Goal: Task Accomplishment & Management: Manage account settings

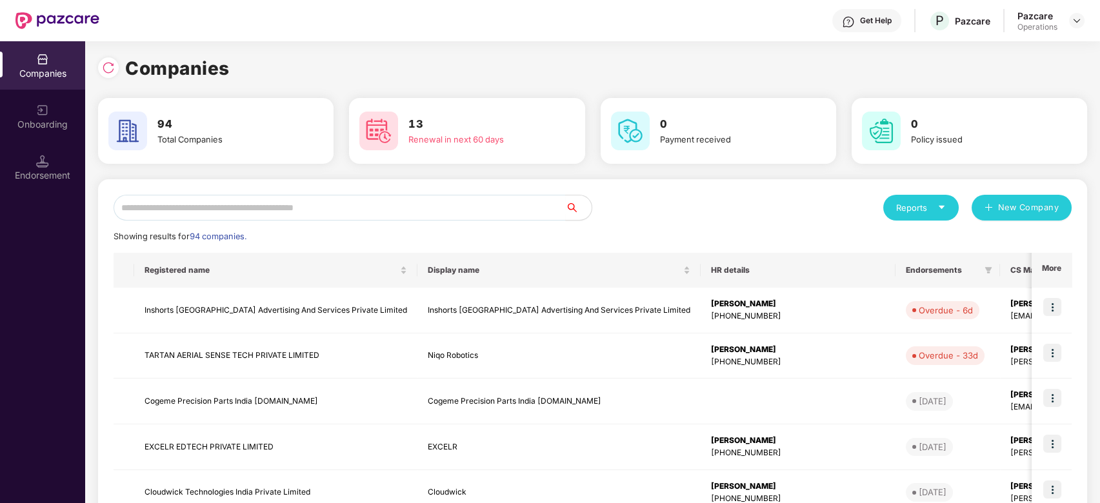
click at [430, 208] on input "text" at bounding box center [340, 208] width 452 height 26
click at [334, 197] on input "text" at bounding box center [340, 208] width 452 height 26
type input "*"
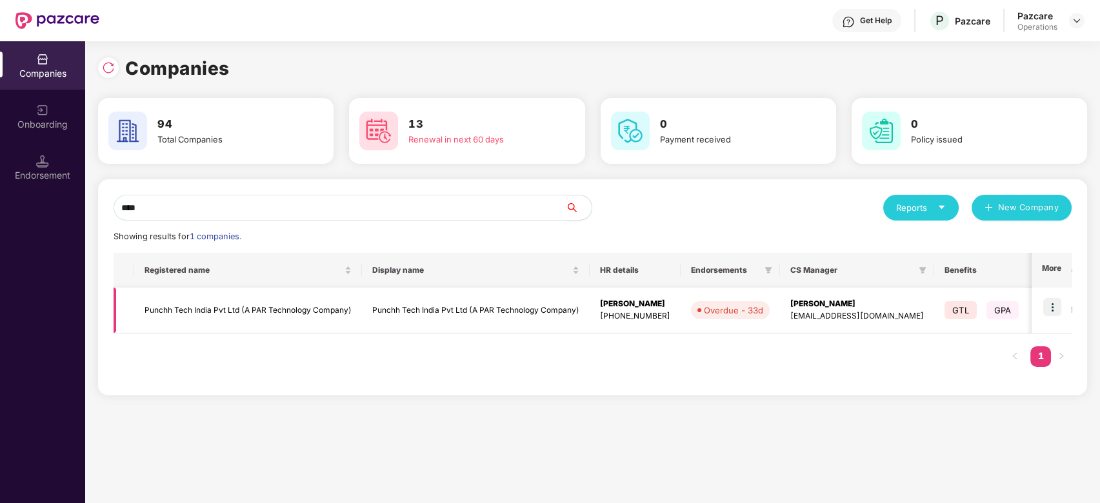
type input "****"
click at [230, 306] on td "Punchh Tech India Pvt Ltd (A PAR Technology Company)" at bounding box center [248, 311] width 228 height 46
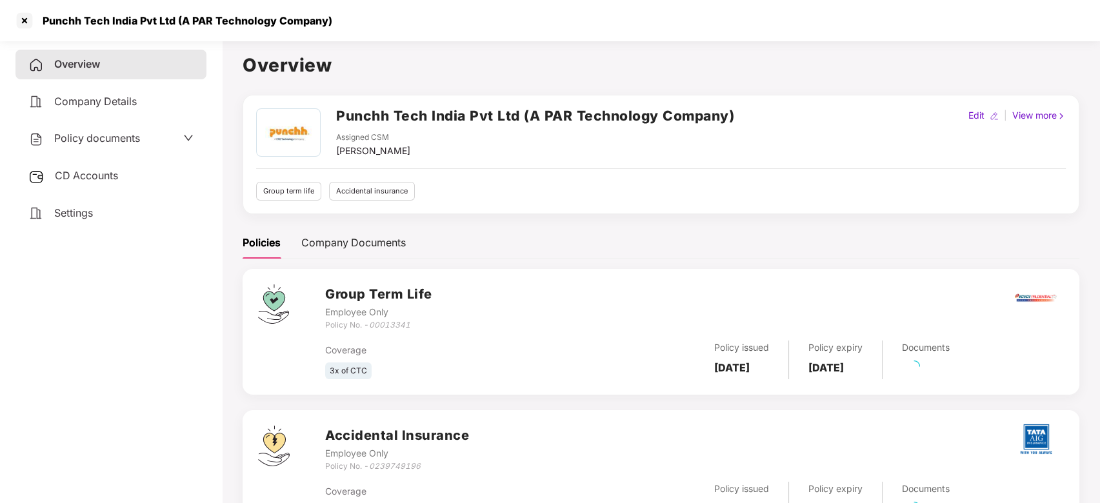
click at [95, 174] on span "CD Accounts" at bounding box center [86, 175] width 63 height 13
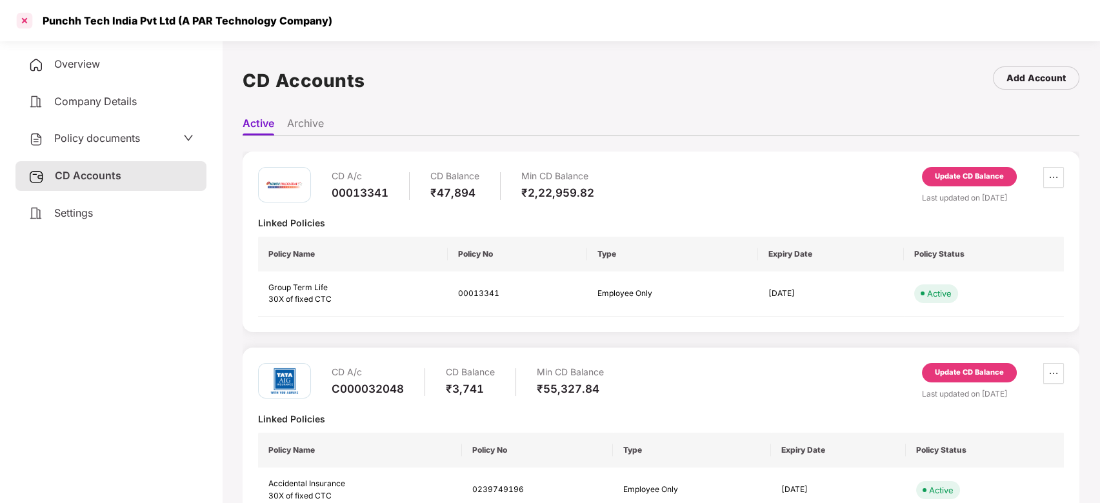
click at [25, 21] on div at bounding box center [24, 20] width 21 height 21
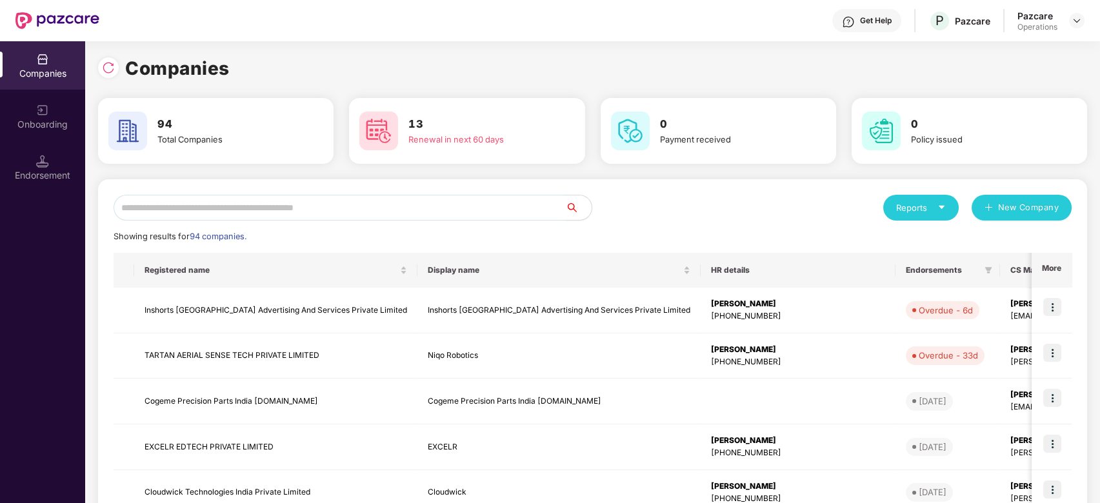
click at [357, 204] on input "text" at bounding box center [340, 208] width 452 height 26
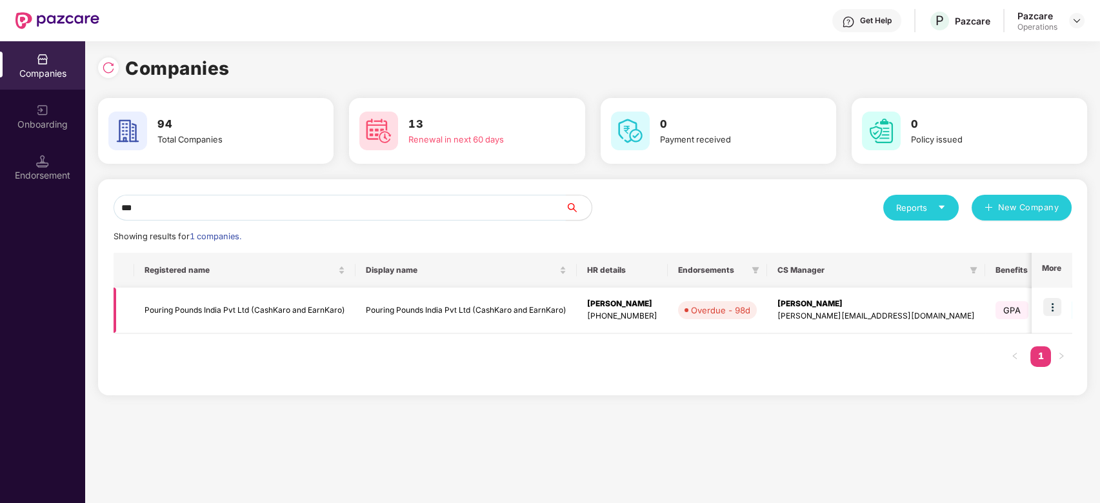
type input "***"
click at [204, 310] on td "Pouring Pounds India Pvt Ltd (CashKaro and EarnKaro)" at bounding box center [244, 311] width 221 height 46
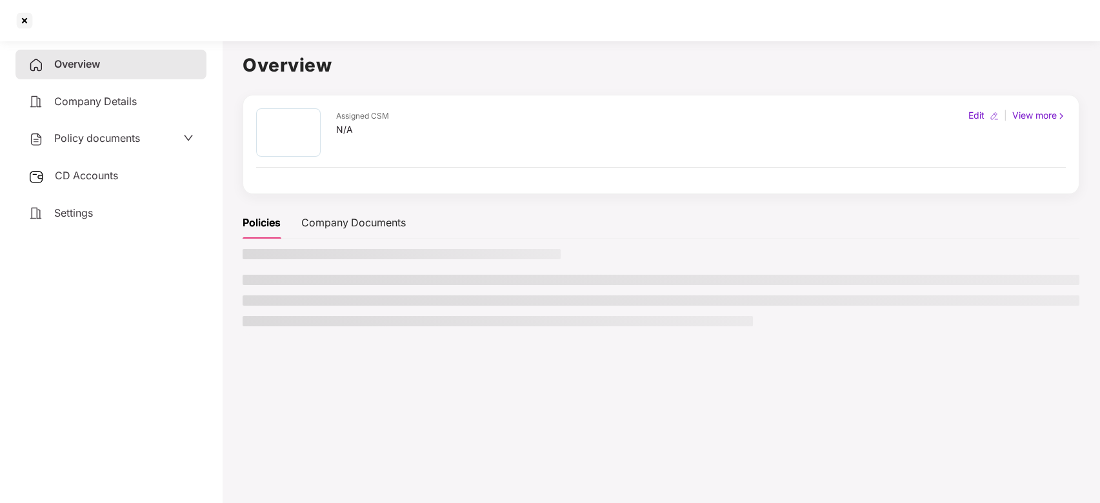
click at [86, 172] on span "CD Accounts" at bounding box center [86, 175] width 63 height 13
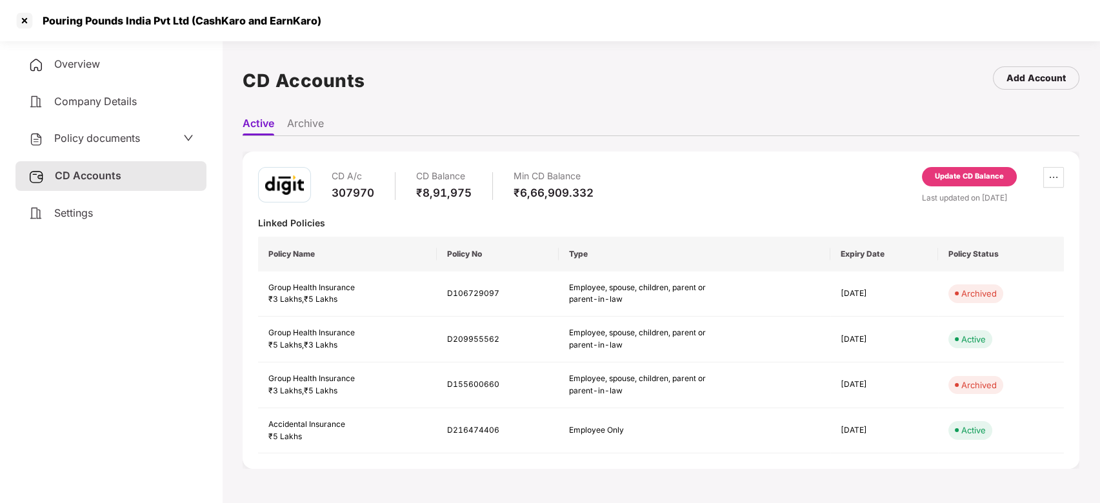
click at [974, 184] on div "Update CD Balance" at bounding box center [969, 176] width 95 height 19
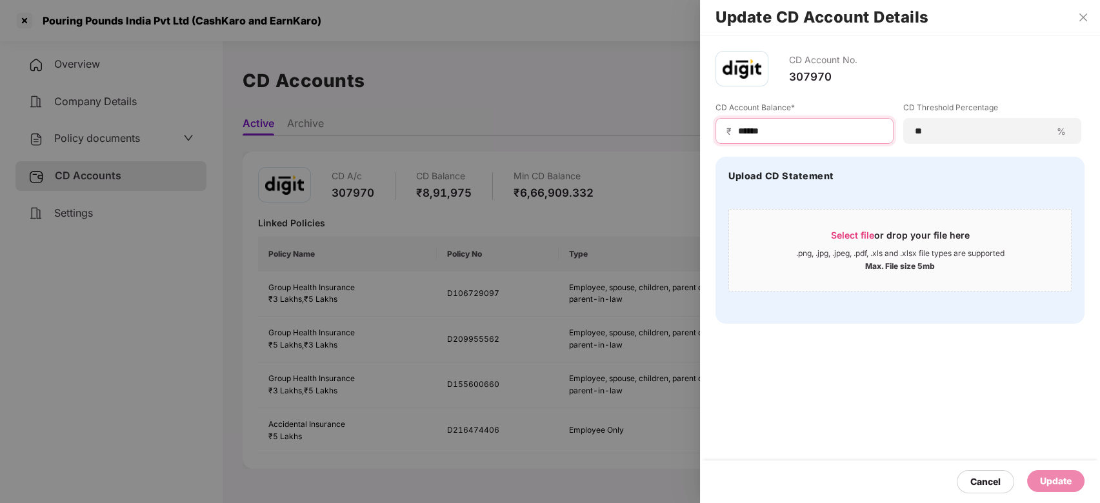
click at [786, 132] on input "******" at bounding box center [810, 132] width 146 height 14
type input "*"
type input "******"
click at [1052, 476] on div "Update" at bounding box center [1056, 481] width 32 height 14
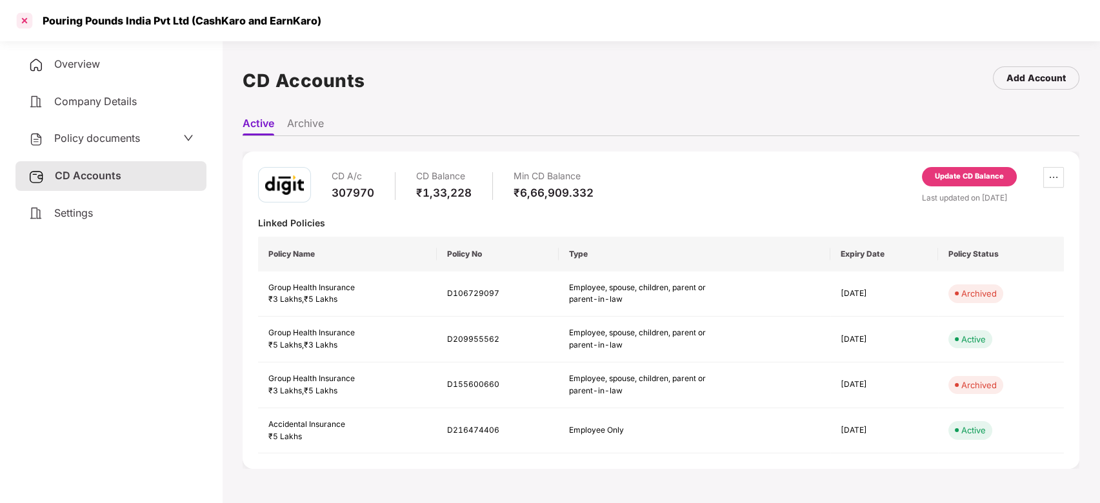
click at [20, 18] on div at bounding box center [24, 20] width 21 height 21
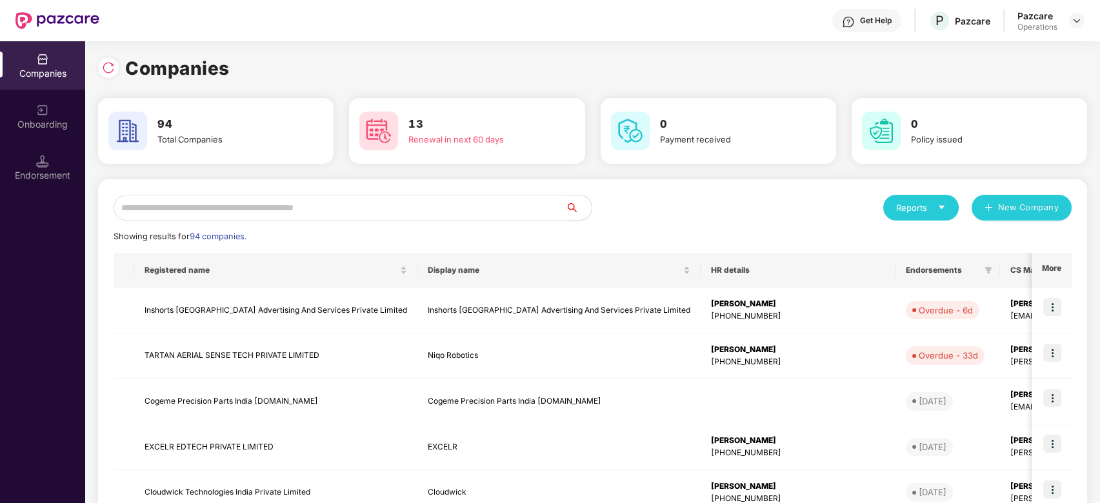
click at [194, 207] on input "text" at bounding box center [340, 208] width 452 height 26
click at [1050, 308] on img at bounding box center [1052, 307] width 18 height 18
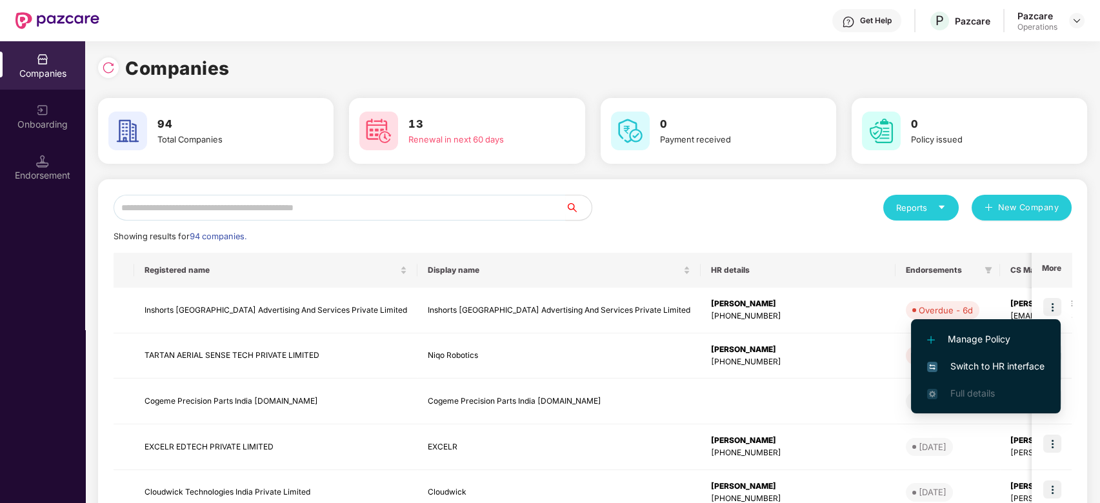
click at [968, 365] on span "Switch to HR interface" at bounding box center [985, 366] width 117 height 14
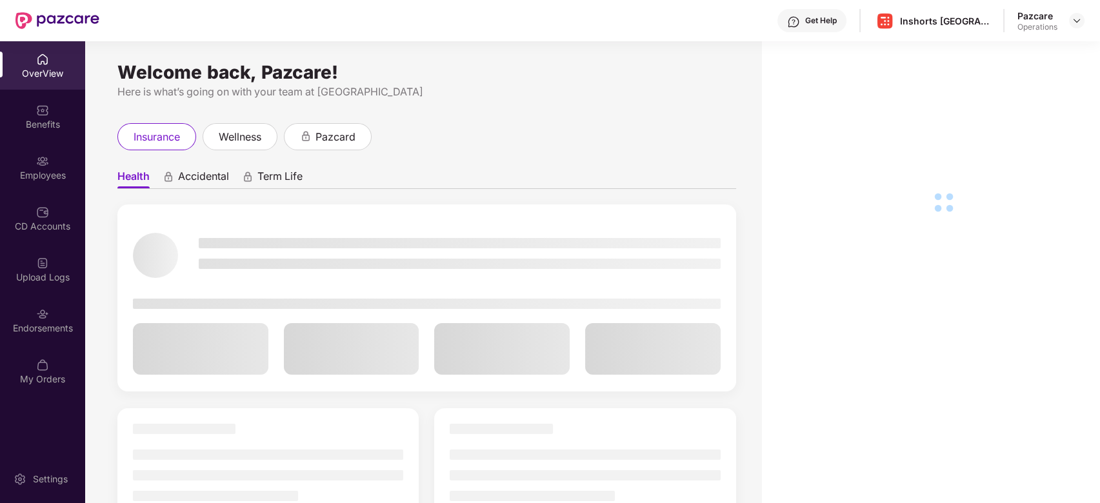
scroll to position [41, 0]
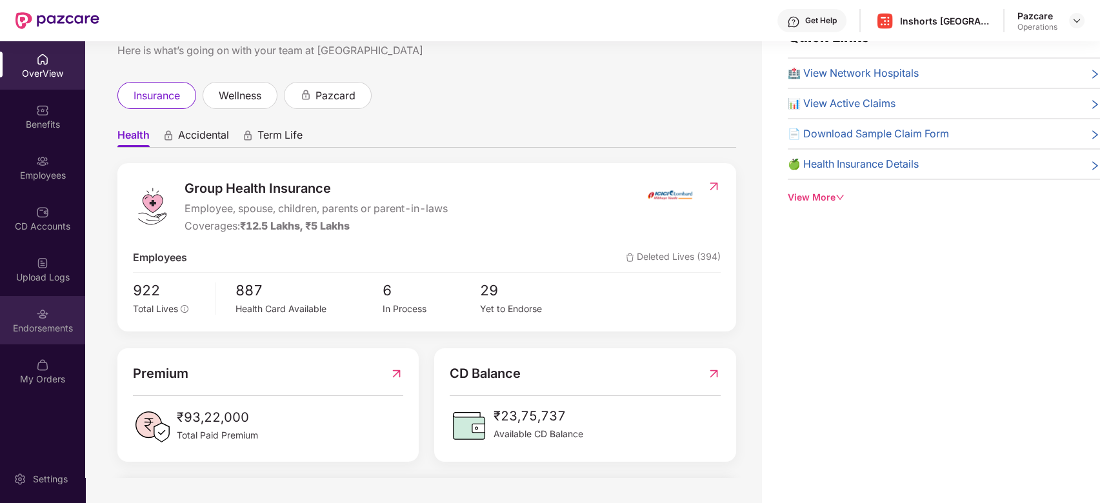
click at [41, 298] on div "Endorsements" at bounding box center [42, 320] width 85 height 48
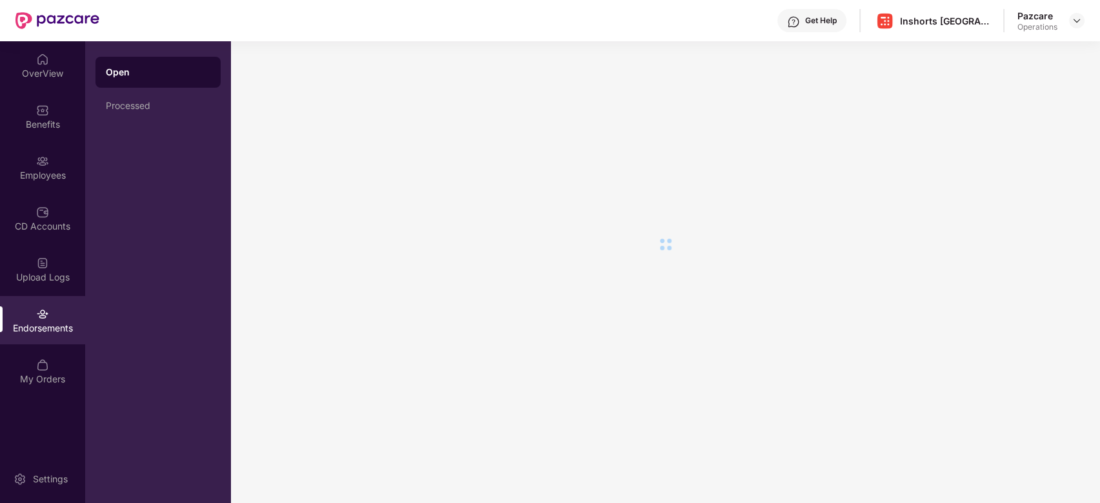
scroll to position [0, 0]
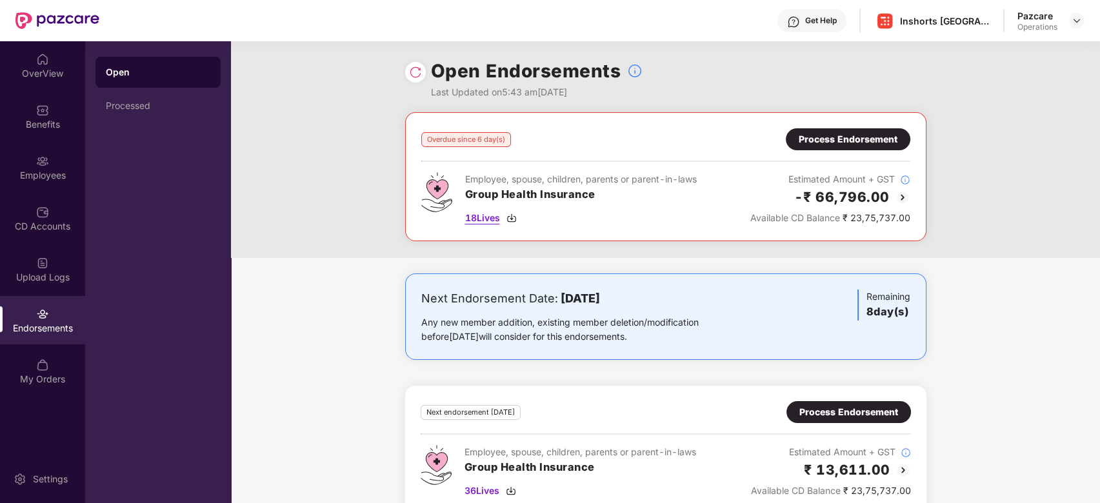
click at [485, 220] on span "18 Lives" at bounding box center [482, 218] width 35 height 14
click at [840, 134] on div "Process Endorsement" at bounding box center [848, 139] width 99 height 14
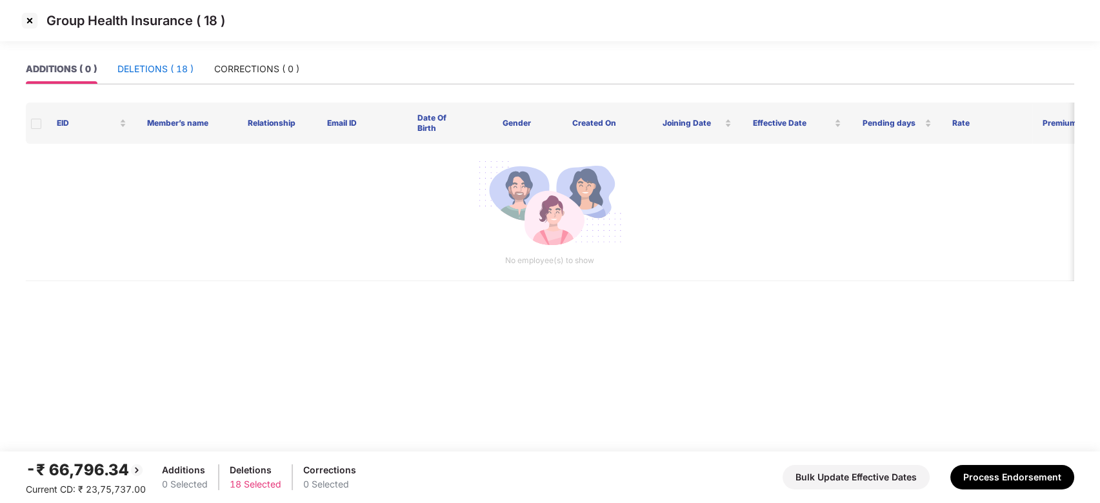
click at [155, 65] on div "DELETIONS ( 18 )" at bounding box center [155, 69] width 76 height 14
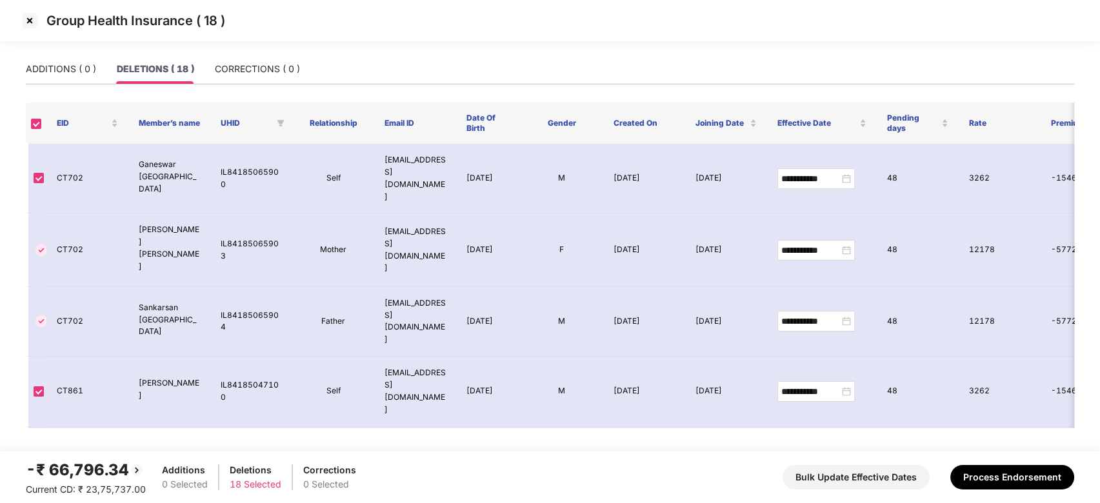
click at [29, 19] on img at bounding box center [29, 20] width 21 height 21
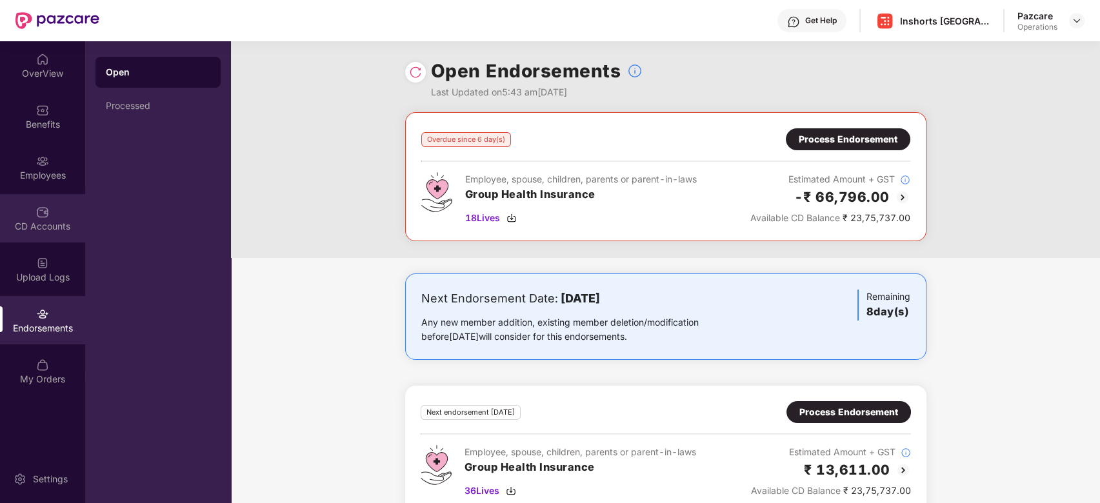
click at [20, 208] on div "CD Accounts" at bounding box center [42, 218] width 85 height 48
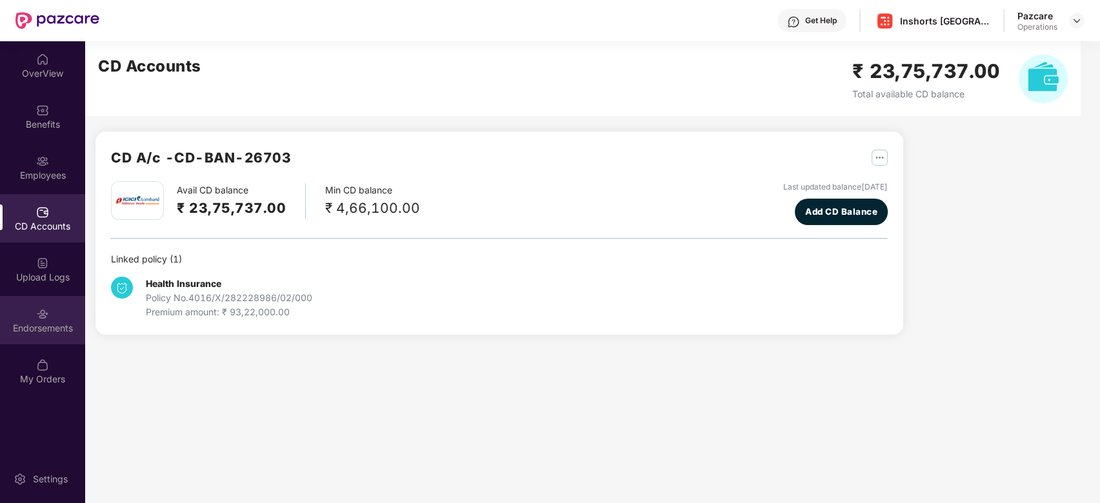
click at [42, 338] on div "Endorsements" at bounding box center [42, 320] width 85 height 48
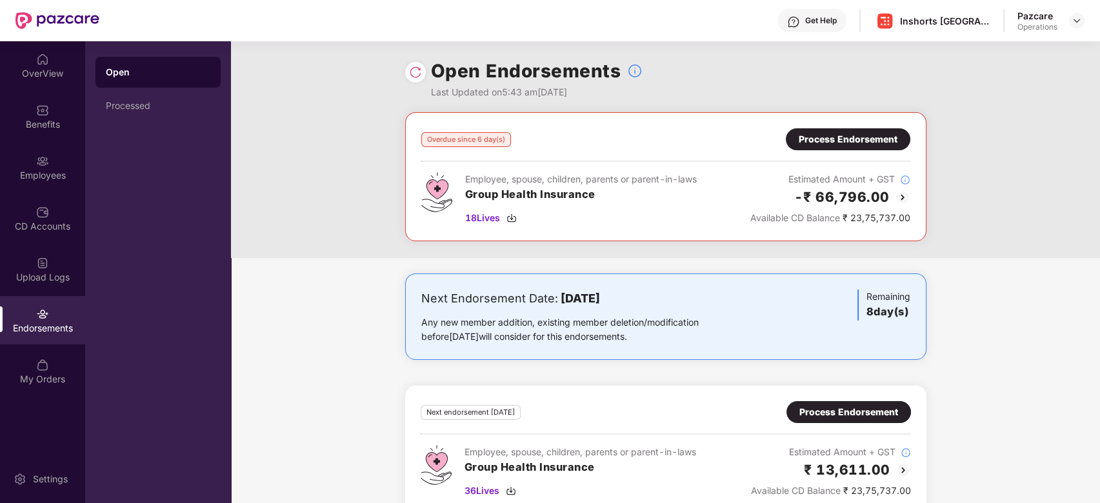
click at [834, 147] on div "Process Endorsement" at bounding box center [848, 139] width 125 height 22
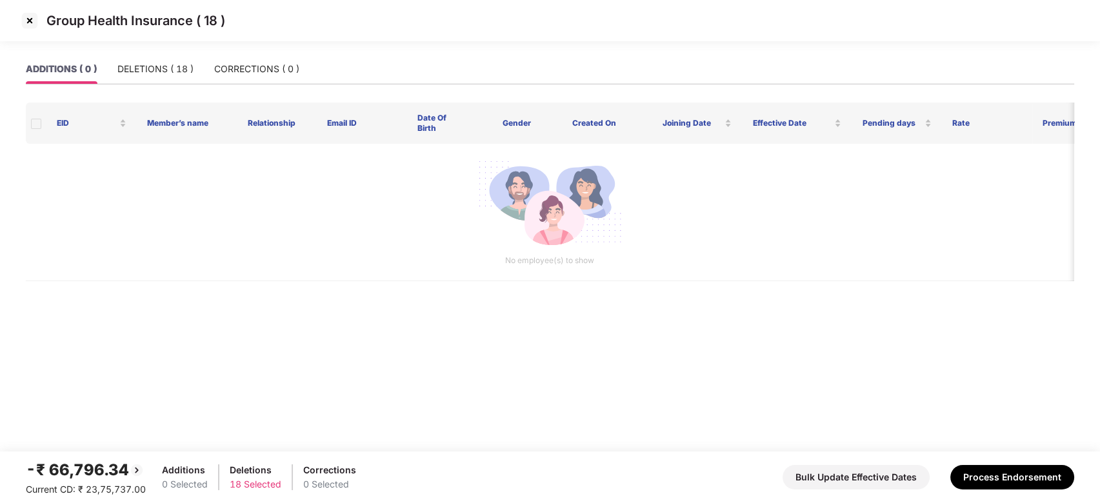
click at [159, 85] on div "ADDITIONS ( 0 ) DELETIONS ( 18 ) CORRECTIONS ( 0 )" at bounding box center [550, 74] width 1048 height 41
click at [154, 77] on div "DELETIONS ( 18 )" at bounding box center [155, 69] width 76 height 30
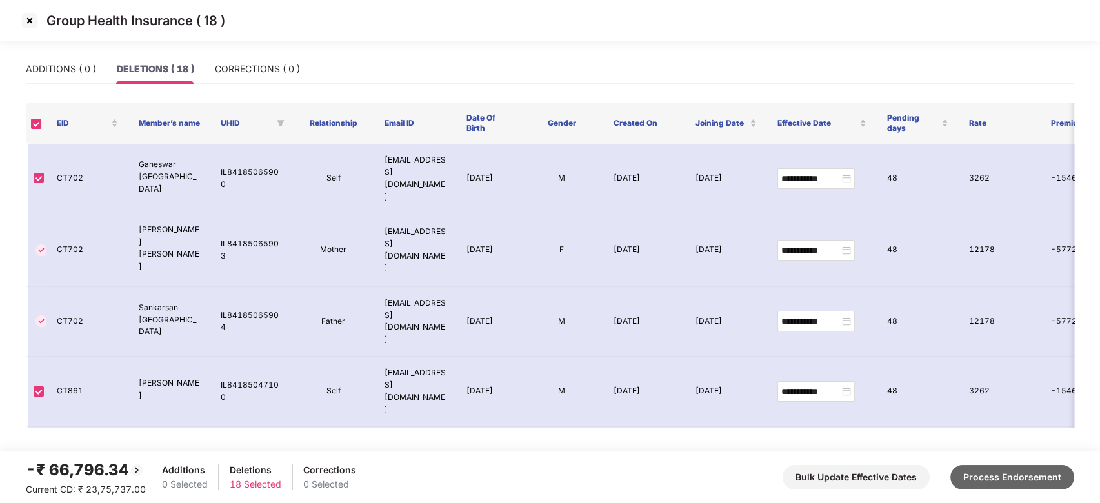
click at [1004, 477] on button "Process Endorsement" at bounding box center [1012, 477] width 124 height 25
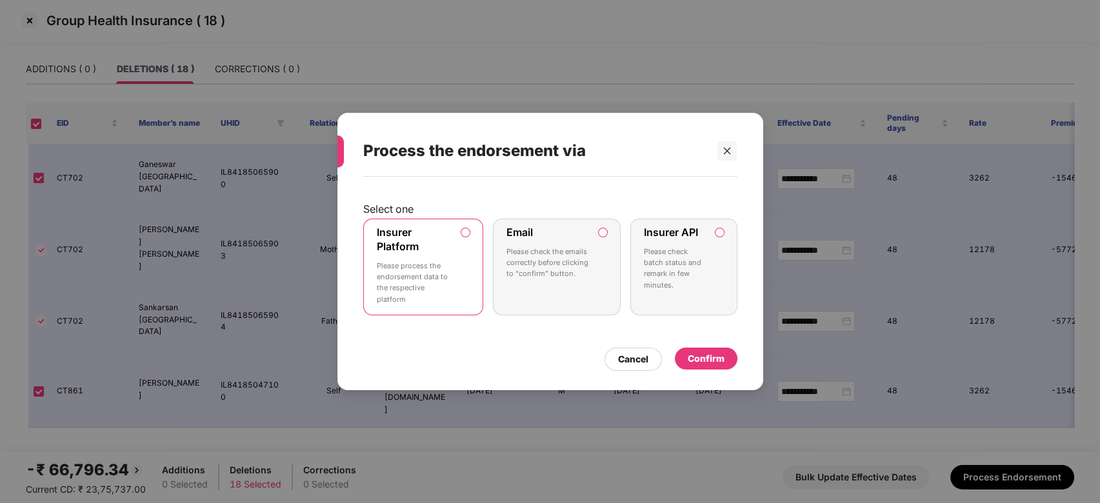
click at [457, 260] on label "Insurer Platform Please process the endorsement data to the respective platform" at bounding box center [423, 267] width 121 height 97
click at [698, 364] on div "Confirm" at bounding box center [706, 359] width 37 height 14
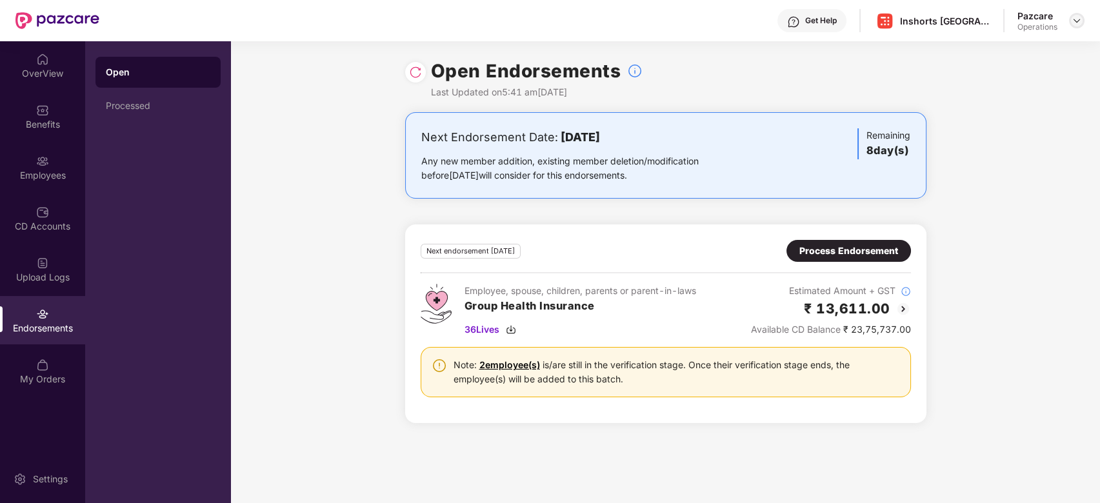
click at [1075, 21] on img at bounding box center [1077, 20] width 10 height 10
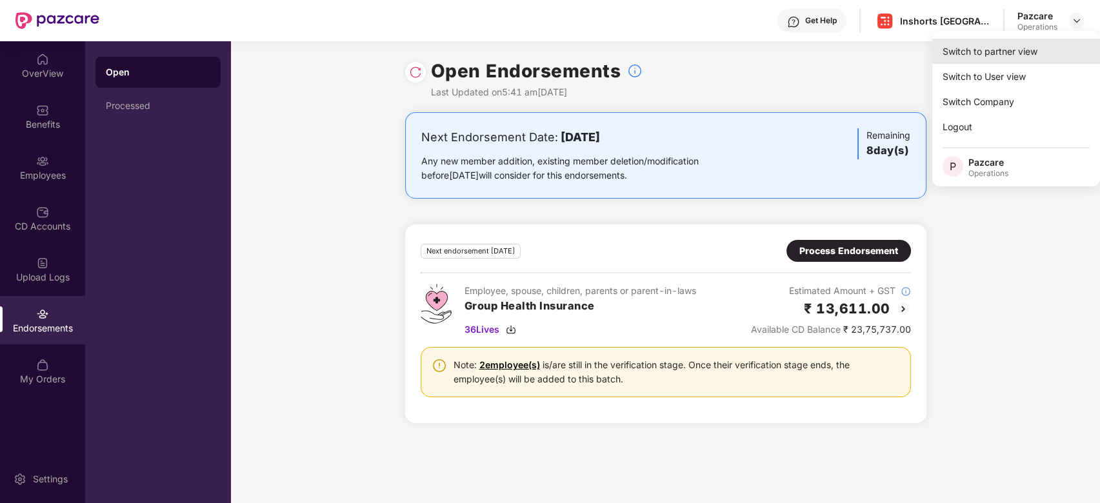
click at [974, 49] on div "Switch to partner view" at bounding box center [1016, 51] width 168 height 25
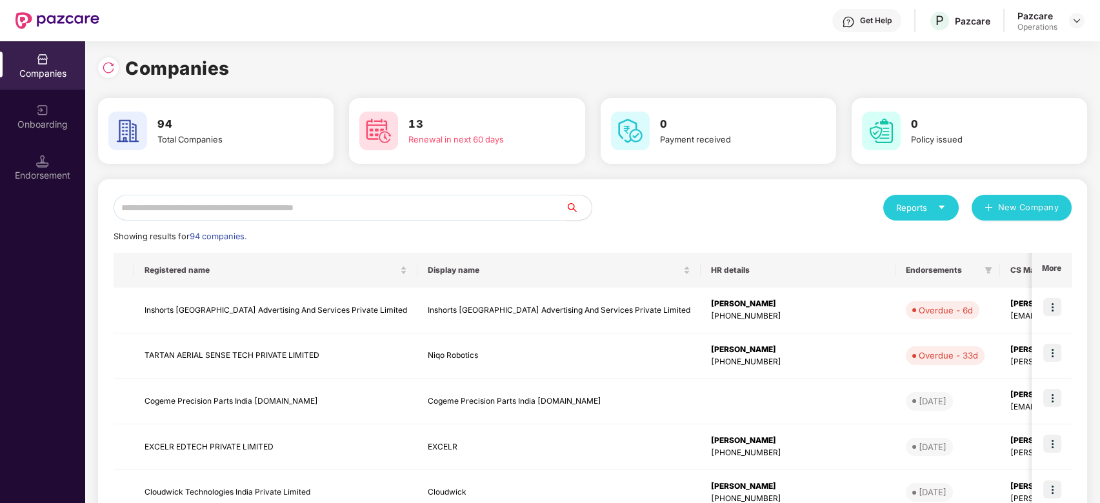
click at [459, 214] on input "text" at bounding box center [340, 208] width 452 height 26
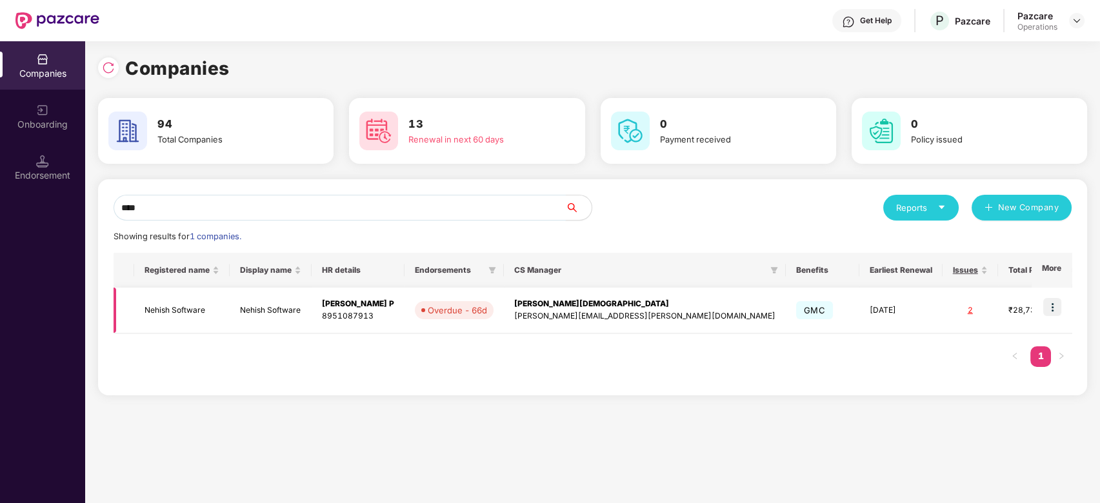
type input "****"
click at [1053, 306] on img at bounding box center [1052, 307] width 18 height 18
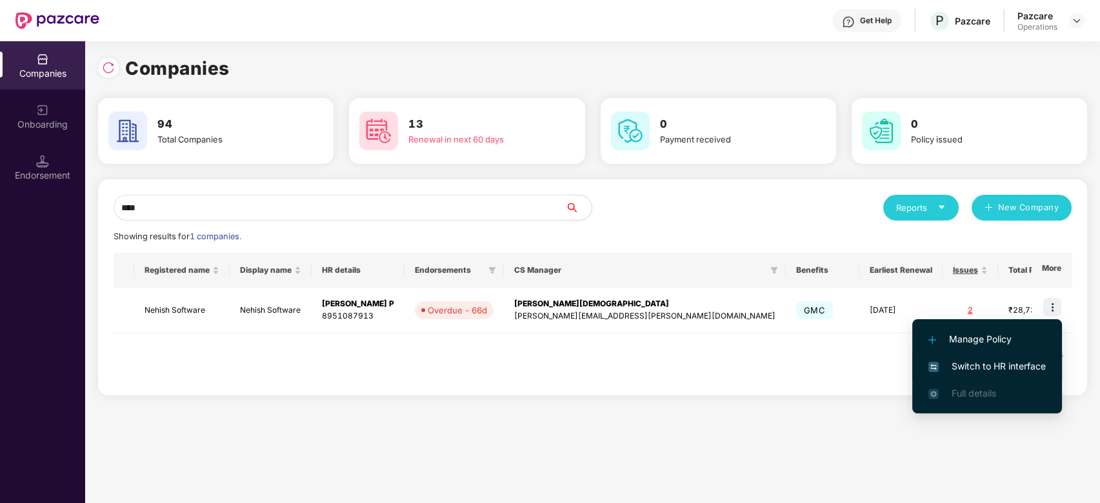
click at [970, 368] on span "Switch to HR interface" at bounding box center [986, 366] width 117 height 14
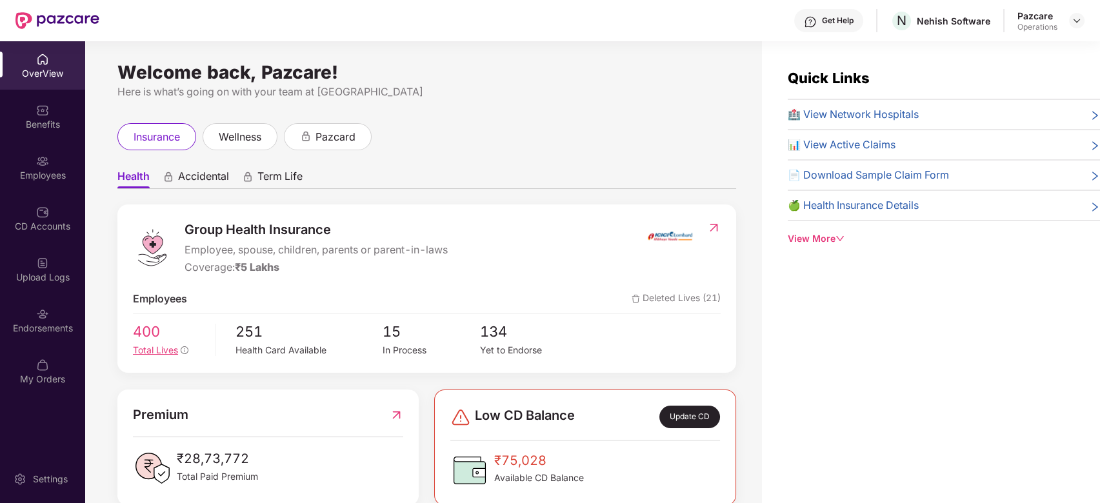
drag, startPoint x: 532, startPoint y: 383, endPoint x: 165, endPoint y: 339, distance: 369.1
click at [165, 339] on div "Group Health Insurance Employee, spouse, children, parents or parent-in-laws Co…" at bounding box center [426, 491] width 619 height 573
click at [26, 324] on div "Endorsements" at bounding box center [42, 328] width 85 height 13
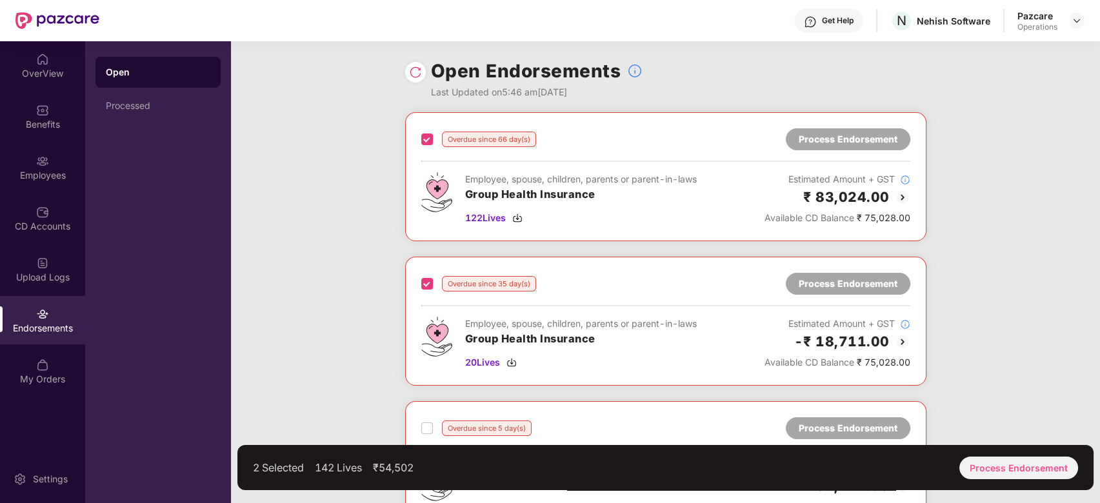
scroll to position [170, 0]
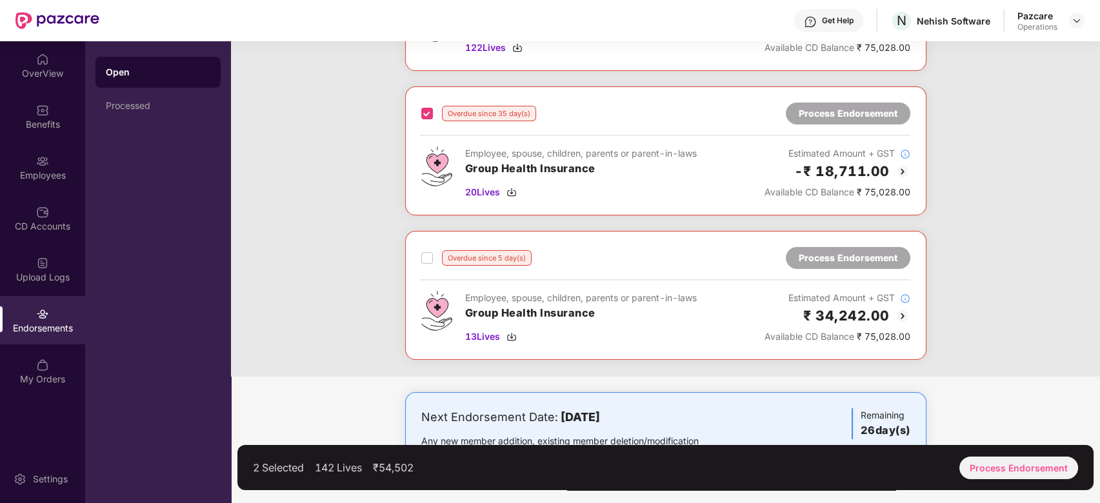
click at [423, 262] on div "Overdue since 5 day(s) Process Endorsement Employee, spouse, children, parents …" at bounding box center [665, 295] width 521 height 129
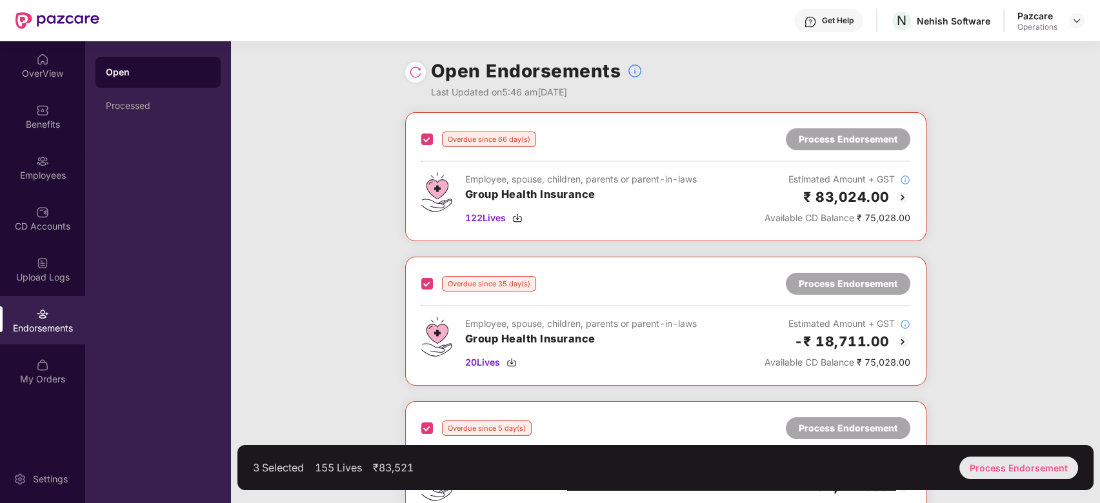
click at [1021, 462] on div "Process Endorsement" at bounding box center [1018, 468] width 119 height 23
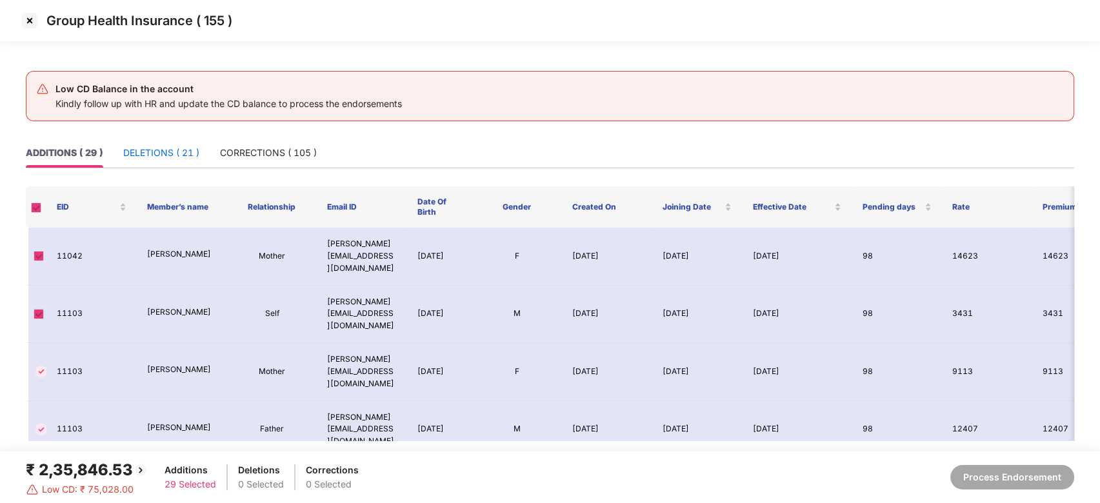
click at [141, 157] on div "DELETIONS ( 21 )" at bounding box center [161, 153] width 76 height 14
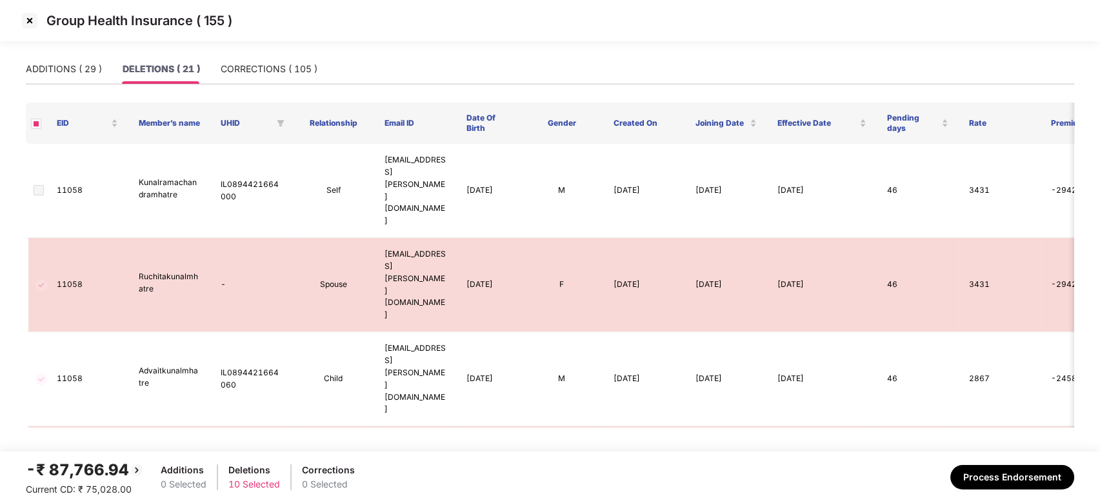
click at [27, 21] on img at bounding box center [29, 20] width 21 height 21
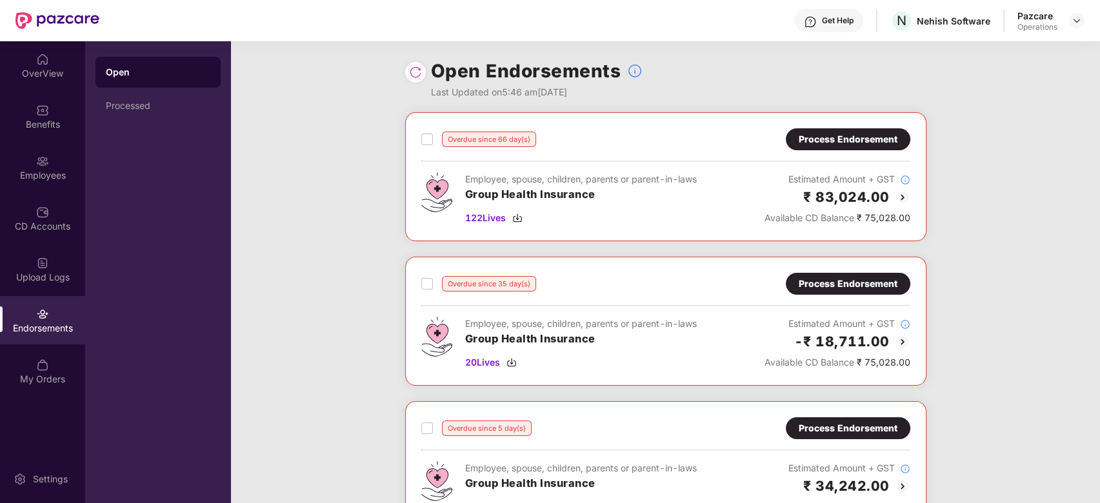
click at [847, 147] on div "Process Endorsement" at bounding box center [848, 139] width 125 height 22
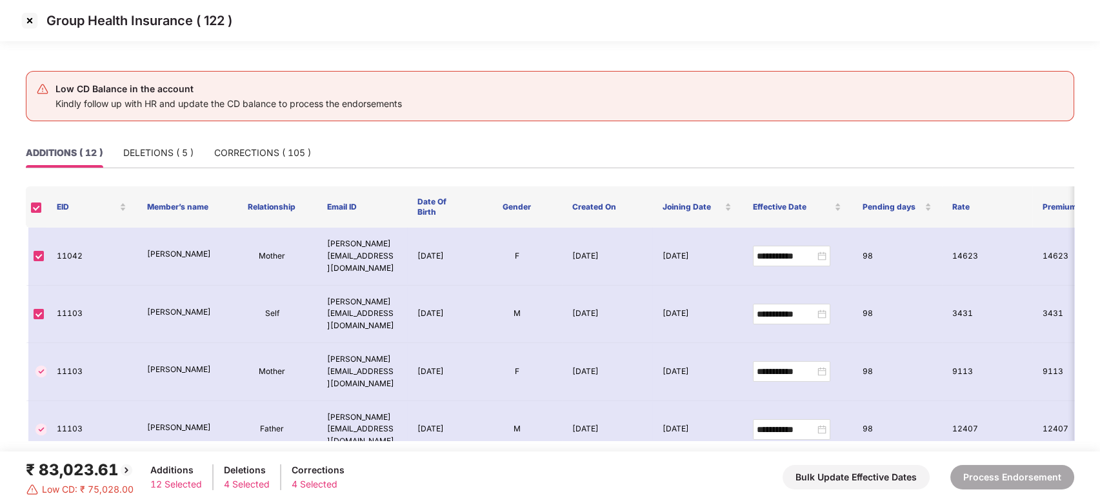
click at [26, 23] on img at bounding box center [29, 20] width 21 height 21
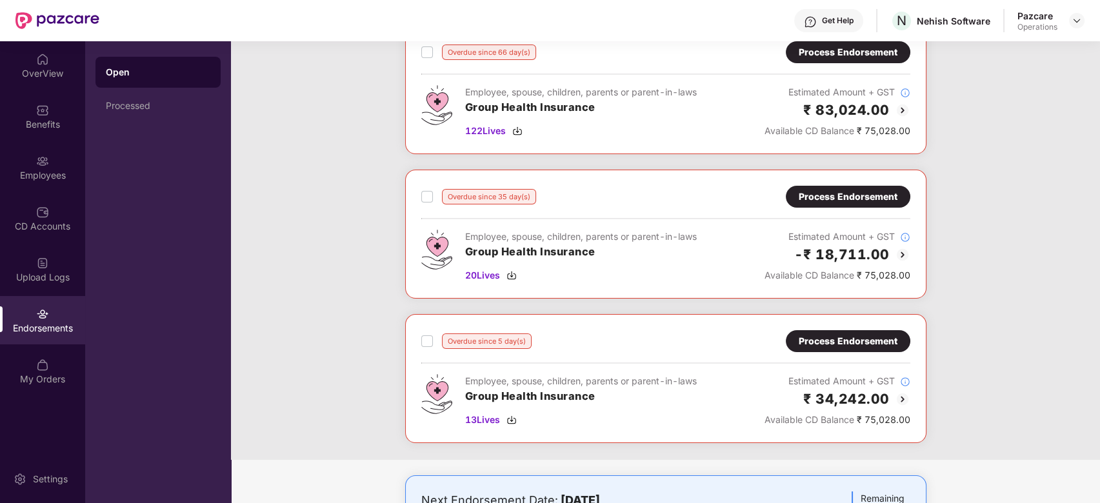
scroll to position [88, 0]
click at [814, 340] on div "Process Endorsement" at bounding box center [848, 341] width 99 height 14
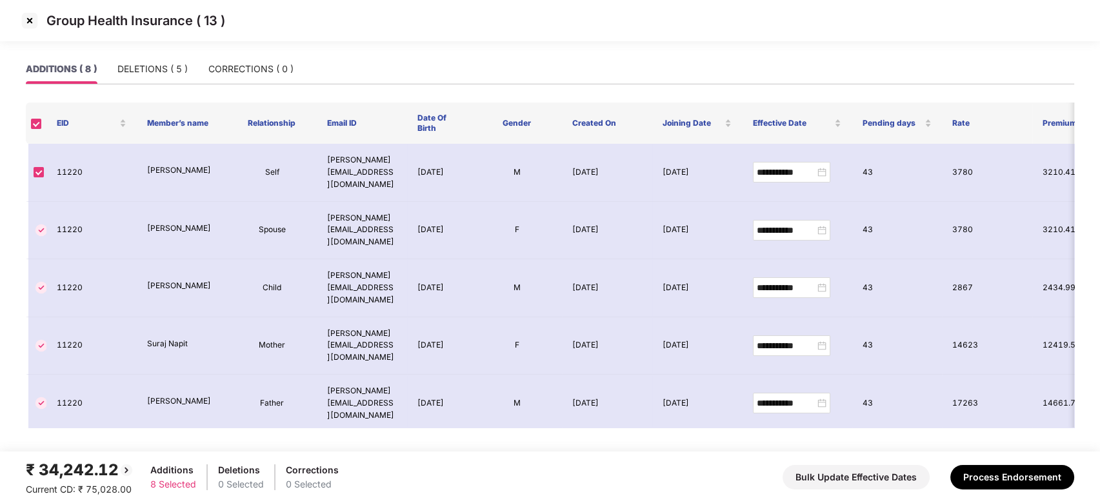
click at [29, 19] on img at bounding box center [29, 20] width 21 height 21
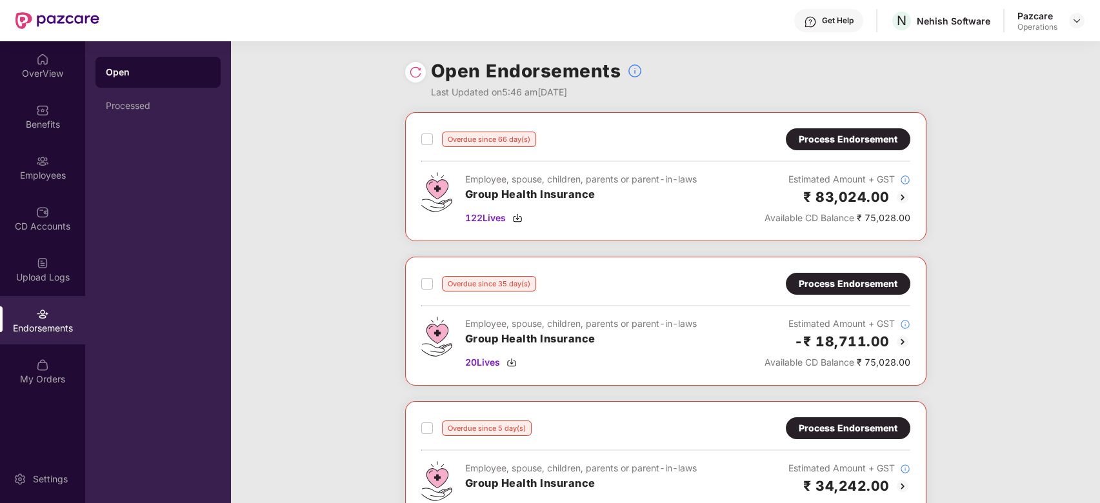
click at [829, 288] on div "Process Endorsement" at bounding box center [848, 284] width 99 height 14
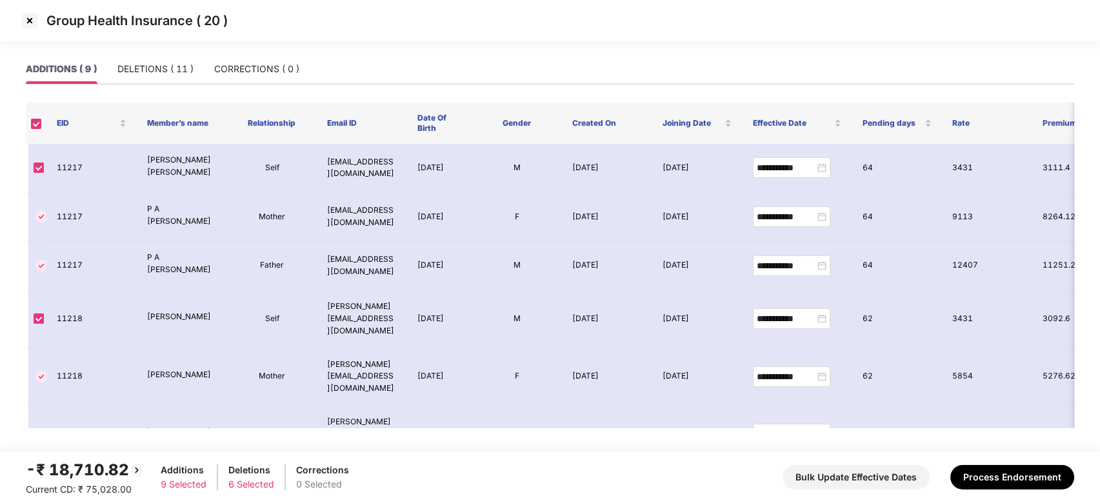
click at [30, 23] on img at bounding box center [29, 20] width 21 height 21
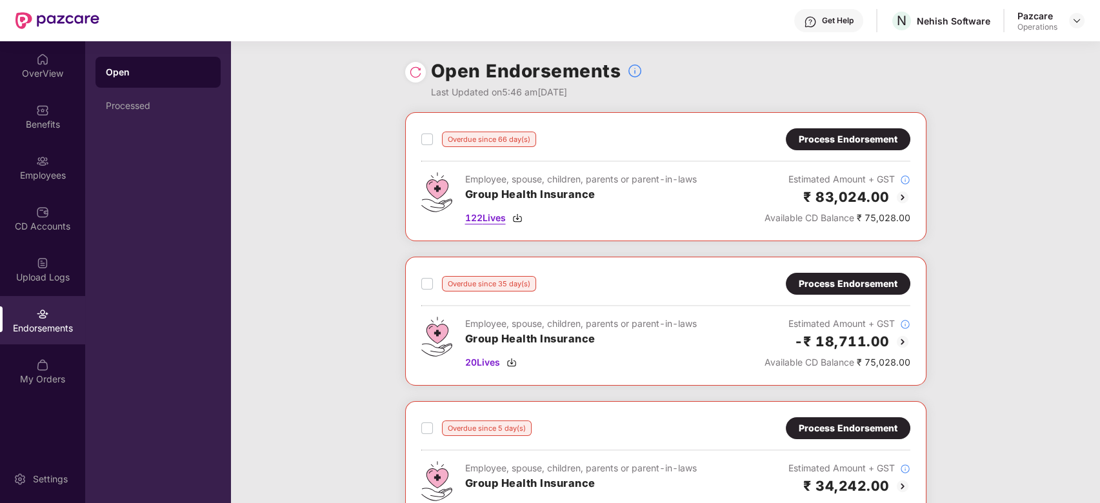
click at [472, 215] on span "122 Lives" at bounding box center [485, 218] width 41 height 14
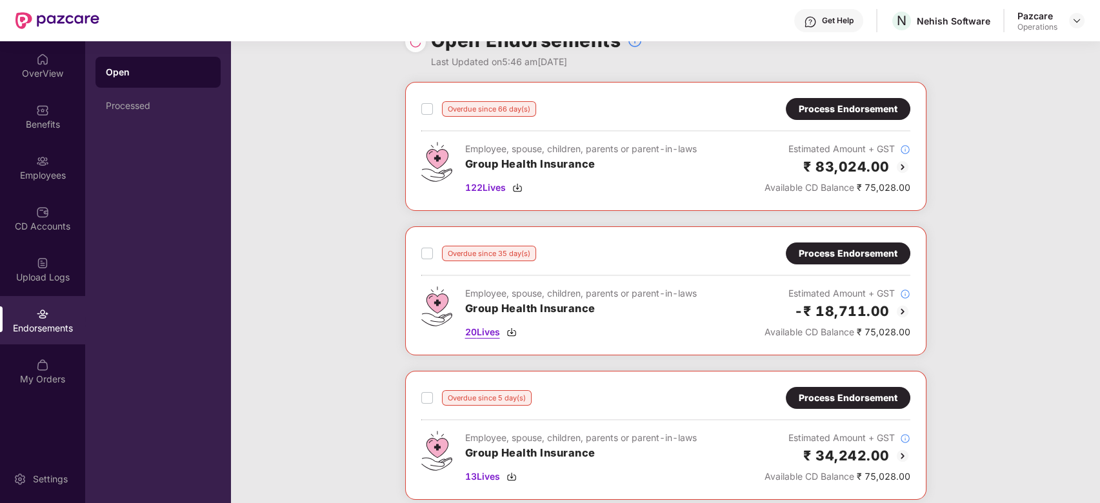
click at [486, 333] on span "20 Lives" at bounding box center [482, 332] width 35 height 14
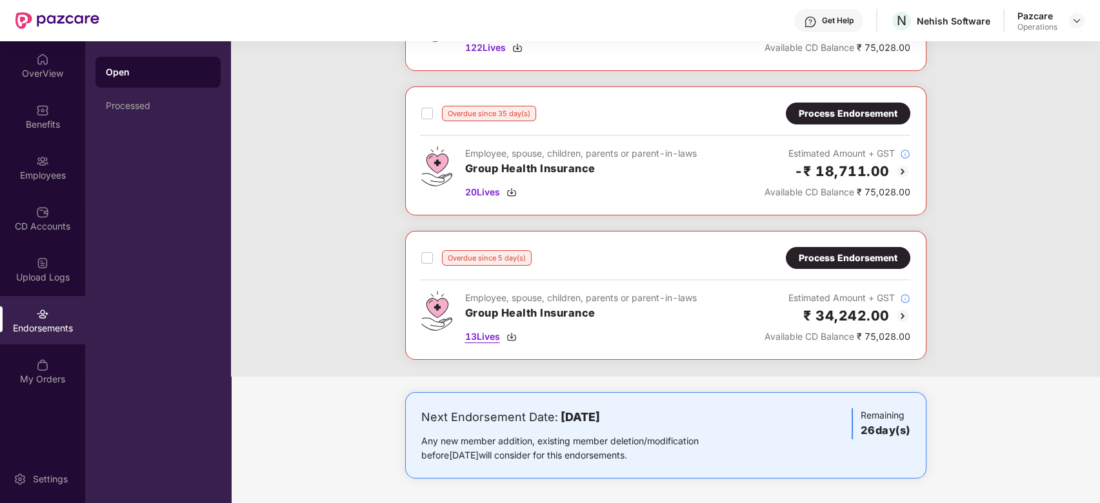
click at [485, 338] on span "13 Lives" at bounding box center [482, 337] width 35 height 14
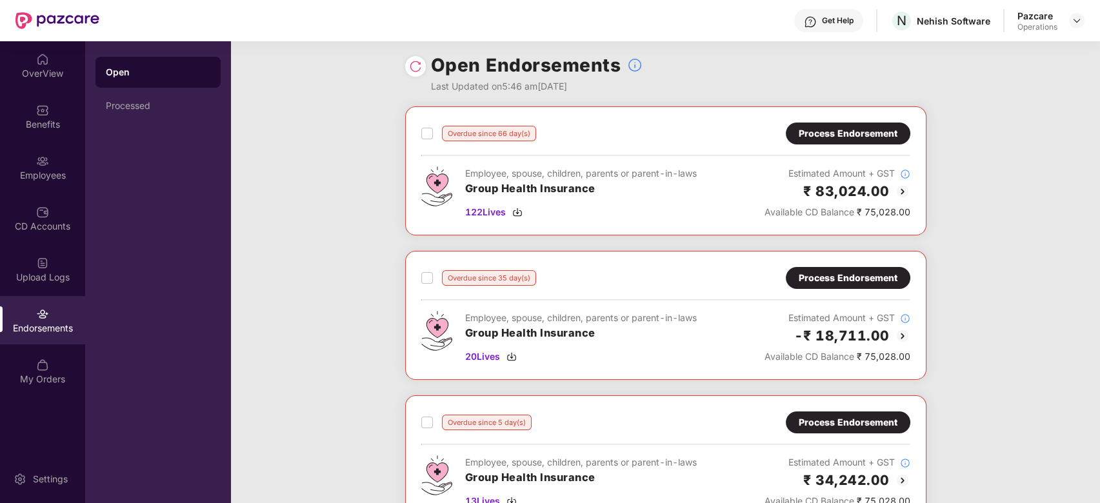
scroll to position [0, 0]
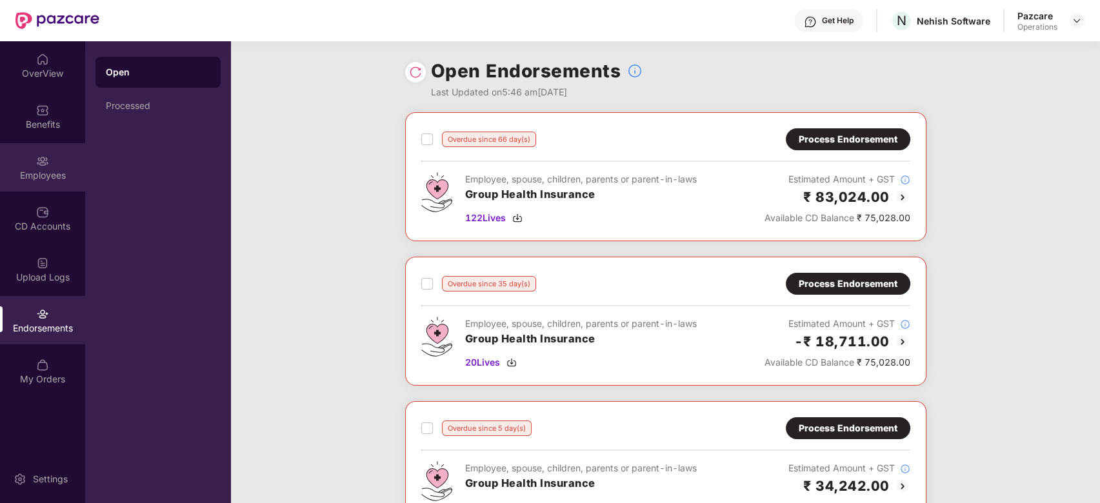
click at [39, 165] on img at bounding box center [42, 161] width 13 height 13
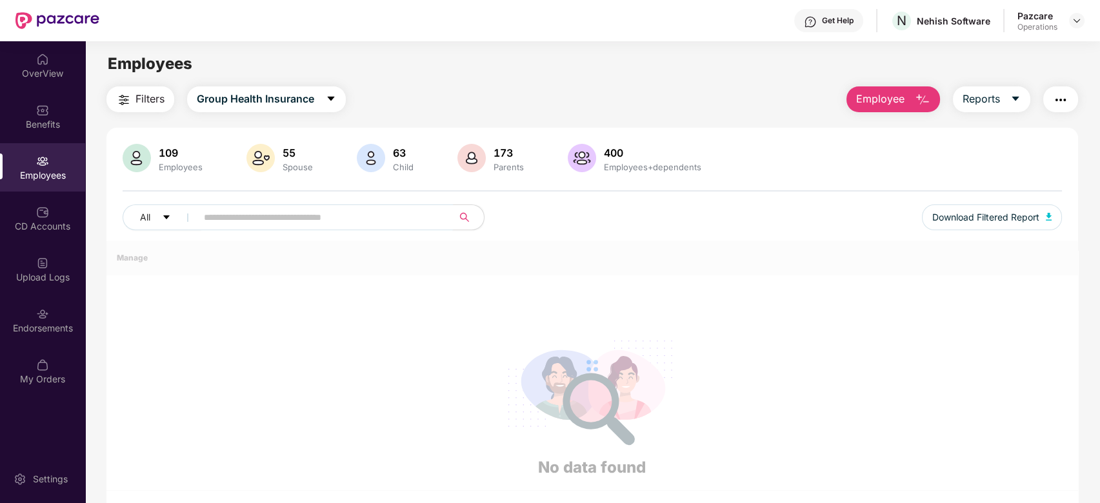
click at [301, 215] on input "text" at bounding box center [320, 217] width 232 height 19
paste input "*****"
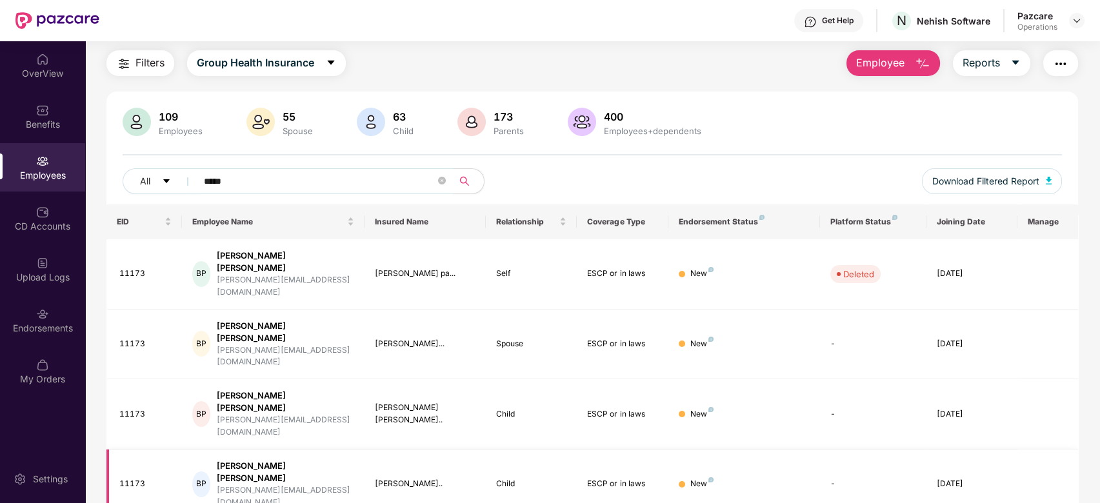
scroll to position [100, 0]
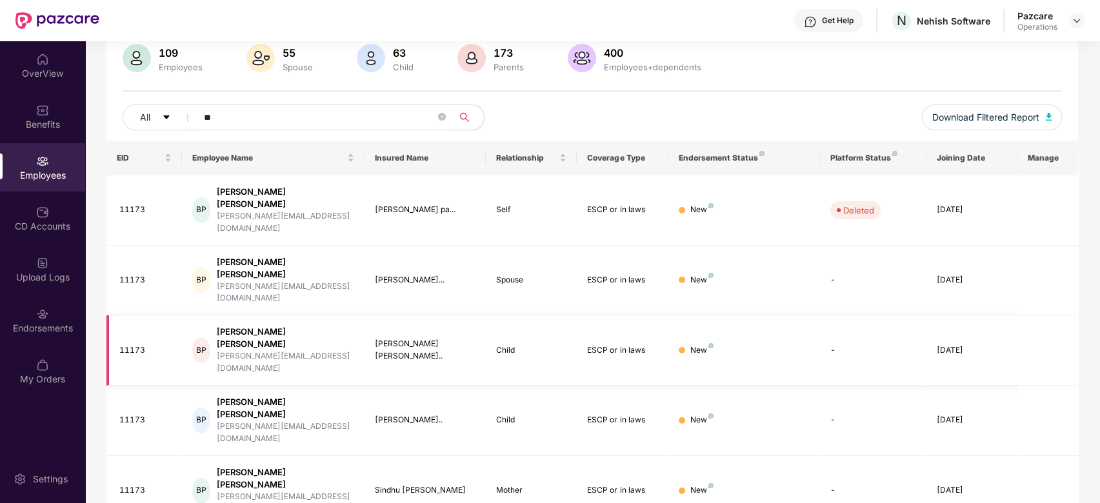
type input "*"
paste input "*****"
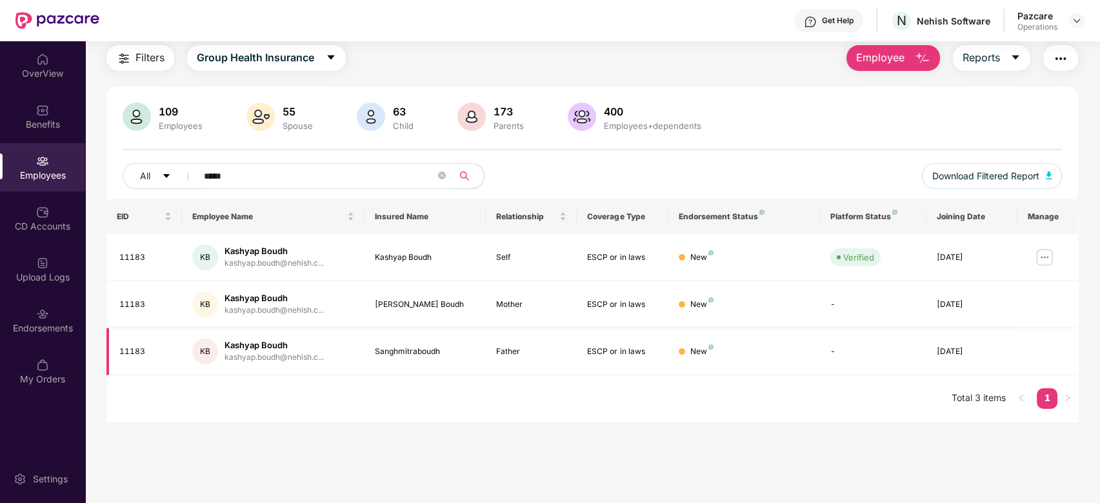
scroll to position [41, 0]
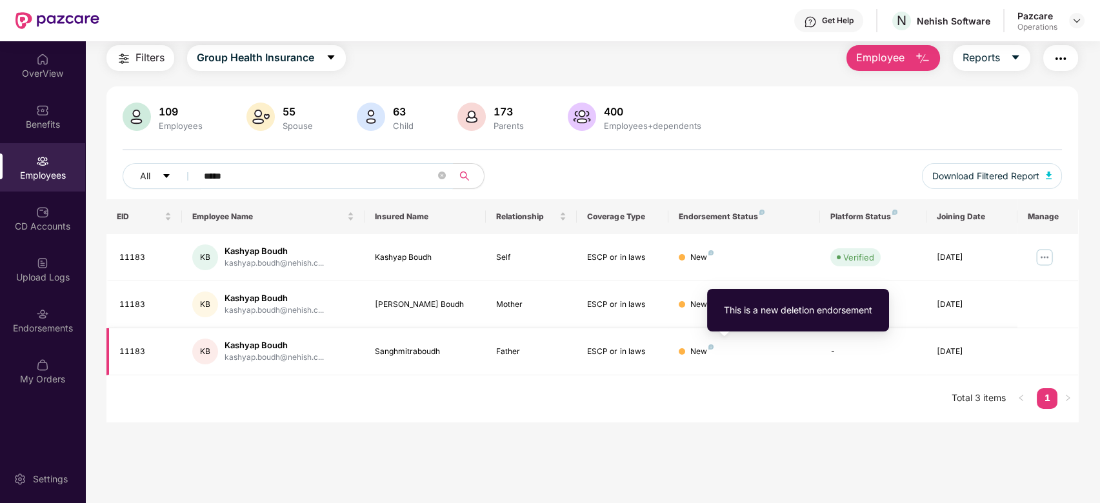
type input "*****"
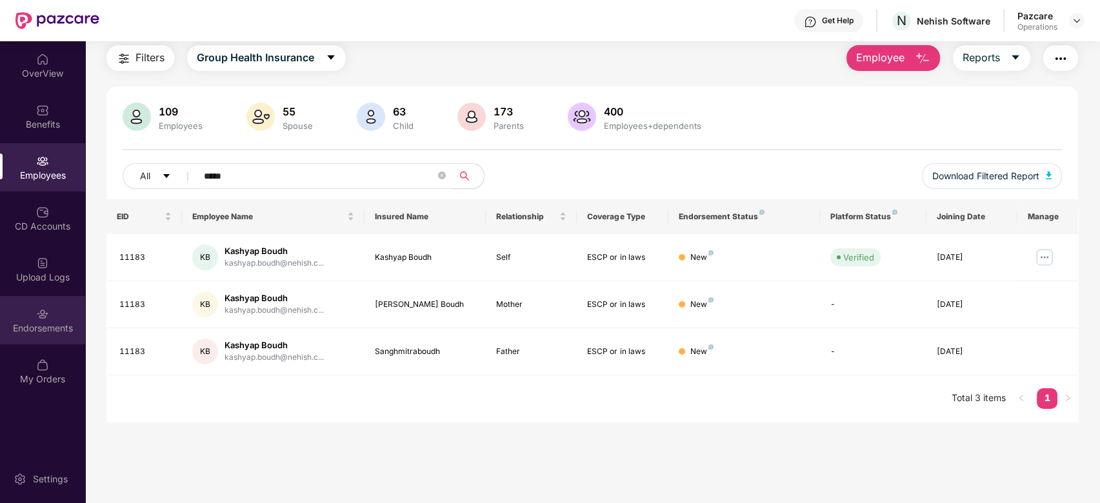
click at [21, 311] on div "Endorsements" at bounding box center [42, 320] width 85 height 48
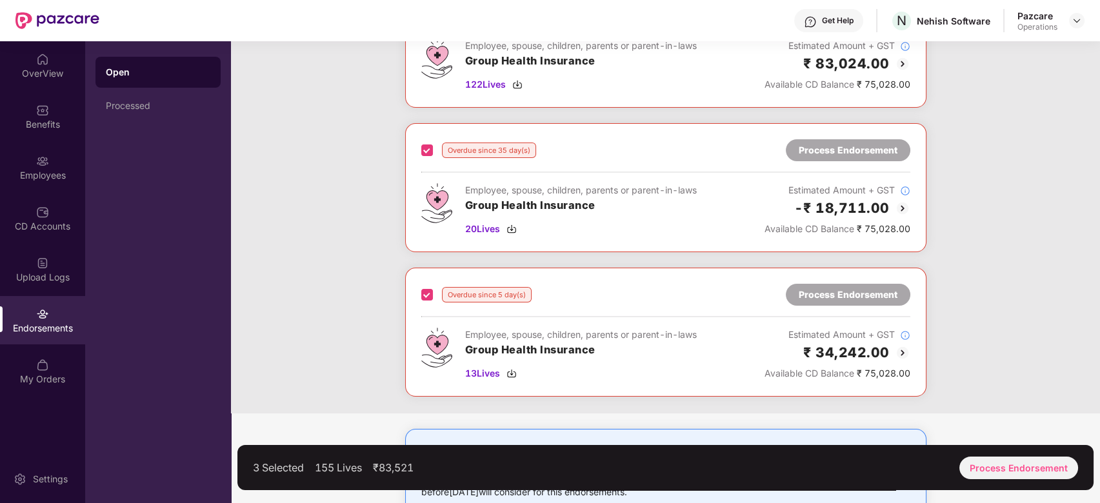
scroll to position [170, 0]
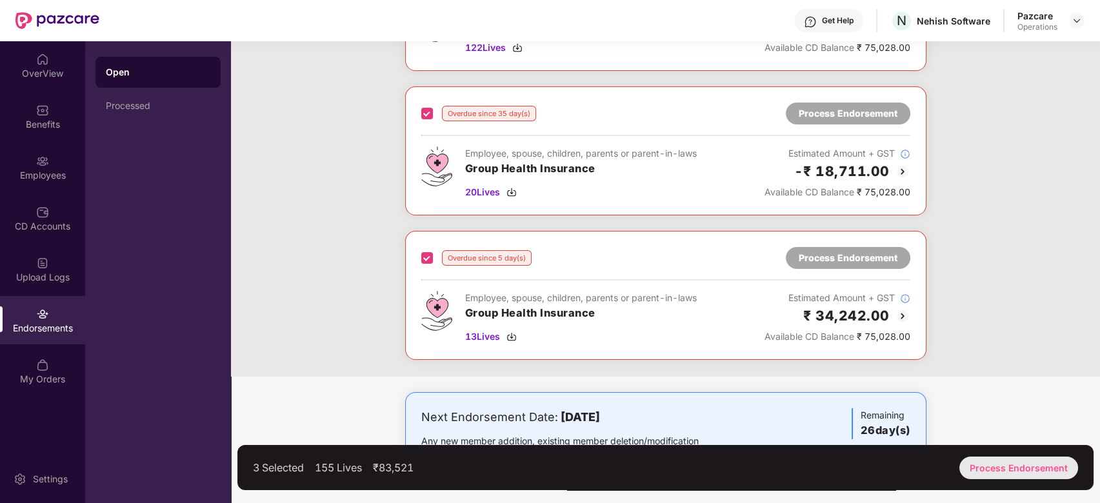
click at [995, 472] on div "Process Endorsement" at bounding box center [1018, 468] width 119 height 23
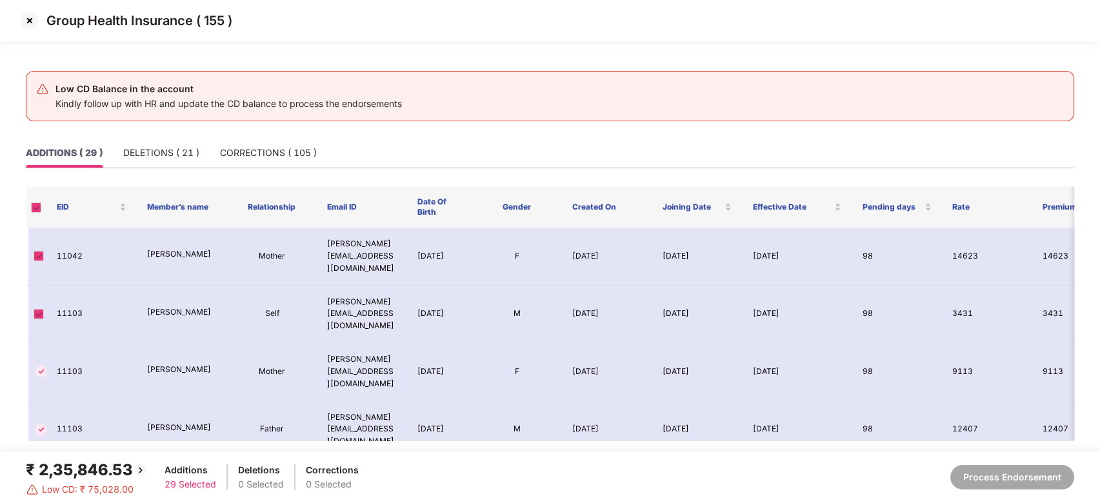
click at [35, 23] on img at bounding box center [29, 20] width 21 height 21
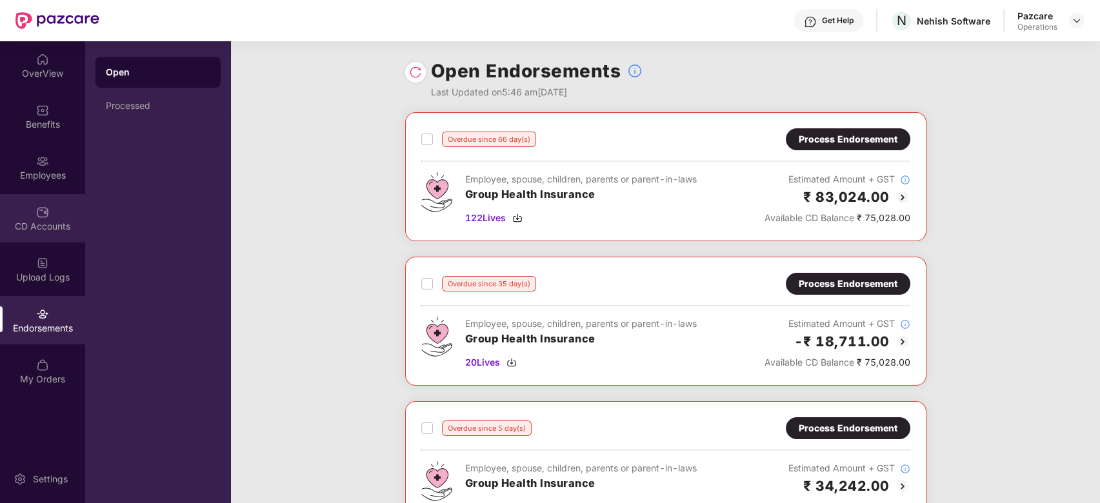
click at [35, 215] on div "CD Accounts" at bounding box center [42, 218] width 85 height 48
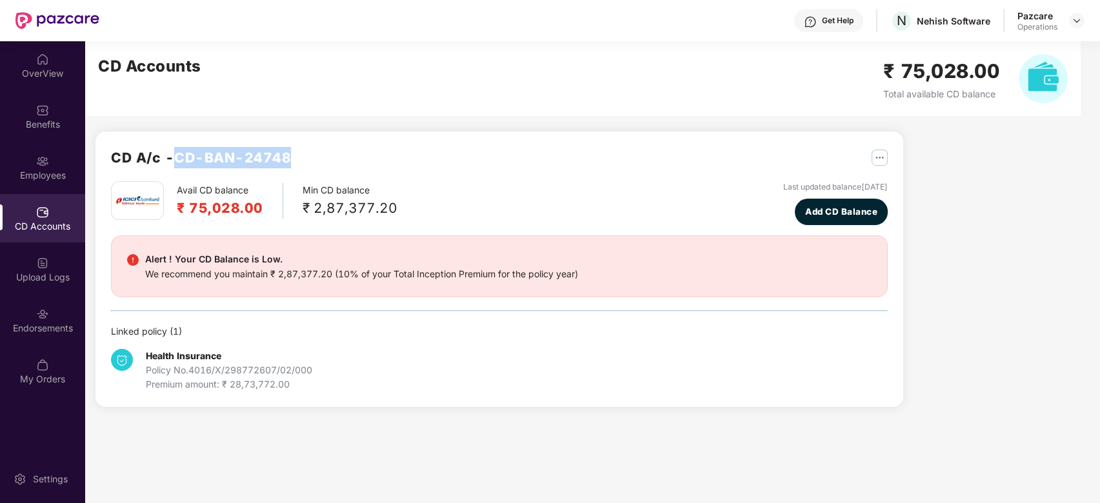
drag, startPoint x: 178, startPoint y: 158, endPoint x: 297, endPoint y: 155, distance: 118.7
click at [297, 155] on div "CD A/c - CD-BAN-24748" at bounding box center [499, 164] width 777 height 34
copy h2 "CD-BAN-24748"
click at [29, 319] on div "Endorsements" at bounding box center [42, 320] width 85 height 48
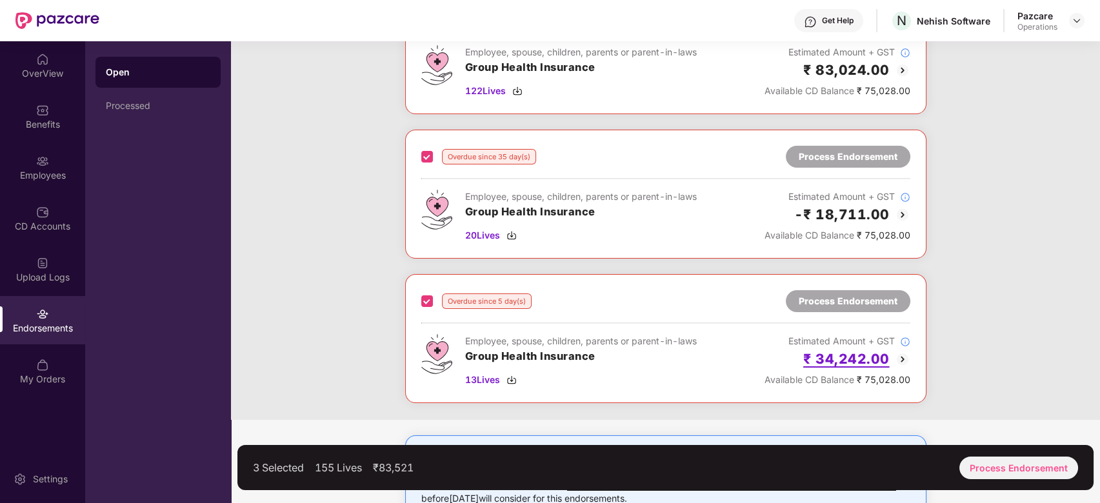
scroll to position [128, 0]
click at [994, 463] on div "Process Endorsement" at bounding box center [1018, 468] width 119 height 23
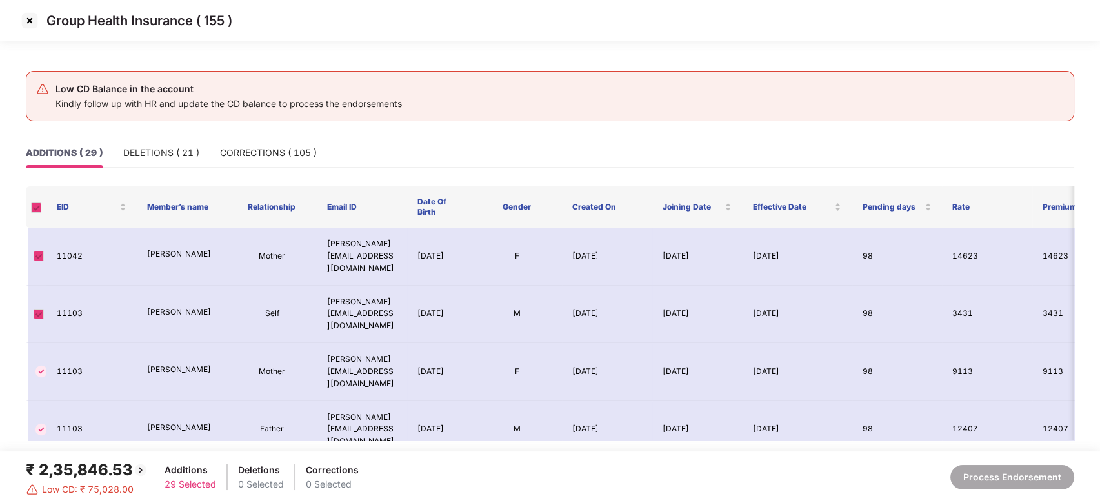
click at [28, 15] on img at bounding box center [29, 20] width 21 height 21
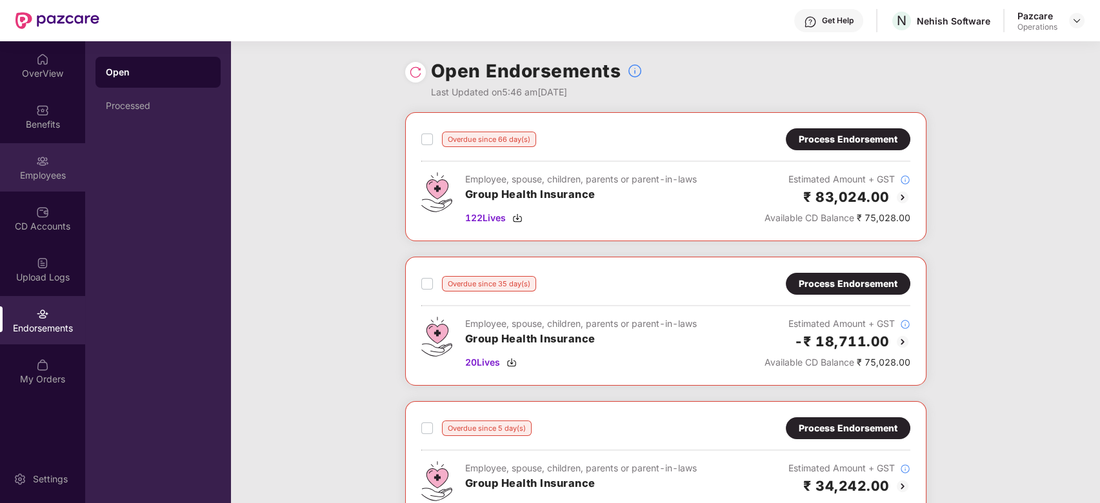
click at [37, 160] on img at bounding box center [42, 161] width 13 height 13
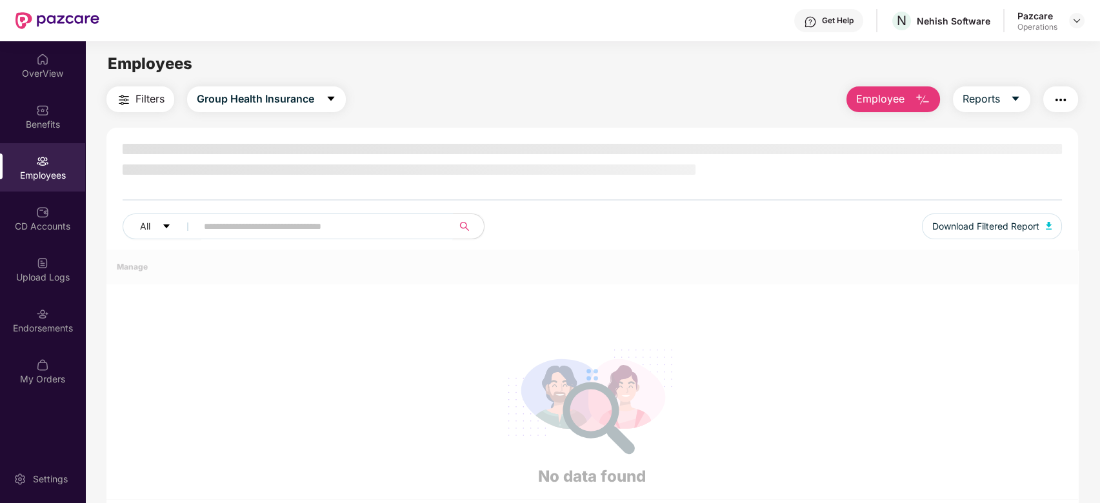
click at [325, 228] on input "text" at bounding box center [320, 226] width 232 height 19
paste input "*****"
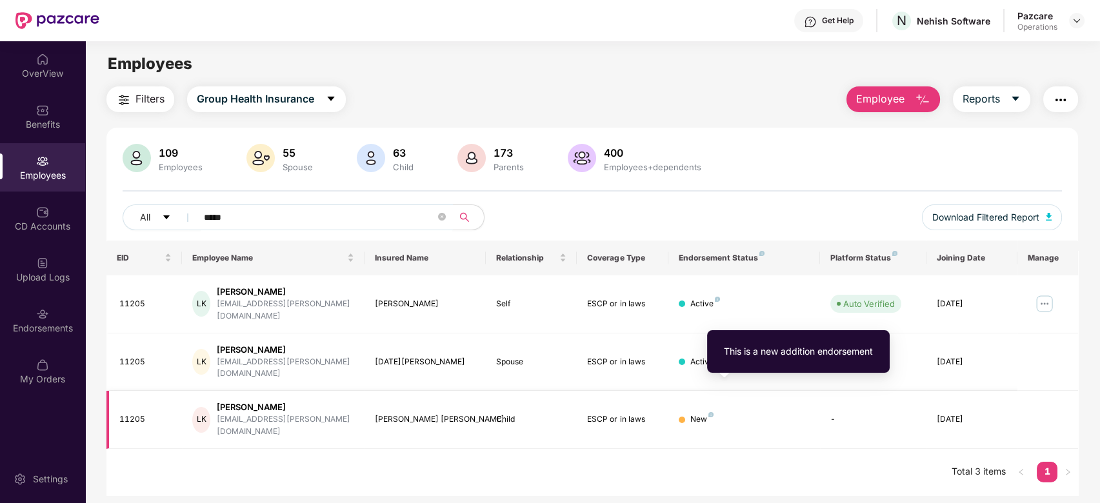
type input "*****"
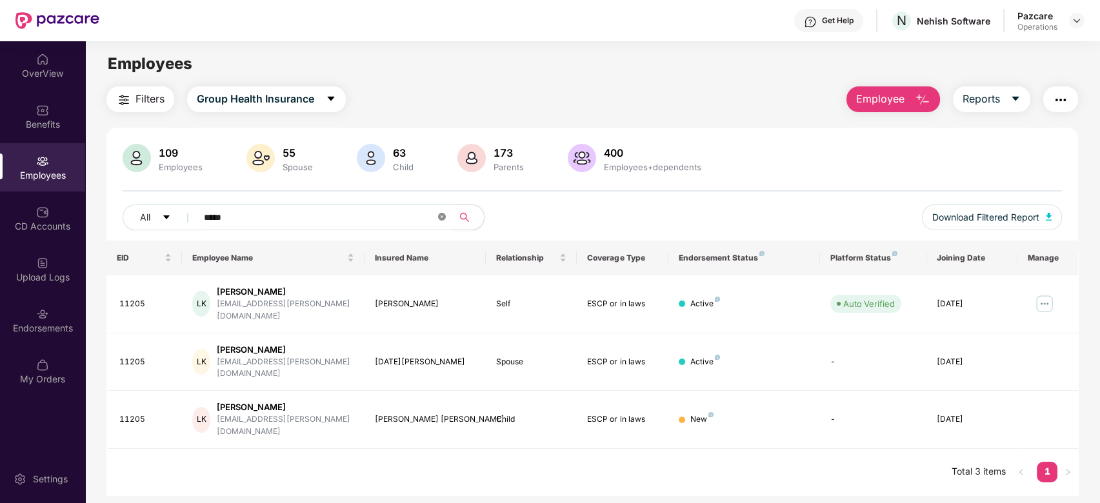
click at [443, 219] on icon "close-circle" at bounding box center [442, 217] width 8 height 8
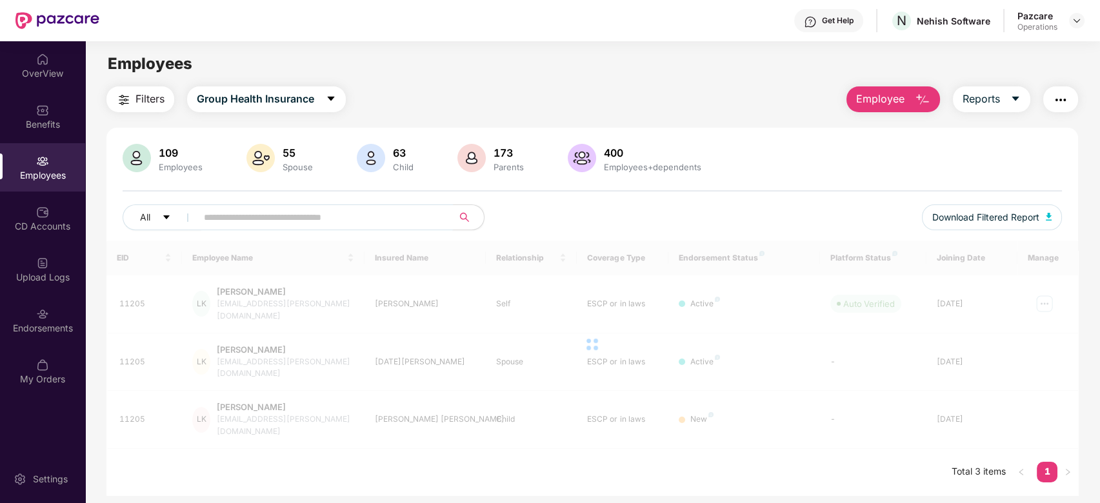
scroll to position [41, 0]
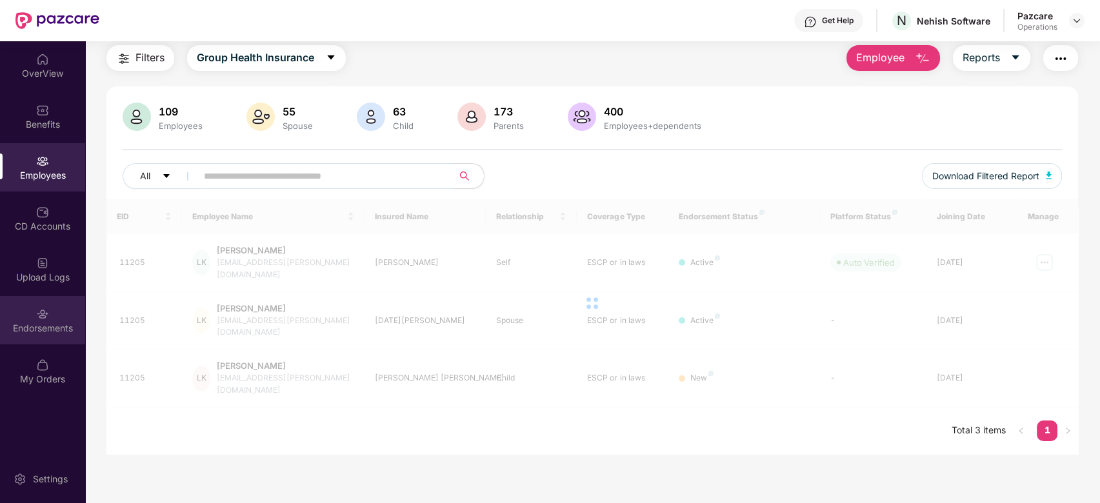
click at [17, 320] on div "Endorsements" at bounding box center [42, 320] width 85 height 48
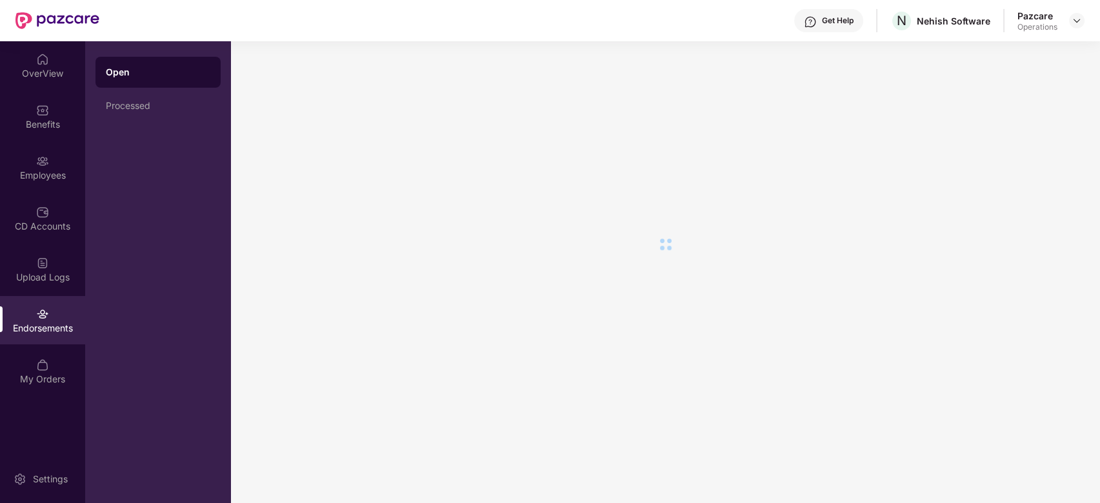
scroll to position [0, 0]
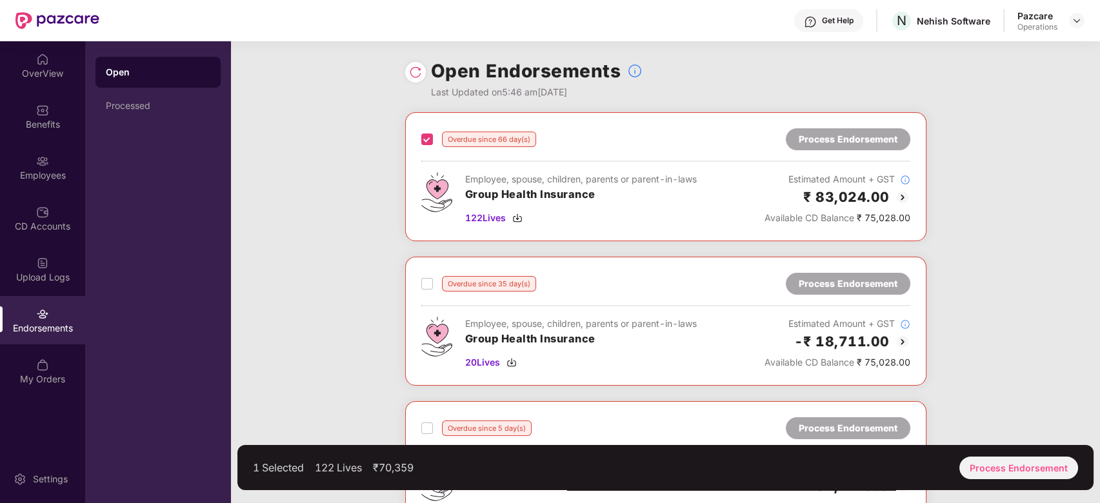
click at [424, 289] on label at bounding box center [427, 283] width 12 height 15
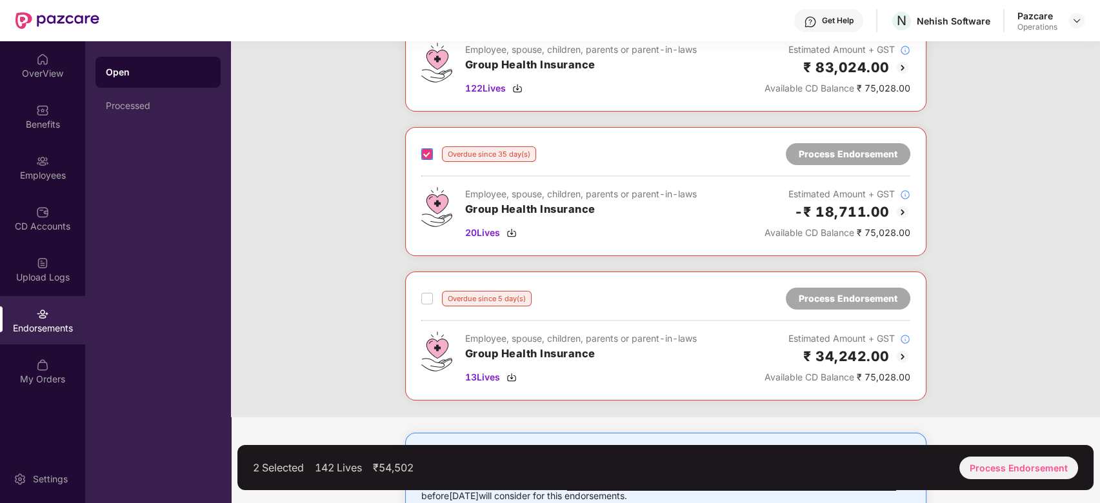
scroll to position [132, 0]
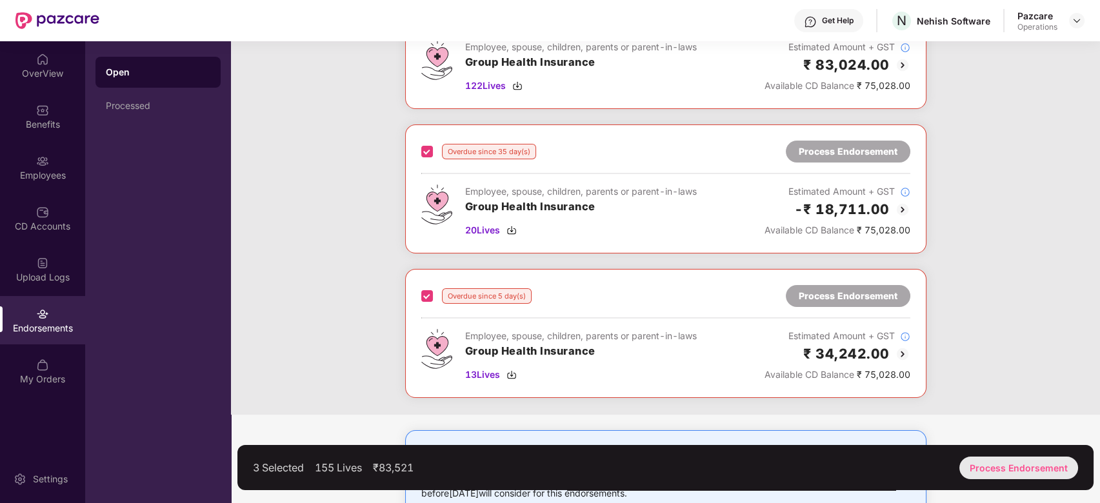
click at [1016, 458] on div "Process Endorsement" at bounding box center [1018, 468] width 119 height 23
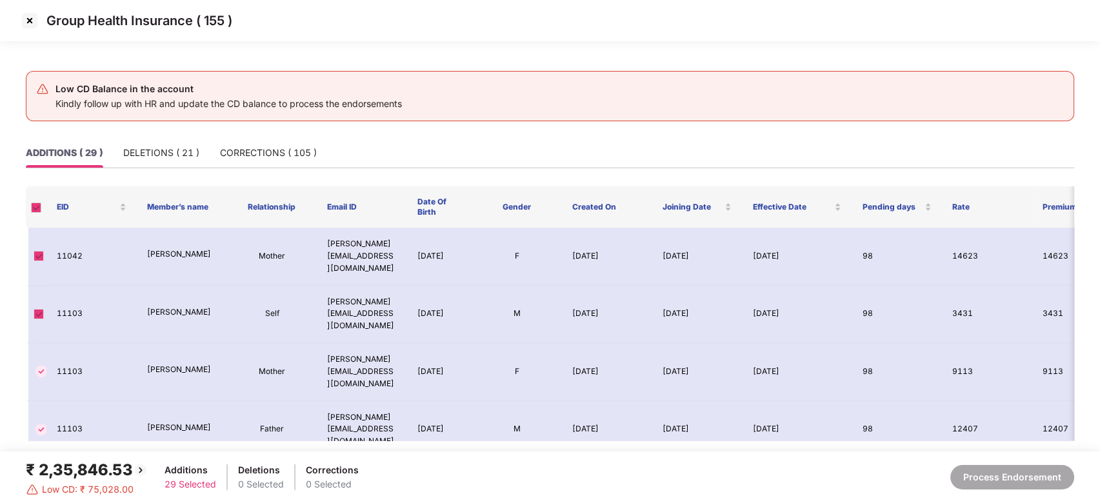
click at [35, 206] on span at bounding box center [36, 208] width 10 height 10
click at [26, 23] on img at bounding box center [29, 20] width 21 height 21
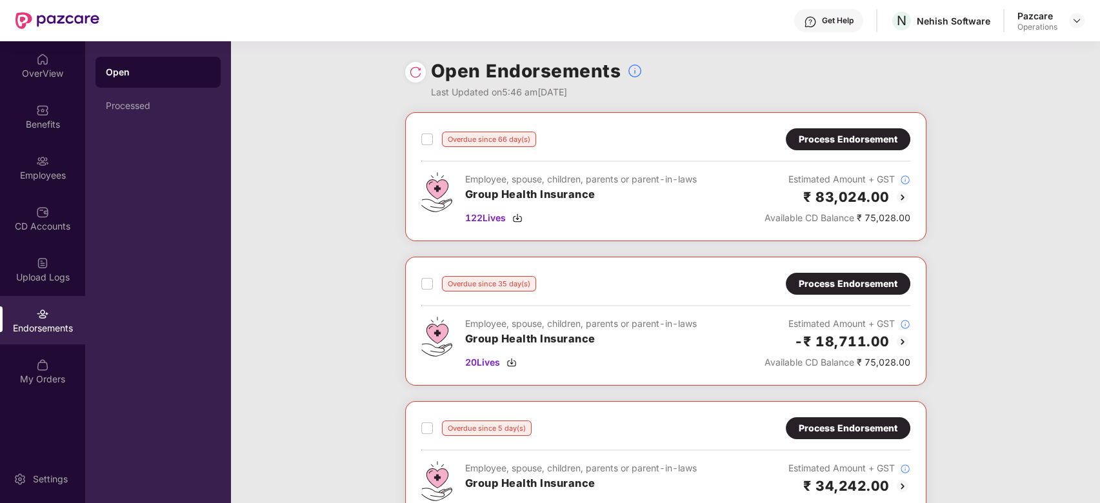
click at [828, 140] on div "Process Endorsement" at bounding box center [848, 139] width 99 height 14
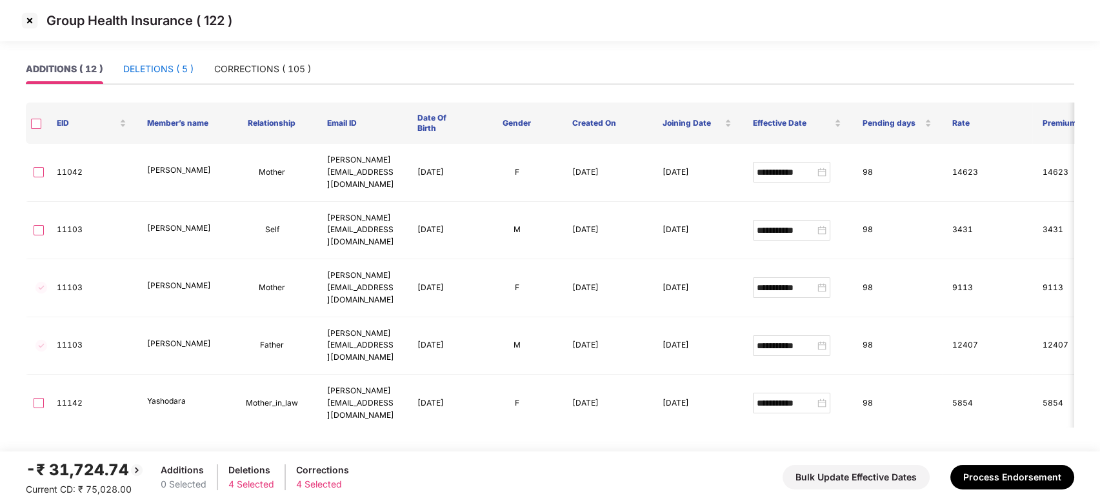
click at [166, 70] on div "DELETIONS ( 5 )" at bounding box center [158, 69] width 70 height 14
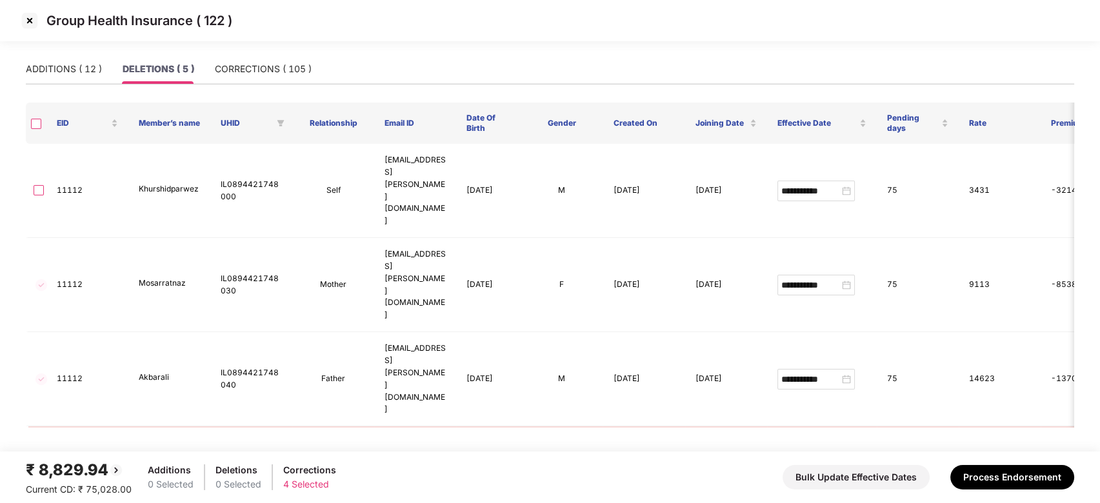
click at [34, 123] on th at bounding box center [36, 123] width 21 height 41
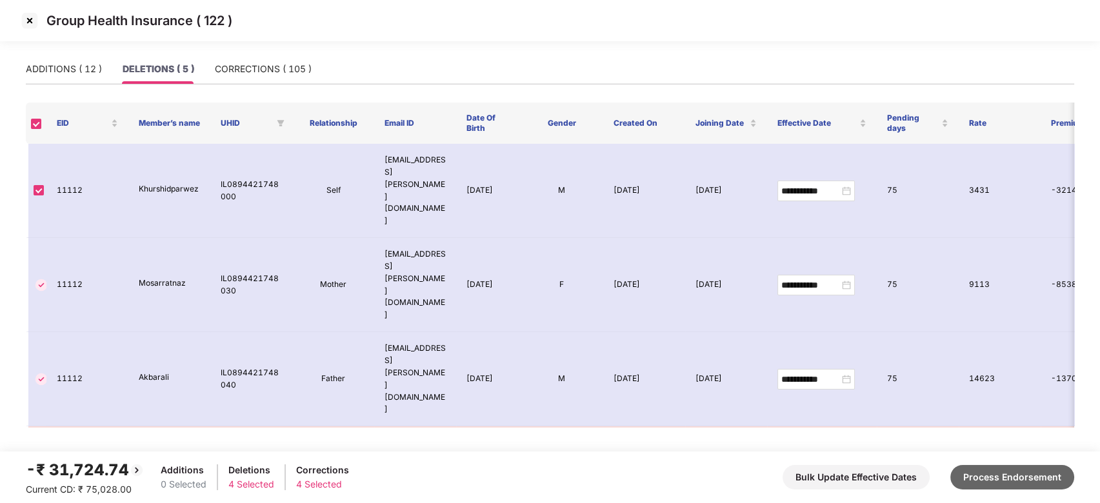
click at [1004, 475] on button "Process Endorsement" at bounding box center [1012, 477] width 124 height 25
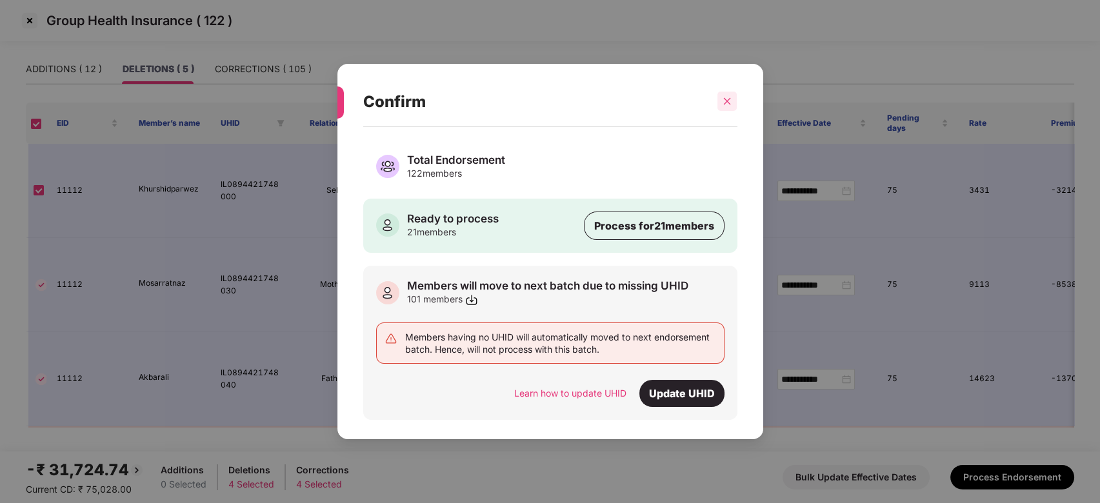
click at [719, 100] on div at bounding box center [726, 101] width 19 height 19
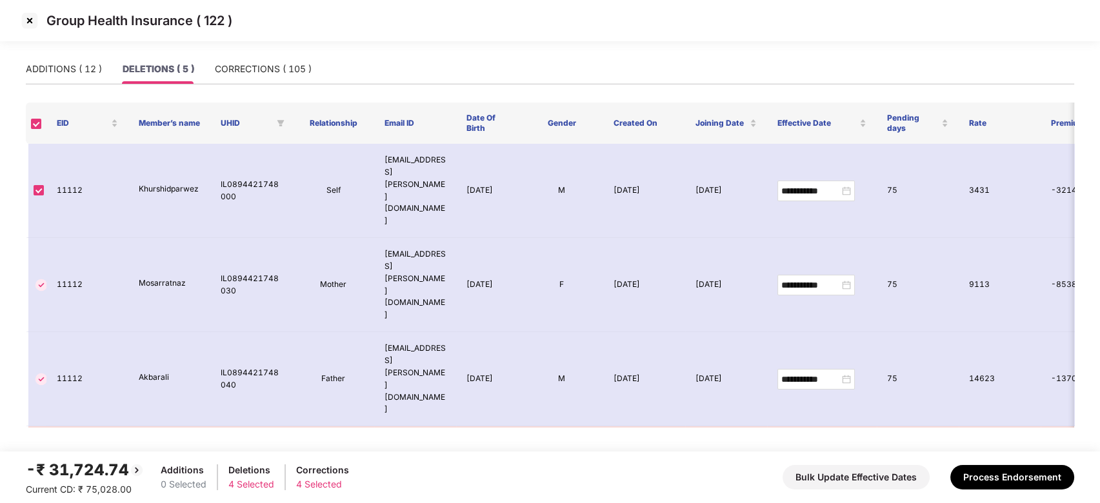
click at [29, 19] on img at bounding box center [29, 20] width 21 height 21
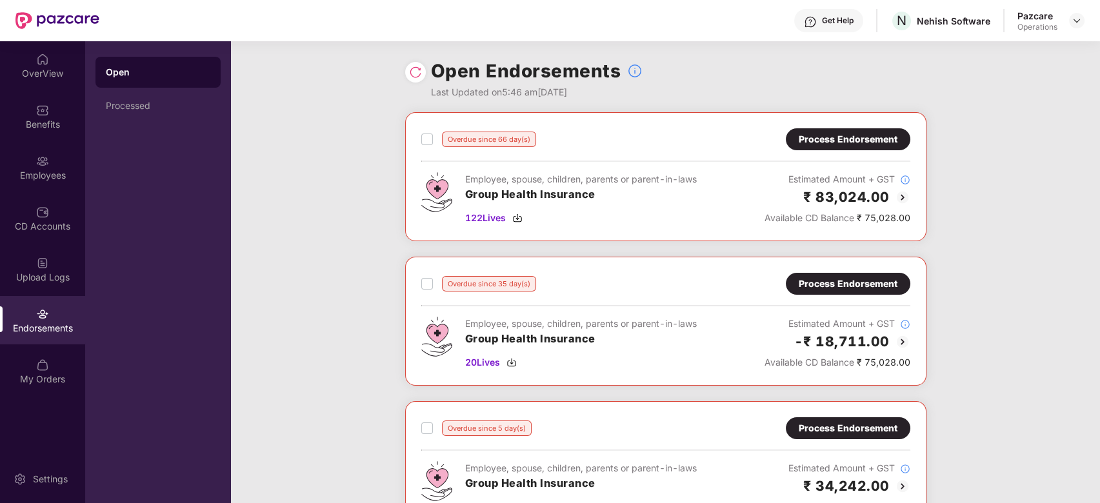
scroll to position [48, 0]
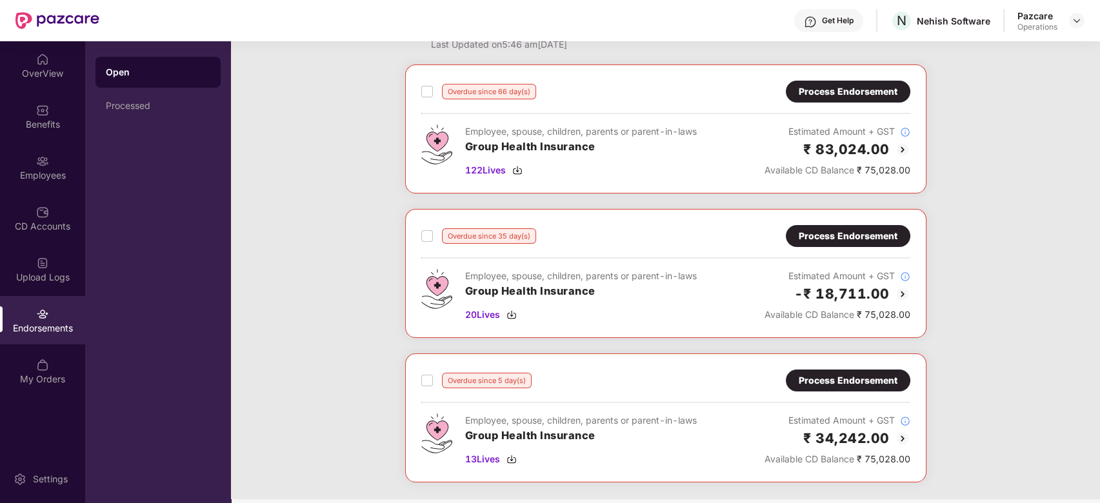
click at [815, 239] on div "Process Endorsement" at bounding box center [848, 236] width 99 height 14
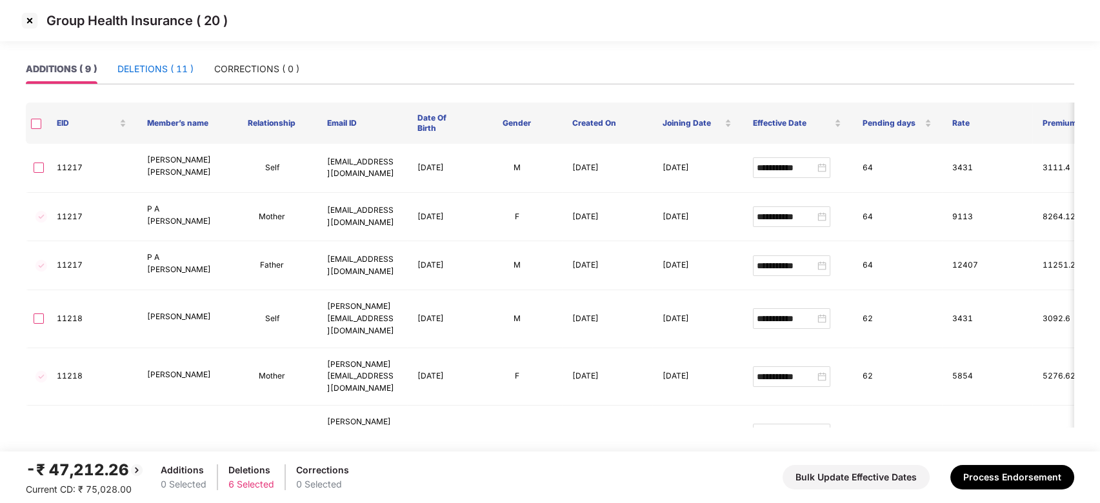
click at [144, 70] on div "DELETIONS ( 11 )" at bounding box center [155, 69] width 76 height 14
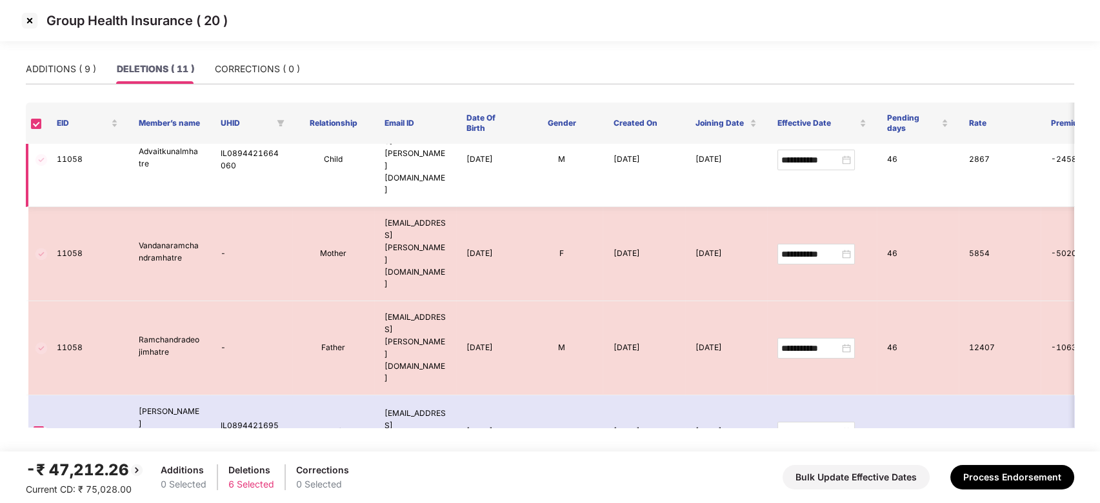
scroll to position [0, 0]
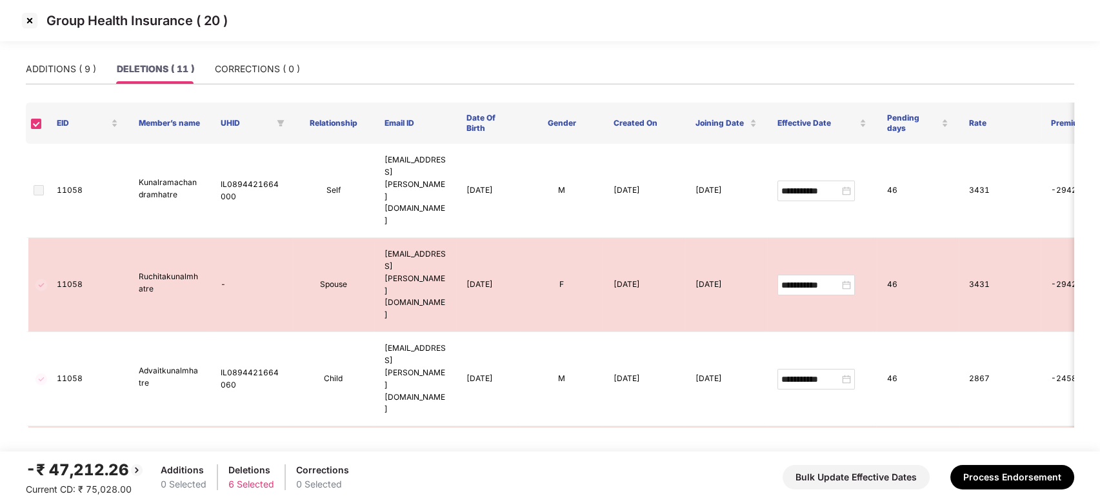
click at [31, 18] on img at bounding box center [29, 20] width 21 height 21
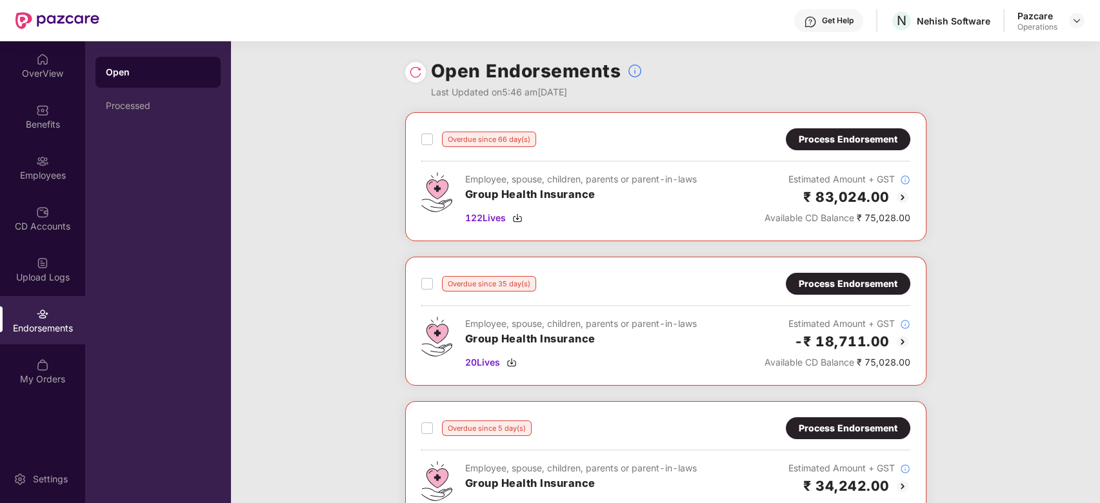
scroll to position [170, 0]
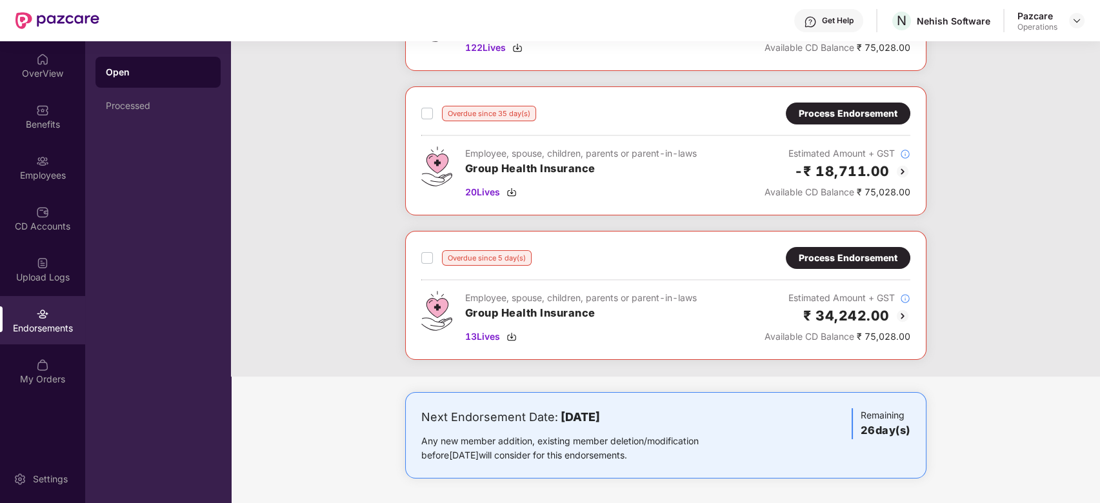
click at [845, 258] on div "Process Endorsement" at bounding box center [848, 258] width 99 height 14
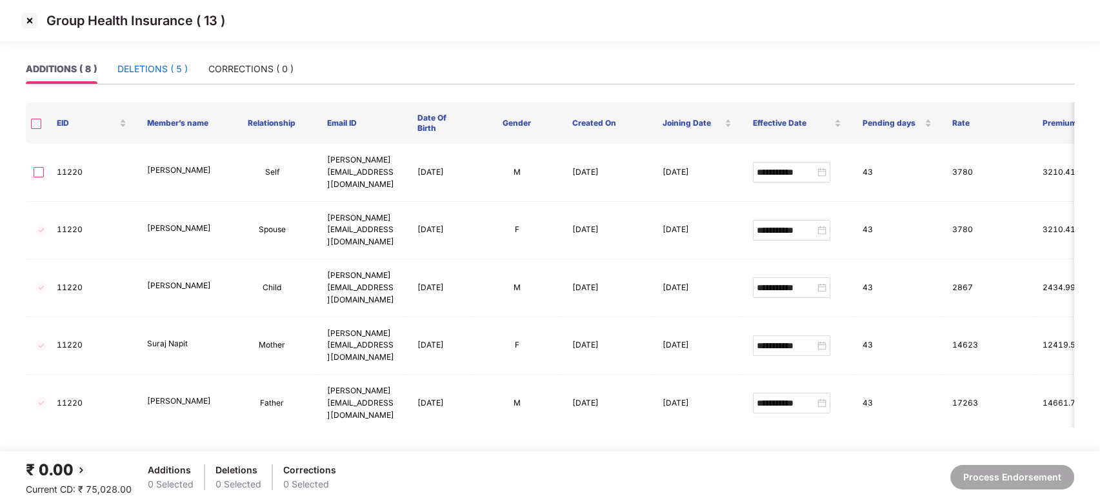
click at [163, 65] on div "DELETIONS ( 5 )" at bounding box center [152, 69] width 70 height 14
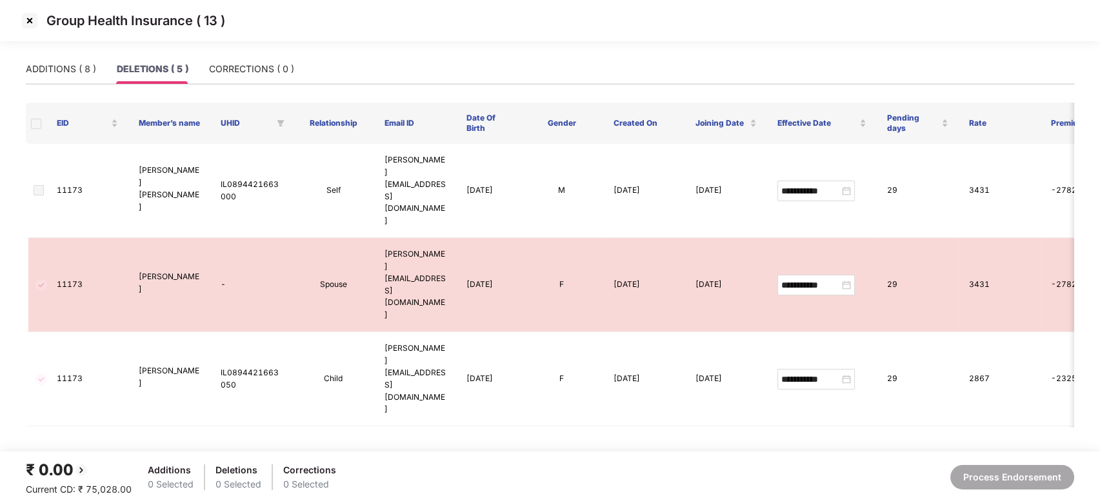
click at [28, 21] on img at bounding box center [29, 20] width 21 height 21
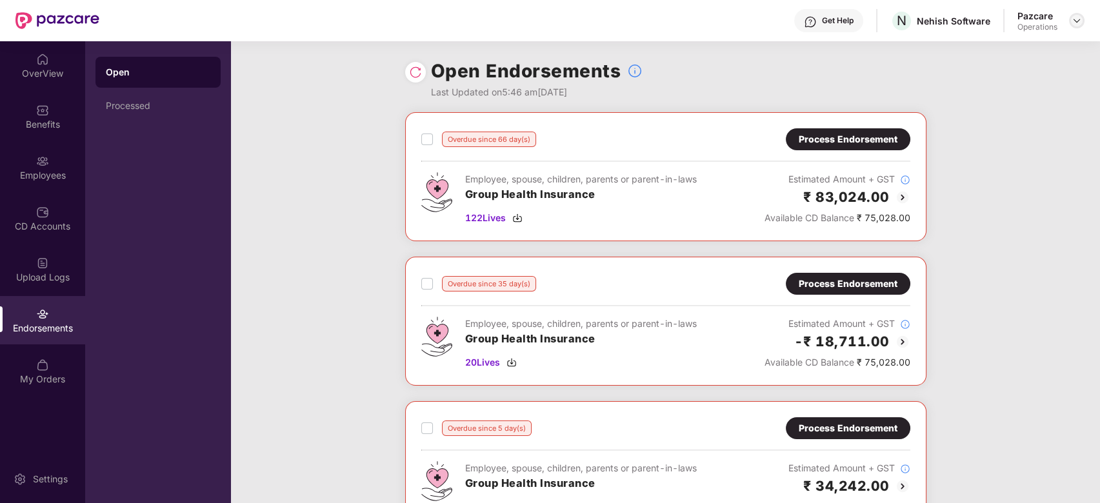
click at [1075, 25] on img at bounding box center [1077, 20] width 10 height 10
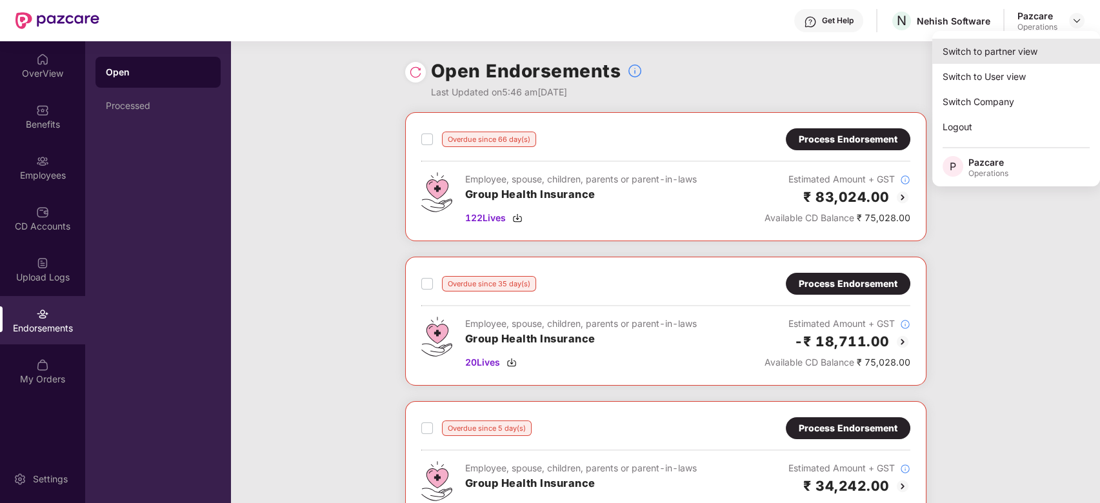
click at [977, 48] on div "Switch to partner view" at bounding box center [1016, 51] width 168 height 25
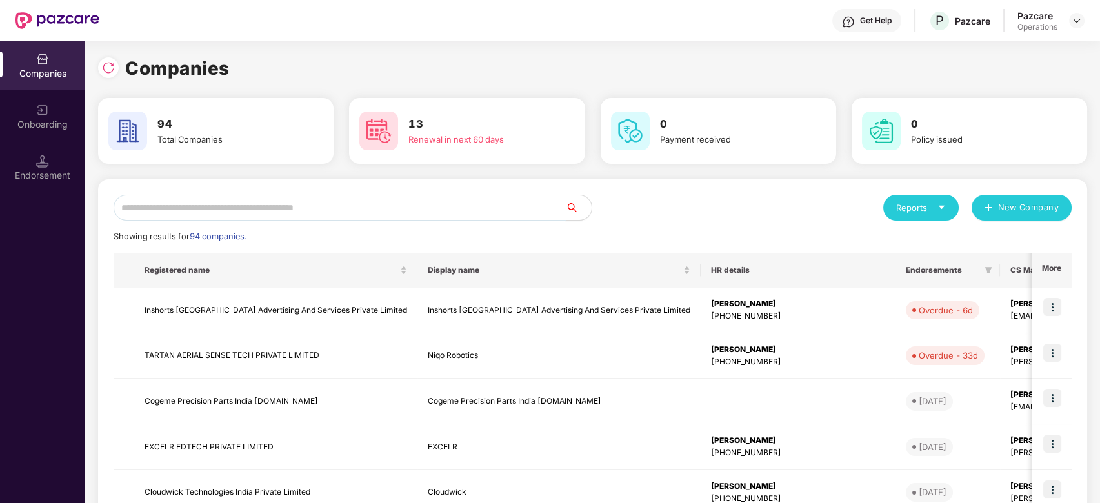
click at [473, 205] on input "text" at bounding box center [340, 208] width 452 height 26
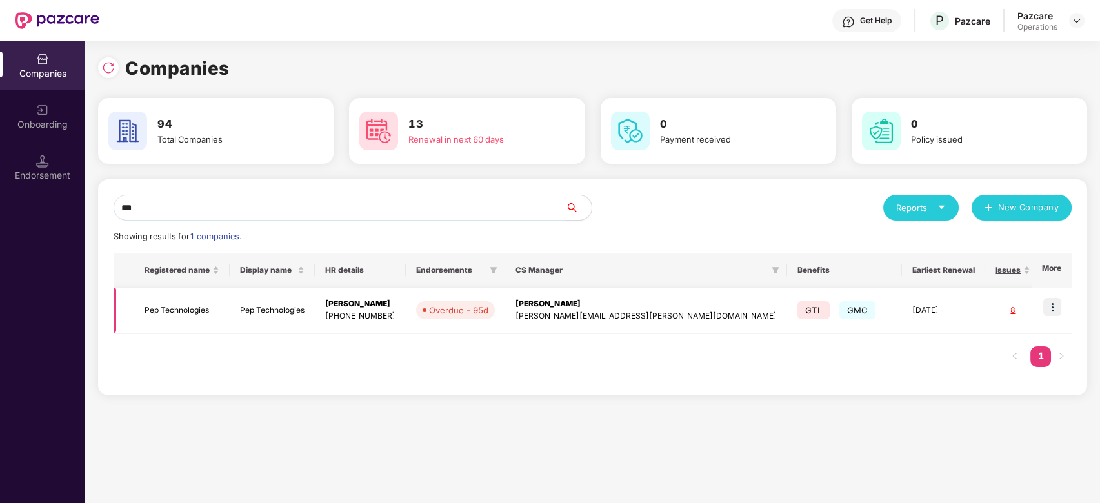
type input "***"
click at [1056, 304] on img at bounding box center [1052, 307] width 18 height 18
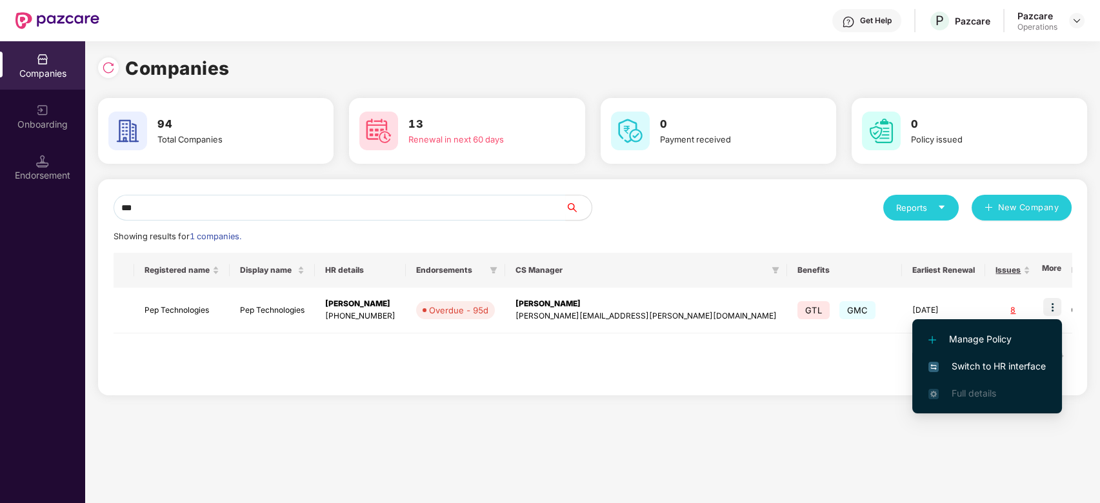
click at [996, 361] on span "Switch to HR interface" at bounding box center [986, 366] width 117 height 14
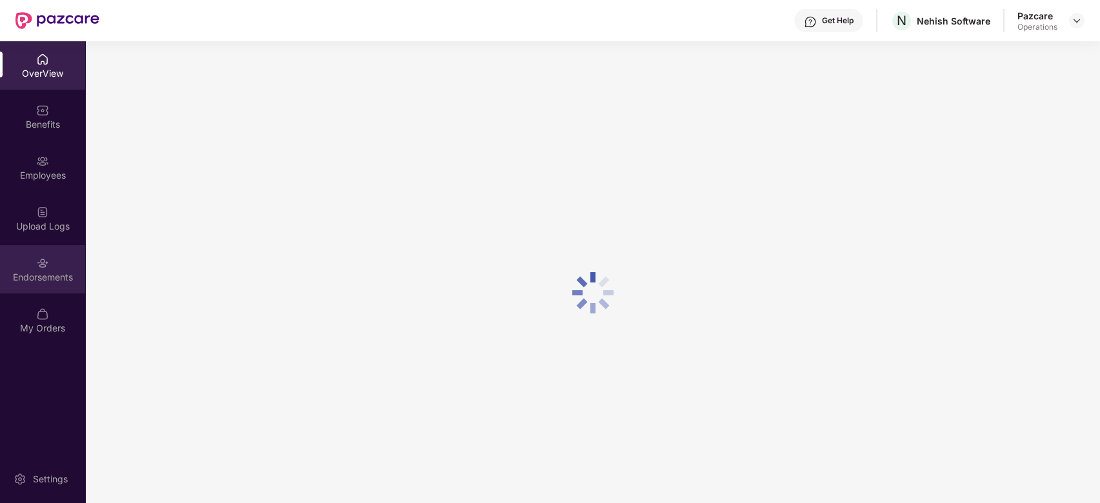
click at [18, 266] on div "Endorsements" at bounding box center [42, 269] width 85 height 48
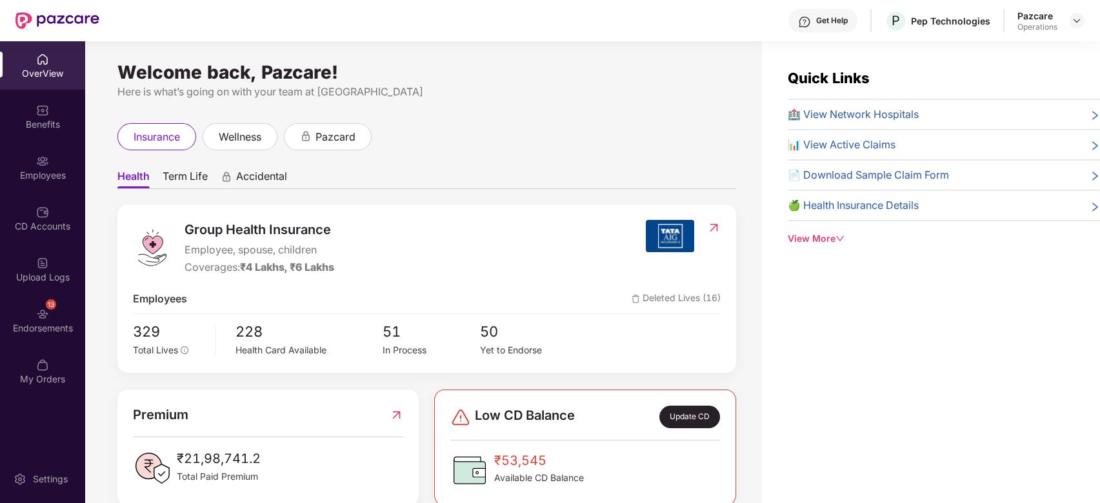
click at [32, 317] on div "13 Endorsements" at bounding box center [42, 320] width 85 height 48
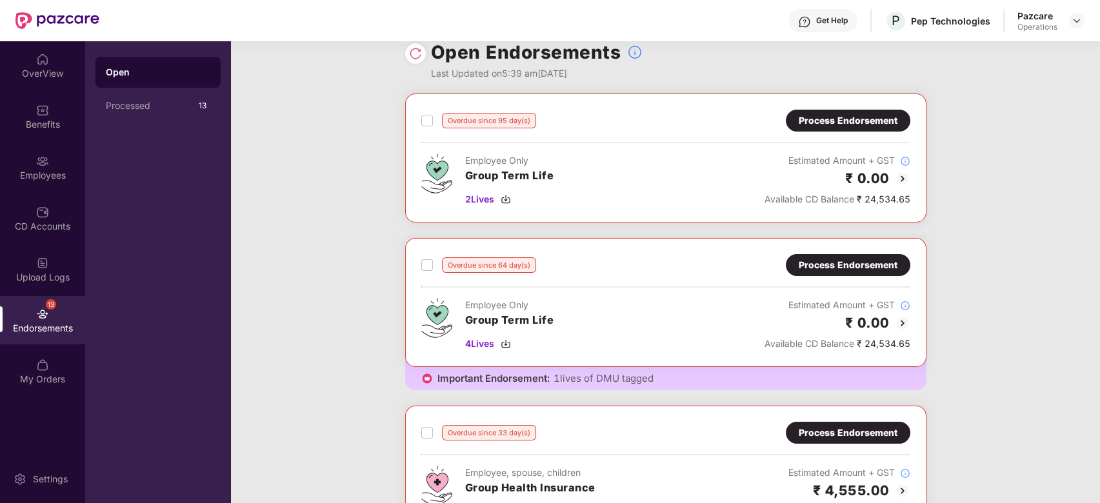
scroll to position [0, 0]
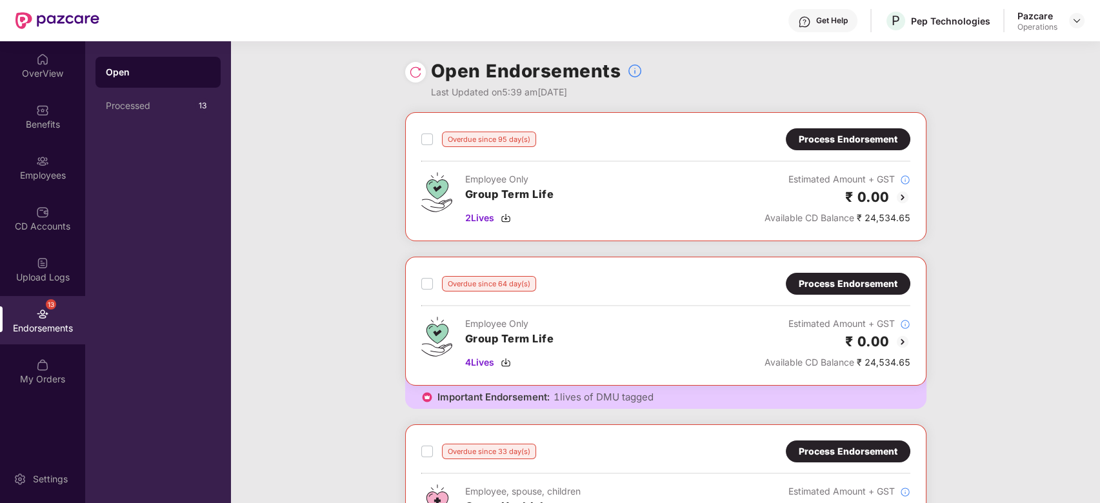
click at [814, 142] on div "Process Endorsement" at bounding box center [848, 139] width 99 height 14
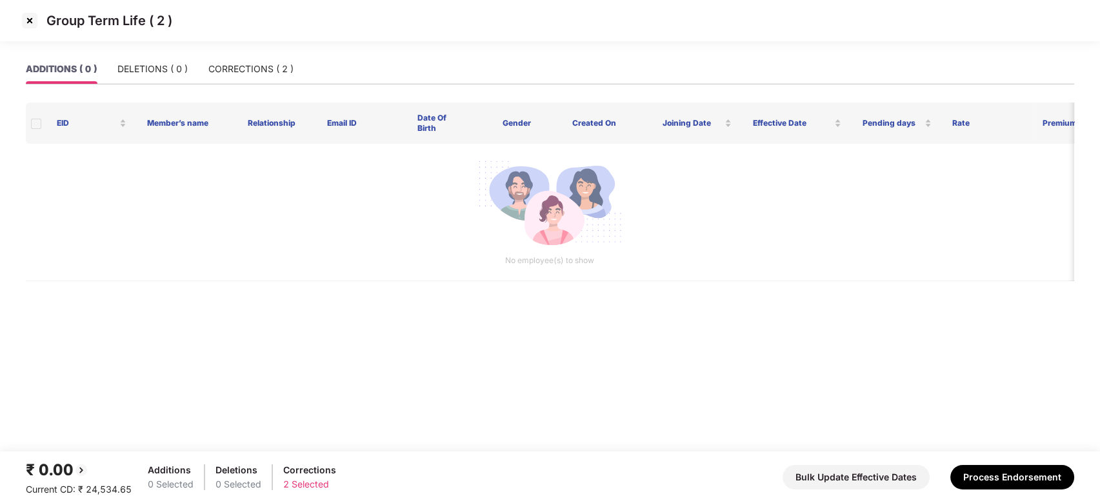
click at [31, 21] on img at bounding box center [29, 20] width 21 height 21
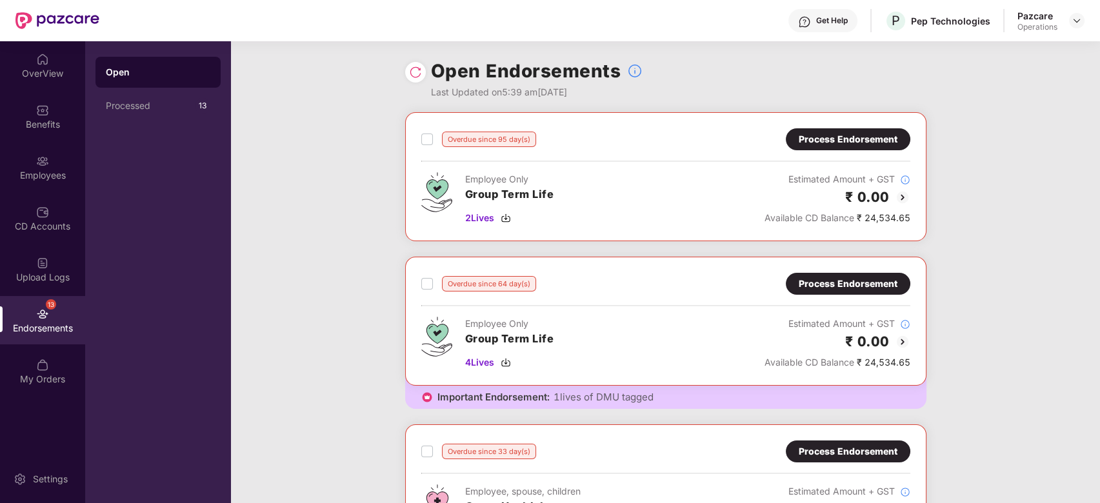
click at [418, 137] on div "Overdue since 95 day(s) Process Endorsement Employee Only Group Term Life 2 Liv…" at bounding box center [665, 176] width 521 height 129
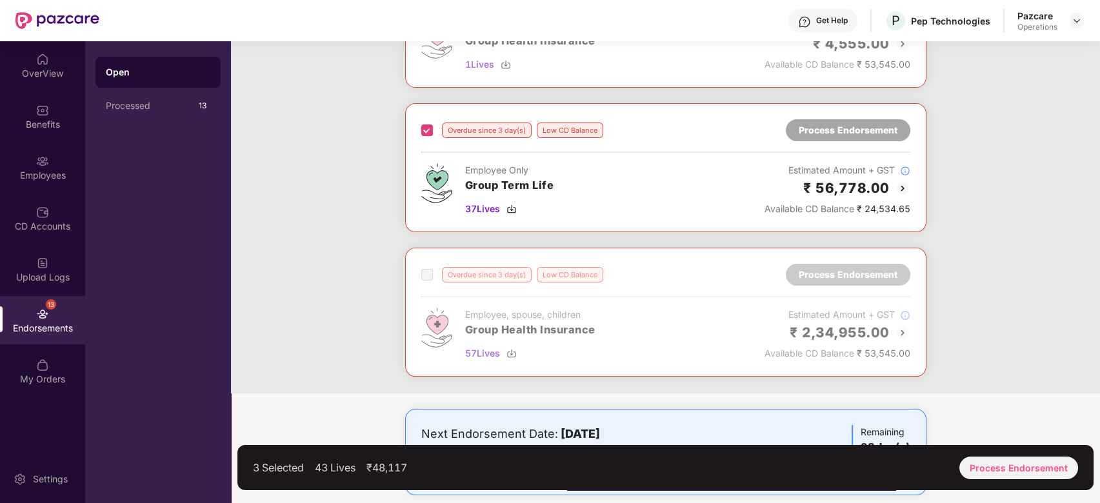
scroll to position [466, 0]
click at [1026, 465] on div "Process Endorsement" at bounding box center [1018, 468] width 119 height 23
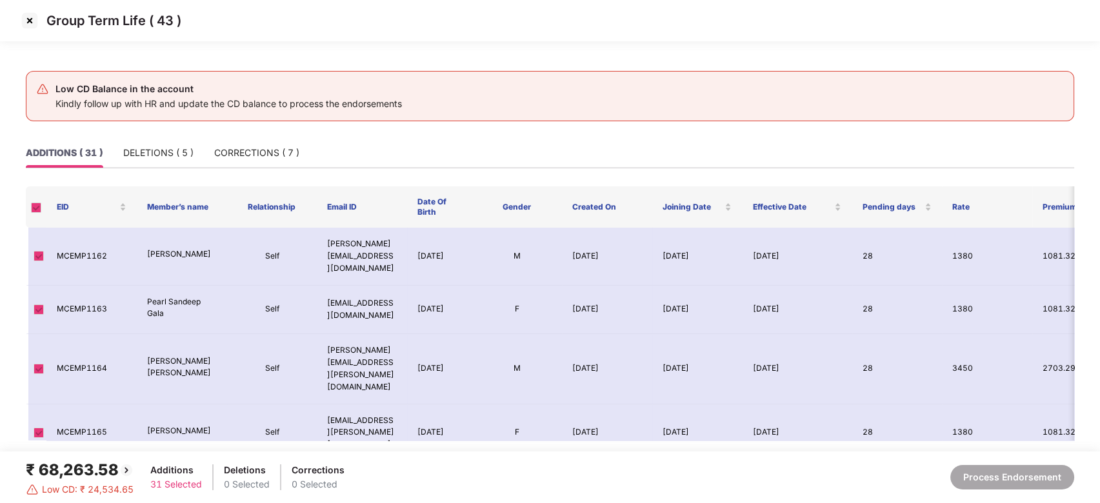
click at [28, 20] on img at bounding box center [29, 20] width 21 height 21
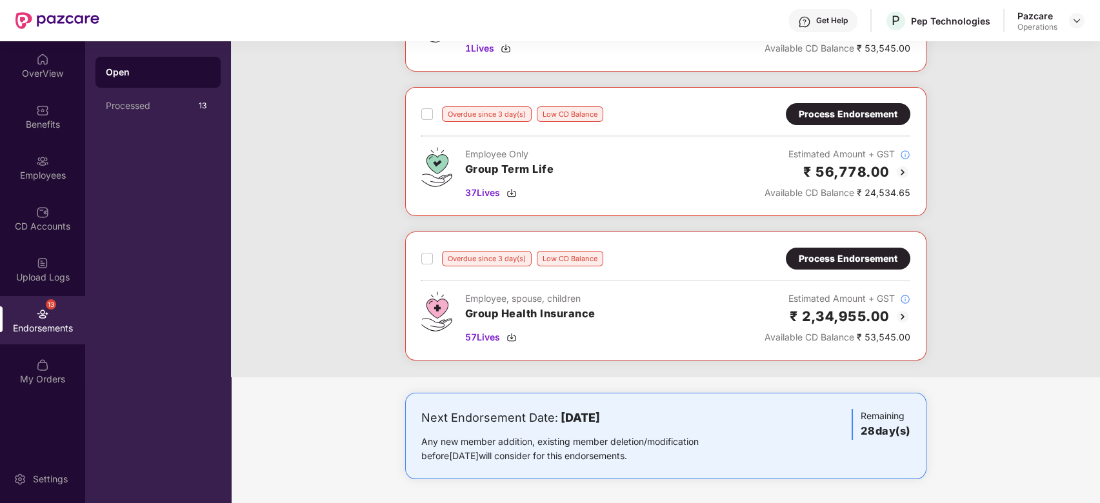
scroll to position [0, 0]
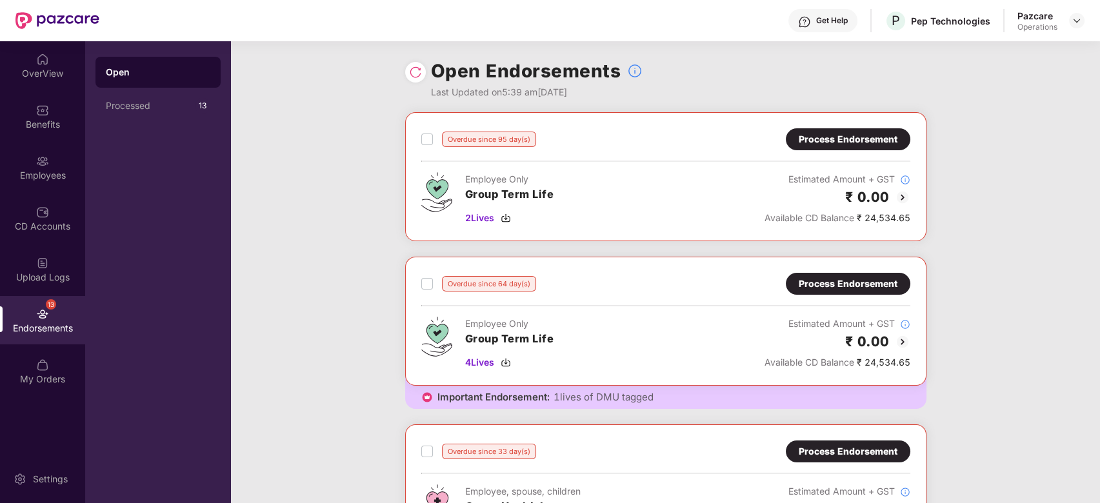
click at [1069, 23] on div at bounding box center [1076, 20] width 15 height 15
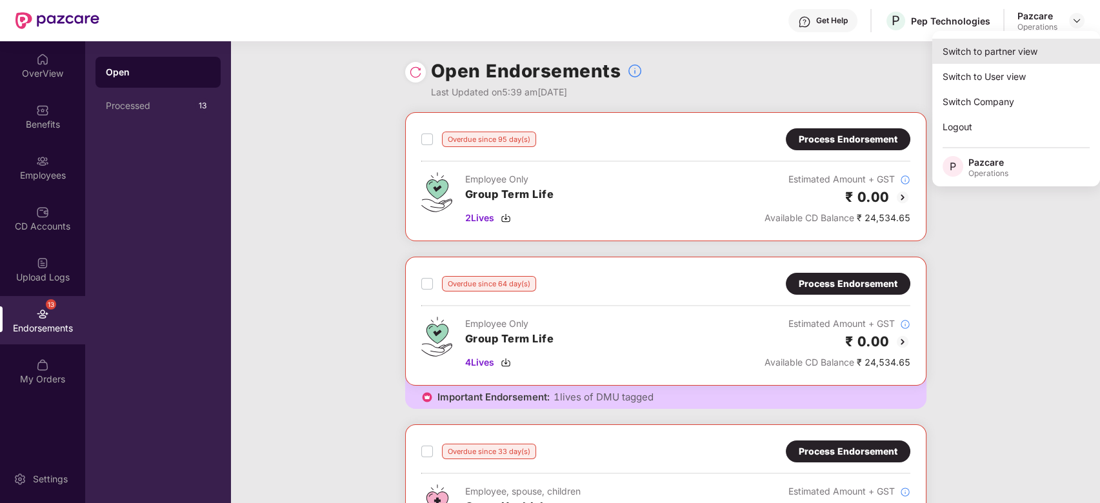
click at [1012, 46] on div "Switch to partner view" at bounding box center [1016, 51] width 168 height 25
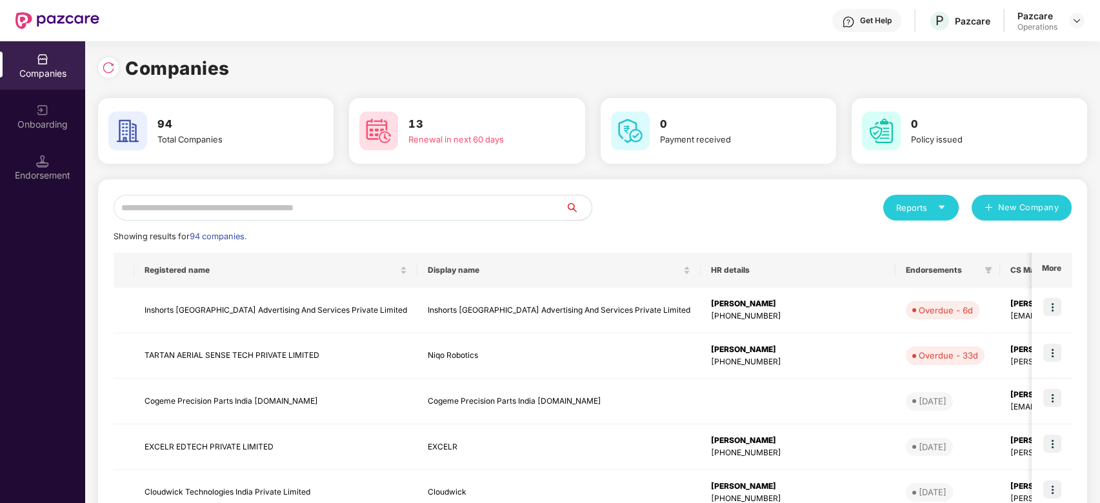
click at [500, 205] on input "text" at bounding box center [340, 208] width 452 height 26
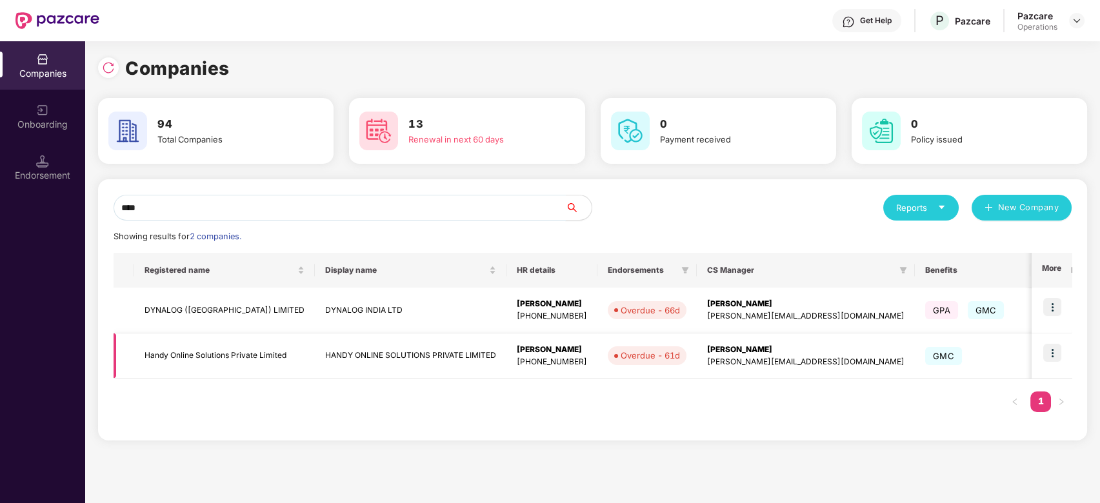
type input "****"
click at [1052, 357] on img at bounding box center [1052, 353] width 18 height 18
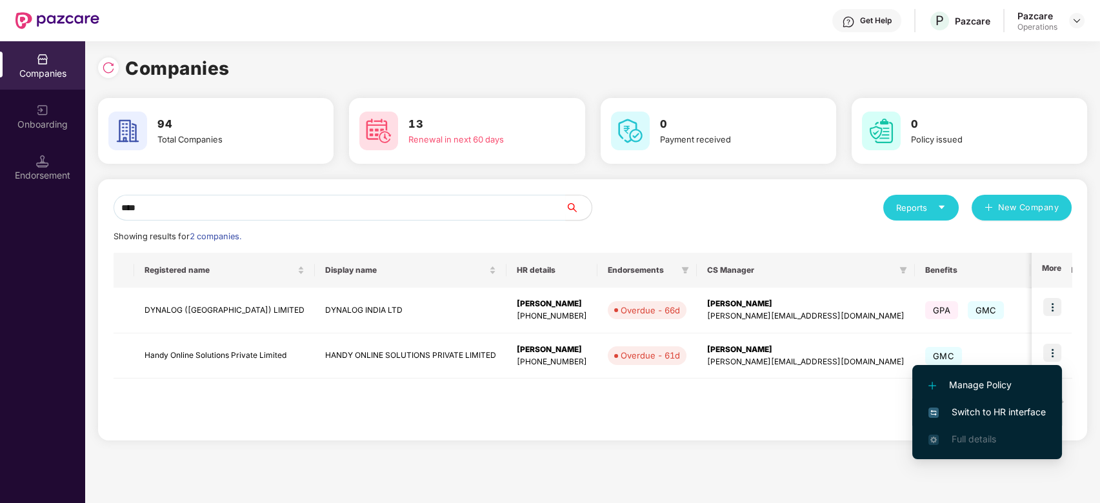
click at [977, 410] on span "Switch to HR interface" at bounding box center [986, 412] width 117 height 14
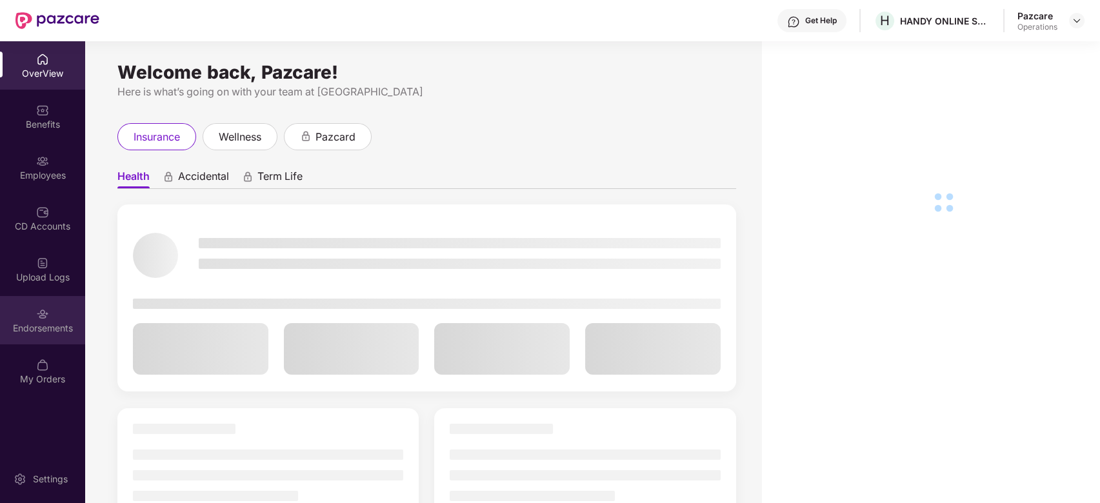
click at [24, 312] on div "Endorsements" at bounding box center [42, 320] width 85 height 48
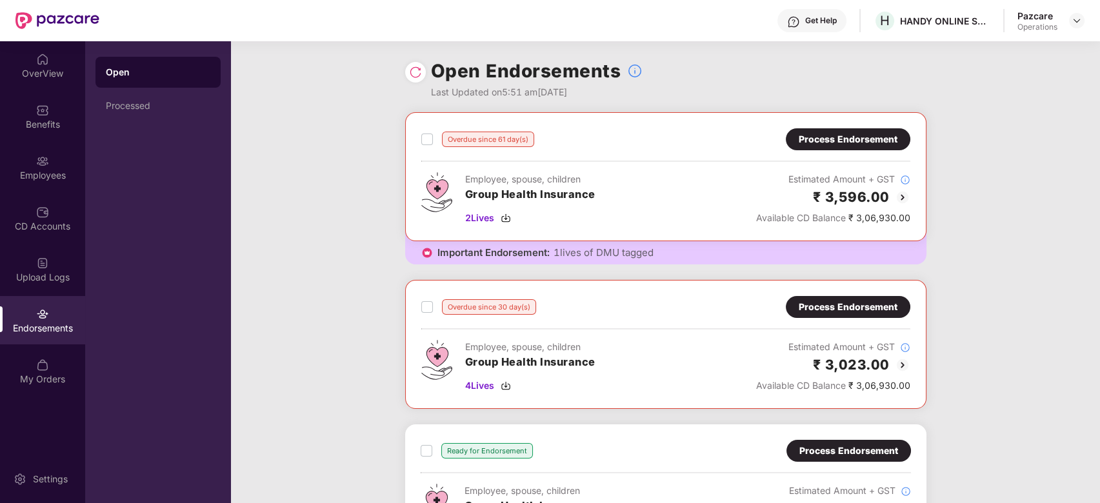
click at [830, 132] on div "Process Endorsement" at bounding box center [848, 139] width 125 height 22
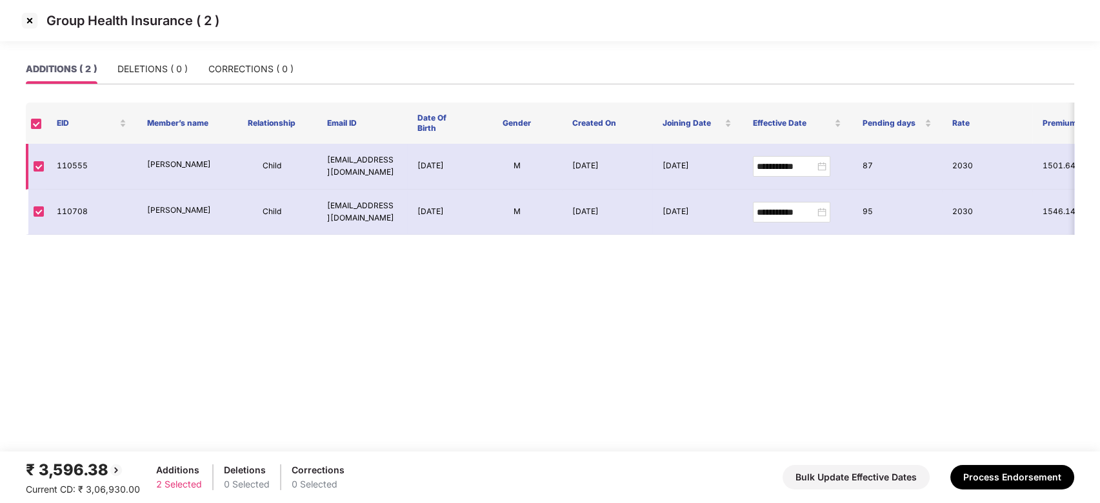
click at [77, 168] on td "110555" at bounding box center [91, 167] width 90 height 46
copy td "110555"
click at [77, 168] on td "110555" at bounding box center [91, 167] width 90 height 46
click at [28, 23] on img at bounding box center [29, 20] width 21 height 21
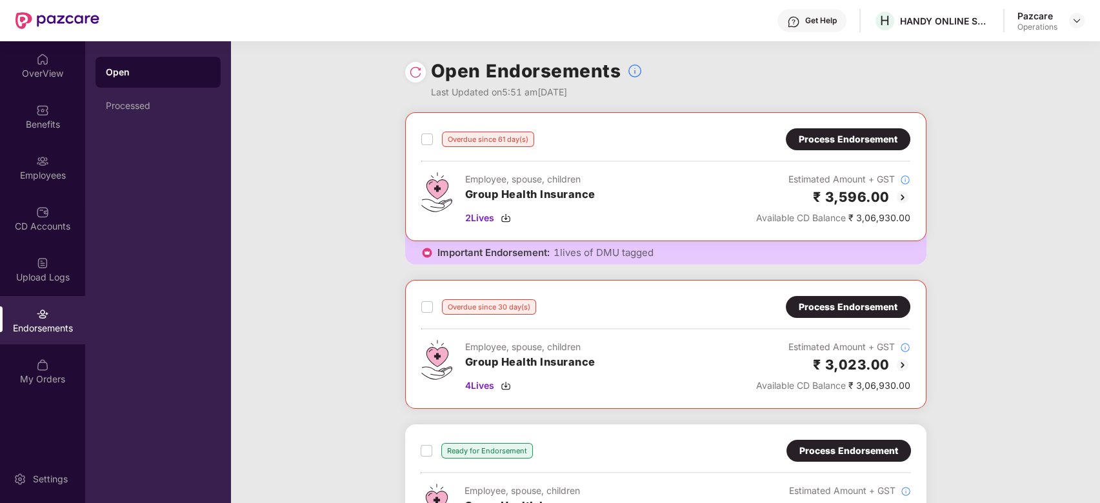
click at [850, 306] on div "Process Endorsement" at bounding box center [848, 307] width 99 height 14
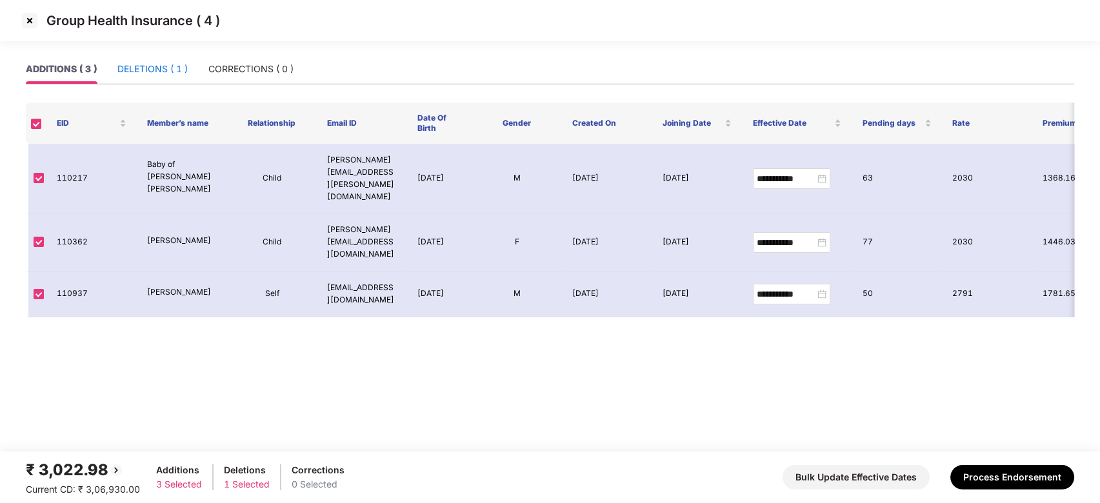
click at [157, 65] on div "DELETIONS ( 1 )" at bounding box center [152, 69] width 70 height 14
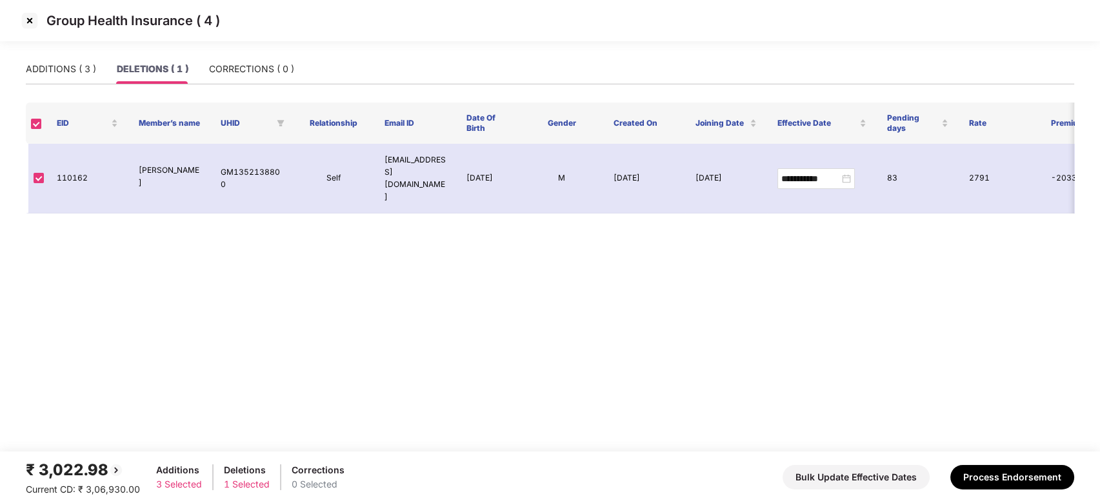
click at [26, 18] on img at bounding box center [29, 20] width 21 height 21
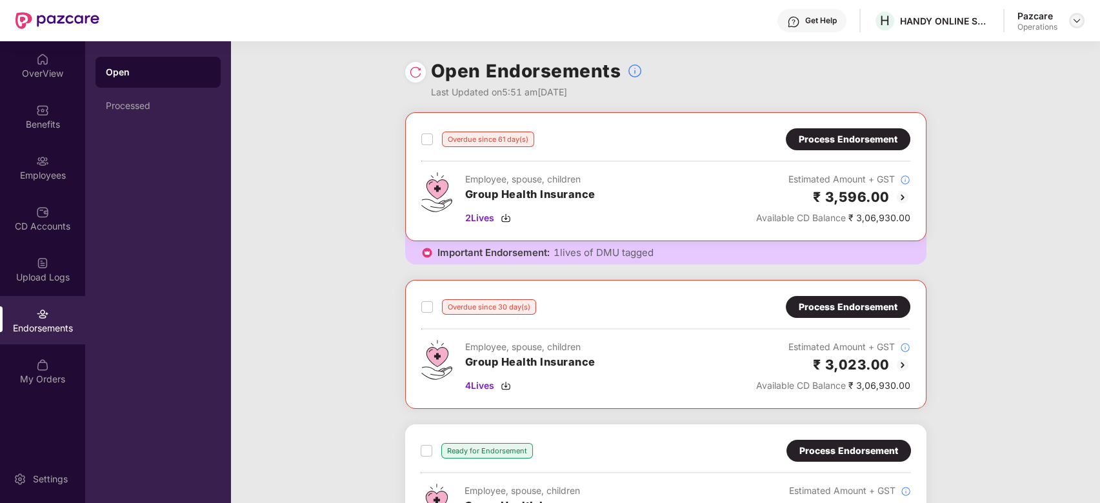
click at [1076, 17] on img at bounding box center [1077, 20] width 10 height 10
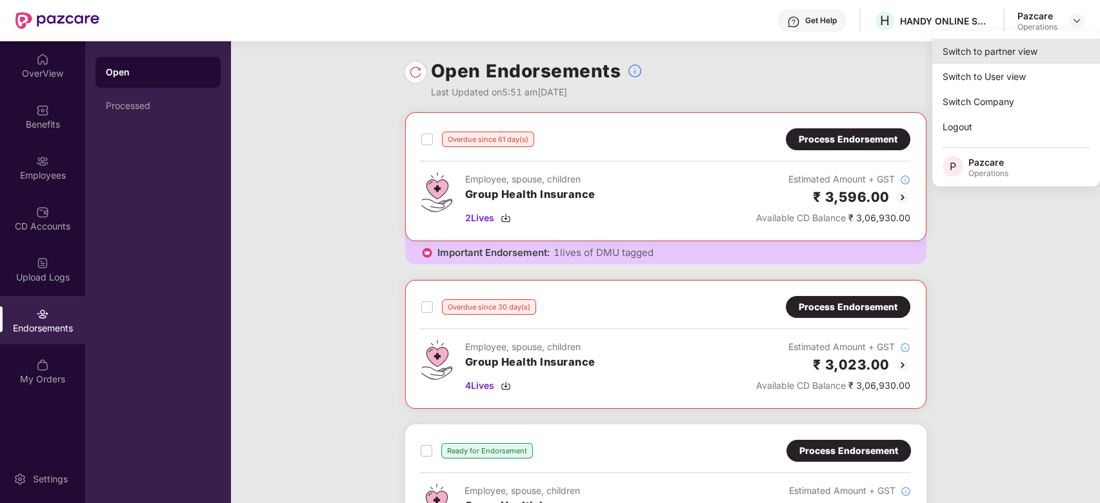
click at [978, 58] on div "Switch to partner view" at bounding box center [1016, 51] width 168 height 25
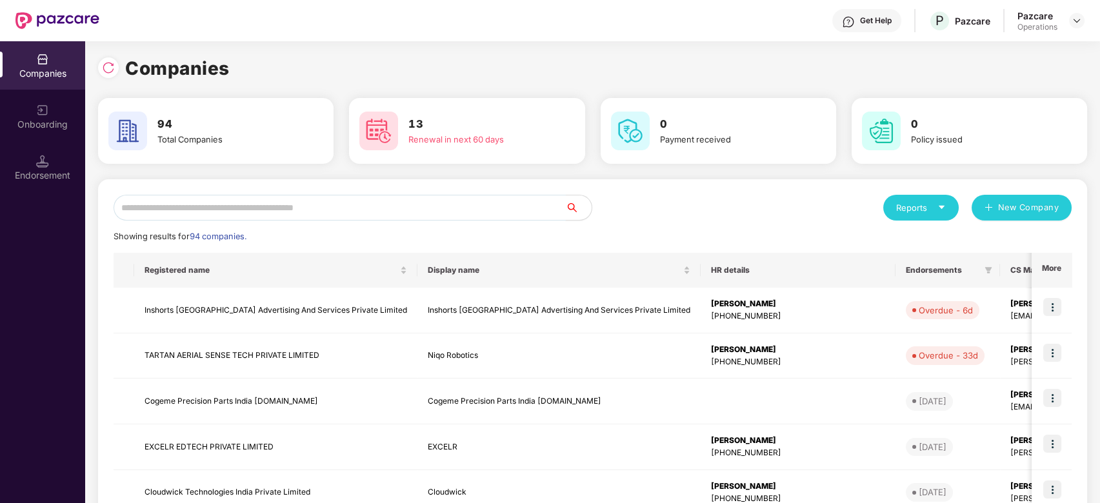
click at [461, 214] on input "text" at bounding box center [340, 208] width 452 height 26
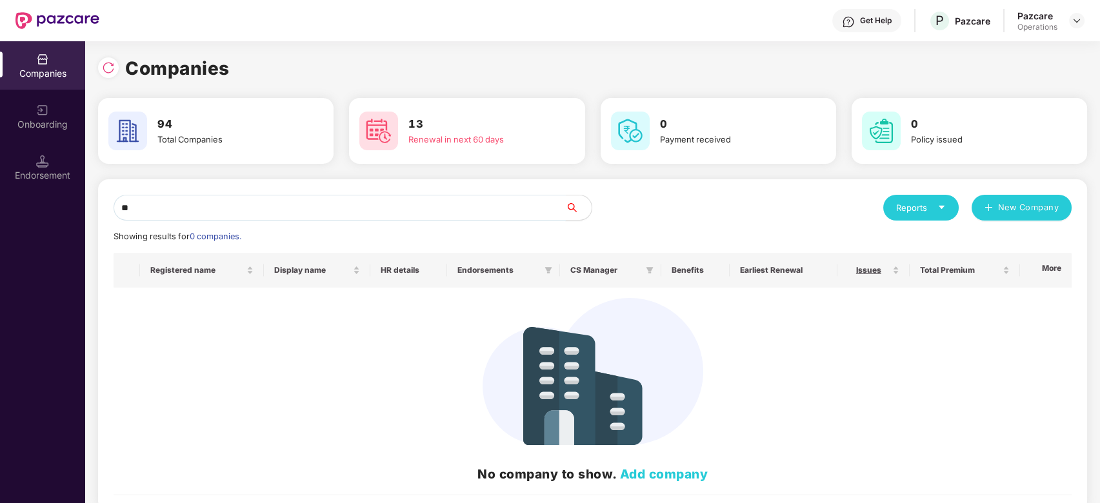
type input "*"
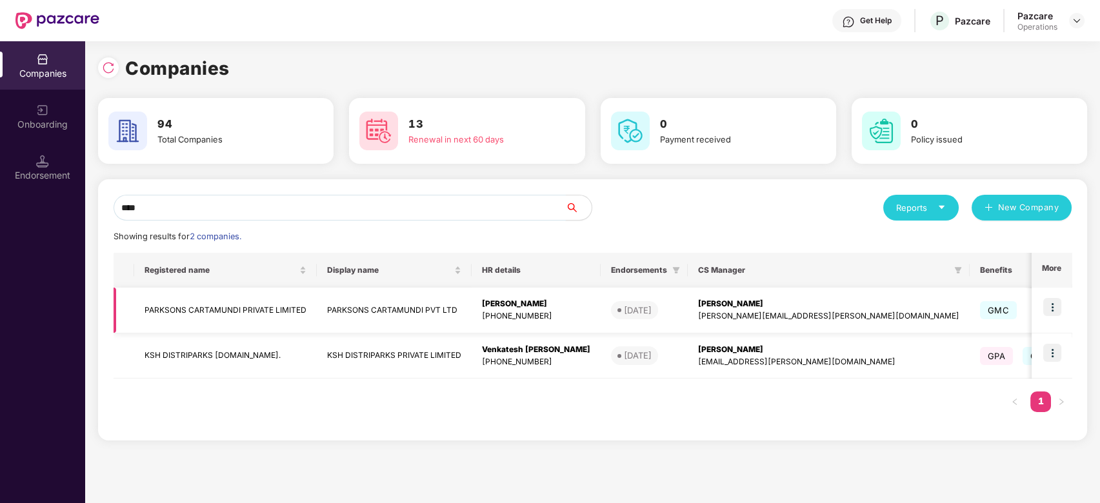
type input "****"
click at [1056, 304] on img at bounding box center [1052, 307] width 18 height 18
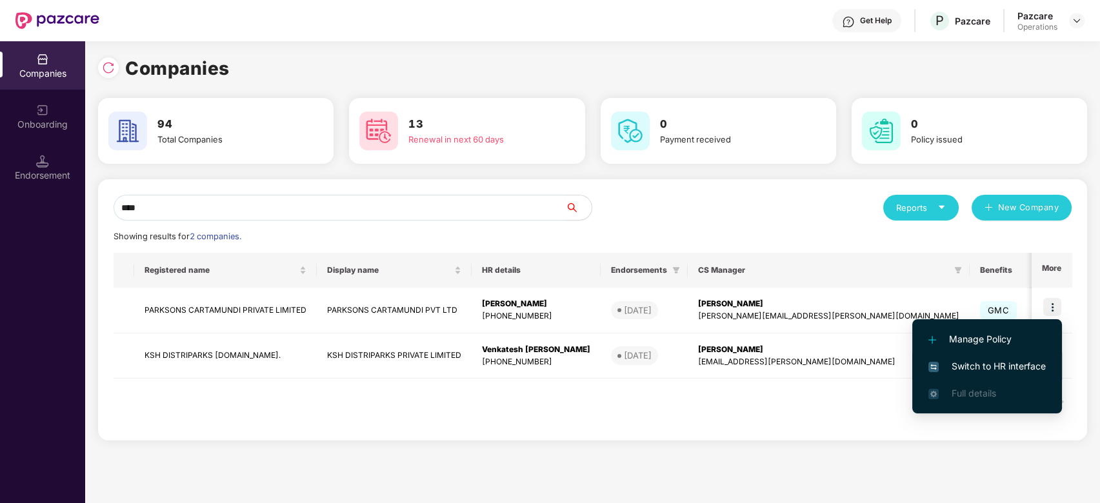
click at [984, 362] on span "Switch to HR interface" at bounding box center [986, 366] width 117 height 14
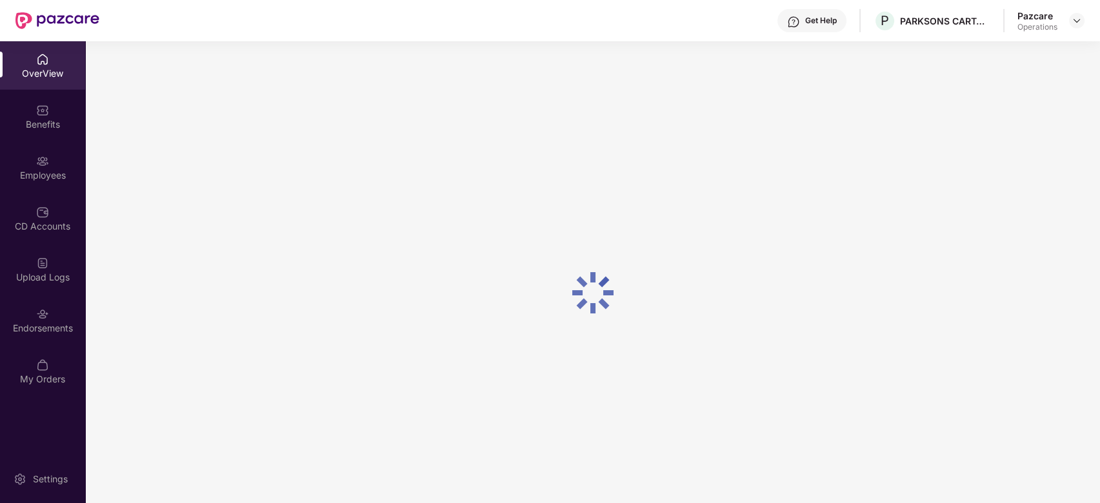
scroll to position [41, 0]
click at [35, 306] on div "Endorsements" at bounding box center [42, 320] width 85 height 48
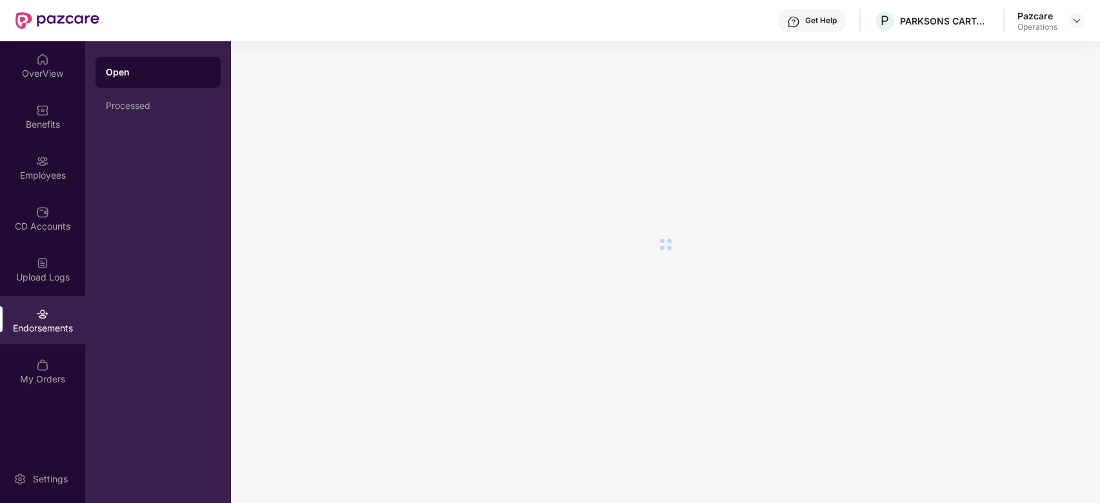
scroll to position [0, 0]
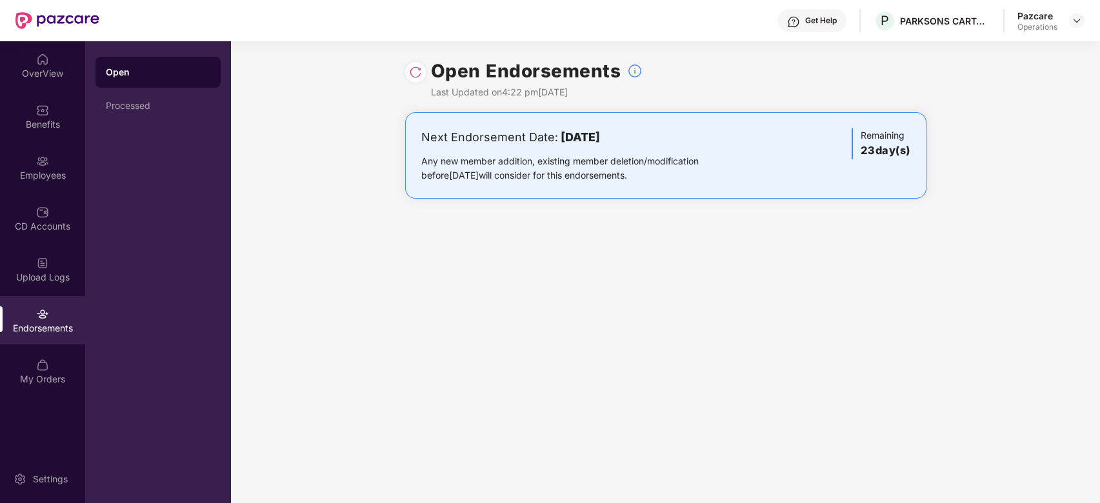
click at [414, 72] on img at bounding box center [415, 72] width 13 height 13
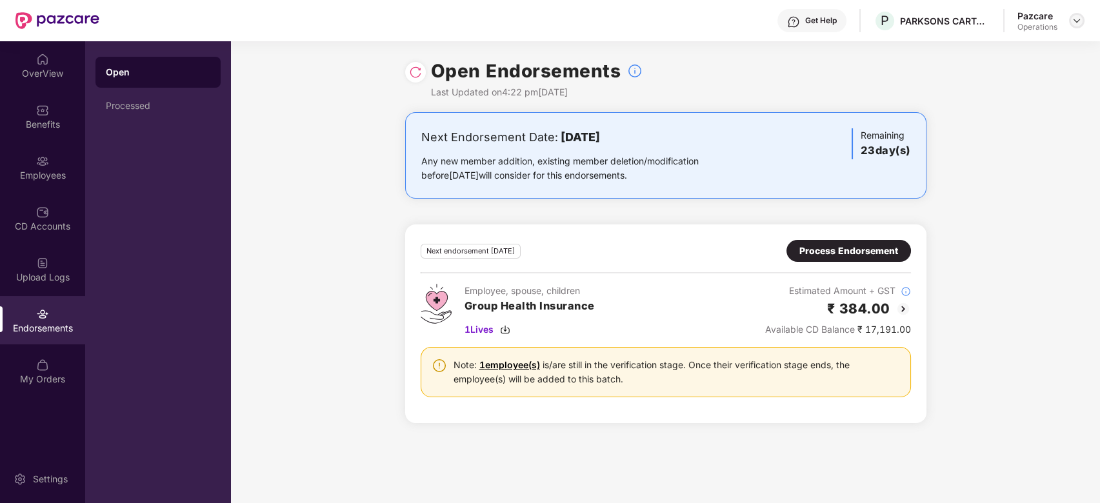
click at [1072, 23] on img at bounding box center [1077, 20] width 10 height 10
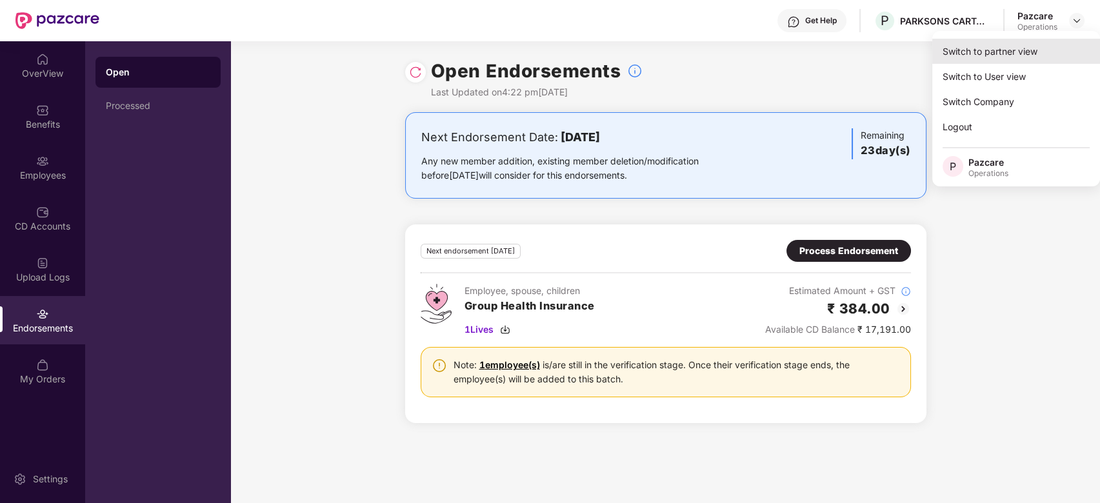
click at [970, 54] on div "Switch to partner view" at bounding box center [1016, 51] width 168 height 25
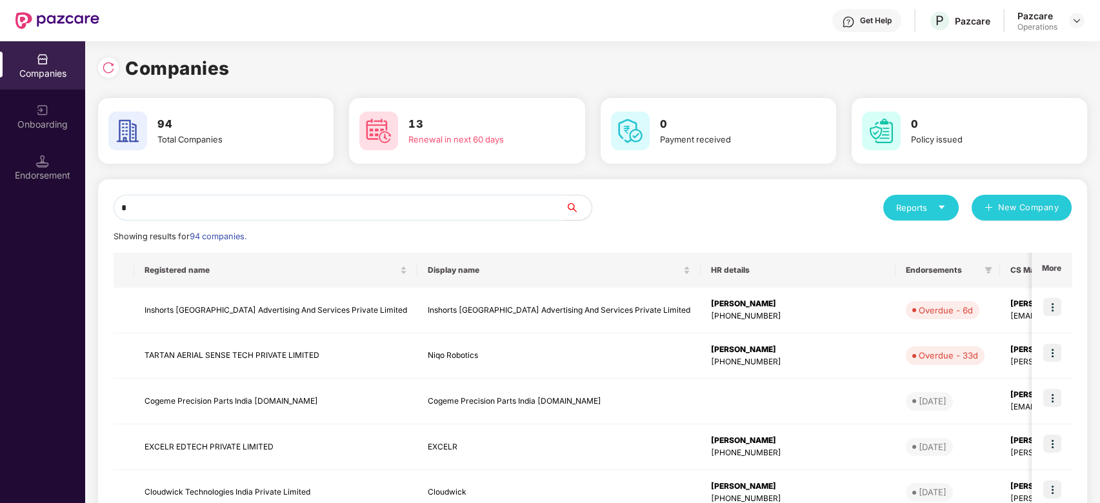
click at [453, 214] on input "*" at bounding box center [340, 208] width 452 height 26
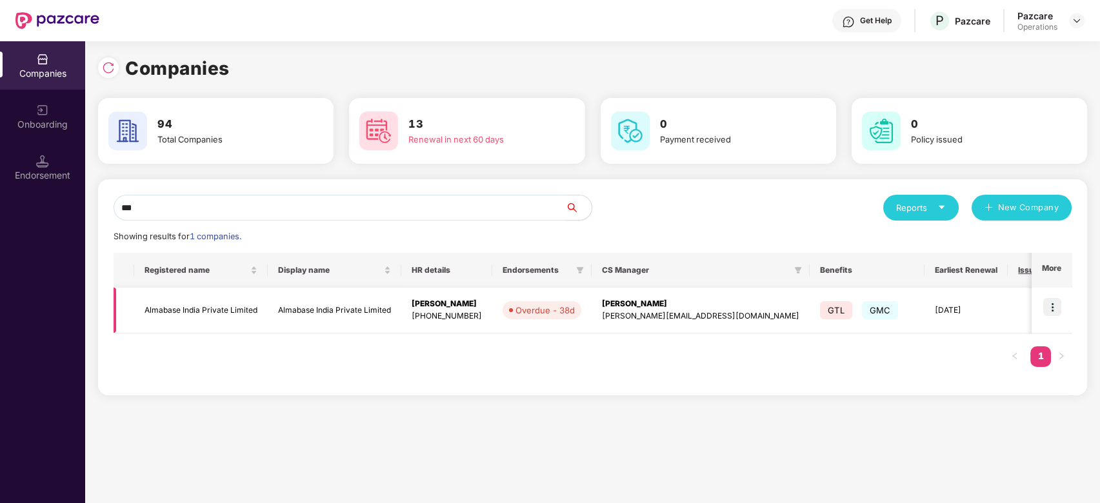
type input "***"
click at [1052, 308] on img at bounding box center [1052, 307] width 18 height 18
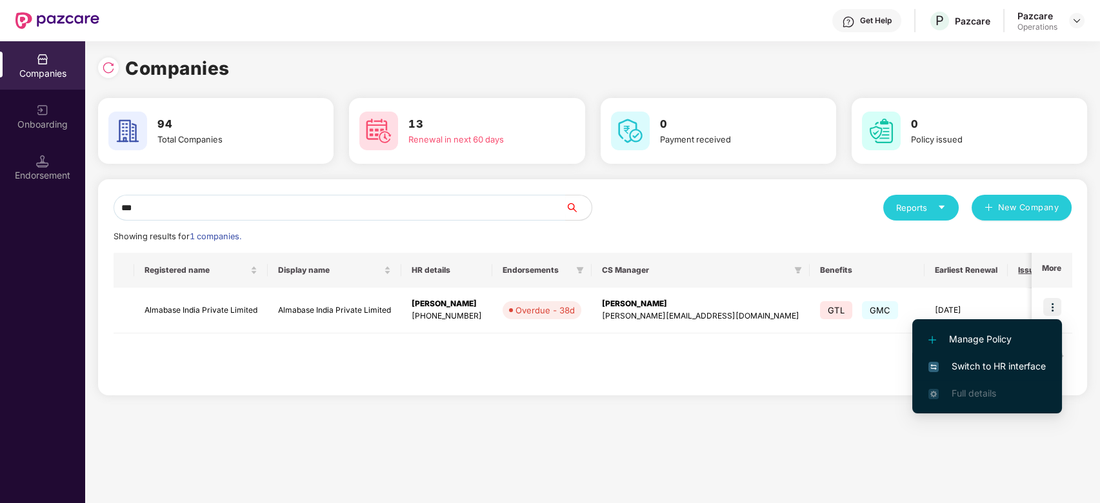
click at [983, 361] on span "Switch to HR interface" at bounding box center [986, 366] width 117 height 14
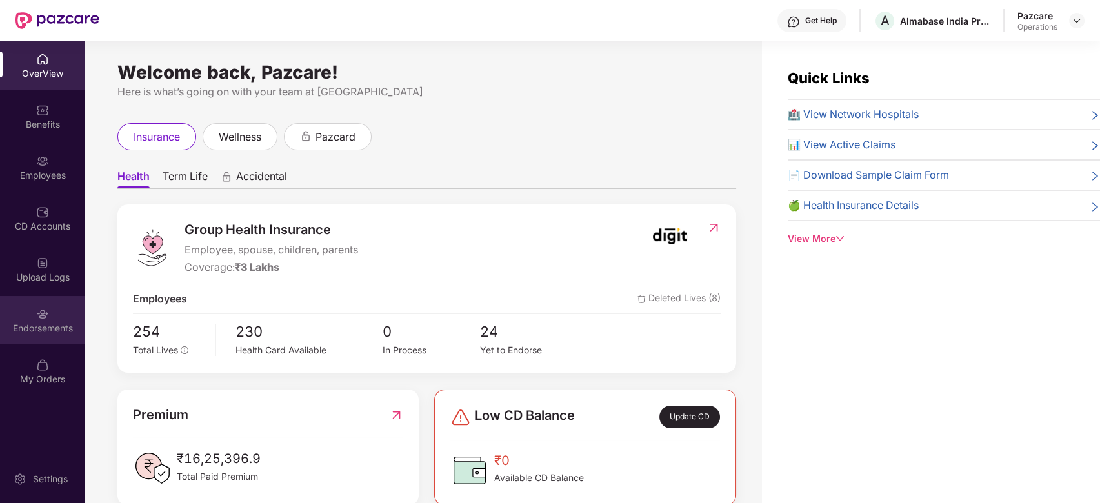
click at [39, 334] on div "Endorsements" at bounding box center [42, 328] width 85 height 13
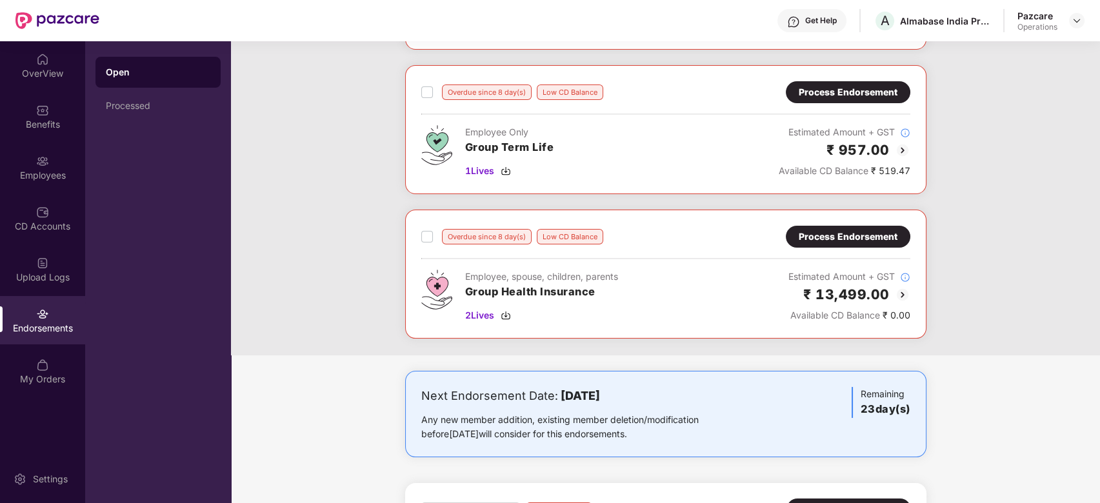
scroll to position [337, 0]
click at [870, 237] on div "Process Endorsement" at bounding box center [848, 236] width 99 height 14
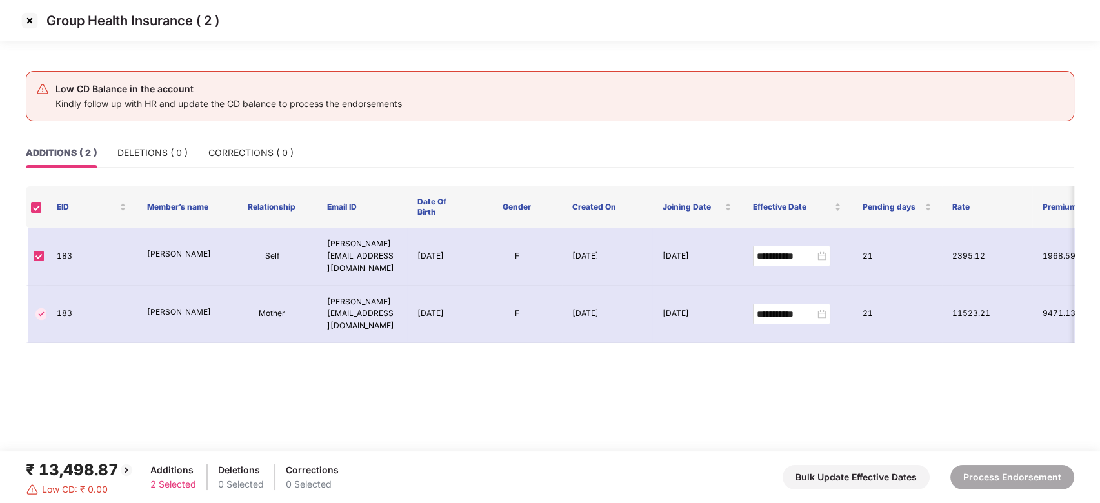
click at [28, 23] on img at bounding box center [29, 20] width 21 height 21
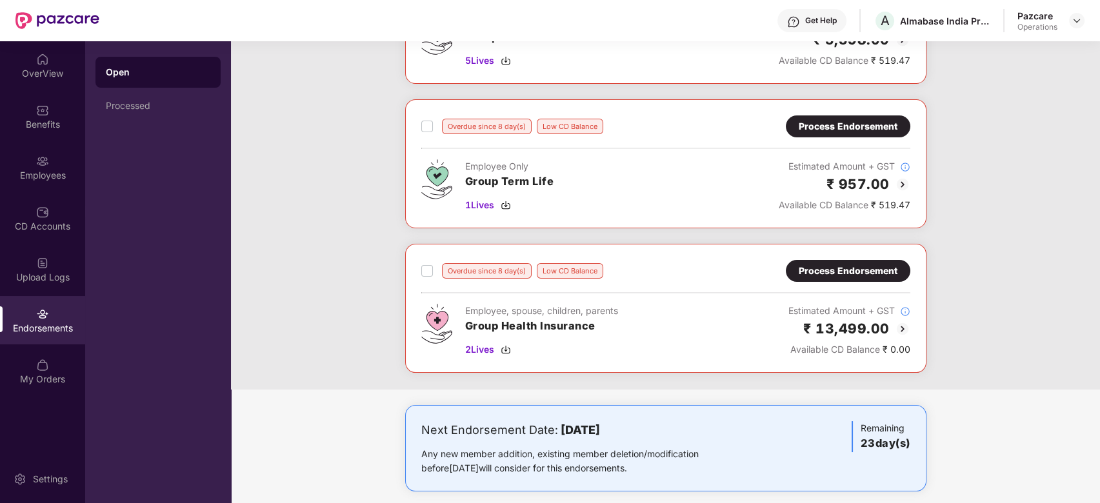
scroll to position [303, 0]
click at [788, 277] on div "Process Endorsement" at bounding box center [848, 270] width 125 height 22
click at [830, 264] on div "Process Endorsement" at bounding box center [848, 270] width 99 height 14
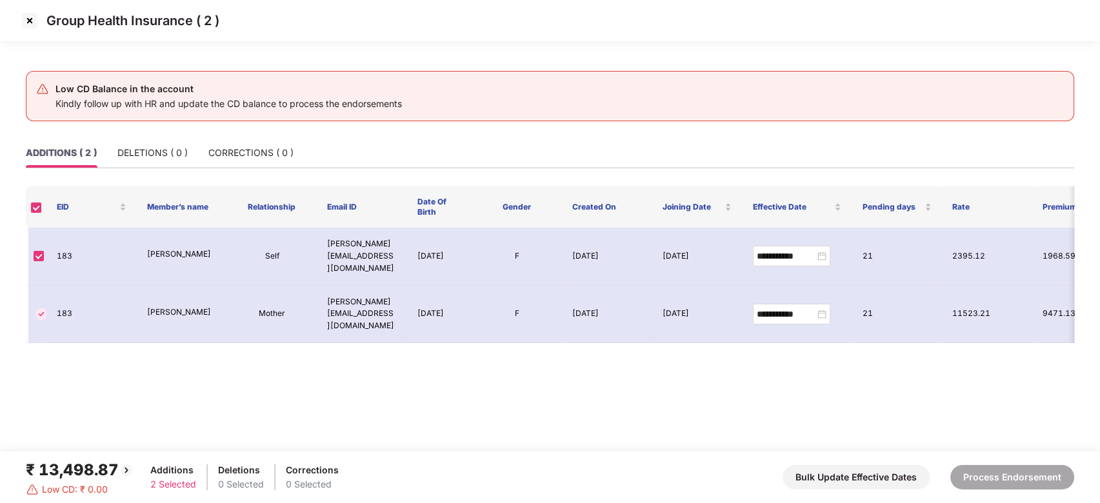
click at [26, 17] on img at bounding box center [29, 20] width 21 height 21
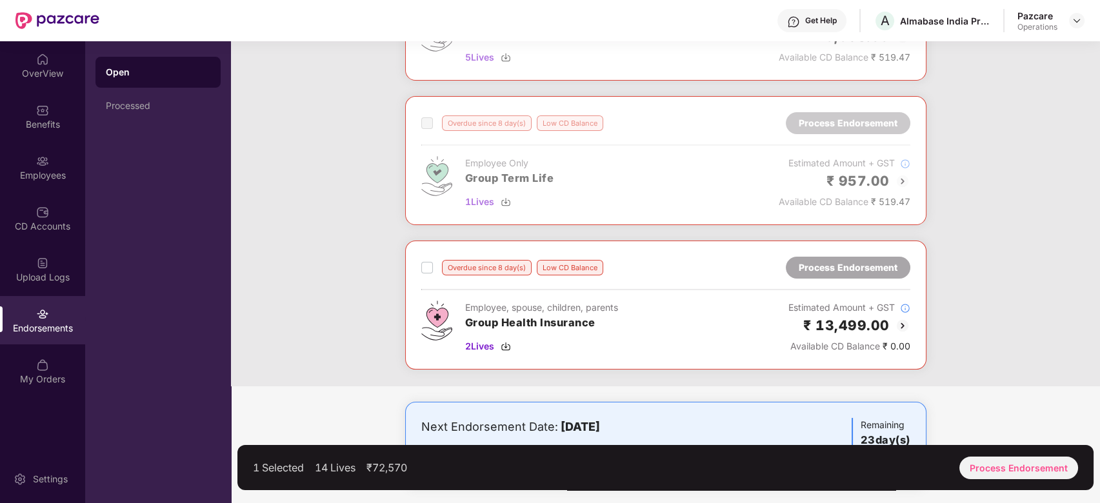
scroll to position [0, 0]
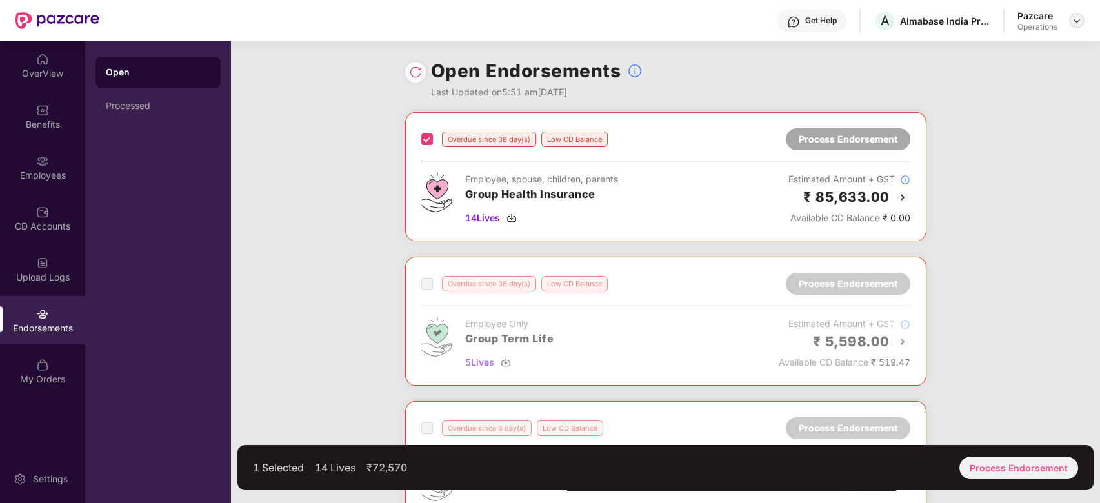
click at [1074, 24] on img at bounding box center [1077, 20] width 10 height 10
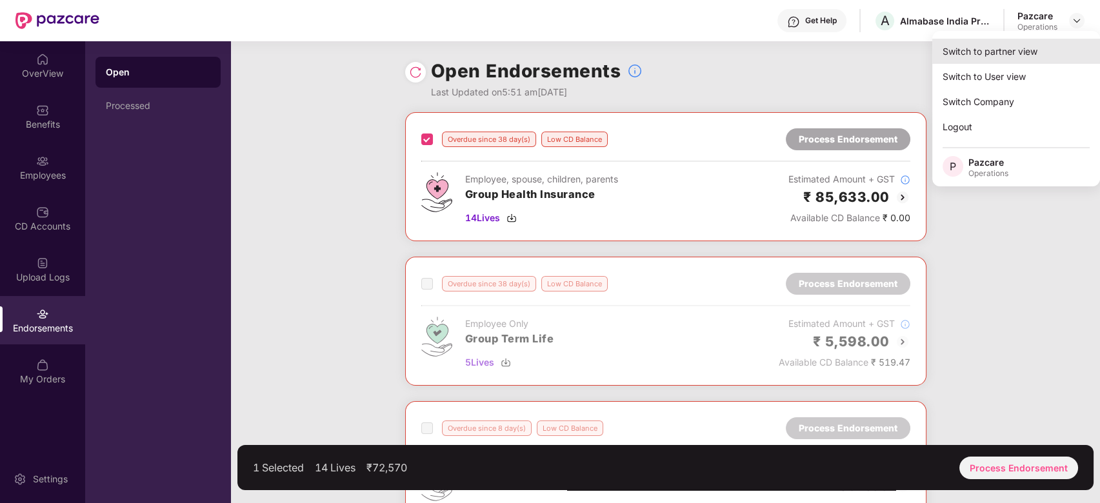
click at [1008, 57] on div "Switch to partner view" at bounding box center [1016, 51] width 168 height 25
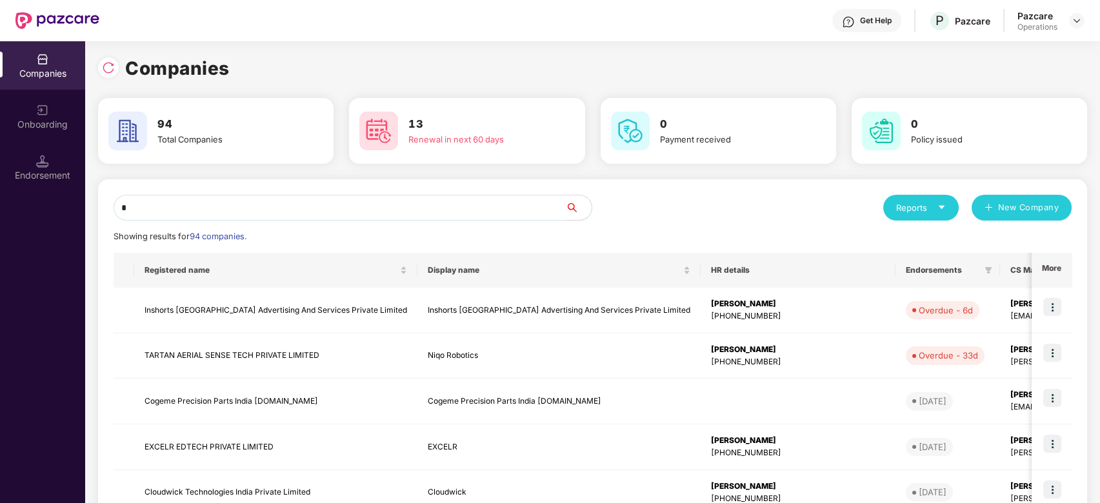
click at [266, 211] on input "*" at bounding box center [340, 208] width 452 height 26
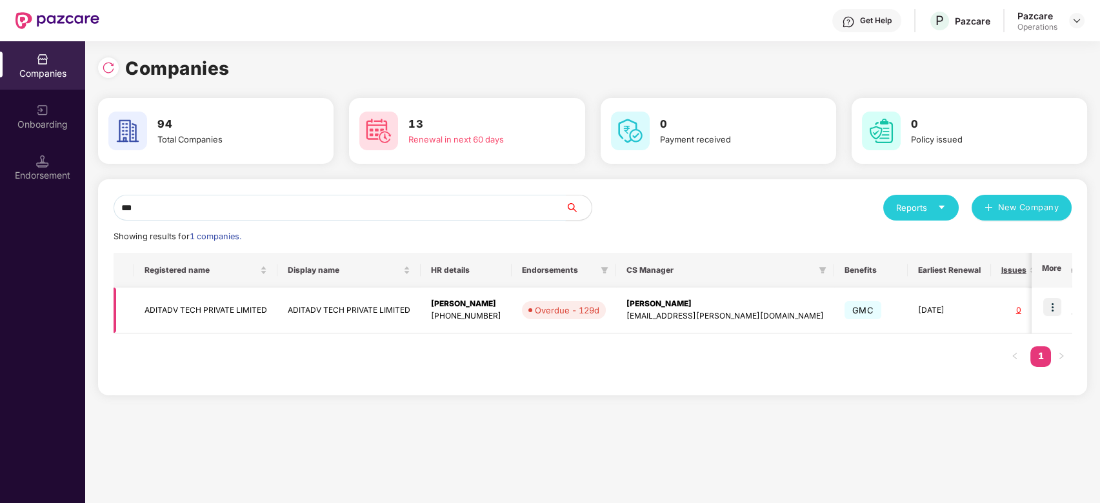
type input "***"
click at [1057, 299] on img at bounding box center [1052, 307] width 18 height 18
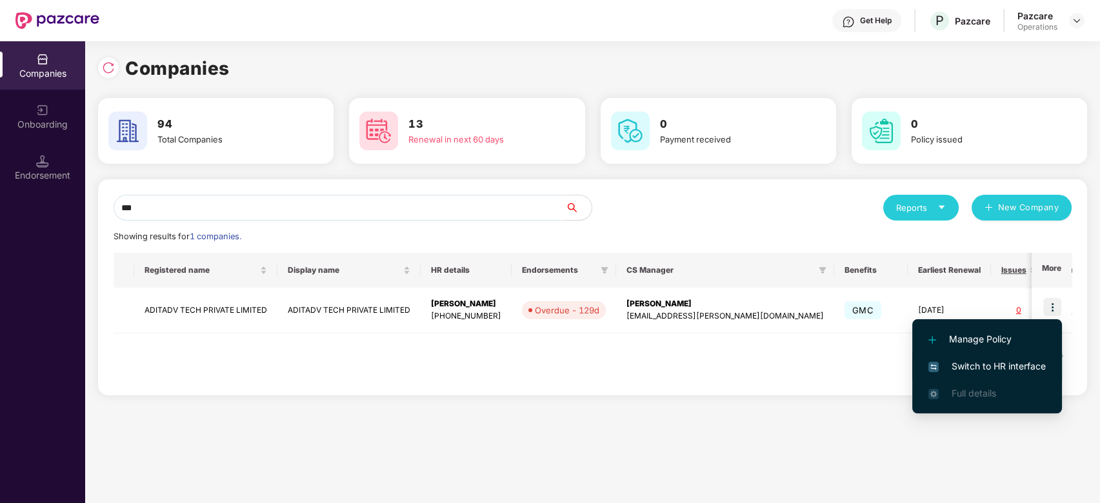
click at [984, 365] on span "Switch to HR interface" at bounding box center [986, 366] width 117 height 14
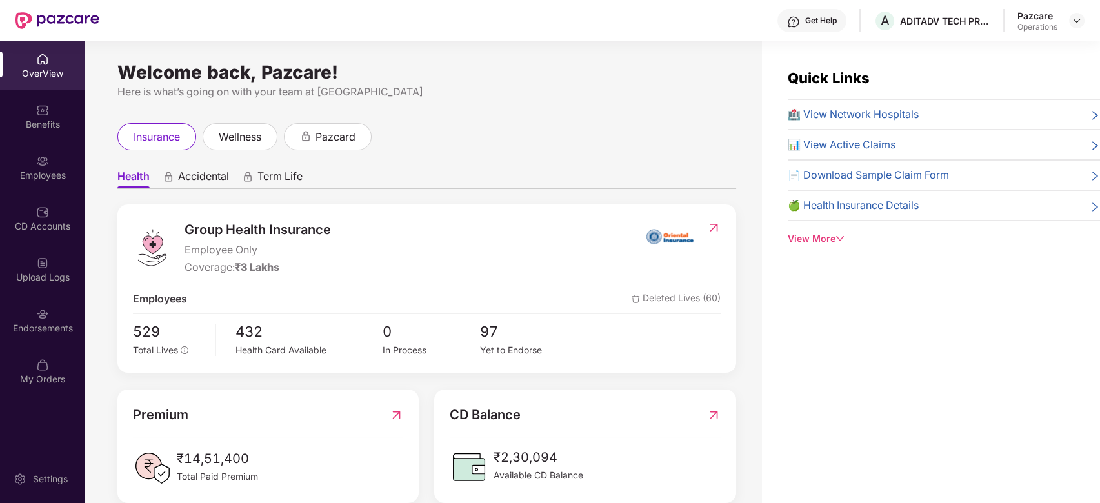
click at [26, 312] on div "Endorsements" at bounding box center [42, 320] width 85 height 48
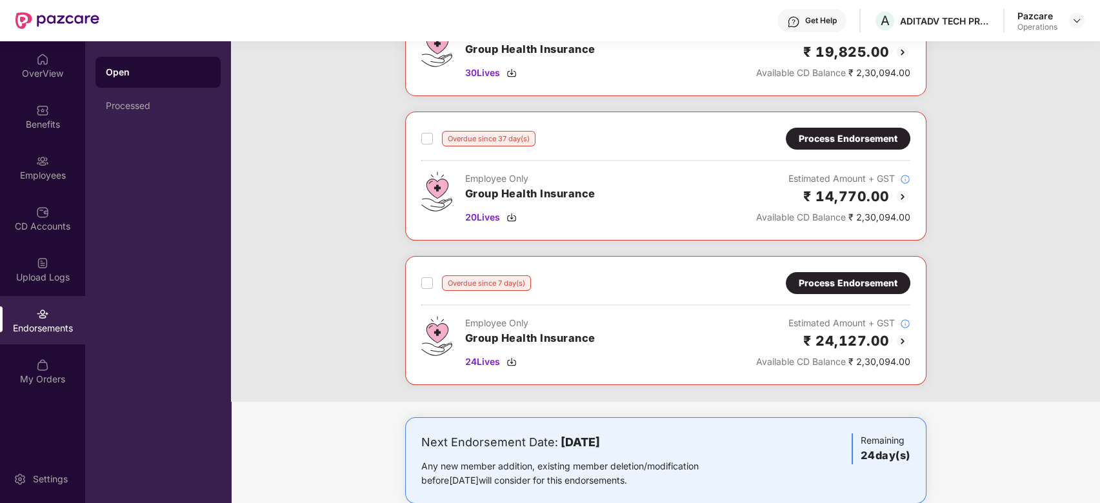
scroll to position [436, 0]
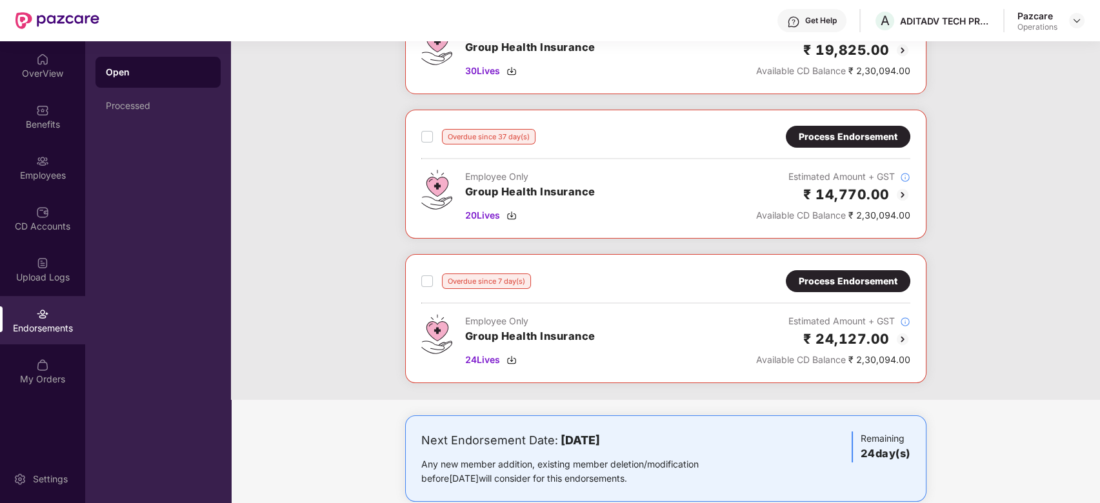
click at [827, 281] on div "Process Endorsement" at bounding box center [848, 281] width 99 height 14
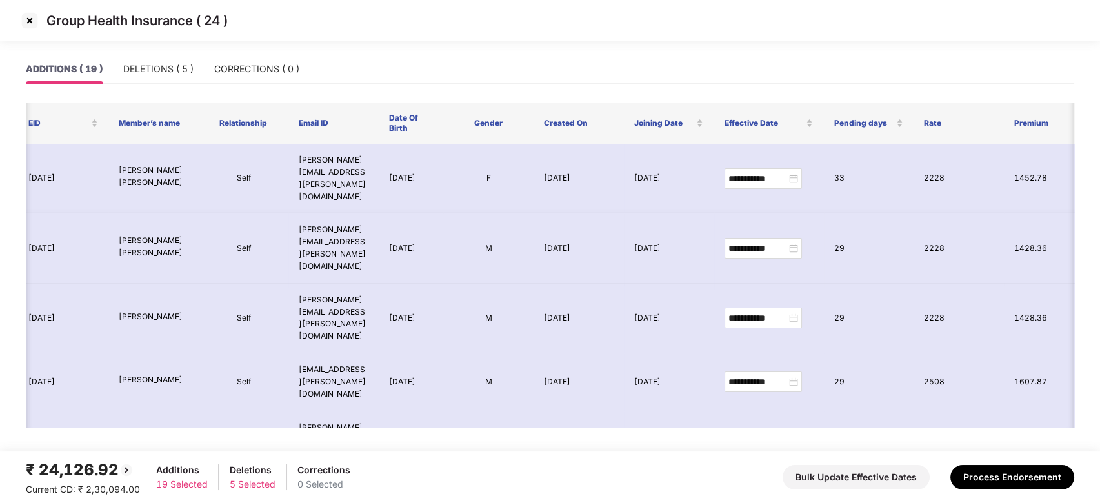
scroll to position [0, 0]
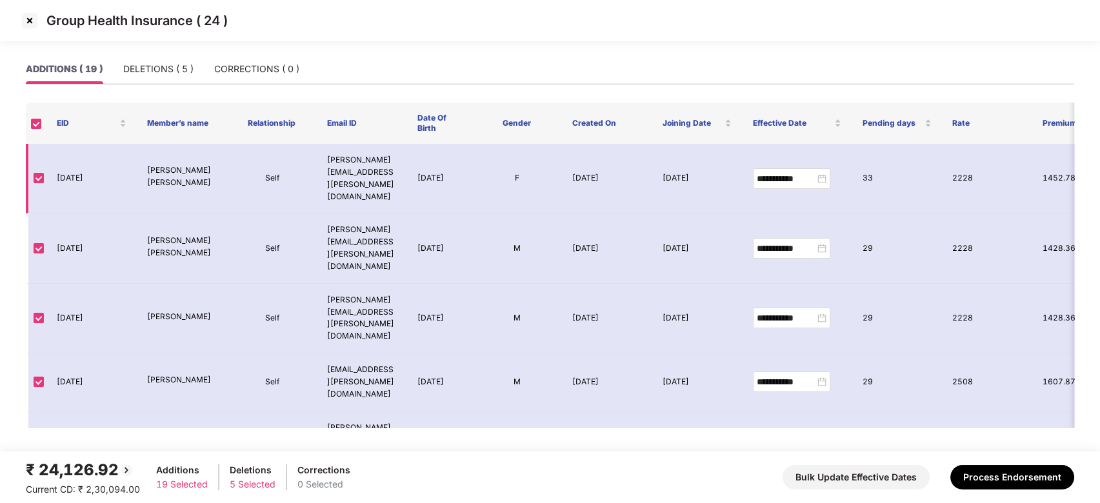
click at [75, 170] on td "[DATE]" at bounding box center [91, 179] width 90 height 70
copy td "[DATE]"
click at [75, 170] on td "[DATE]" at bounding box center [91, 179] width 90 height 70
click at [30, 22] on img at bounding box center [29, 20] width 21 height 21
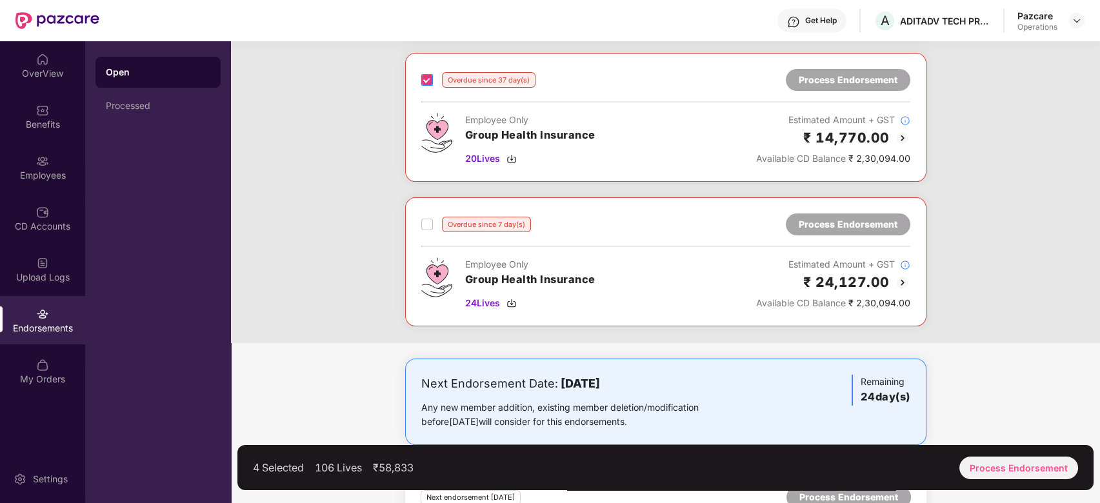
scroll to position [501, 0]
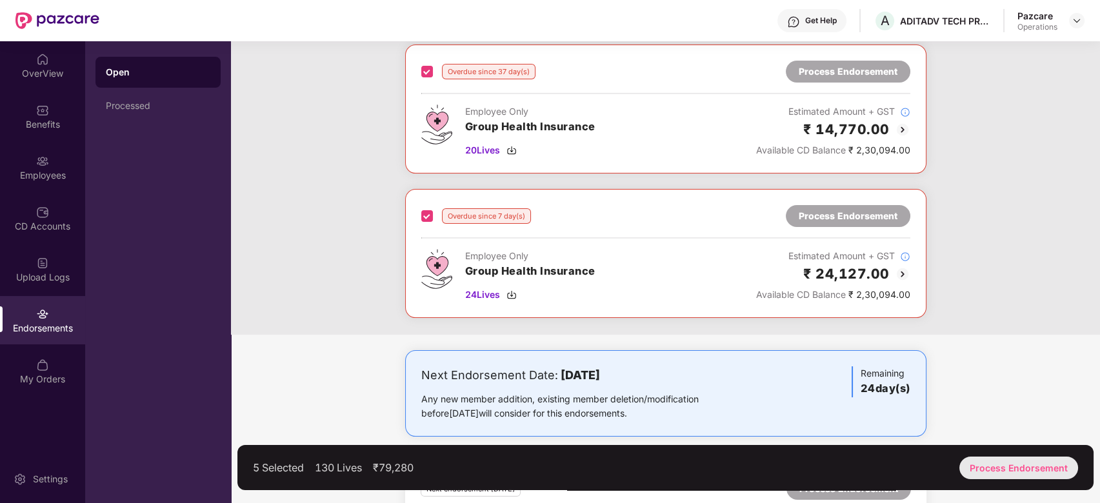
click at [1012, 463] on div "Process Endorsement" at bounding box center [1018, 468] width 119 height 23
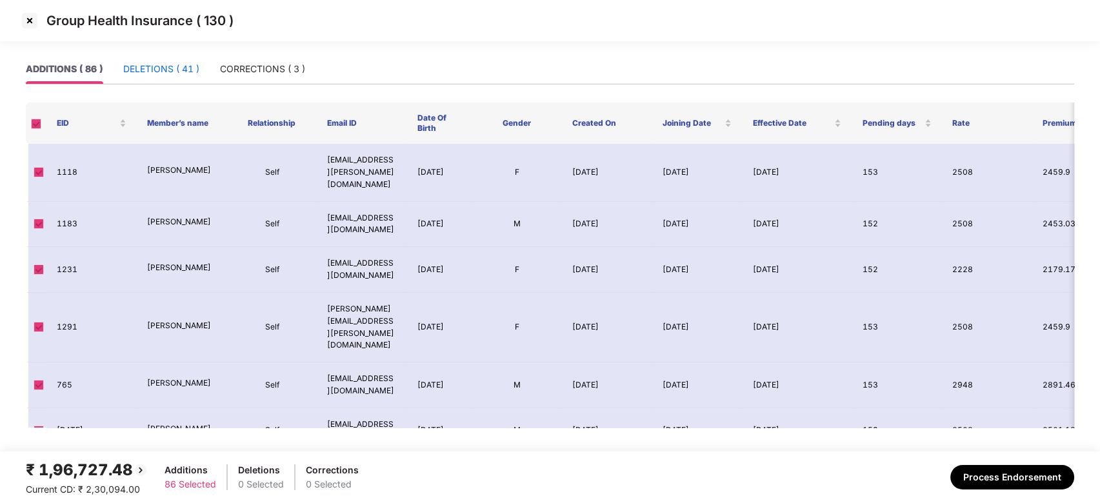
click at [159, 67] on div "DELETIONS ( 41 )" at bounding box center [161, 69] width 76 height 14
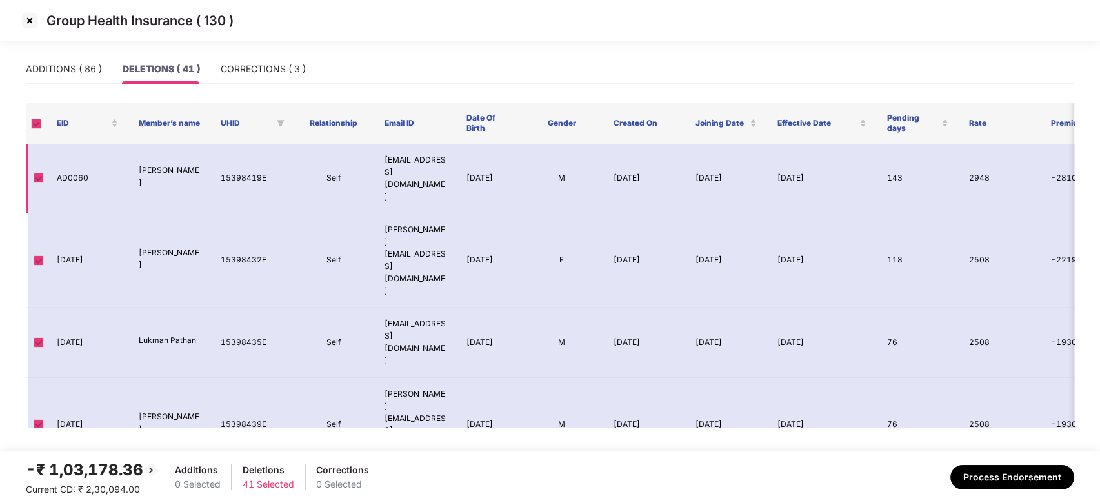
click at [72, 165] on td "AD0060" at bounding box center [87, 179] width 82 height 70
copy td "AD0060"
click at [57, 67] on div "ADDITIONS ( 86 )" at bounding box center [64, 69] width 76 height 14
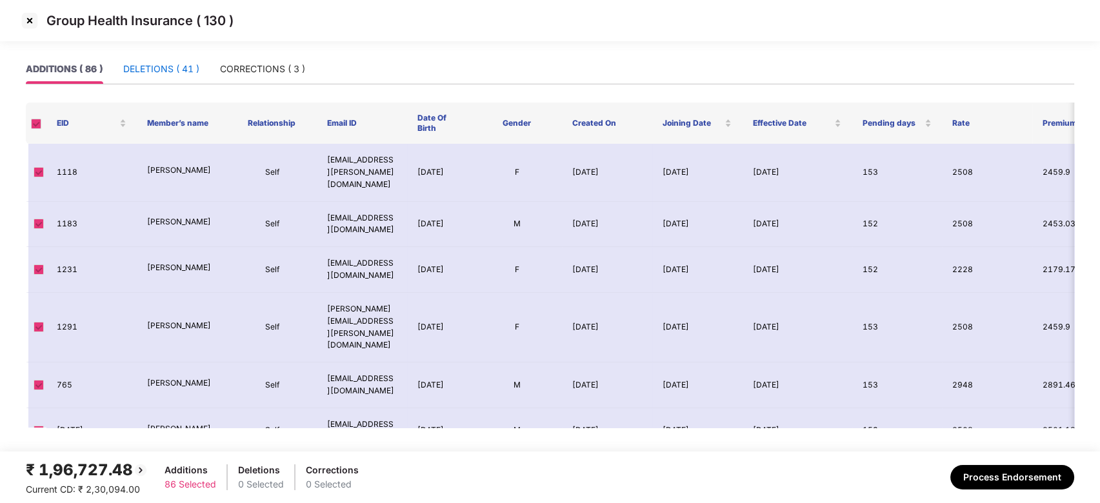
click at [170, 72] on div "DELETIONS ( 41 )" at bounding box center [161, 69] width 76 height 14
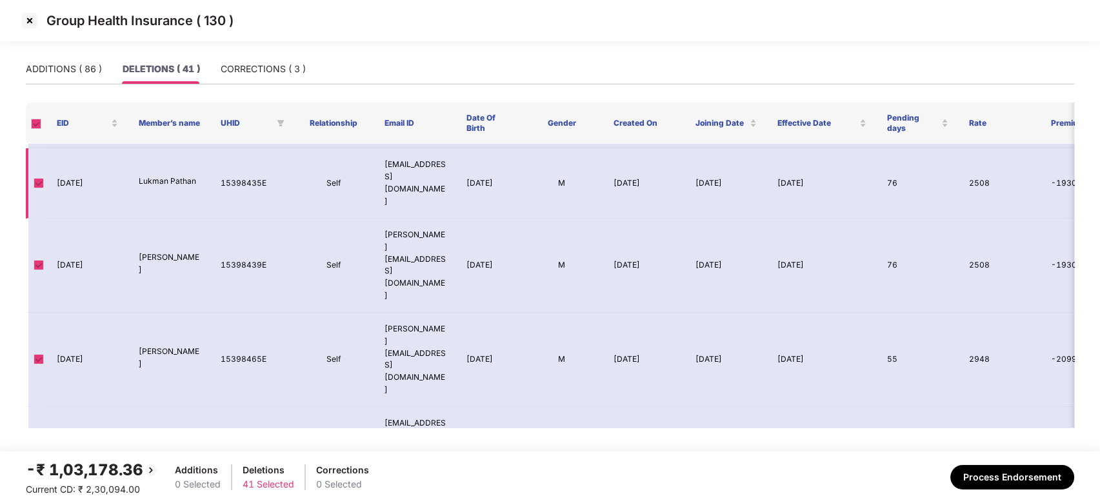
scroll to position [0, 0]
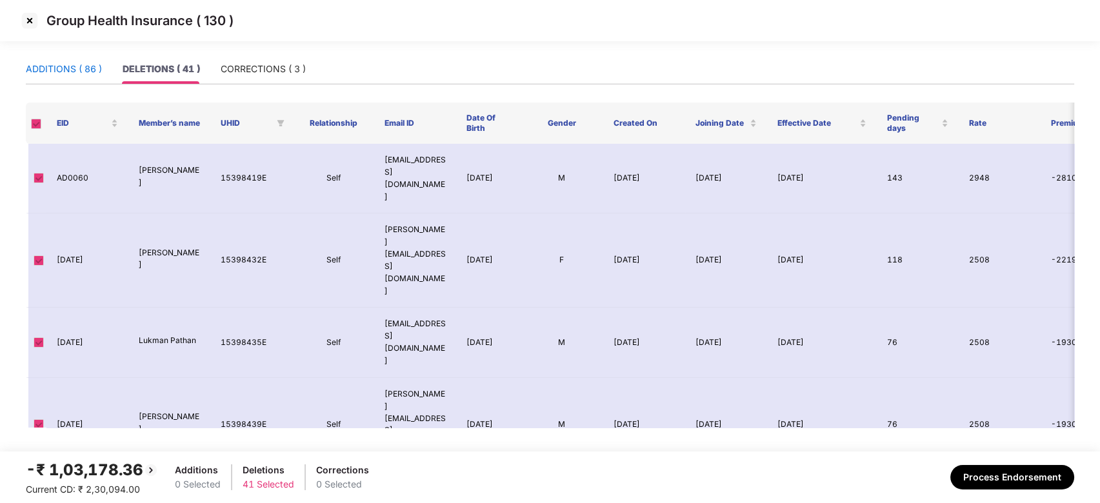
click at [66, 75] on div "ADDITIONS ( 86 )" at bounding box center [64, 69] width 76 height 14
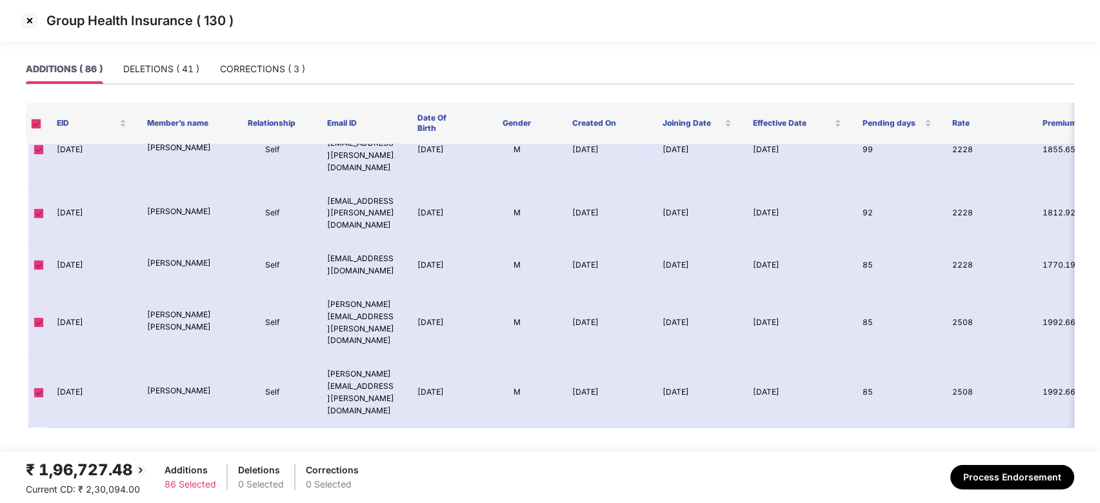
scroll to position [2936, 0]
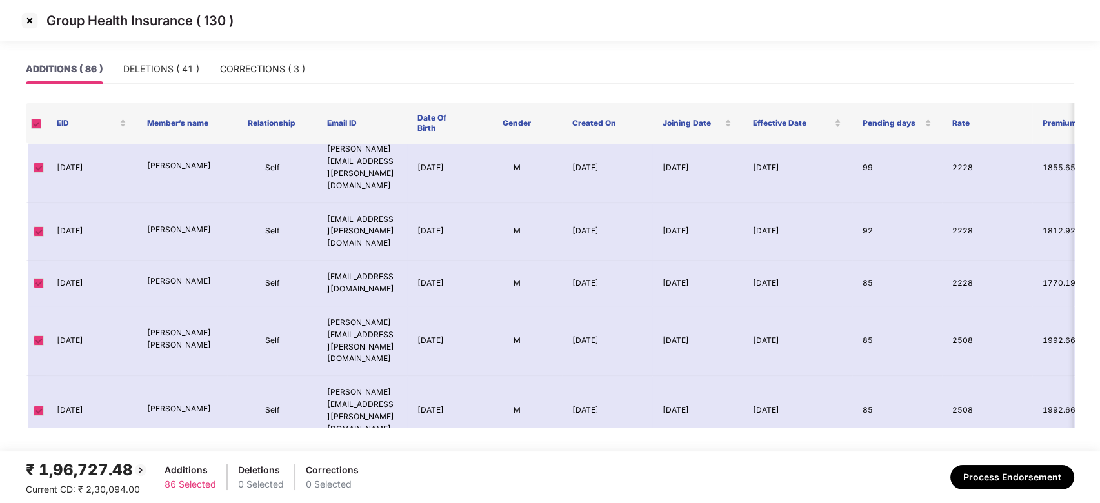
click at [28, 21] on img at bounding box center [29, 20] width 21 height 21
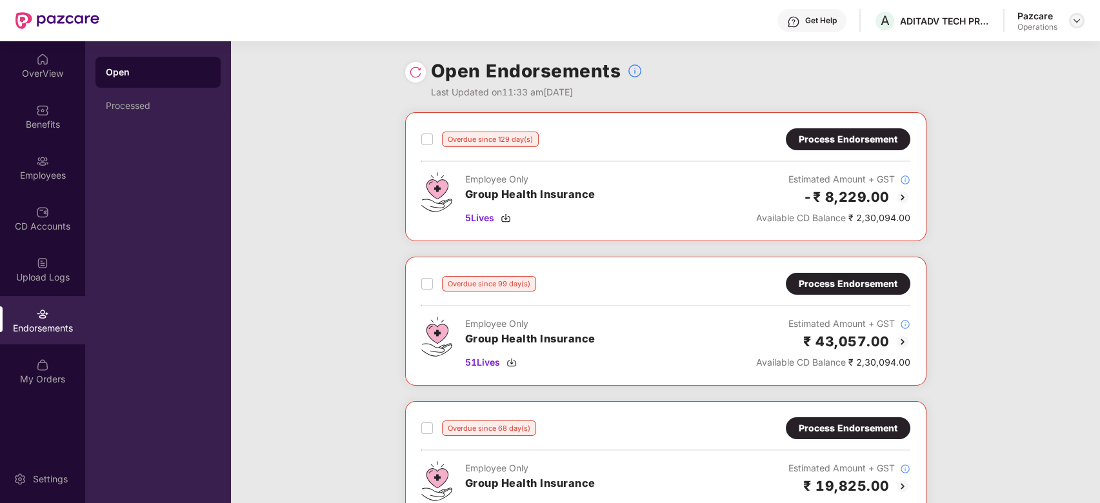
click at [1075, 26] on div at bounding box center [1076, 20] width 15 height 15
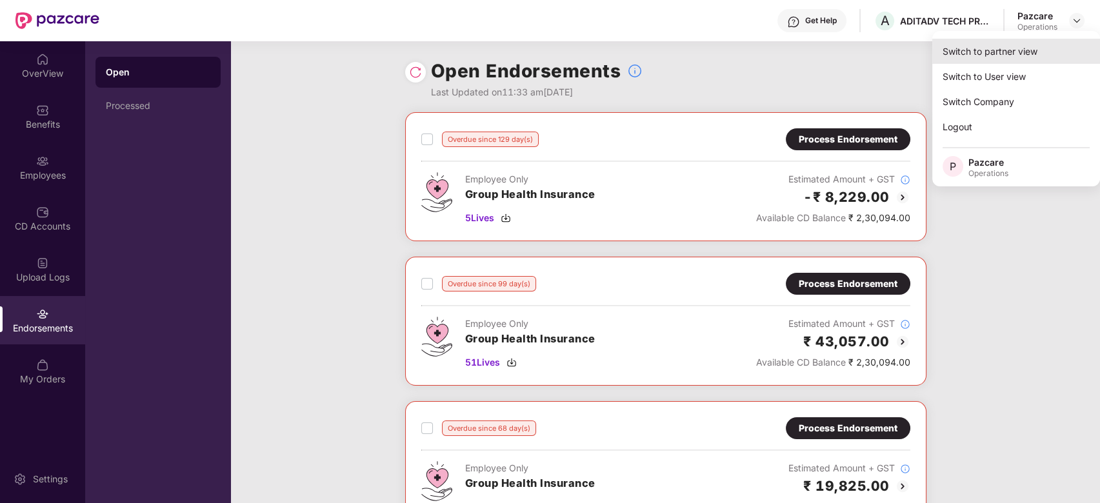
click at [981, 55] on div "Switch to partner view" at bounding box center [1016, 51] width 168 height 25
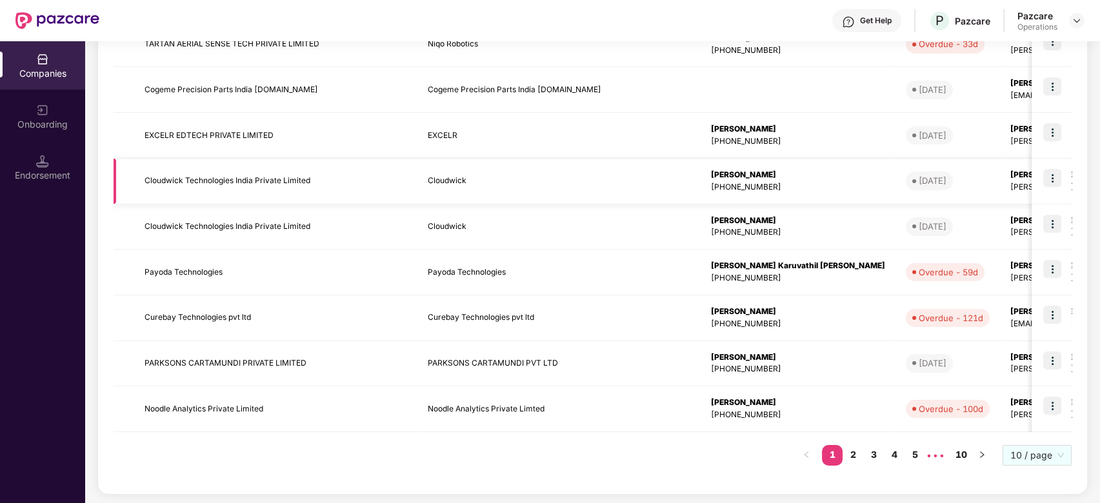
scroll to position [0, 0]
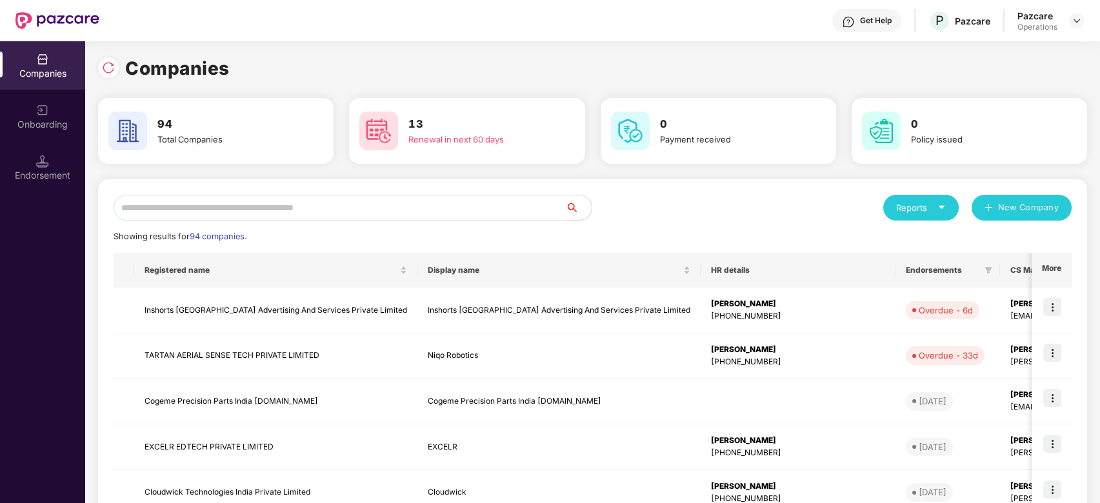
click at [359, 211] on input "text" at bounding box center [340, 208] width 452 height 26
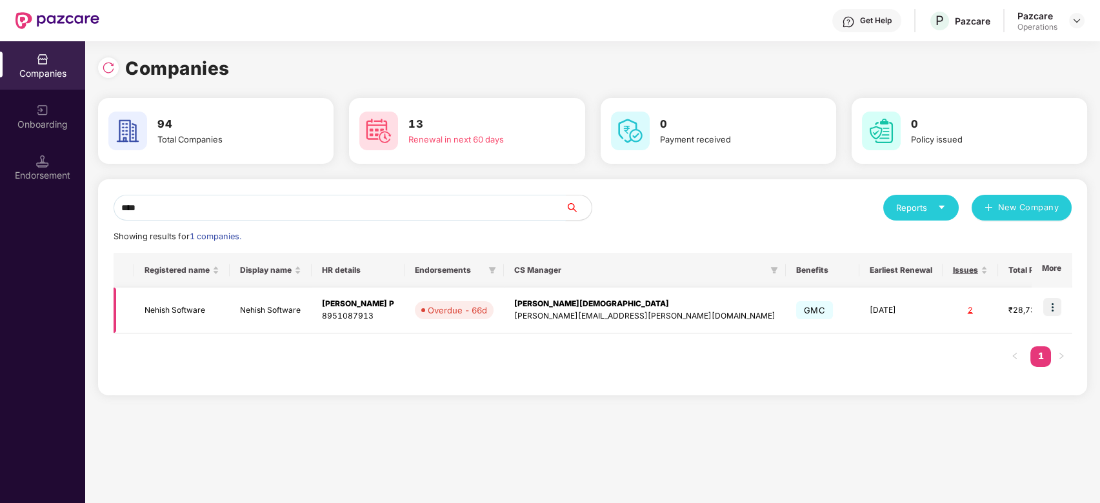
type input "****"
click at [1058, 307] on img at bounding box center [1052, 307] width 18 height 18
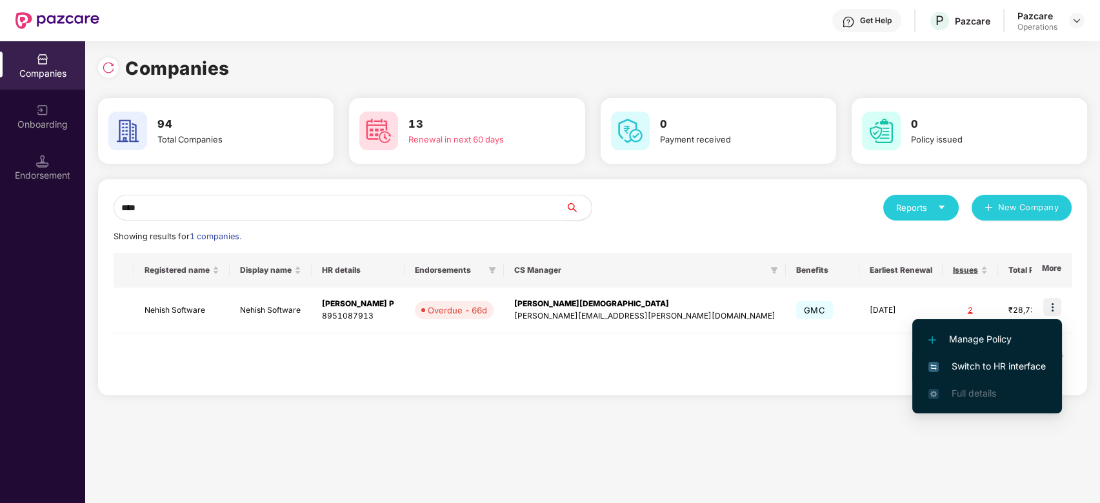
click at [964, 366] on span "Switch to HR interface" at bounding box center [986, 366] width 117 height 14
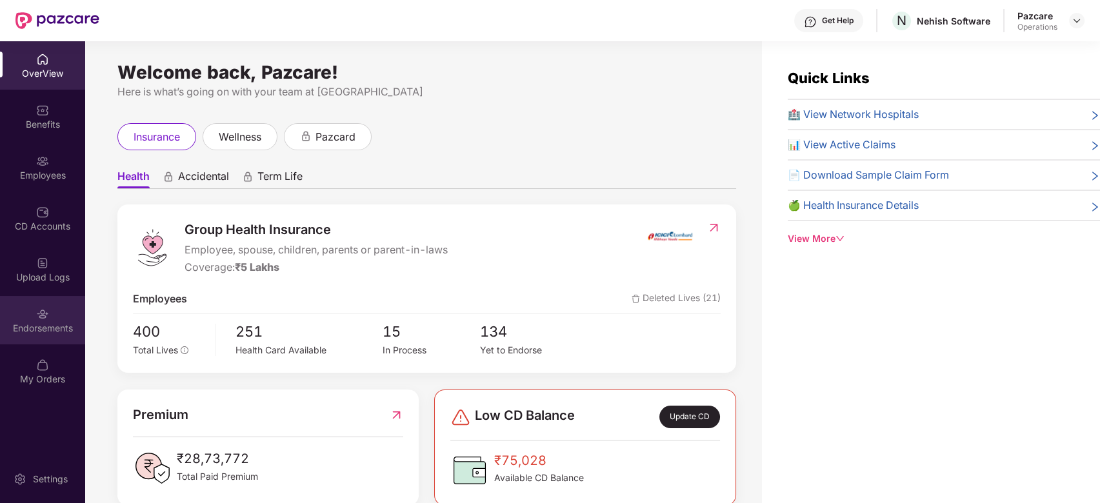
click at [33, 321] on div "Endorsements" at bounding box center [42, 320] width 85 height 48
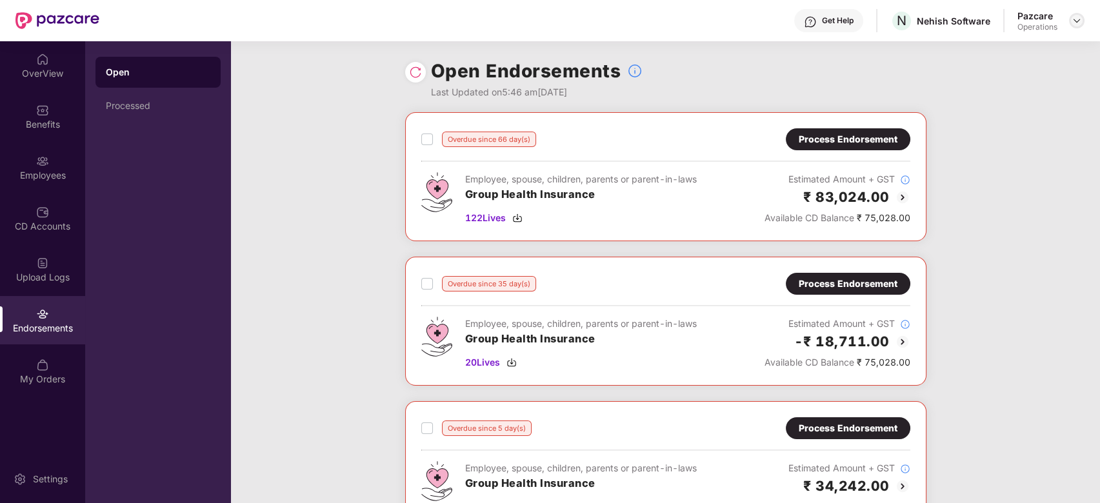
click at [1075, 23] on img at bounding box center [1077, 20] width 10 height 10
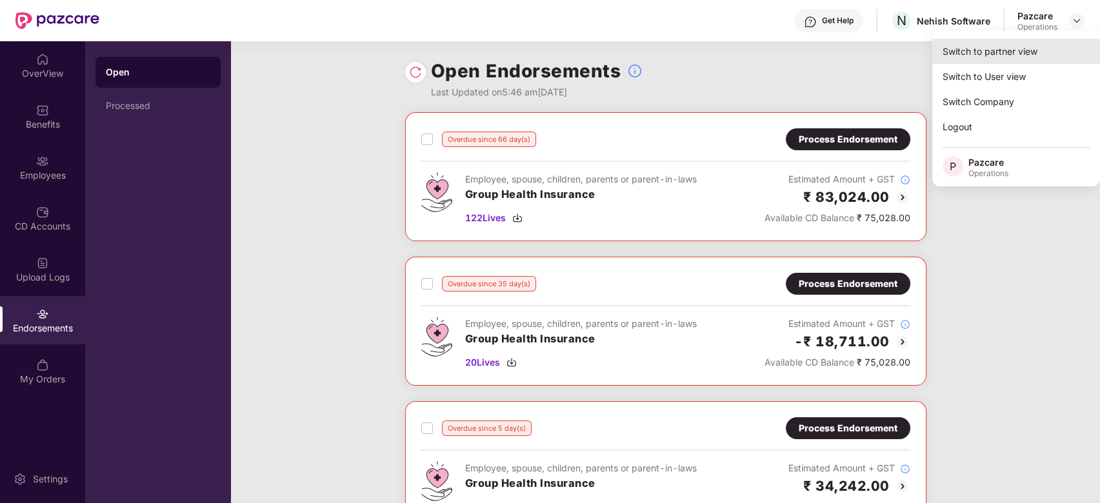
click at [986, 55] on div "Switch to partner view" at bounding box center [1016, 51] width 168 height 25
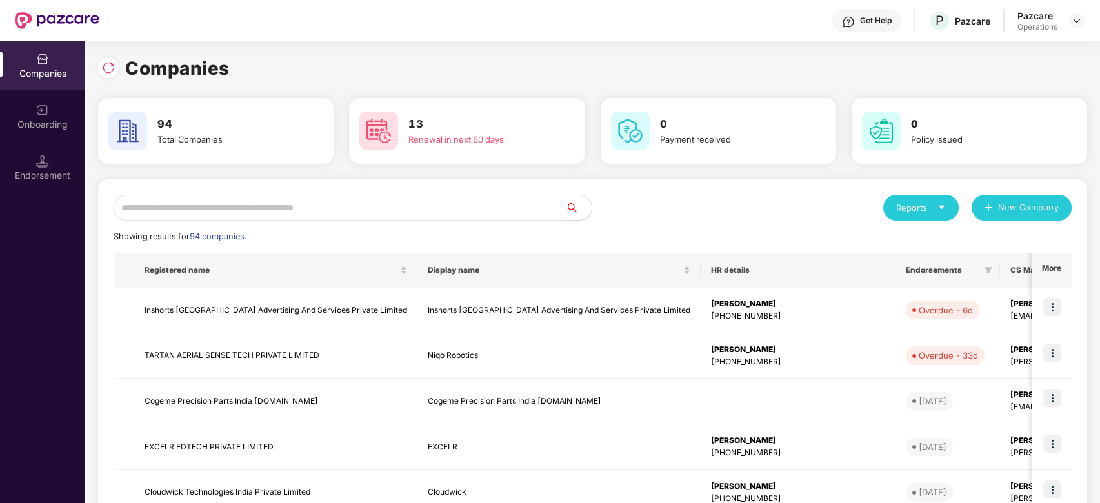
click at [512, 208] on input "text" at bounding box center [340, 208] width 452 height 26
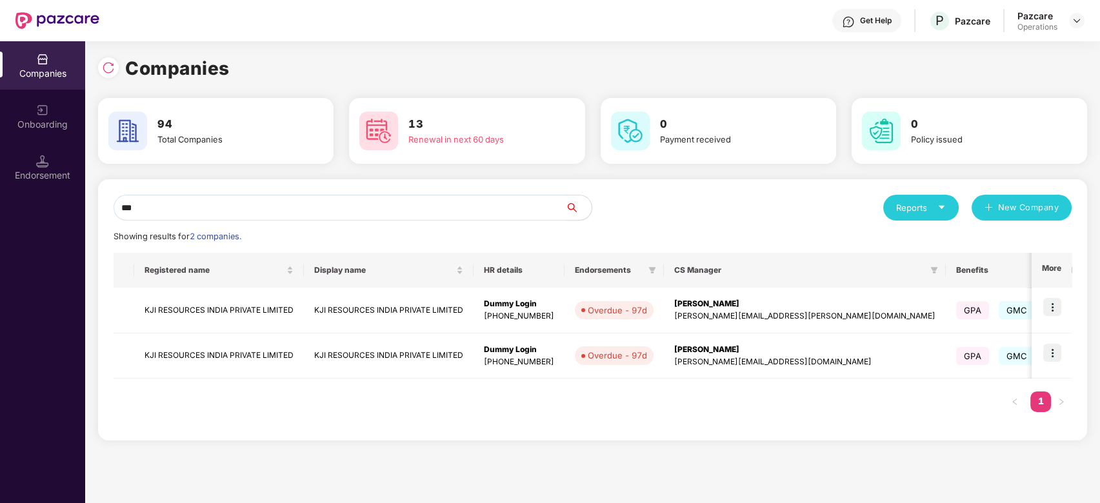
type input "***"
click at [1053, 304] on img at bounding box center [1052, 307] width 18 height 18
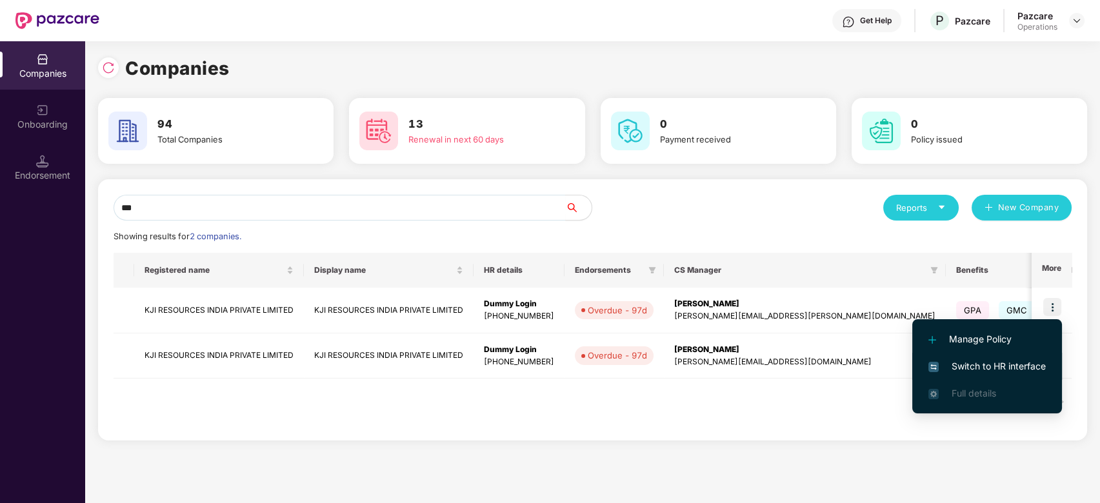
click at [986, 359] on li "Switch to HR interface" at bounding box center [987, 366] width 150 height 27
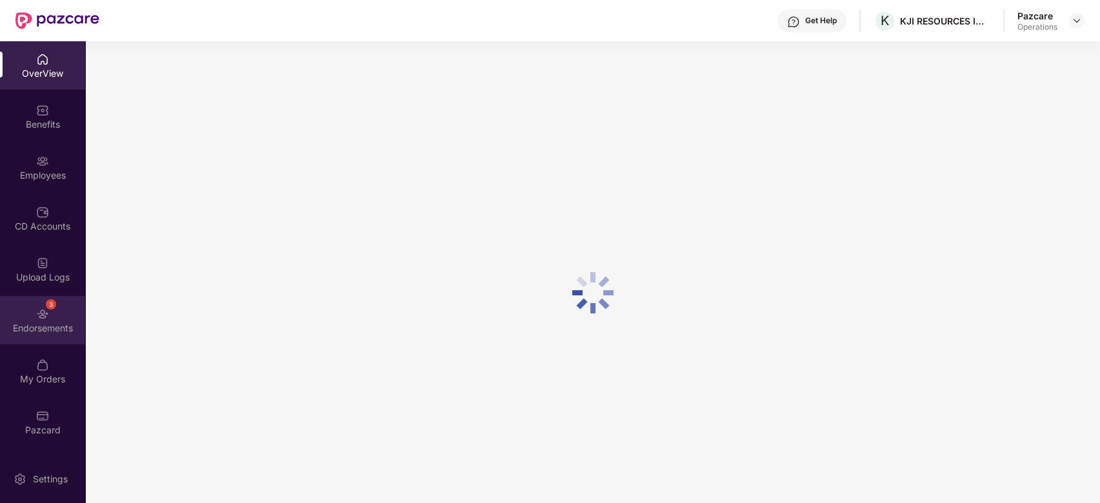
click at [22, 306] on div "3 Endorsements" at bounding box center [42, 320] width 85 height 48
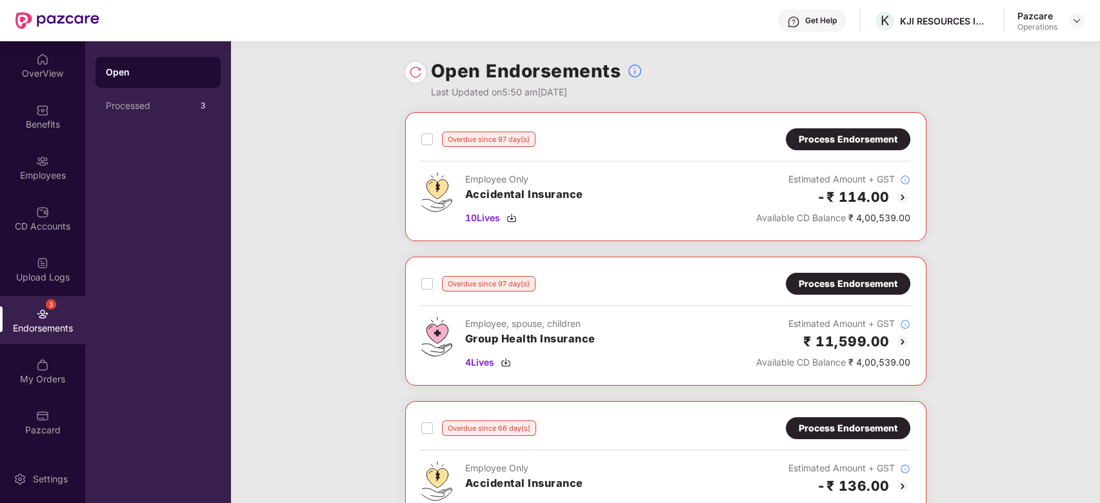
click at [823, 139] on div "Process Endorsement" at bounding box center [848, 139] width 99 height 14
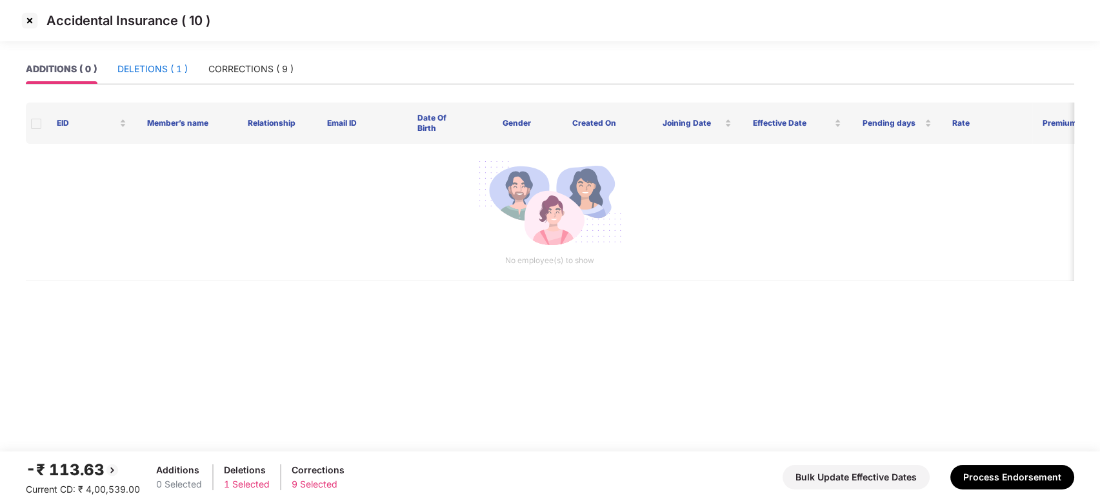
click at [150, 64] on div "DELETIONS ( 1 )" at bounding box center [152, 69] width 70 height 14
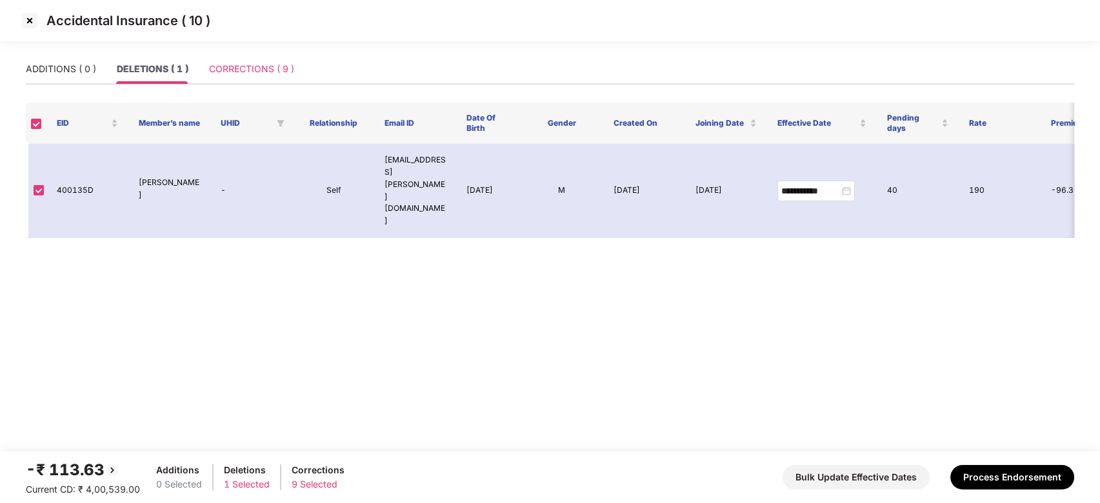
click at [233, 61] on div "CORRECTIONS ( 9 )" at bounding box center [251, 69] width 85 height 30
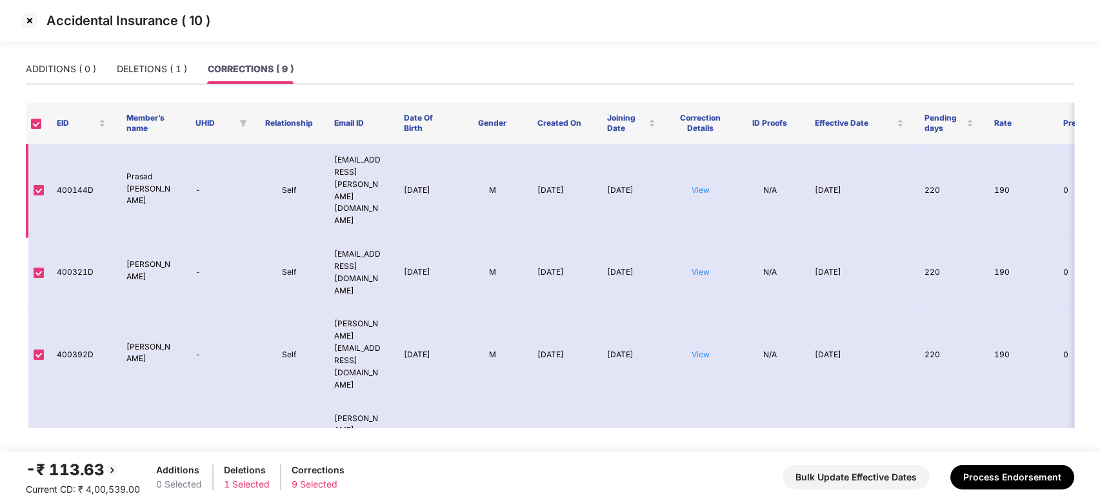
click at [72, 175] on td "400144D" at bounding box center [81, 191] width 70 height 94
copy td "400144D"
click at [362, 54] on div "ADDITIONS ( 0 ) DELETIONS ( 1 ) CORRECTIONS ( 9 )" at bounding box center [550, 69] width 1048 height 30
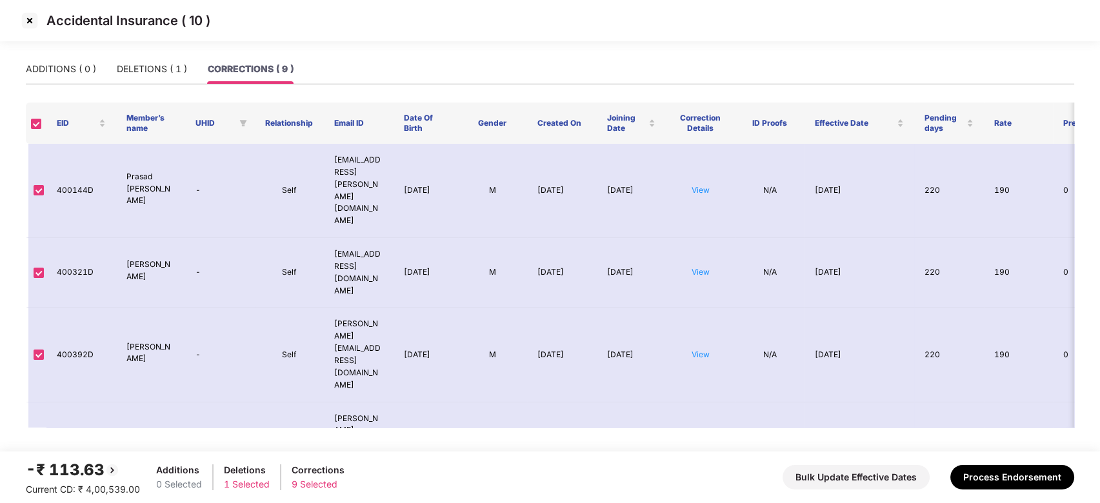
click at [30, 22] on img at bounding box center [29, 20] width 21 height 21
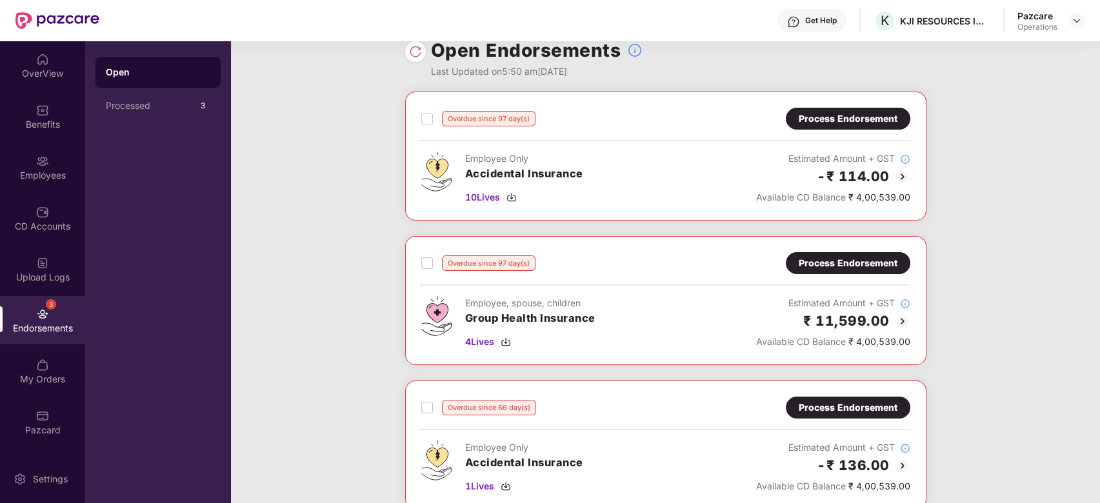
scroll to position [20, 0]
click at [837, 266] on div "Process Endorsement" at bounding box center [848, 264] width 99 height 14
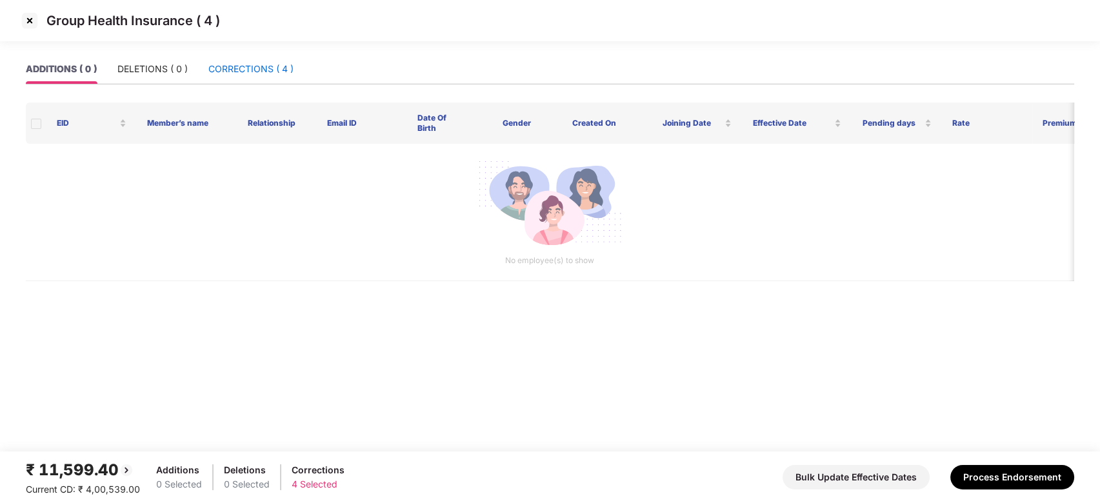
click at [253, 70] on div "CORRECTIONS ( 4 )" at bounding box center [250, 69] width 85 height 14
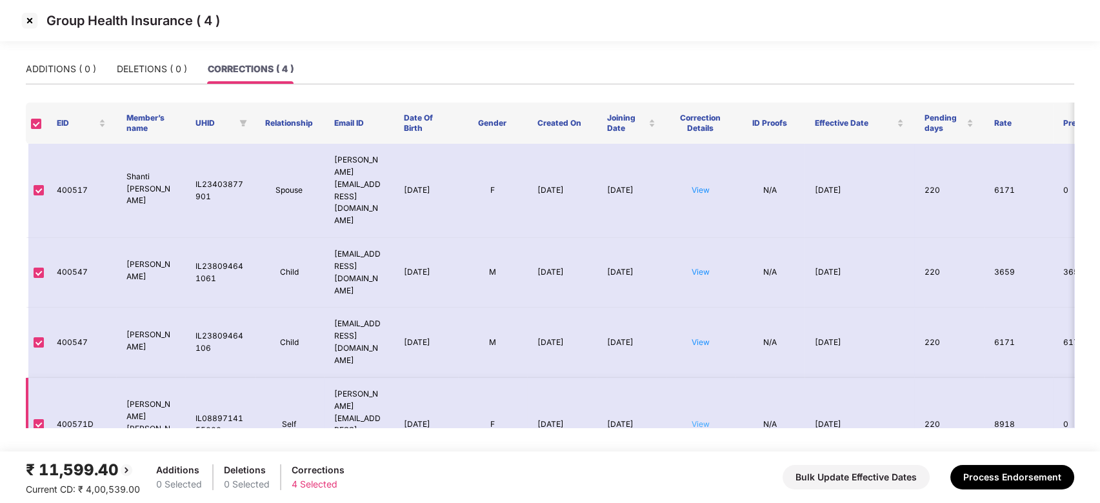
click at [702, 419] on link "View" at bounding box center [701, 424] width 18 height 10
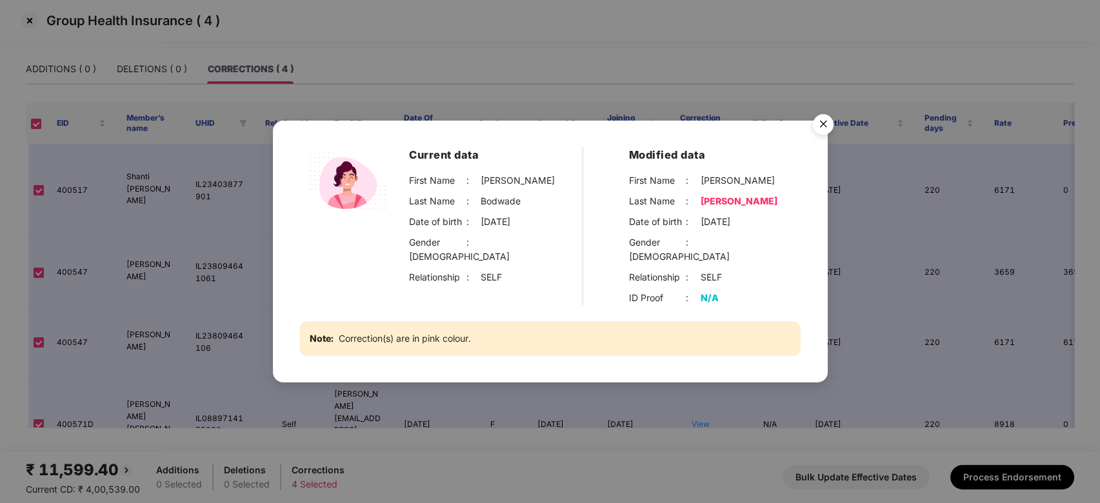
click at [824, 133] on img "Close" at bounding box center [823, 126] width 36 height 36
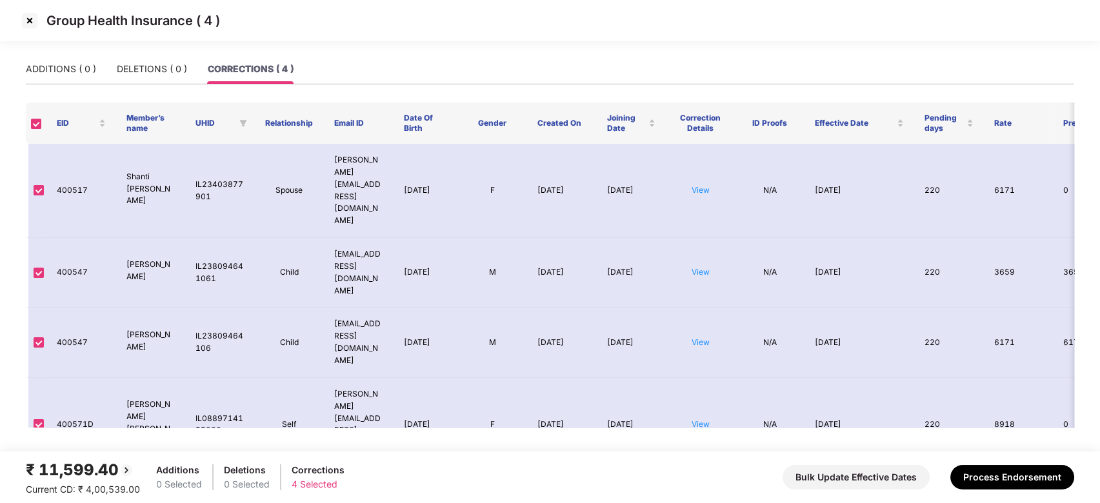
click at [27, 20] on img at bounding box center [29, 20] width 21 height 21
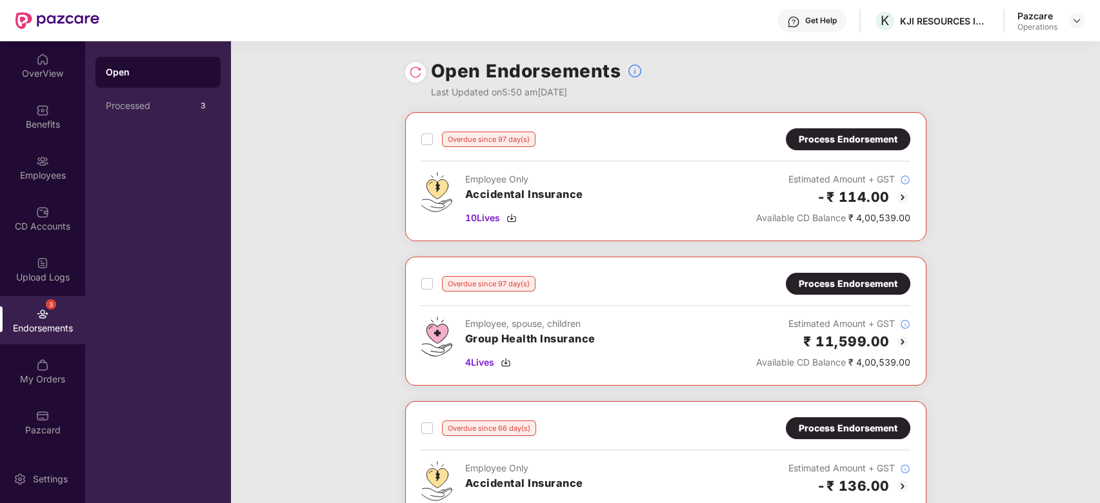
click at [488, 250] on div "Overdue since 97 day(s) Process Endorsement Employee Only Accidental Insurance …" at bounding box center [665, 474] width 869 height 724
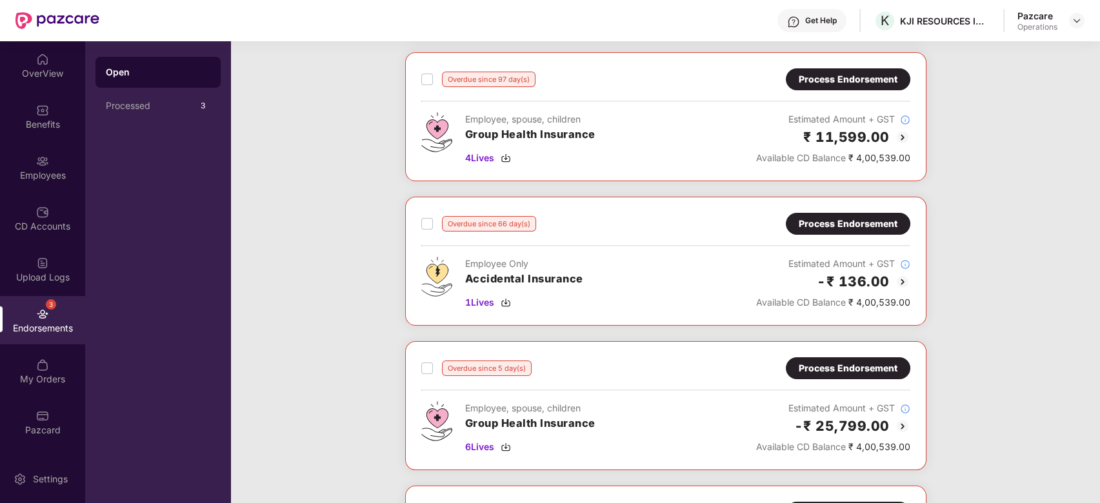
scroll to position [206, 0]
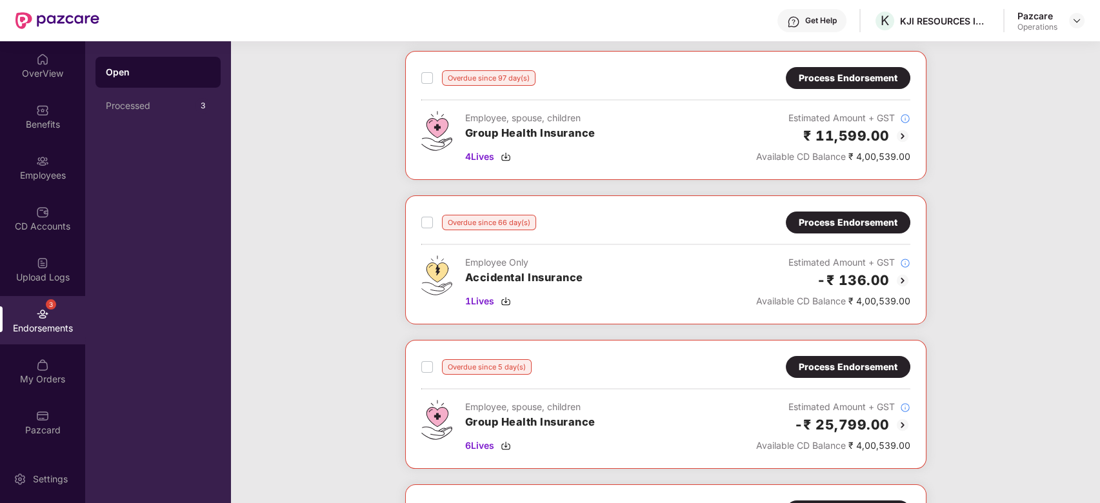
click at [859, 220] on div "Process Endorsement" at bounding box center [848, 222] width 99 height 14
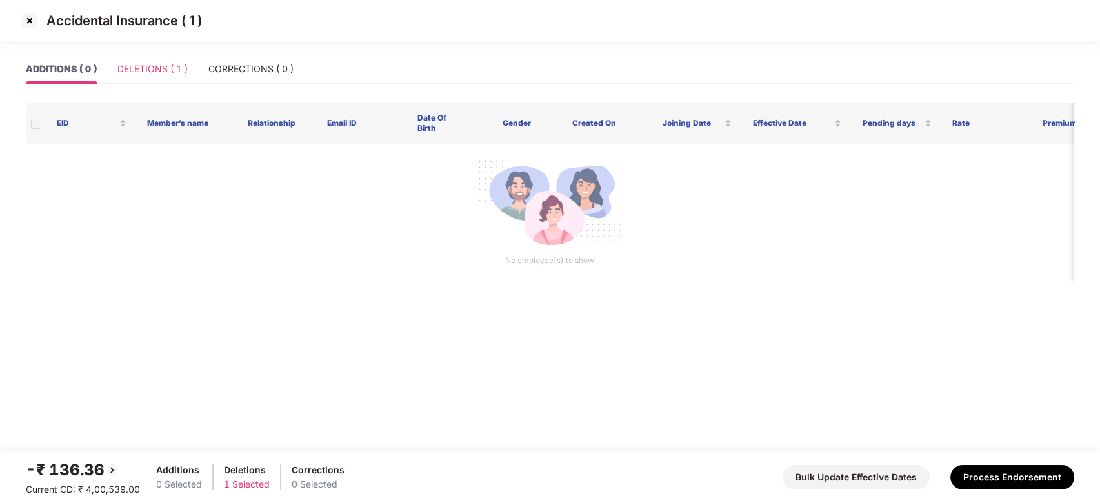
click at [150, 54] on div "DELETIONS ( 1 )" at bounding box center [152, 69] width 70 height 30
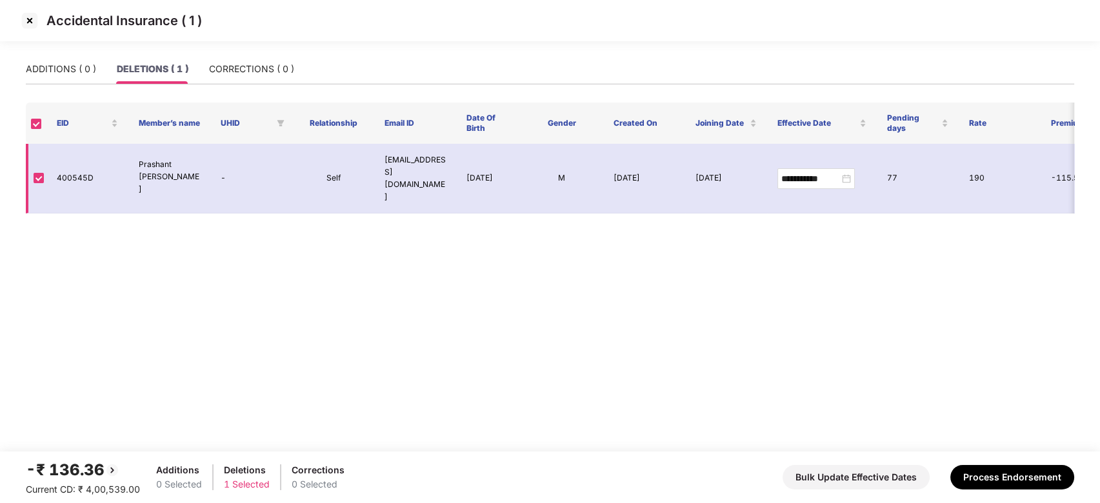
click at [67, 164] on td "400545D" at bounding box center [87, 179] width 82 height 70
copy td "400545D"
click at [67, 164] on td "400545D" at bounding box center [87, 179] width 82 height 70
click at [26, 19] on img at bounding box center [29, 20] width 21 height 21
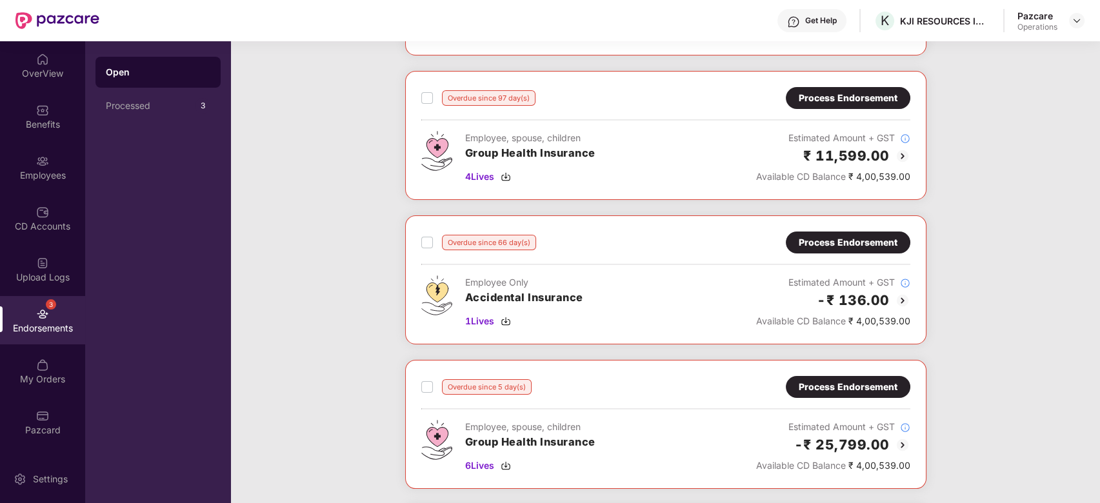
scroll to position [185, 0]
click at [852, 240] on div "Process Endorsement" at bounding box center [848, 243] width 99 height 14
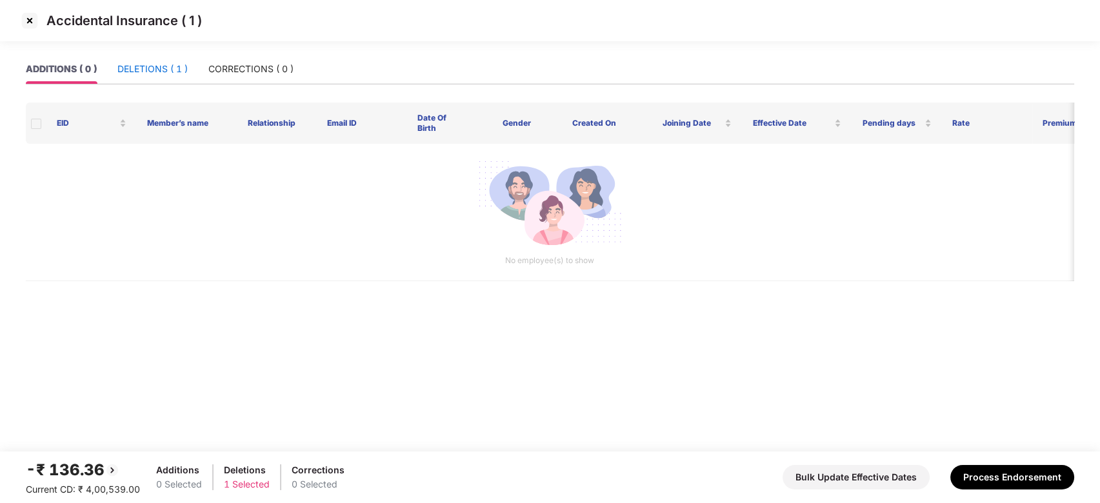
click at [150, 75] on div "DELETIONS ( 1 )" at bounding box center [152, 69] width 70 height 14
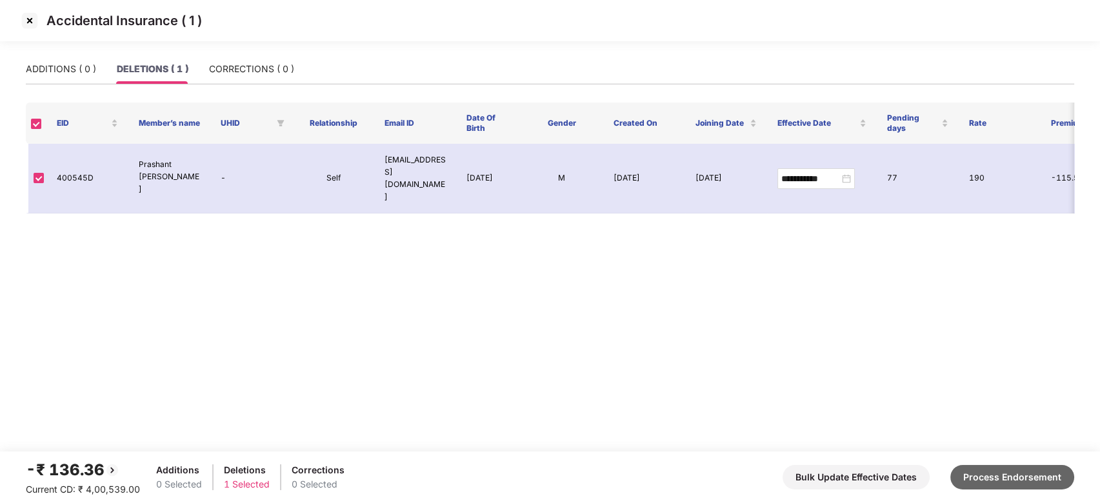
click at [1027, 476] on button "Process Endorsement" at bounding box center [1012, 477] width 124 height 25
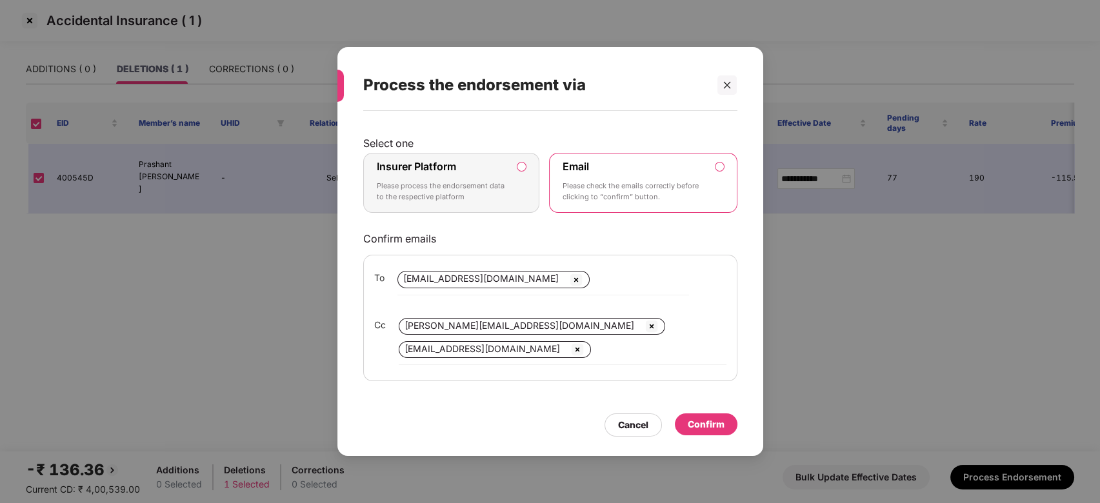
click at [465, 173] on div "Insurer Platform Please process the endorsement data to the respective platform" at bounding box center [443, 183] width 132 height 46
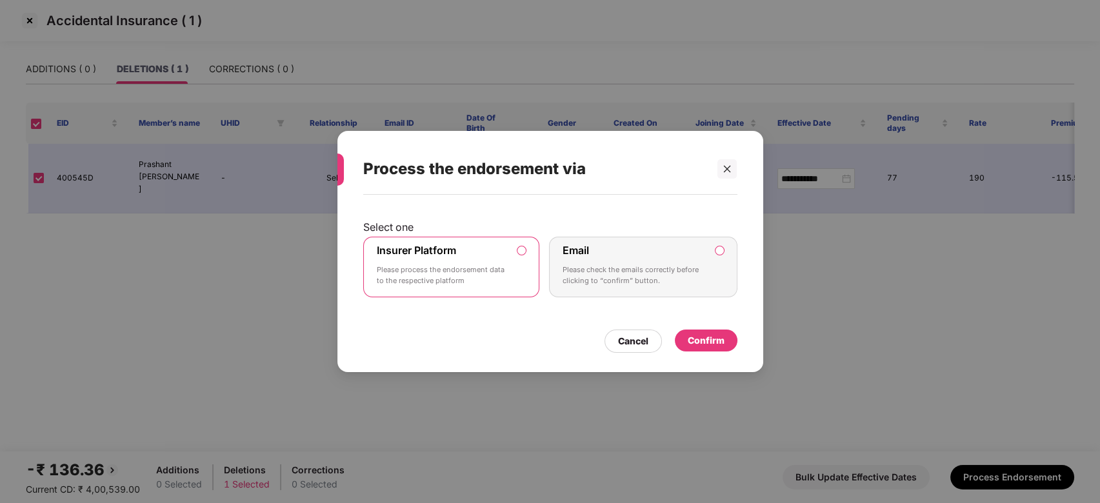
click at [703, 343] on div "Confirm" at bounding box center [706, 341] width 37 height 14
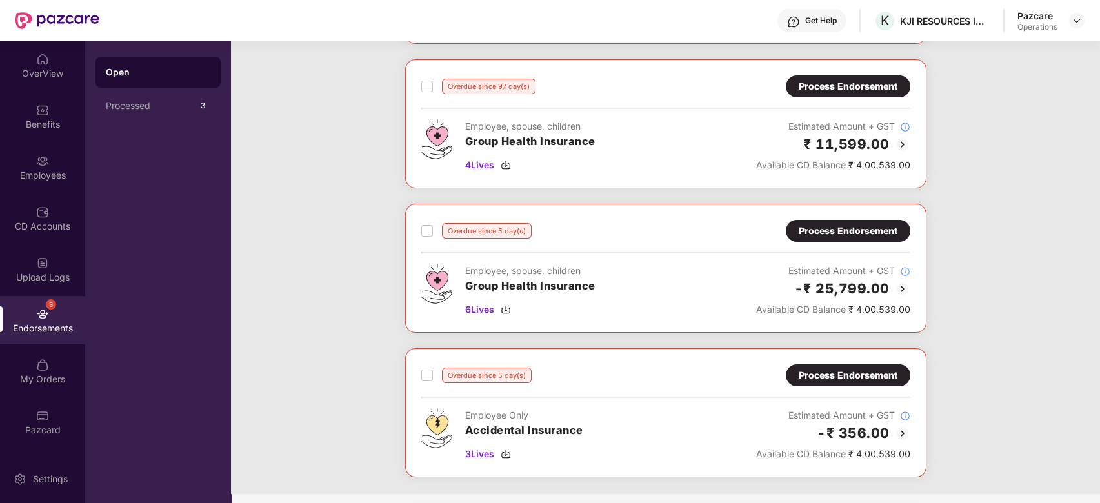
scroll to position [203, 0]
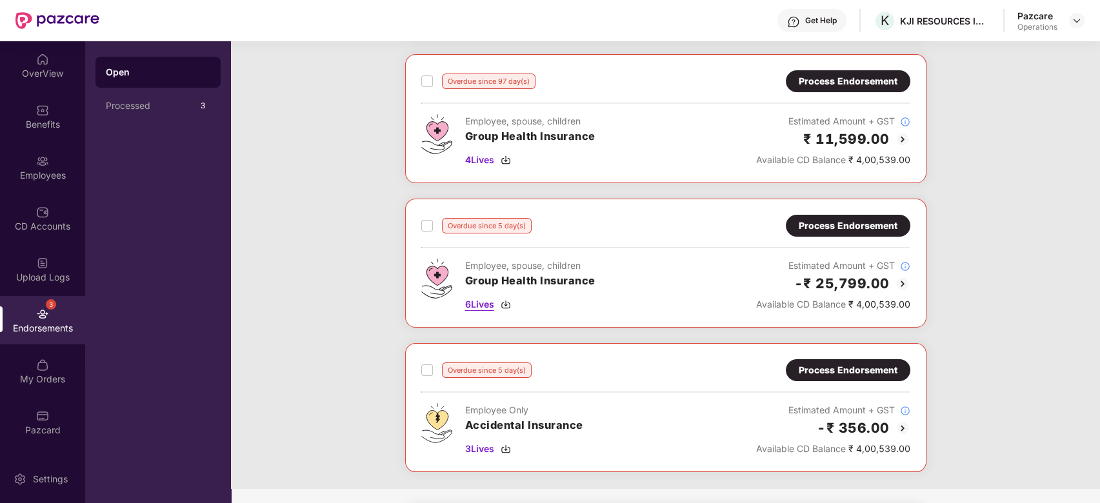
click at [484, 305] on span "6 Lives" at bounding box center [479, 304] width 29 height 14
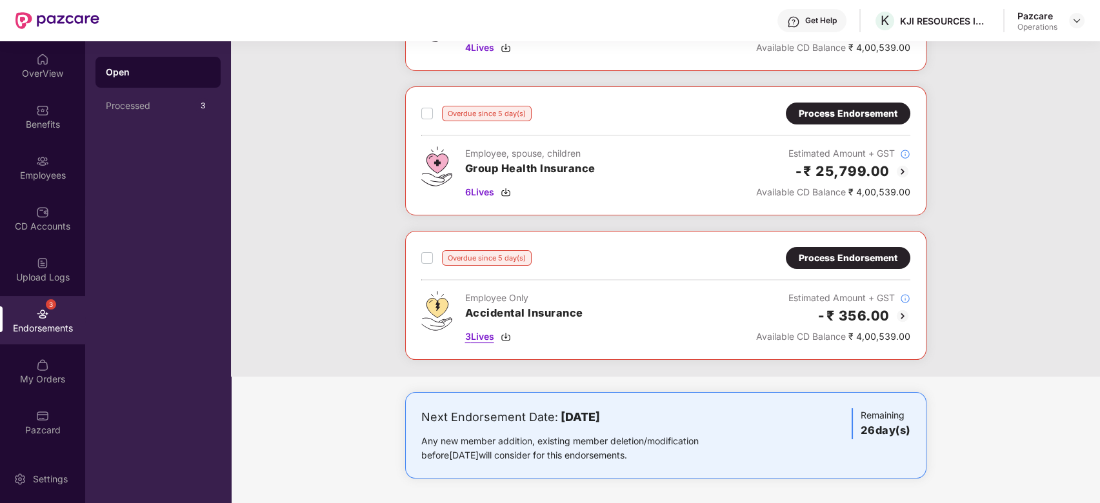
click at [483, 335] on span "3 Lives" at bounding box center [479, 337] width 29 height 14
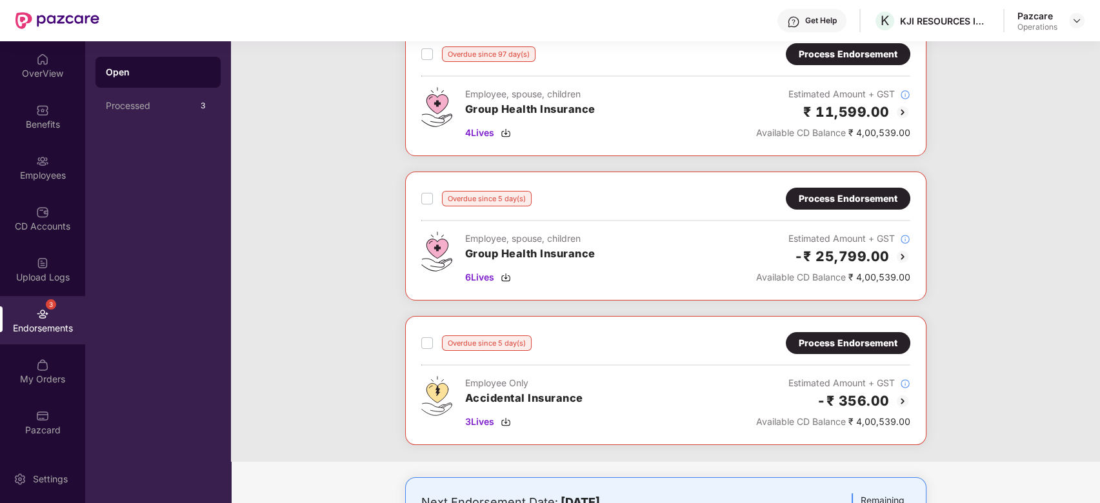
click at [835, 199] on div "Process Endorsement" at bounding box center [848, 199] width 99 height 14
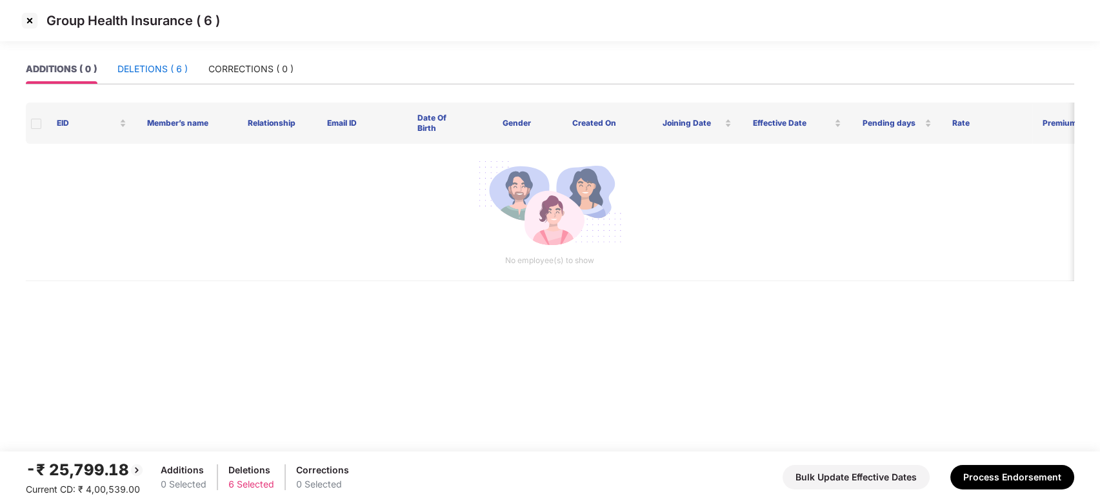
click at [150, 75] on div "DELETIONS ( 6 )" at bounding box center [152, 69] width 70 height 14
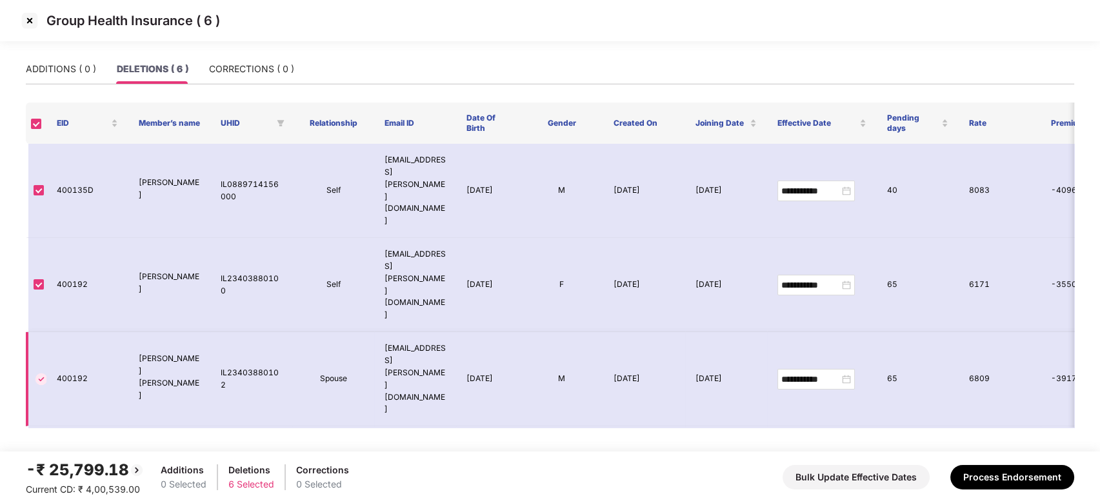
scroll to position [17, 0]
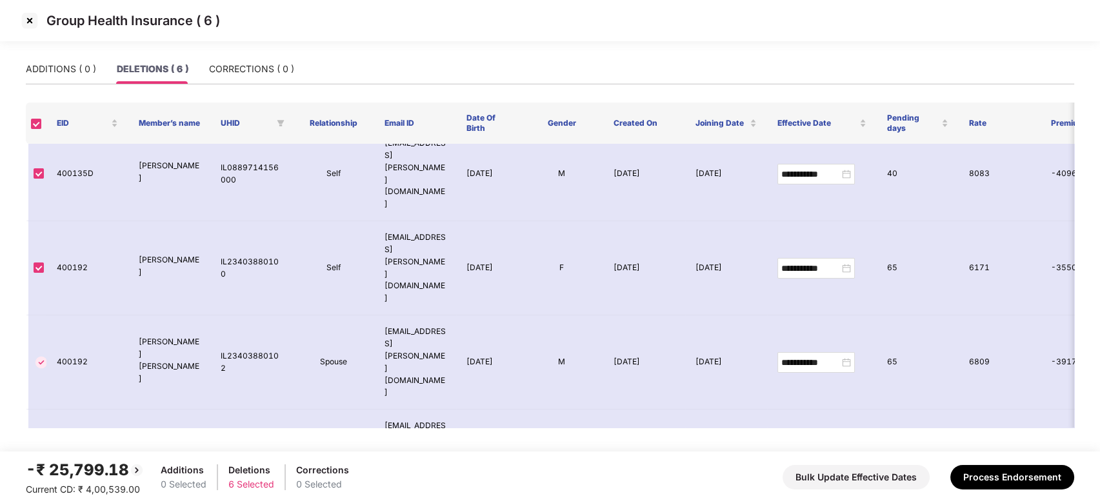
click at [29, 21] on img at bounding box center [29, 20] width 21 height 21
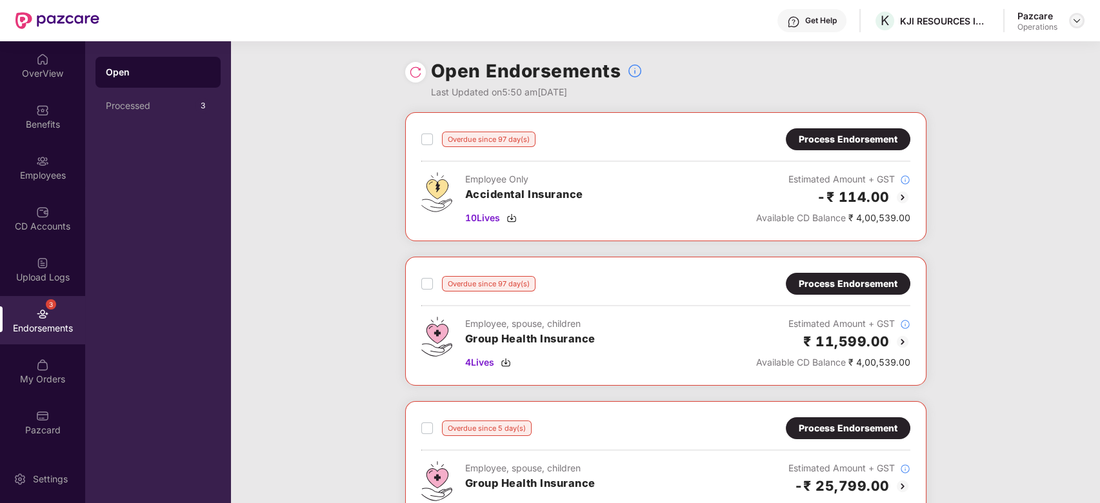
click at [1079, 21] on img at bounding box center [1077, 20] width 10 height 10
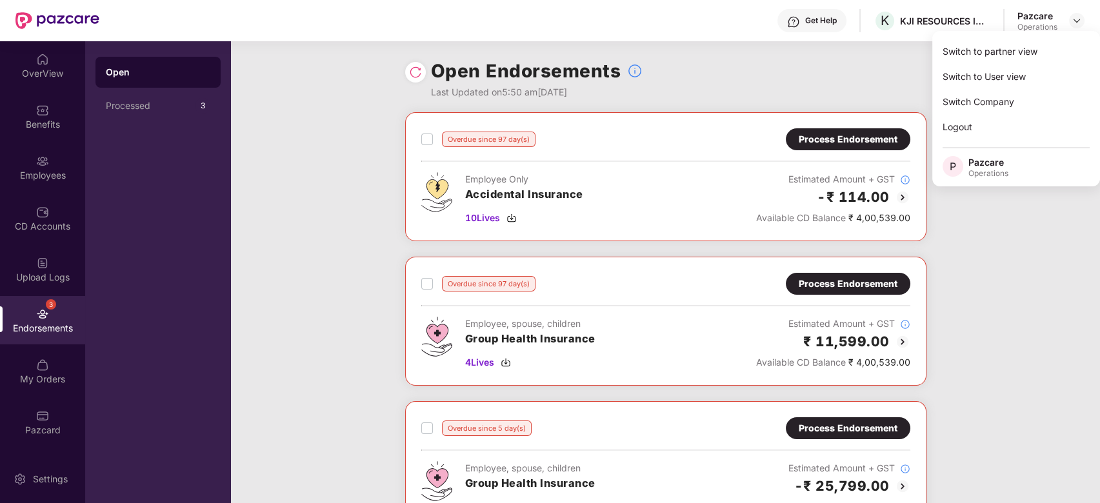
click at [986, 54] on div "Switch to partner view" at bounding box center [1016, 51] width 168 height 25
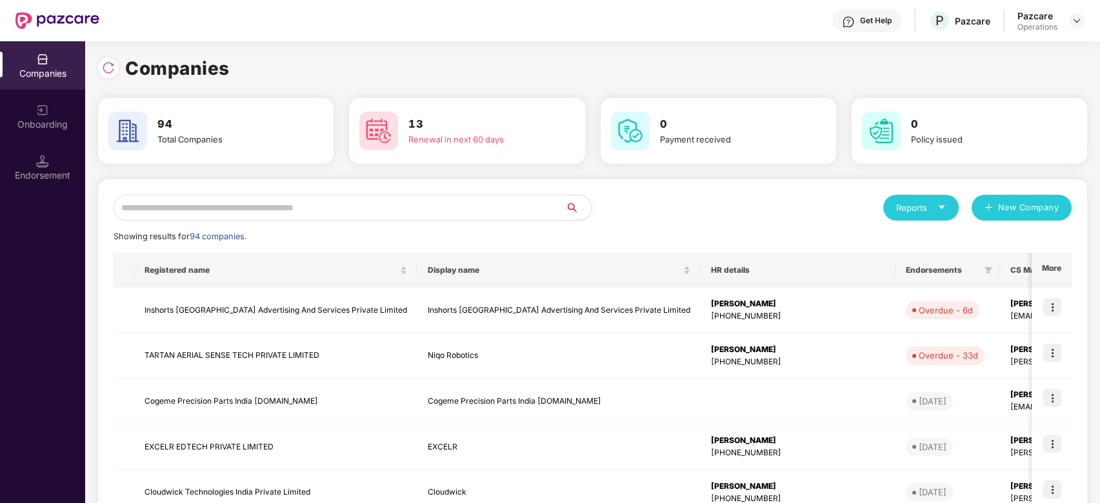
click at [452, 215] on input "text" at bounding box center [340, 208] width 452 height 26
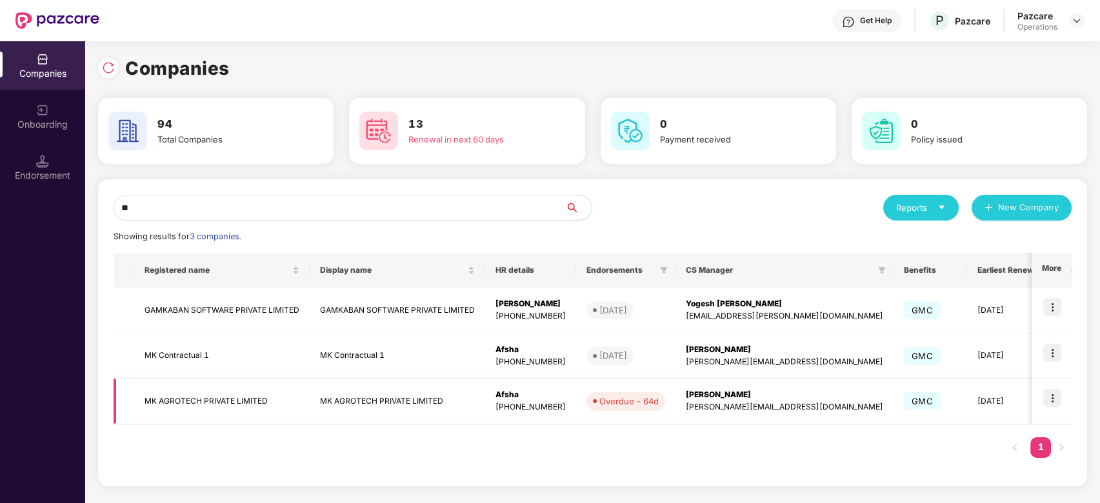
type input "**"
click at [1052, 399] on img at bounding box center [1052, 398] width 18 height 18
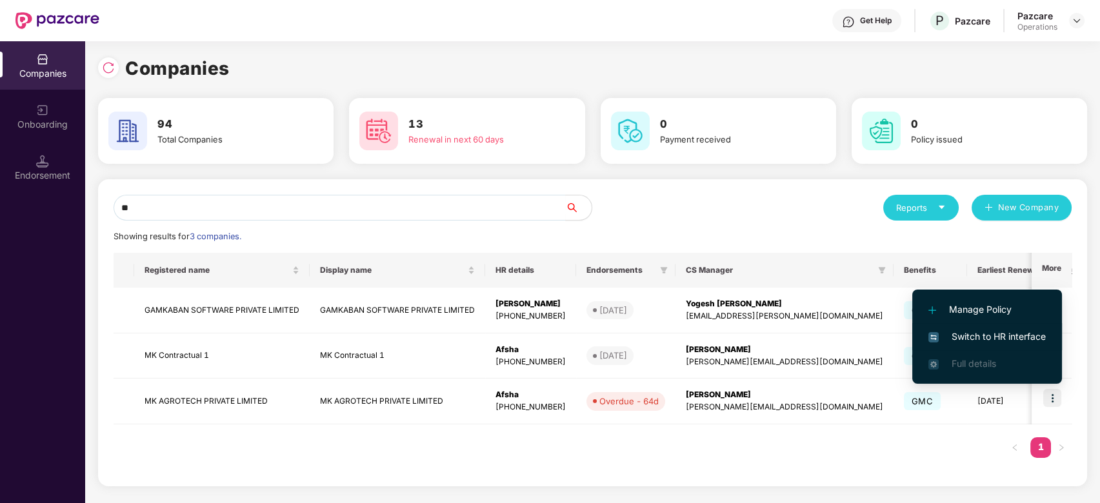
click at [984, 331] on span "Switch to HR interface" at bounding box center [986, 337] width 117 height 14
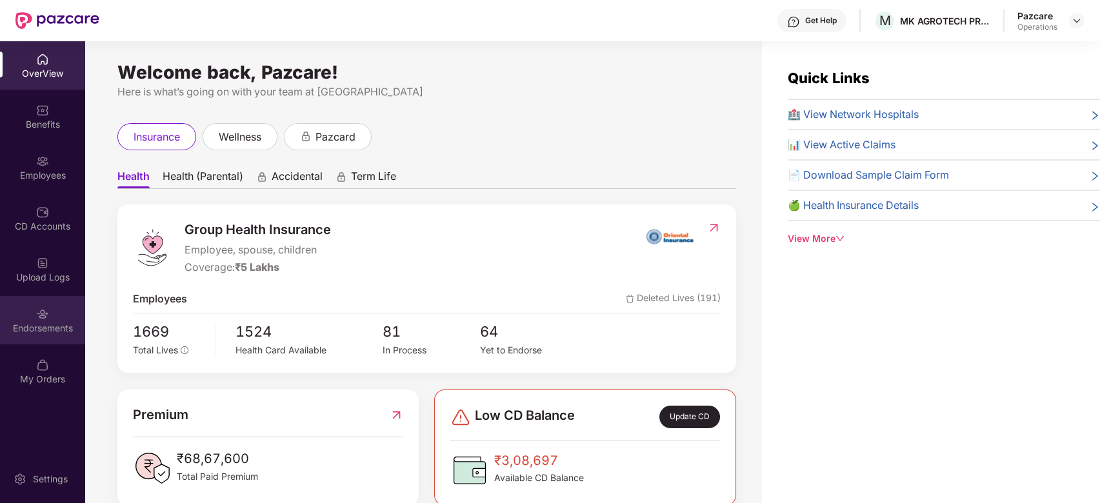
click at [37, 311] on img at bounding box center [42, 314] width 13 height 13
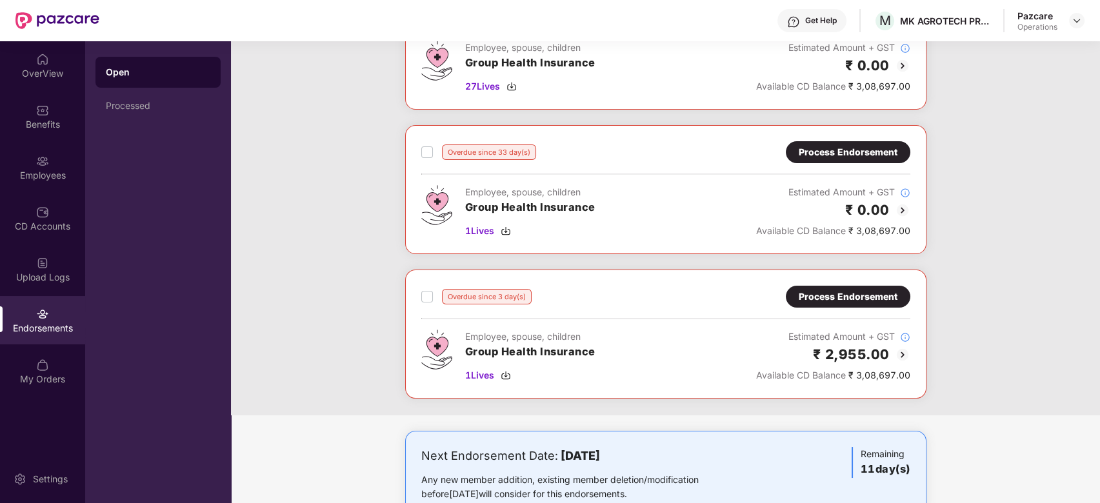
scroll to position [277, 0]
click at [867, 299] on div "Process Endorsement" at bounding box center [848, 296] width 99 height 14
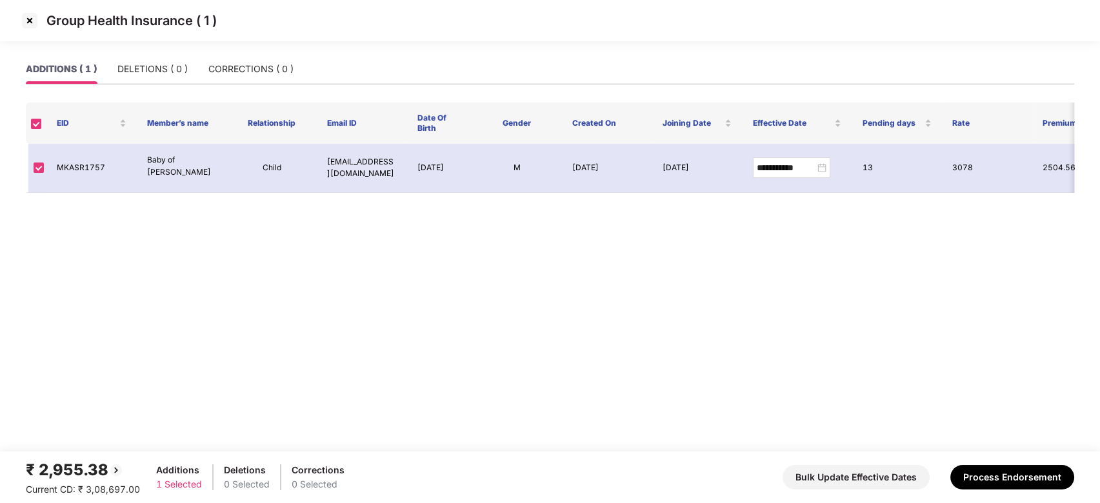
click at [31, 23] on img at bounding box center [29, 20] width 21 height 21
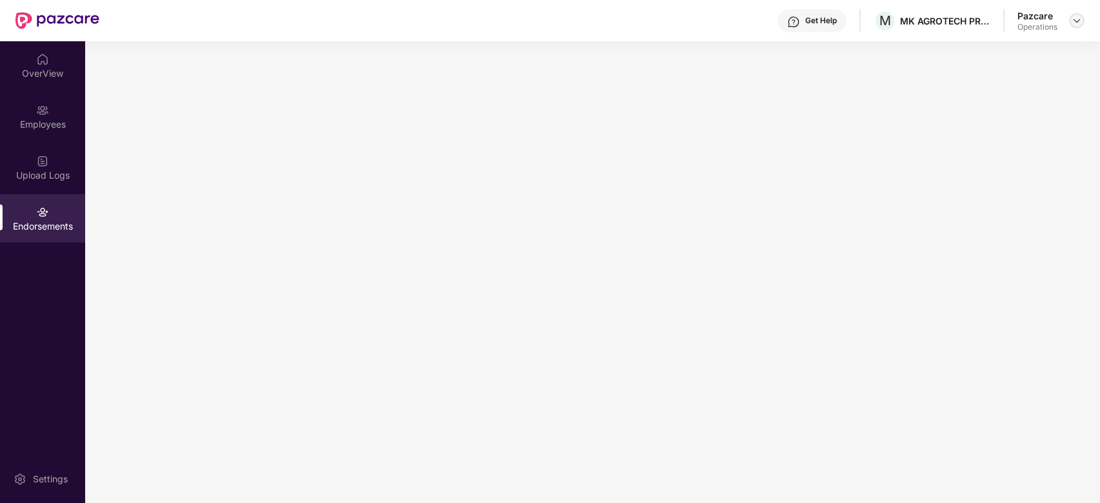
click at [1080, 18] on img at bounding box center [1077, 20] width 10 height 10
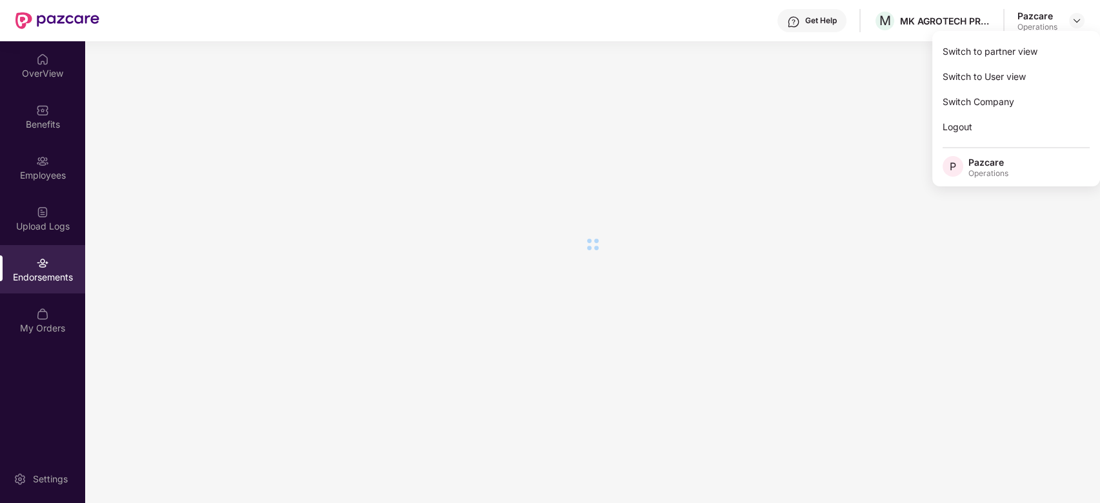
click at [1001, 56] on div "Switch to partner view" at bounding box center [1016, 51] width 168 height 25
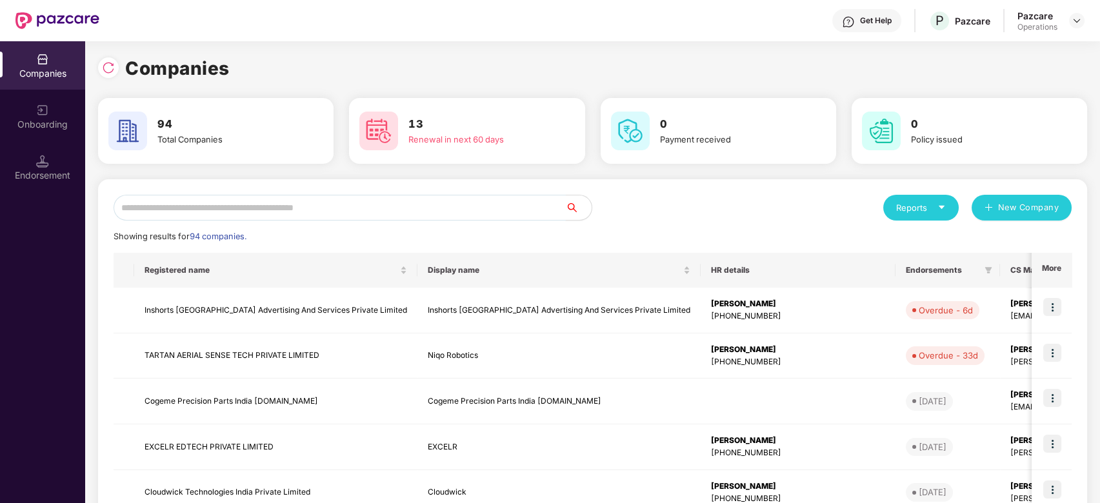
click at [467, 212] on input "text" at bounding box center [340, 208] width 452 height 26
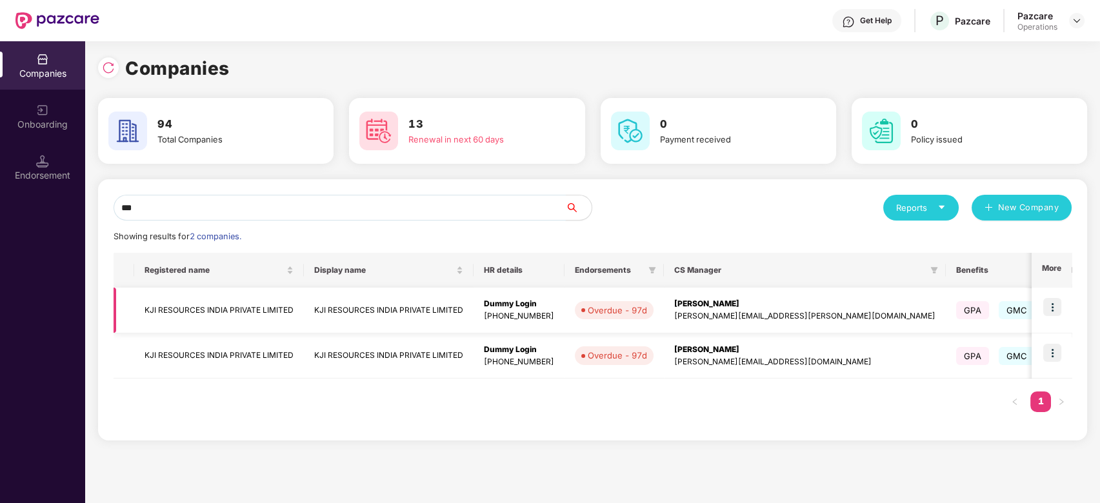
type input "***"
click at [1048, 306] on img at bounding box center [1052, 307] width 18 height 18
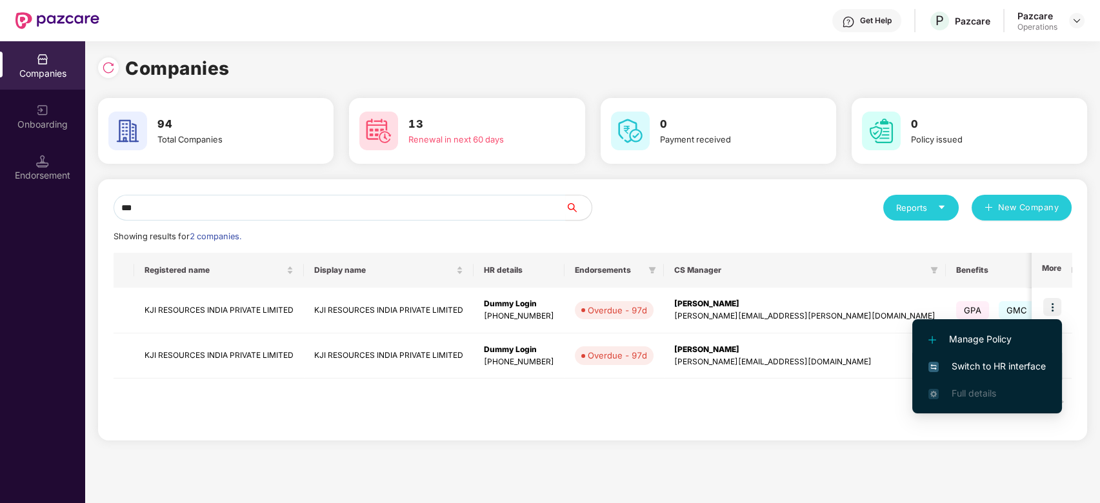
click at [986, 361] on span "Switch to HR interface" at bounding box center [986, 366] width 117 height 14
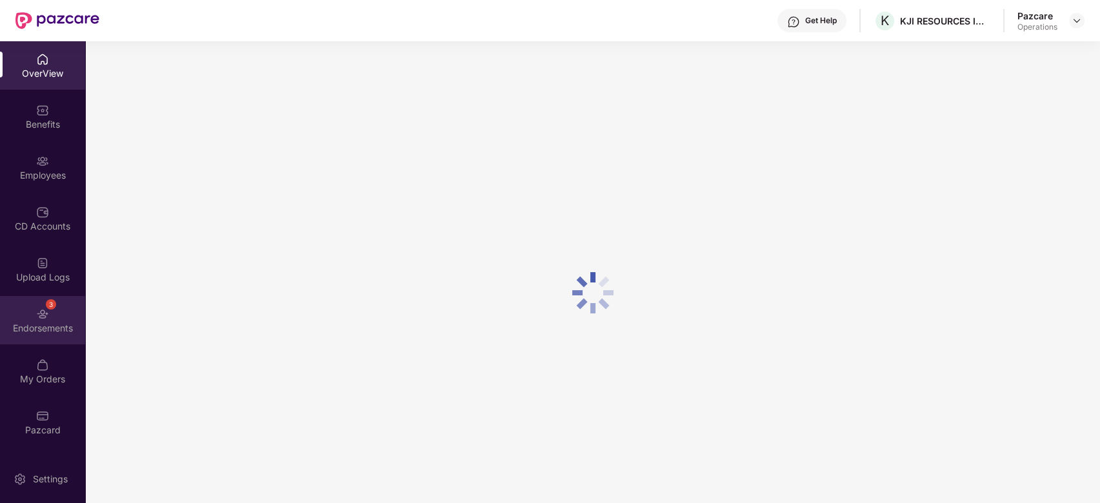
click at [30, 328] on div "Endorsements" at bounding box center [42, 328] width 85 height 13
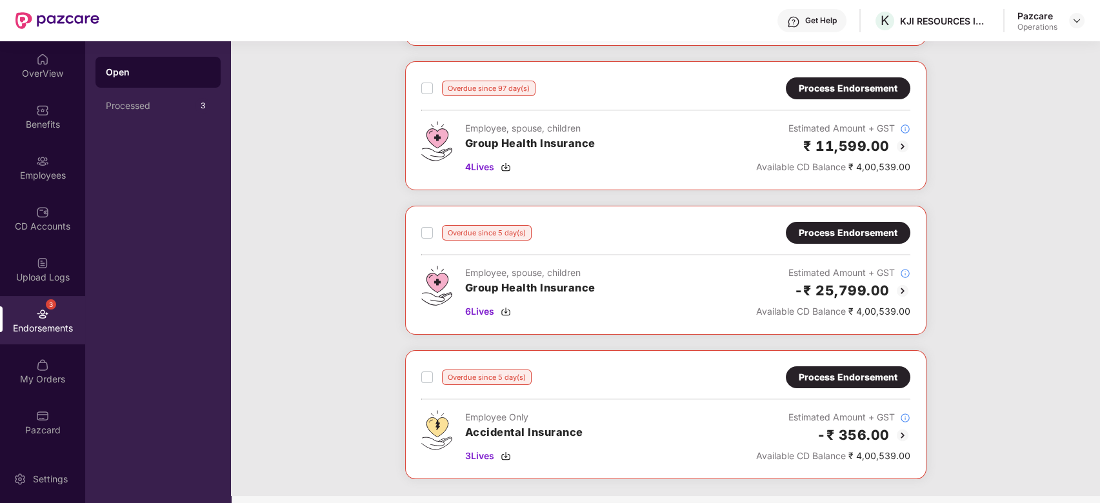
scroll to position [196, 0]
click at [826, 241] on div "Process Endorsement" at bounding box center [848, 232] width 125 height 22
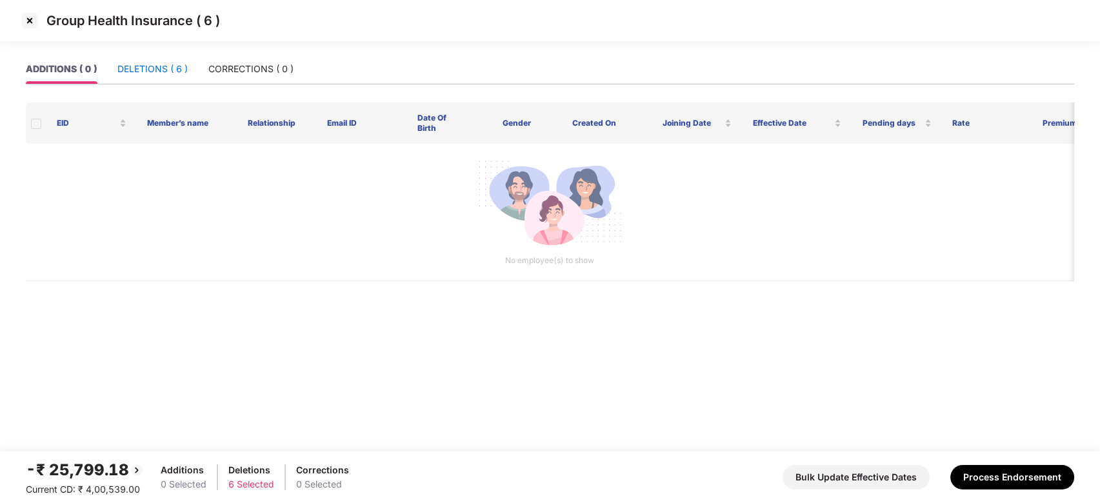
click at [141, 72] on div "DELETIONS ( 6 )" at bounding box center [152, 69] width 70 height 14
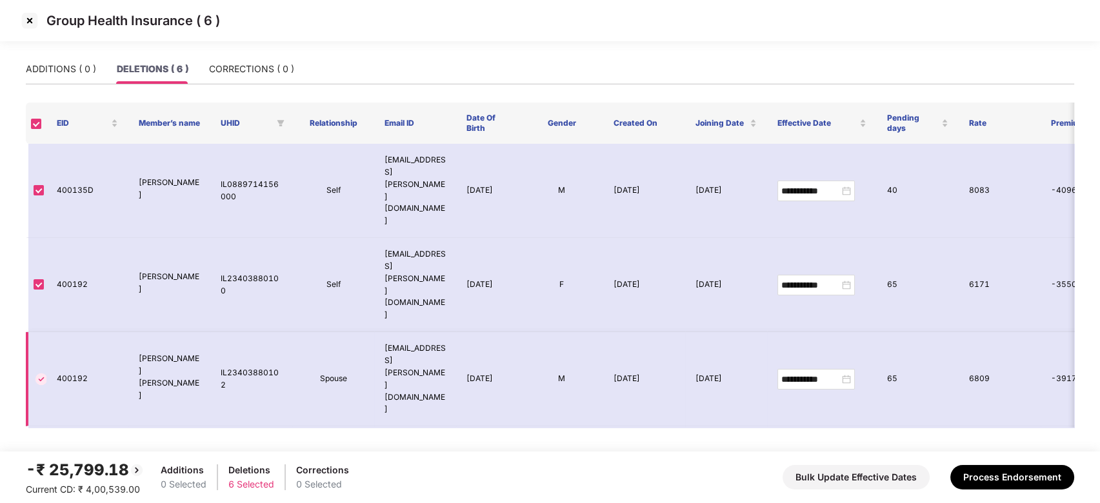
scroll to position [17, 0]
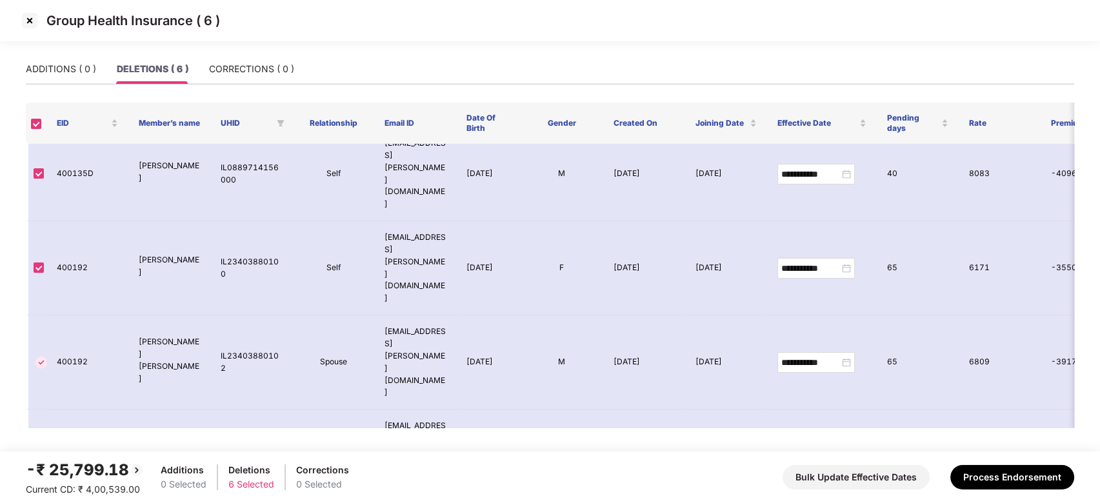
click at [30, 23] on img at bounding box center [29, 20] width 21 height 21
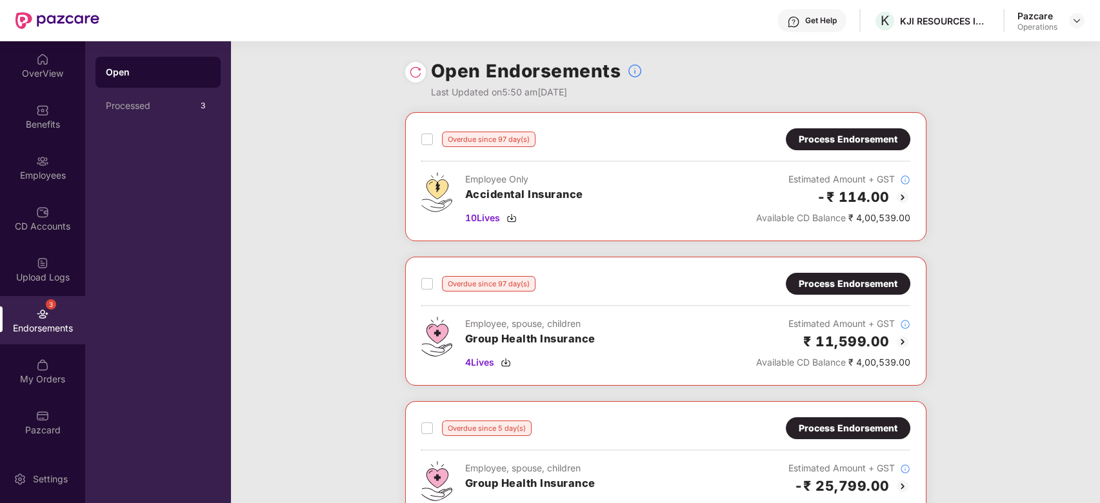
scroll to position [315, 0]
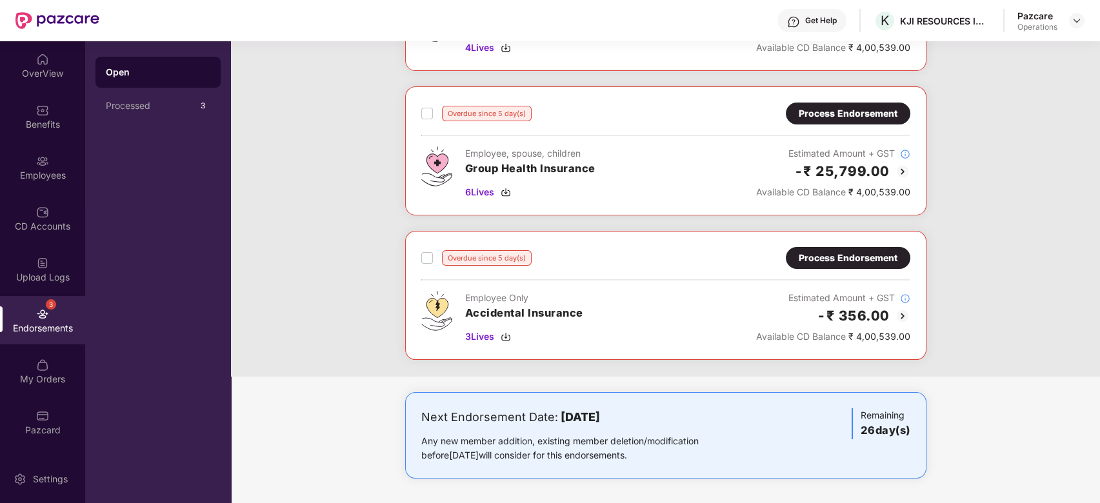
click at [838, 259] on div "Process Endorsement" at bounding box center [848, 258] width 99 height 14
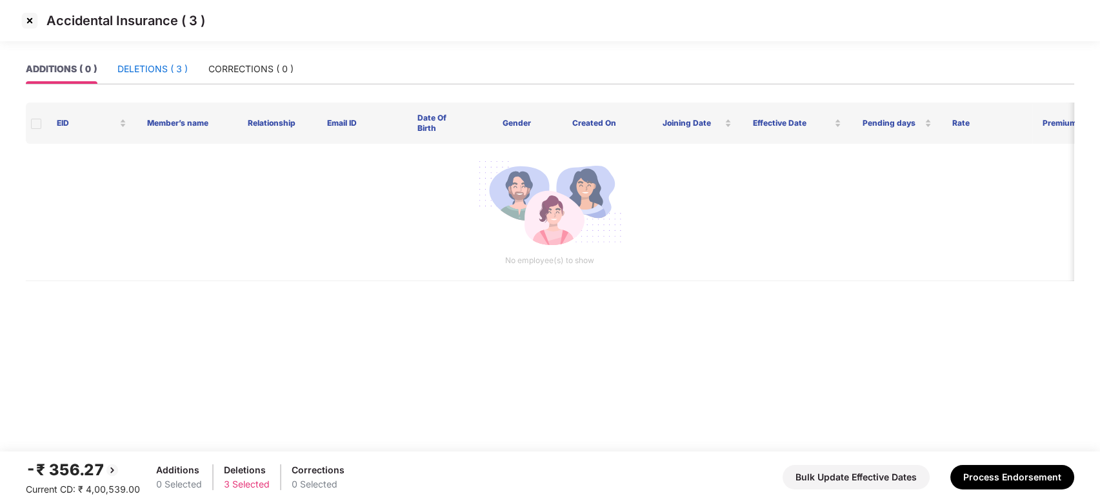
click at [166, 70] on div "DELETIONS ( 3 )" at bounding box center [152, 69] width 70 height 14
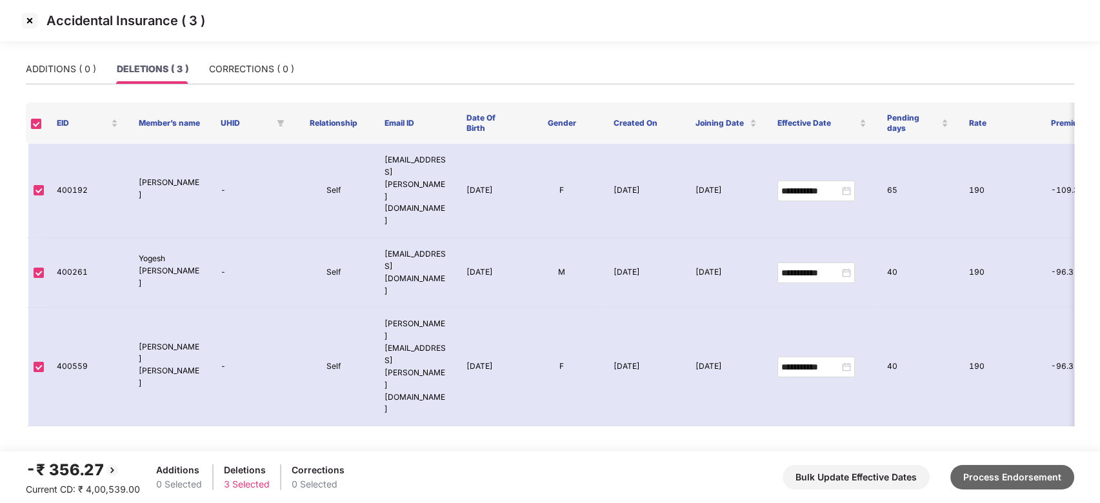
click at [1001, 474] on button "Process Endorsement" at bounding box center [1012, 477] width 124 height 25
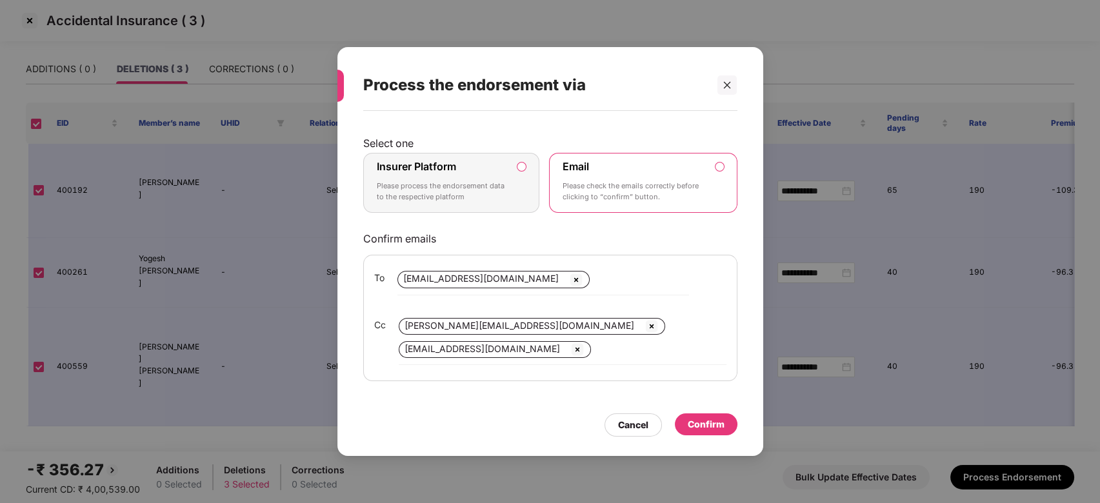
click at [465, 160] on div "Insurer Platform Please process the endorsement data to the respective platform" at bounding box center [443, 183] width 132 height 46
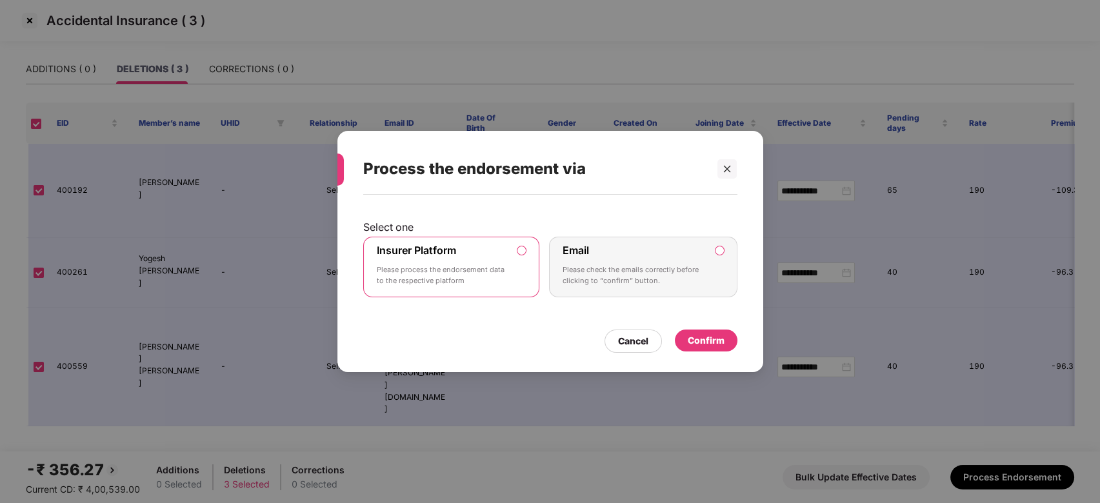
click at [706, 341] on div "Confirm" at bounding box center [706, 341] width 37 height 14
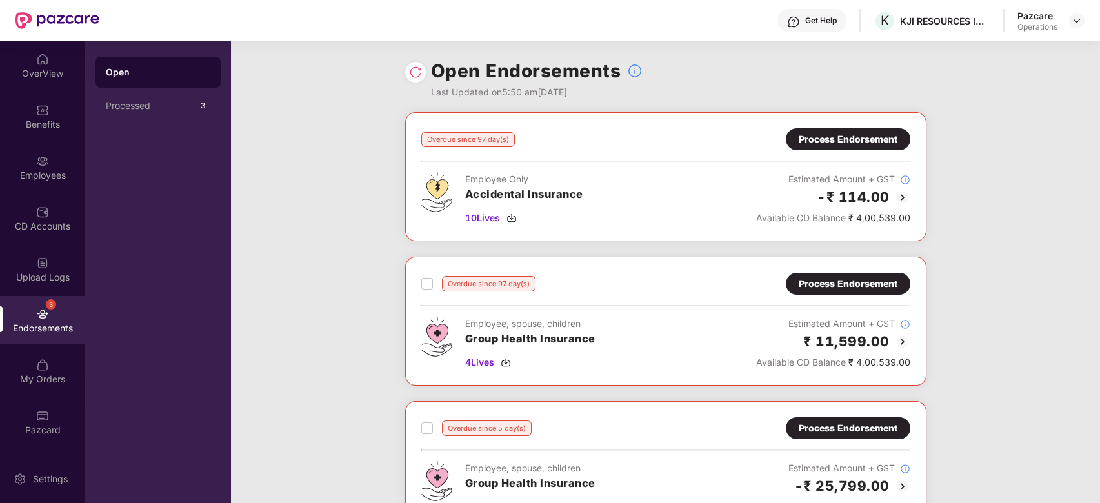
scroll to position [170, 0]
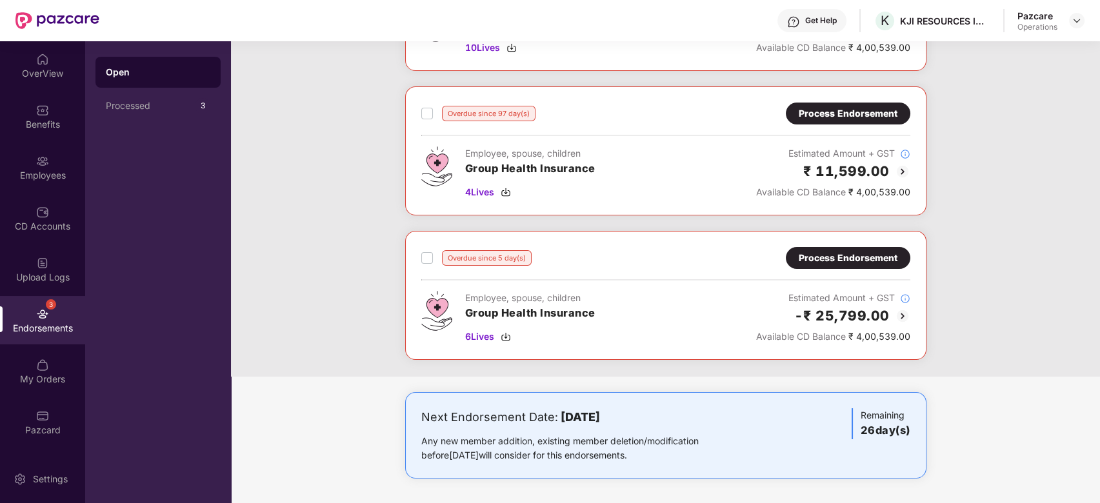
click at [816, 257] on div "Process Endorsement" at bounding box center [848, 258] width 99 height 14
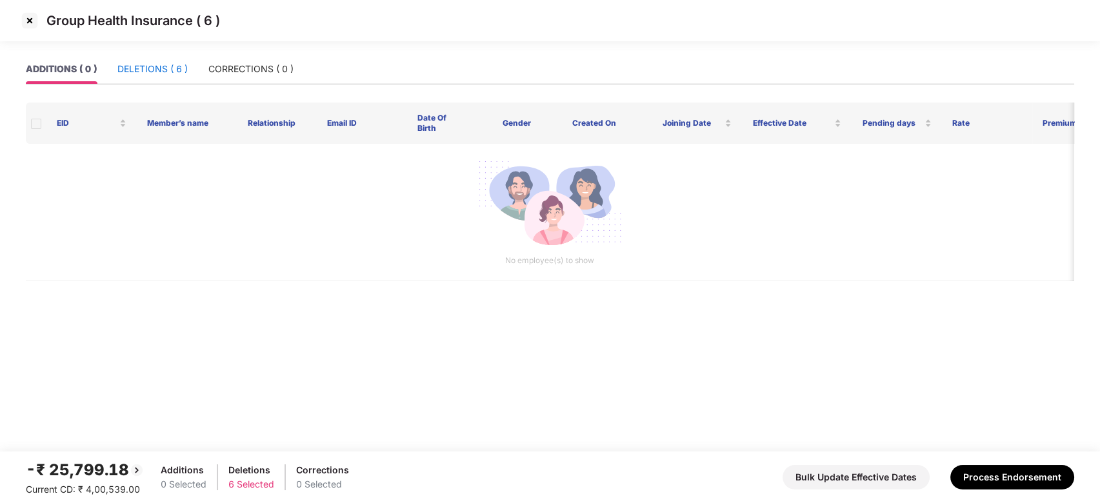
click at [155, 75] on div "DELETIONS ( 6 )" at bounding box center [152, 69] width 70 height 14
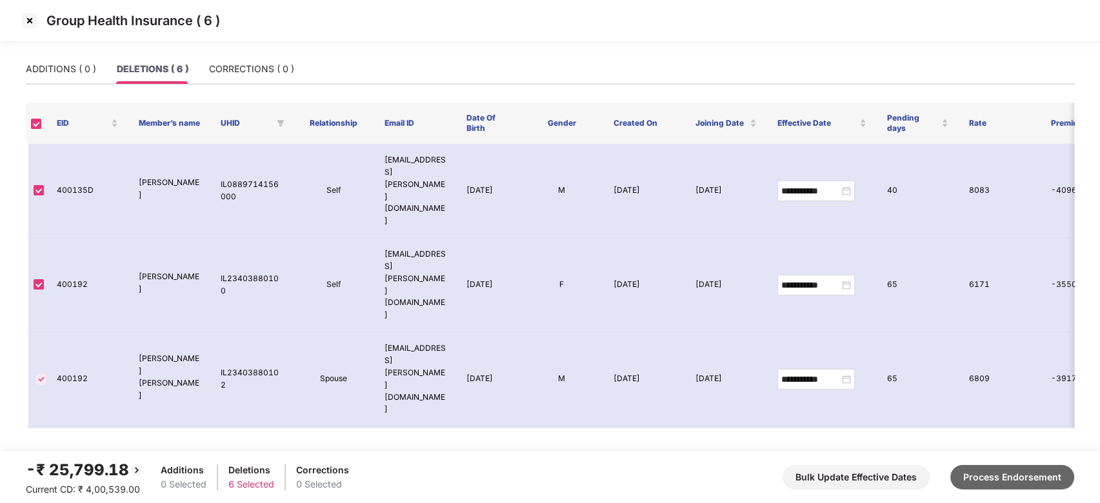
click at [1026, 474] on button "Process Endorsement" at bounding box center [1012, 477] width 124 height 25
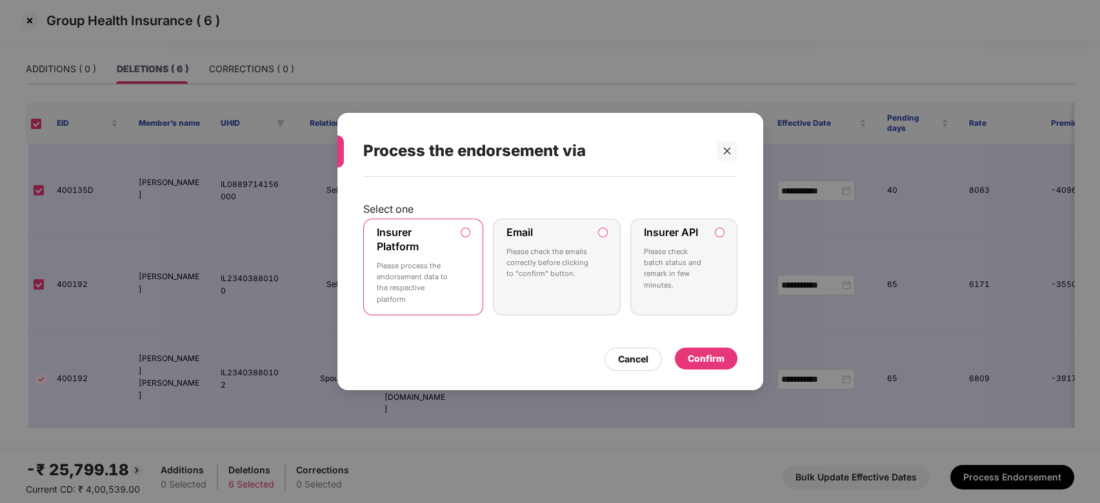
click at [699, 363] on div "Confirm" at bounding box center [706, 359] width 37 height 14
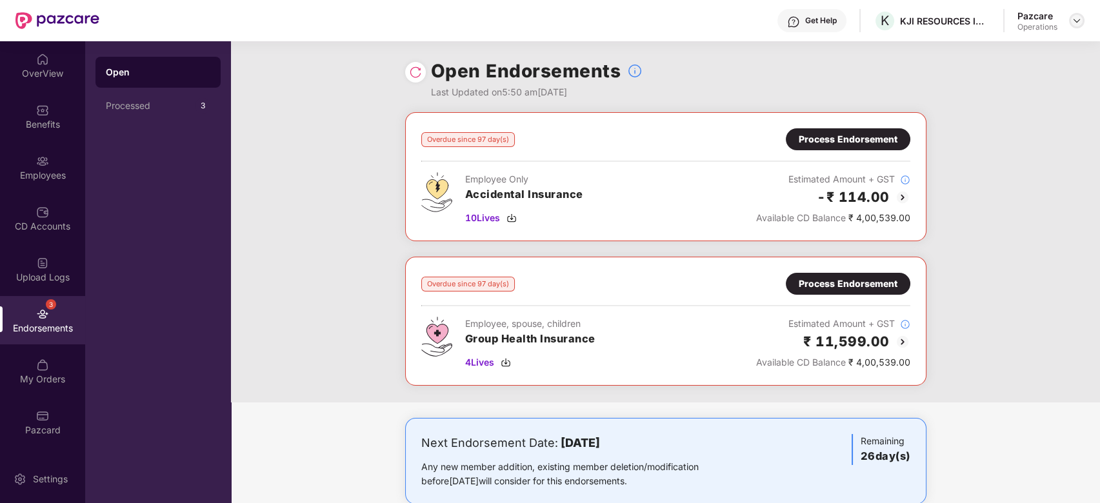
click at [1078, 19] on img at bounding box center [1077, 20] width 10 height 10
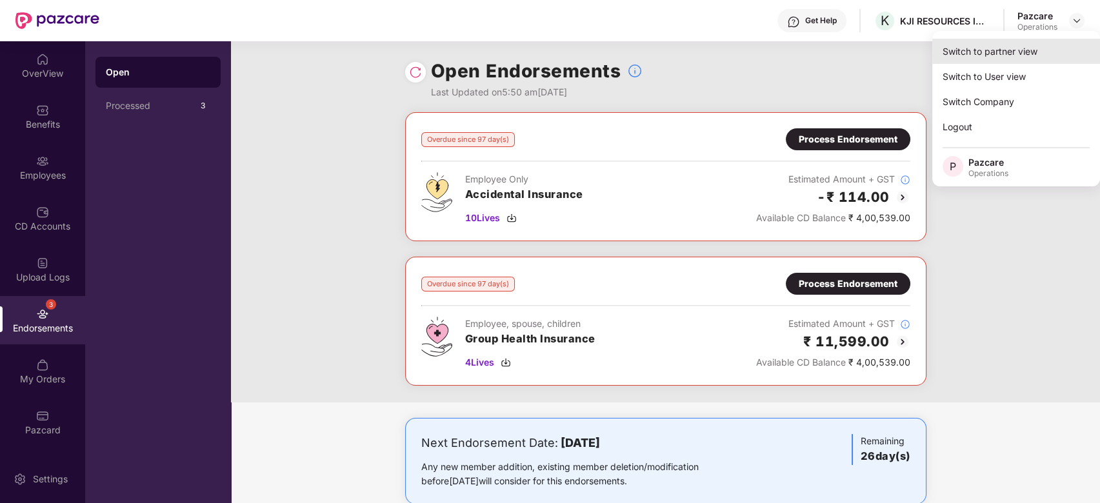
click at [975, 49] on div "Switch to partner view" at bounding box center [1016, 51] width 168 height 25
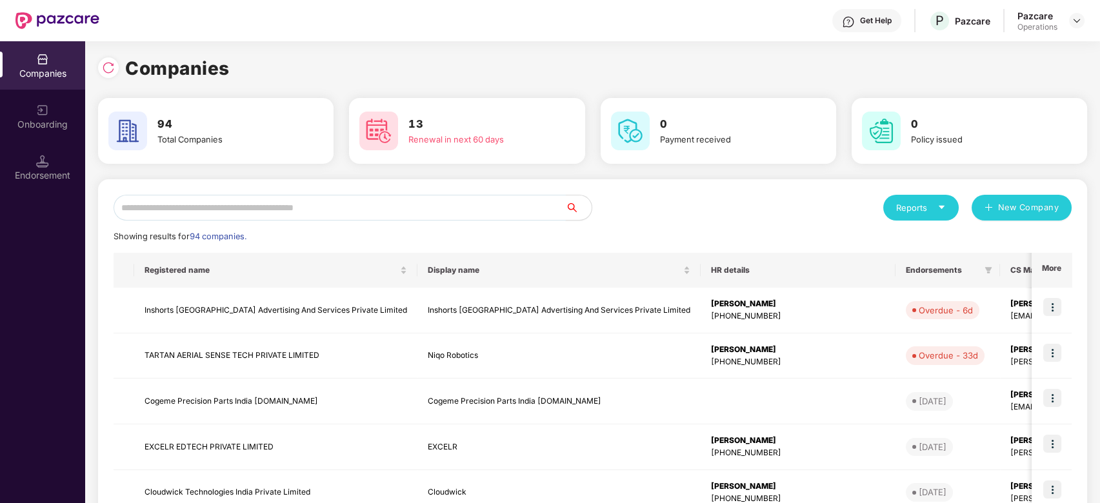
click at [341, 208] on input "text" at bounding box center [340, 208] width 452 height 26
click at [219, 201] on input "text" at bounding box center [340, 208] width 452 height 26
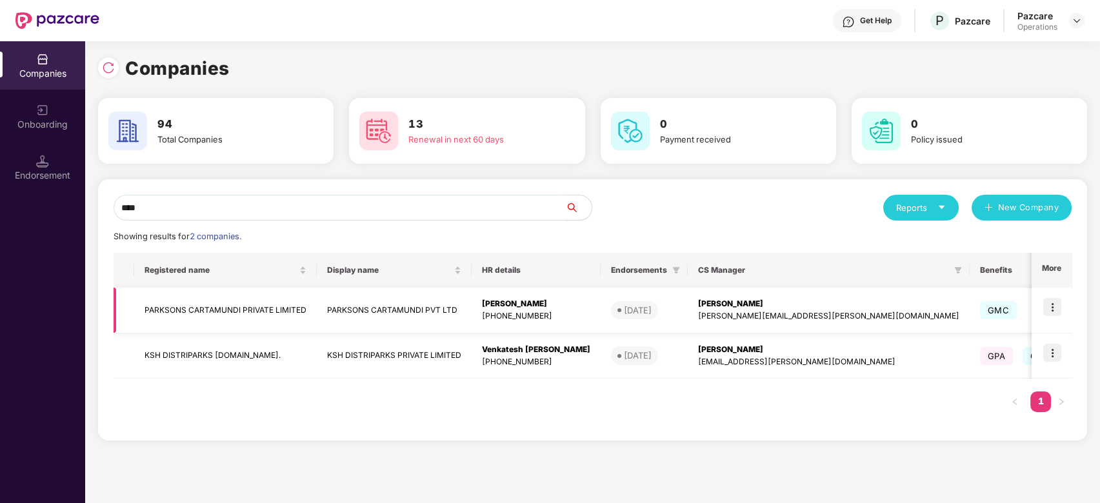
type input "****"
click at [1053, 302] on img at bounding box center [1052, 307] width 18 height 18
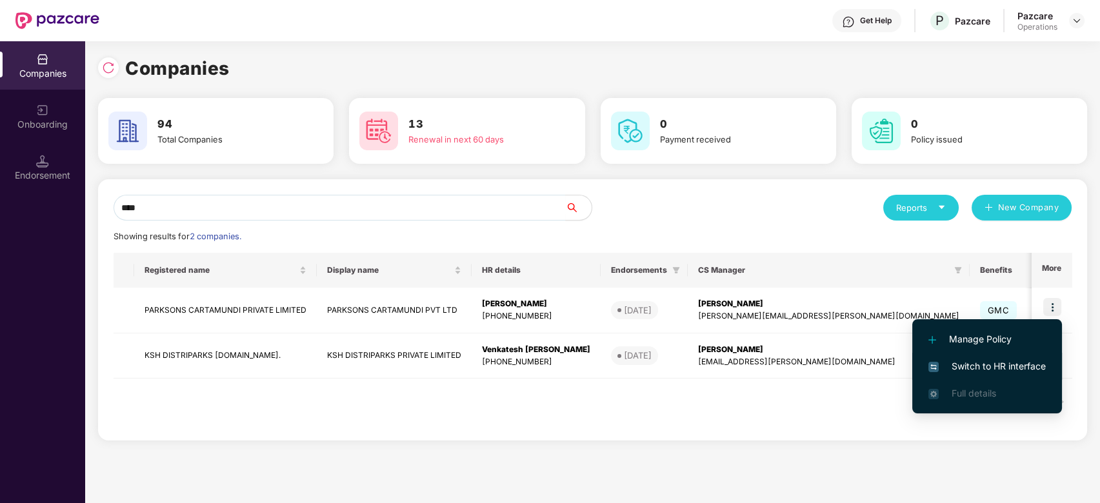
click at [964, 364] on span "Switch to HR interface" at bounding box center [986, 366] width 117 height 14
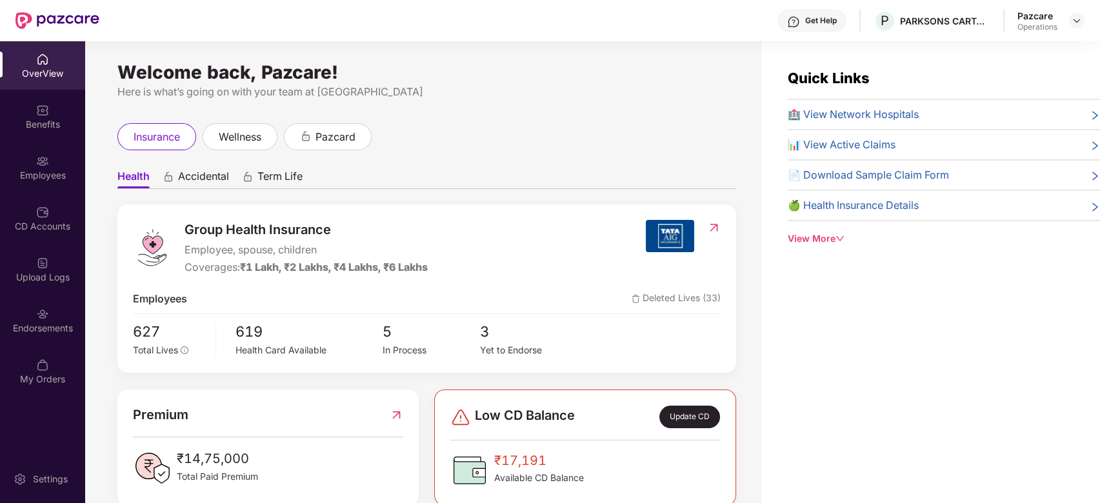
click at [37, 169] on div "Employees" at bounding box center [42, 175] width 85 height 13
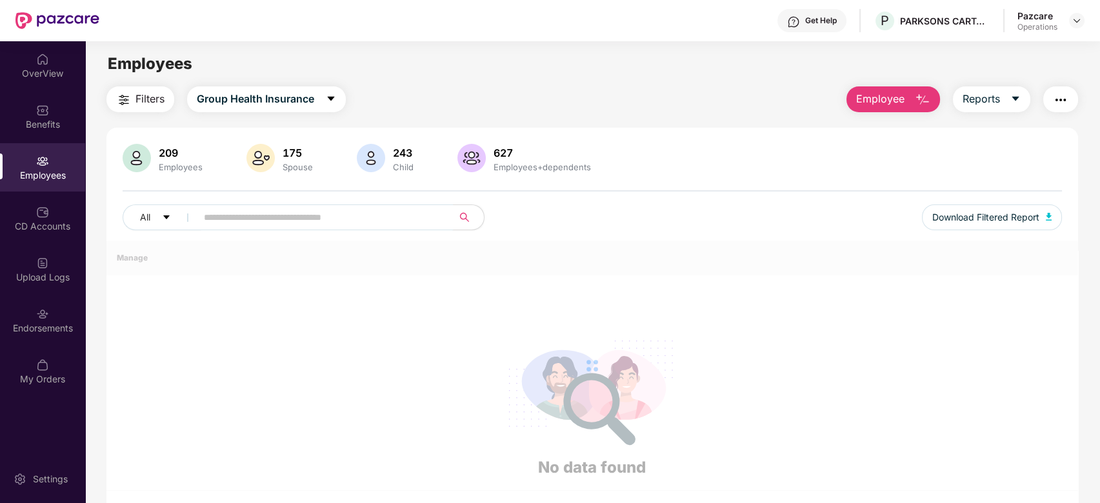
click at [223, 219] on div "209 Employees 175 Spouse 243 Child 627 Employees+dependents All Download Filter…" at bounding box center [592, 192] width 972 height 97
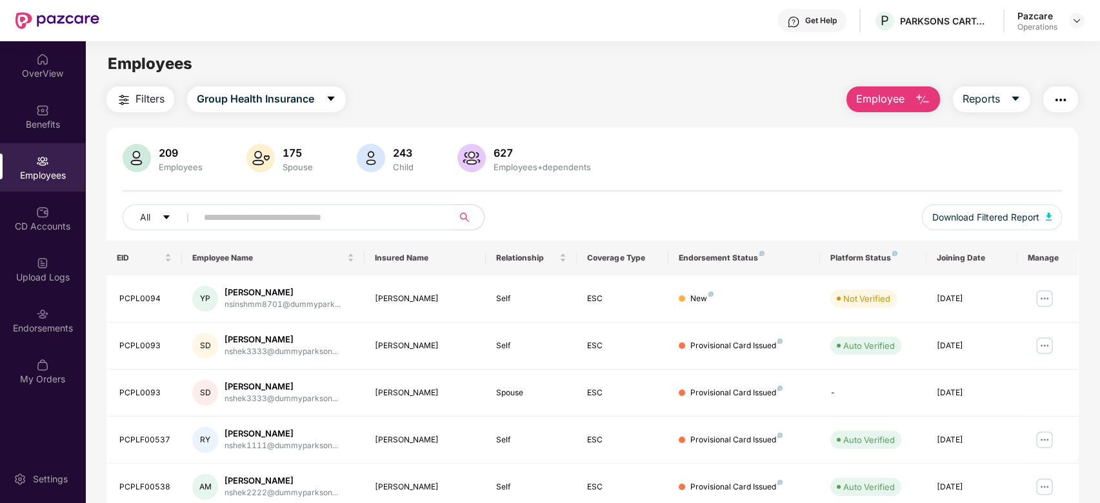
click at [245, 216] on input "text" at bounding box center [320, 217] width 232 height 19
paste input "********"
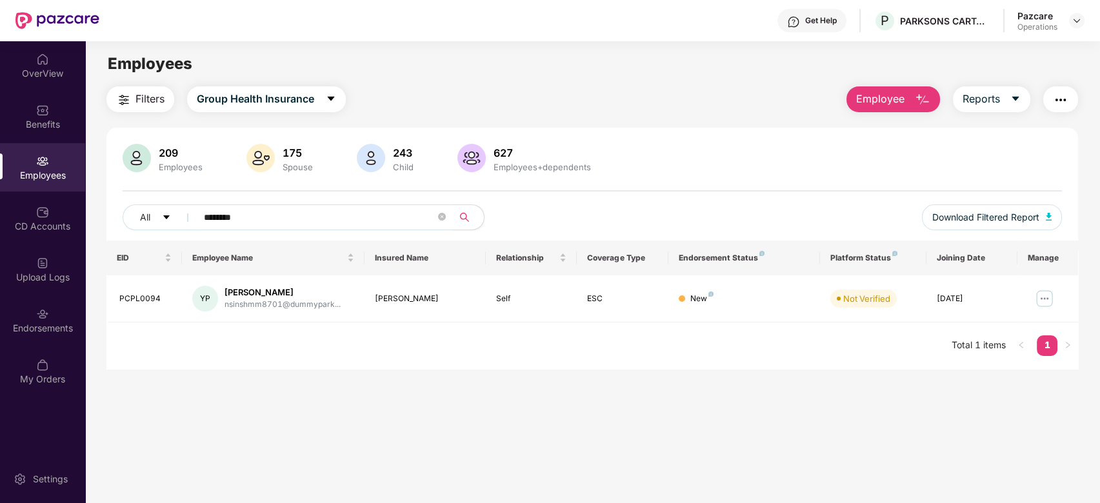
click at [222, 214] on input "********" at bounding box center [320, 217] width 232 height 19
paste input "**"
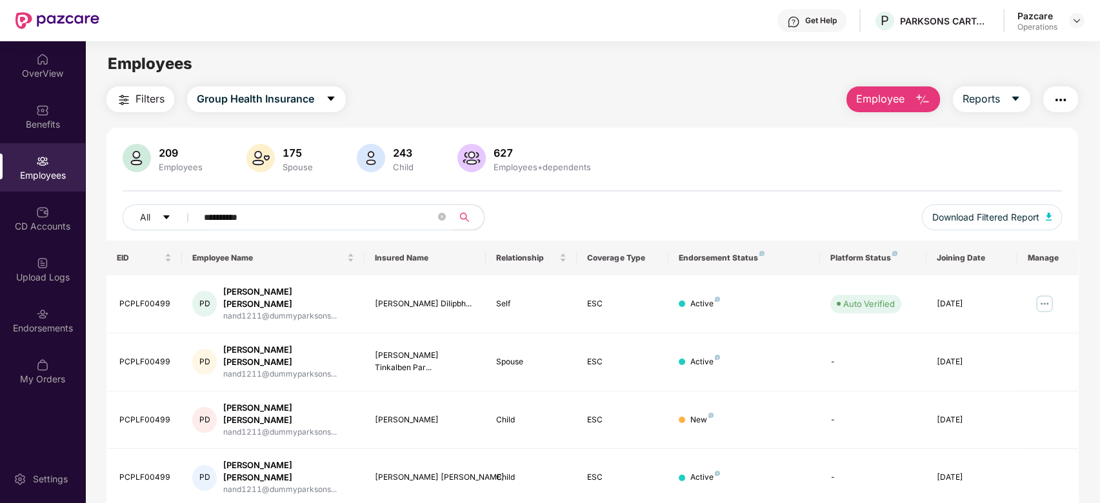
scroll to position [20, 0]
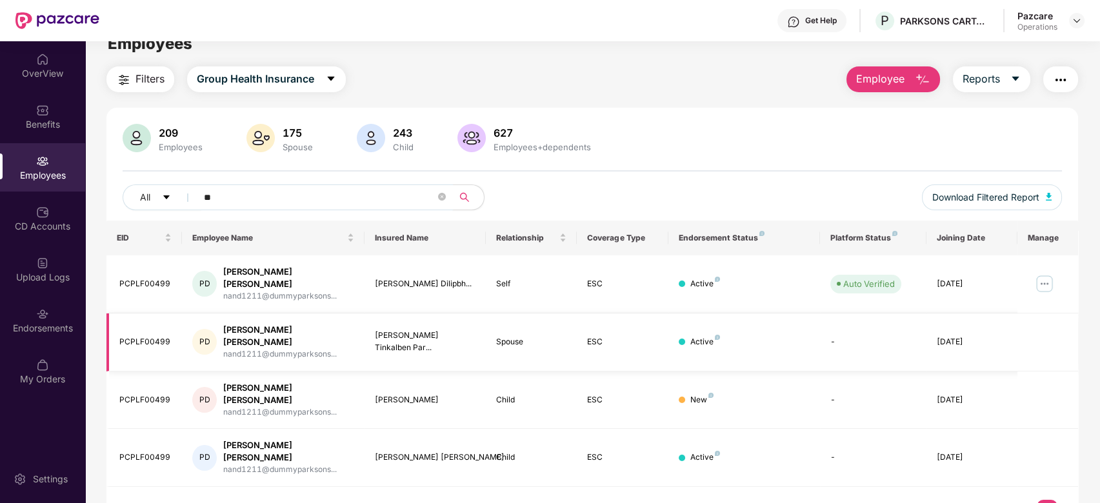
type input "*"
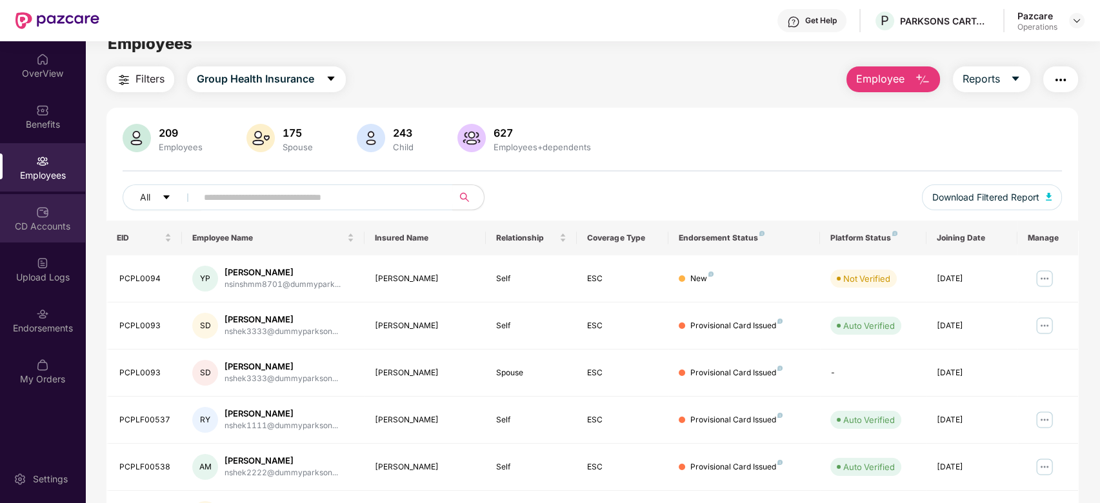
click at [34, 227] on div "CD Accounts" at bounding box center [42, 226] width 85 height 13
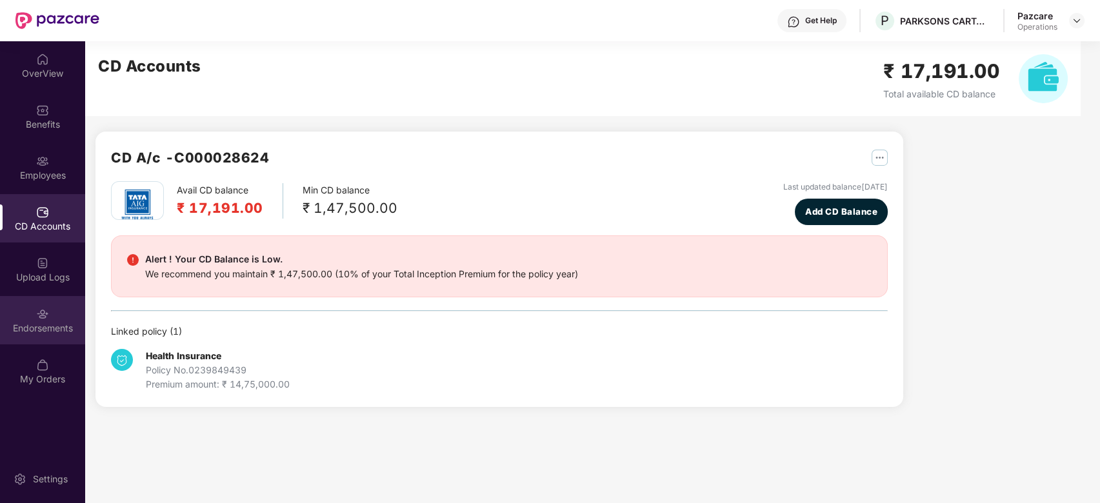
click at [26, 315] on div "Endorsements" at bounding box center [42, 320] width 85 height 48
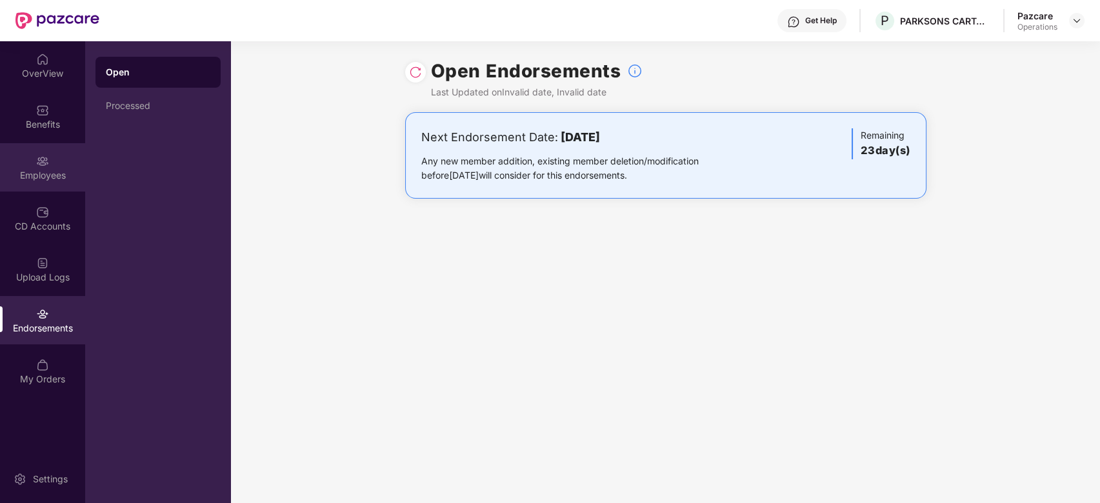
click at [35, 152] on div "Employees" at bounding box center [42, 167] width 85 height 48
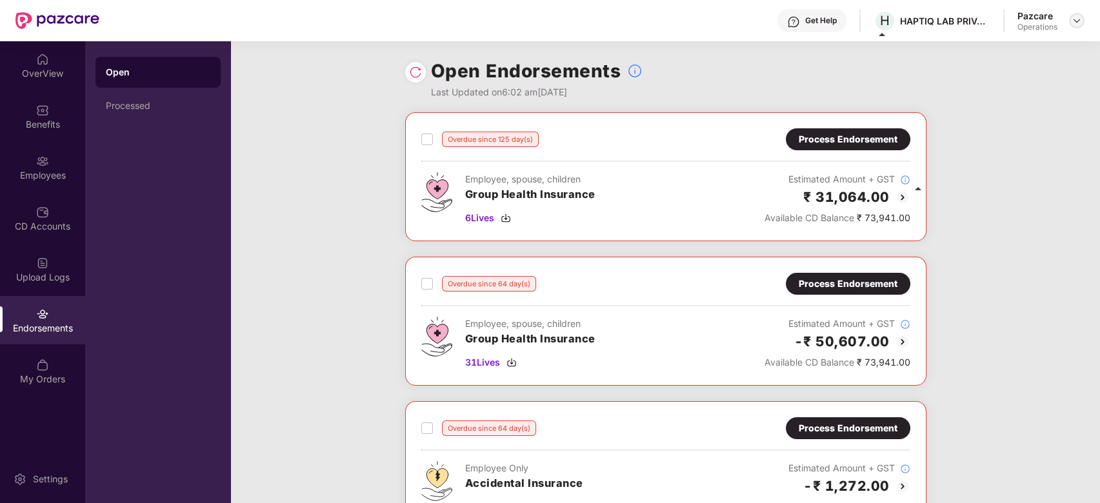
click at [1079, 24] on img at bounding box center [1077, 20] width 10 height 10
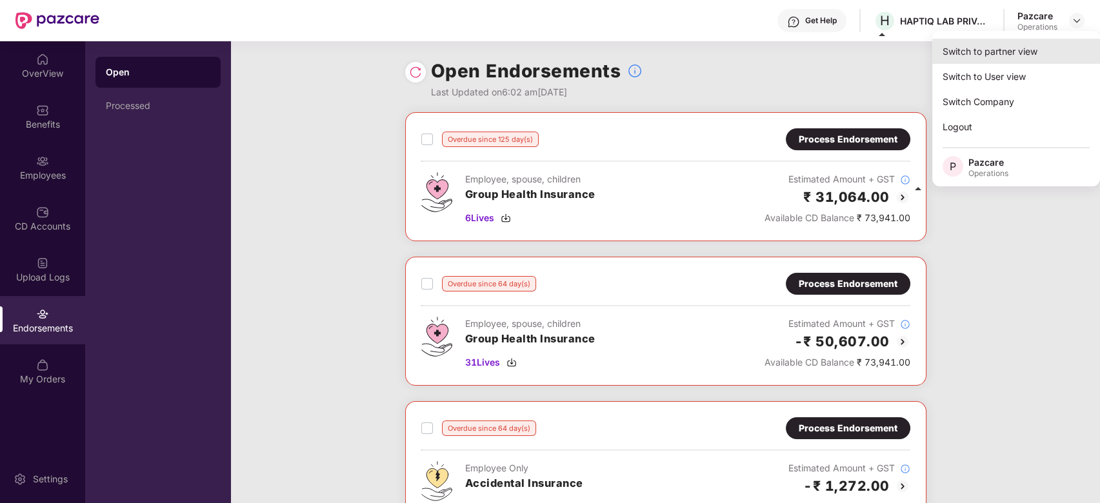
click at [993, 51] on div "Switch to partner view" at bounding box center [1016, 51] width 168 height 25
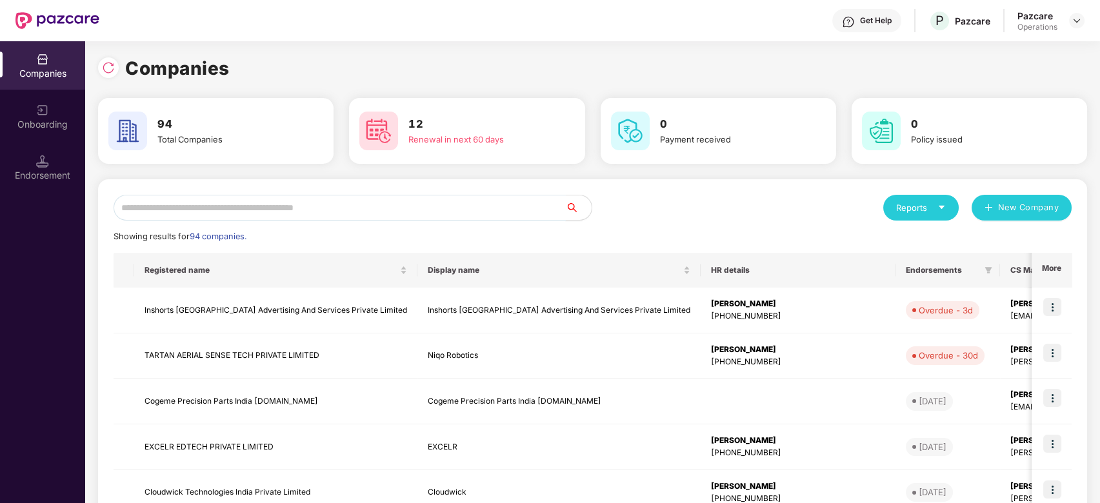
click at [452, 209] on input "text" at bounding box center [340, 208] width 452 height 26
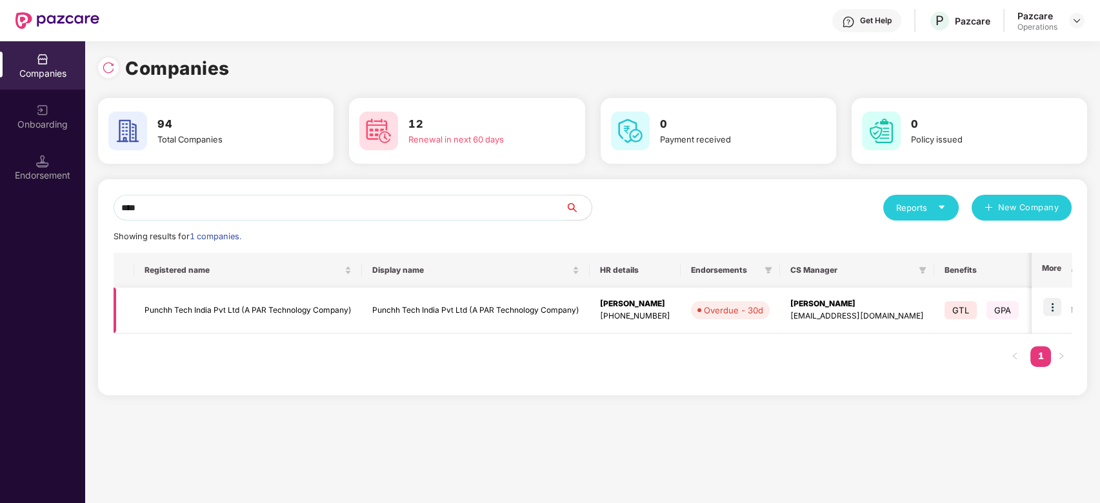
type input "****"
click at [265, 310] on td "Punchh Tech India Pvt Ltd (A PAR Technology Company)" at bounding box center [248, 311] width 228 height 46
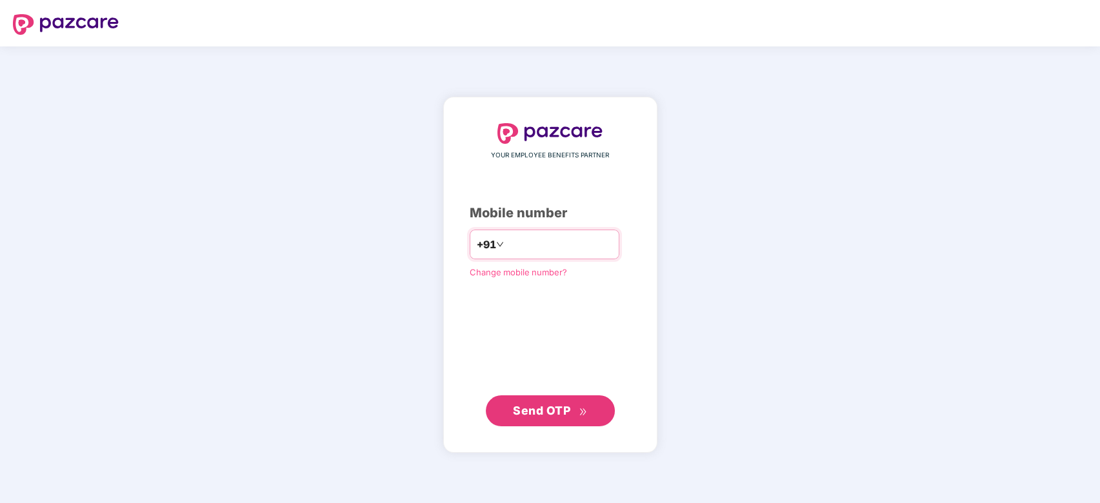
click at [519, 248] on input "number" at bounding box center [559, 244] width 106 height 21
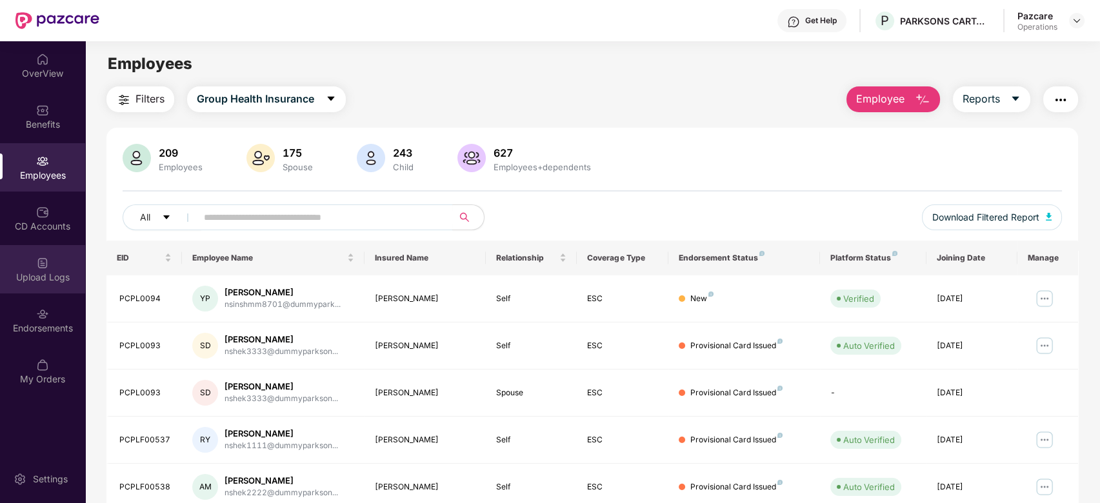
click at [34, 283] on div "Upload Logs" at bounding box center [42, 277] width 85 height 13
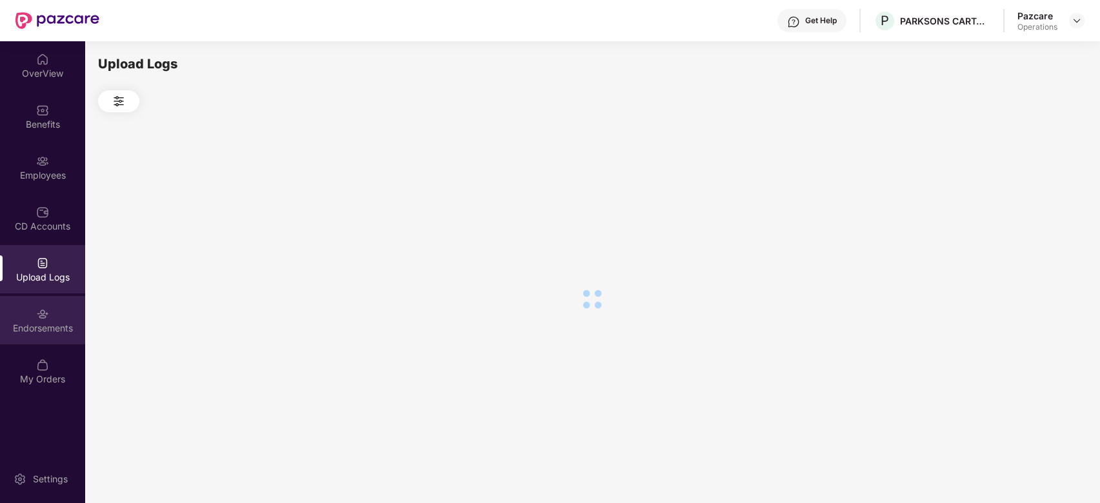
click at [31, 310] on div "Endorsements" at bounding box center [42, 320] width 85 height 48
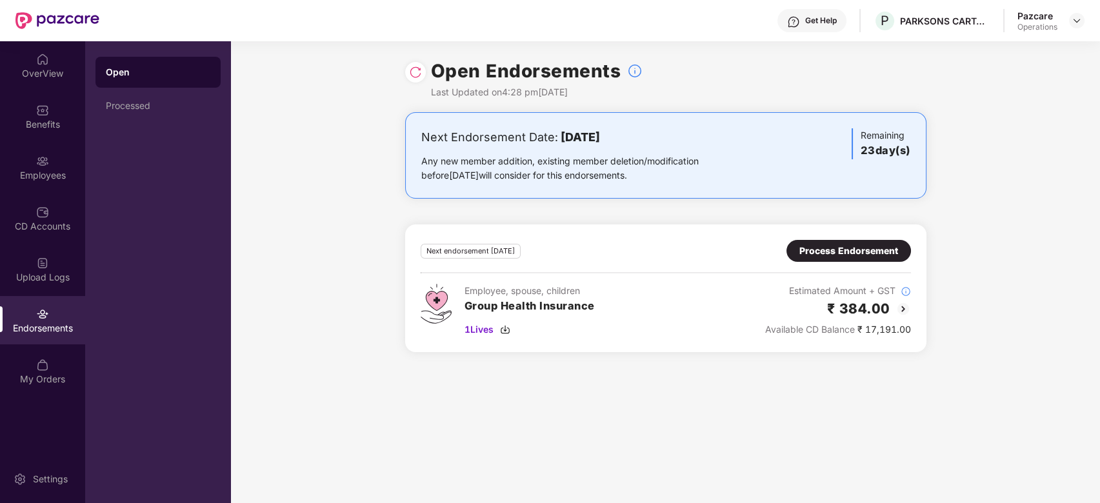
click at [415, 66] on img at bounding box center [415, 72] width 13 height 13
click at [478, 330] on span "3 Lives" at bounding box center [479, 330] width 29 height 14
click at [821, 245] on div "Process Endorsement" at bounding box center [848, 251] width 99 height 14
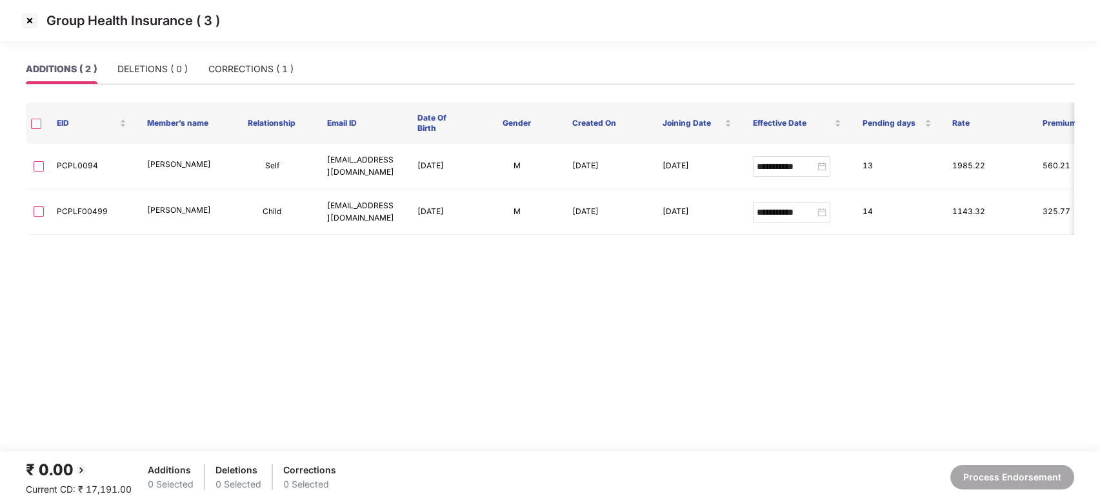
click at [29, 22] on img at bounding box center [29, 20] width 21 height 21
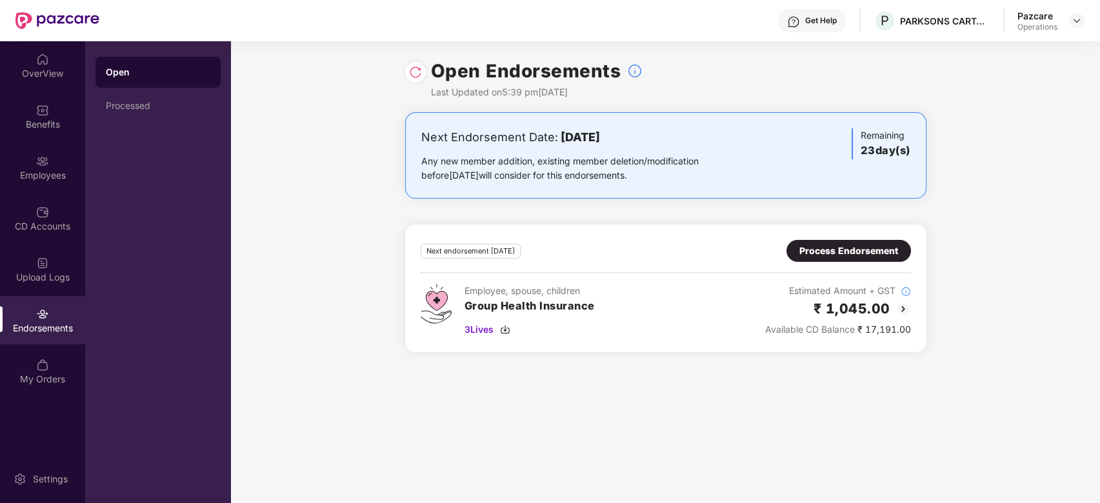
click at [834, 245] on div "Process Endorsement" at bounding box center [848, 251] width 99 height 14
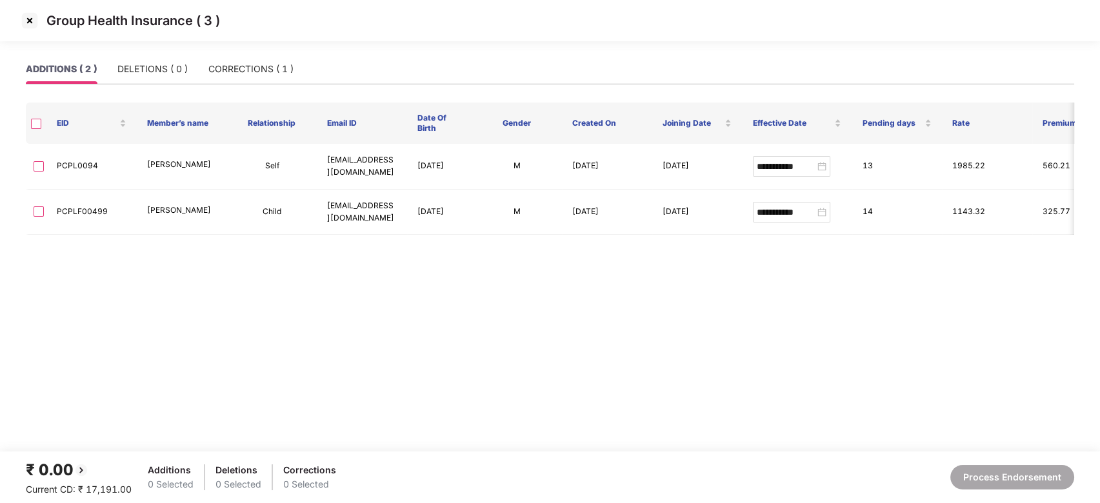
click at [26, 26] on img at bounding box center [29, 20] width 21 height 21
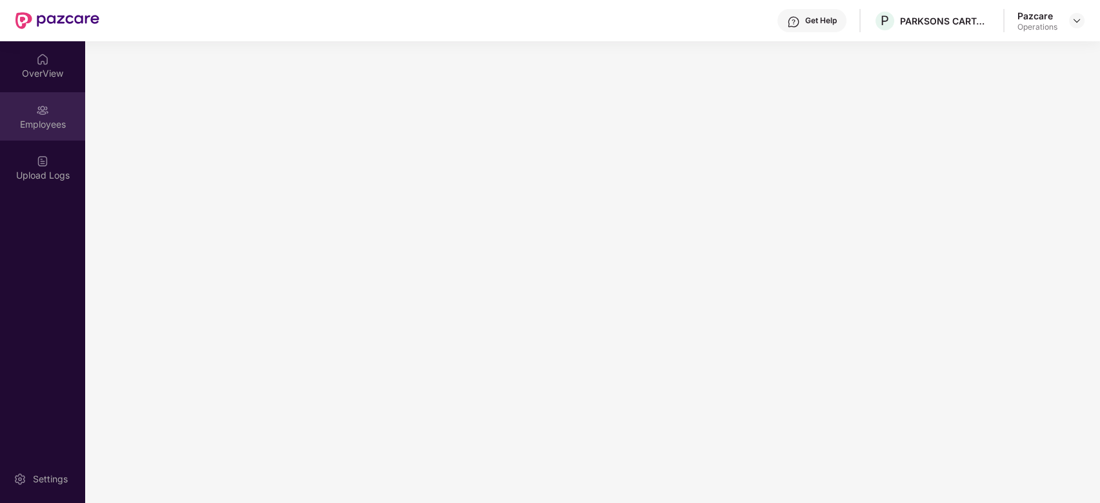
click at [46, 108] on img at bounding box center [42, 110] width 13 height 13
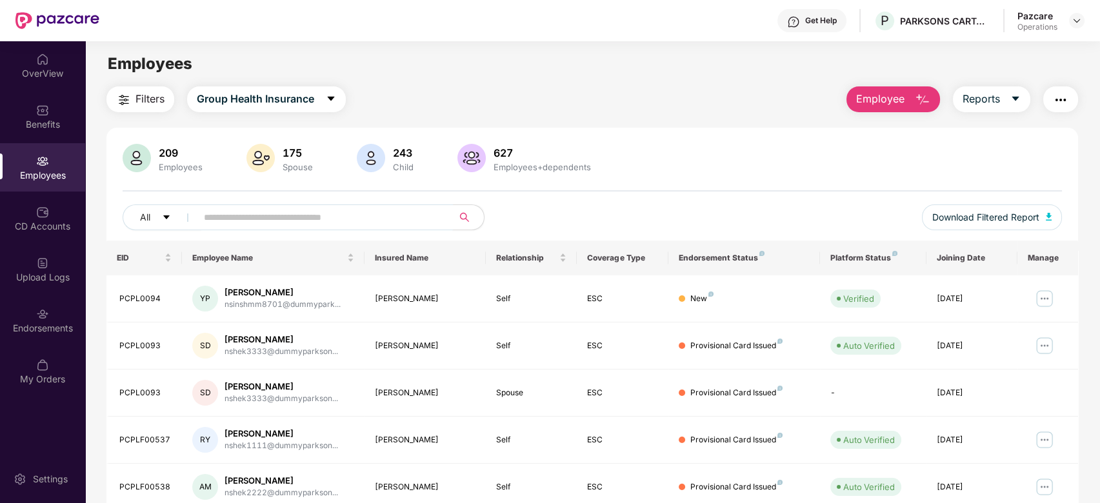
click at [330, 215] on input "text" at bounding box center [320, 217] width 232 height 19
paste input "**********"
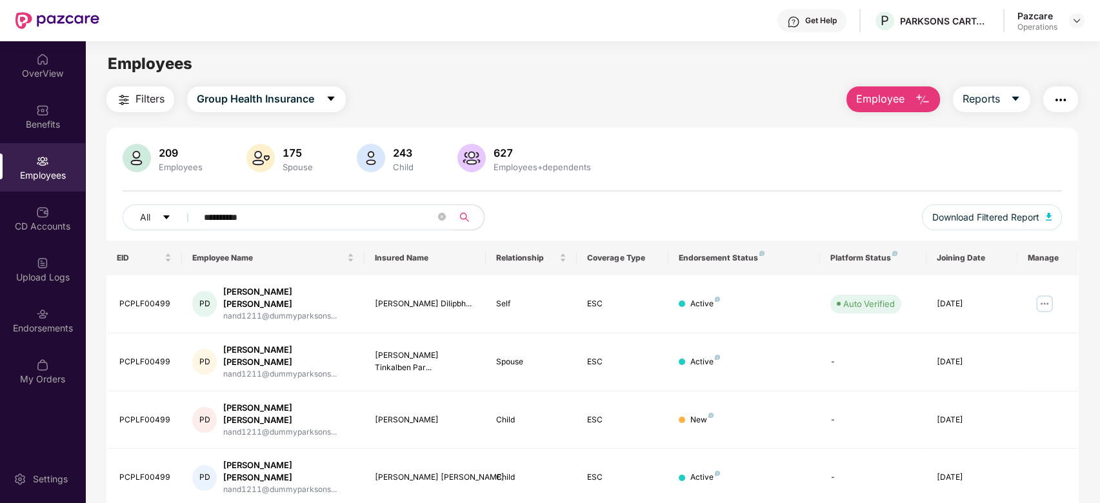
type input "**********"
click at [38, 314] on img at bounding box center [42, 314] width 13 height 13
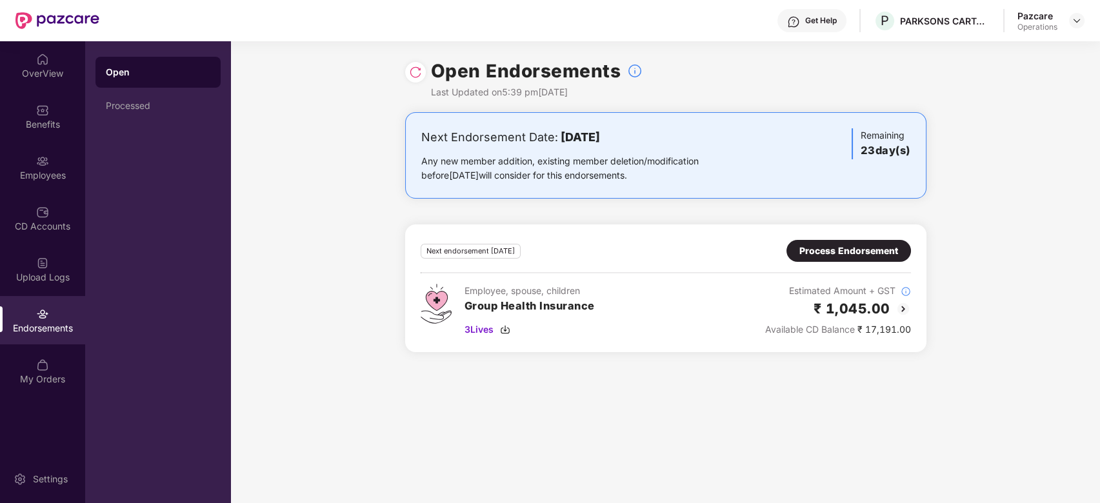
click at [829, 257] on div "Process Endorsement" at bounding box center [848, 251] width 99 height 14
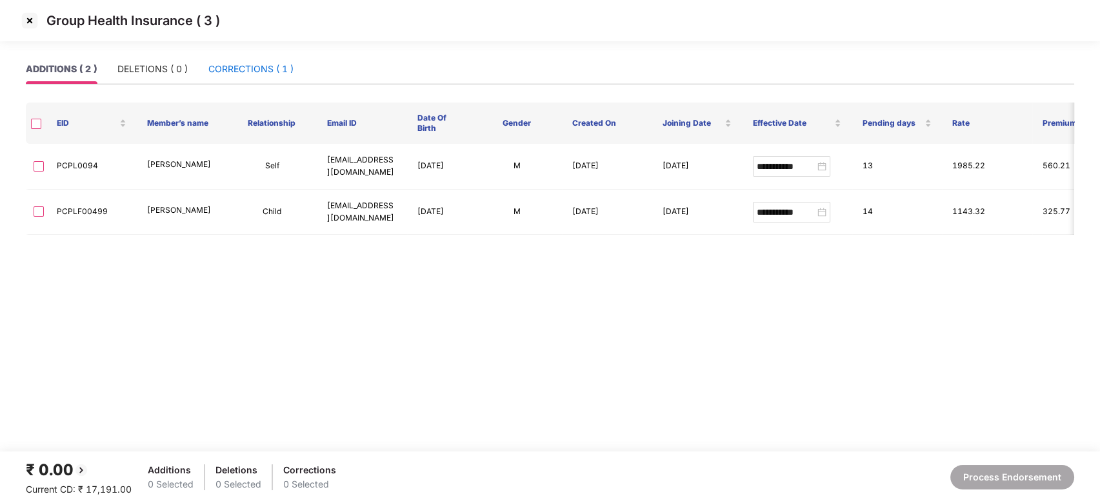
click at [266, 74] on div "CORRECTIONS ( 1 )" at bounding box center [250, 69] width 85 height 14
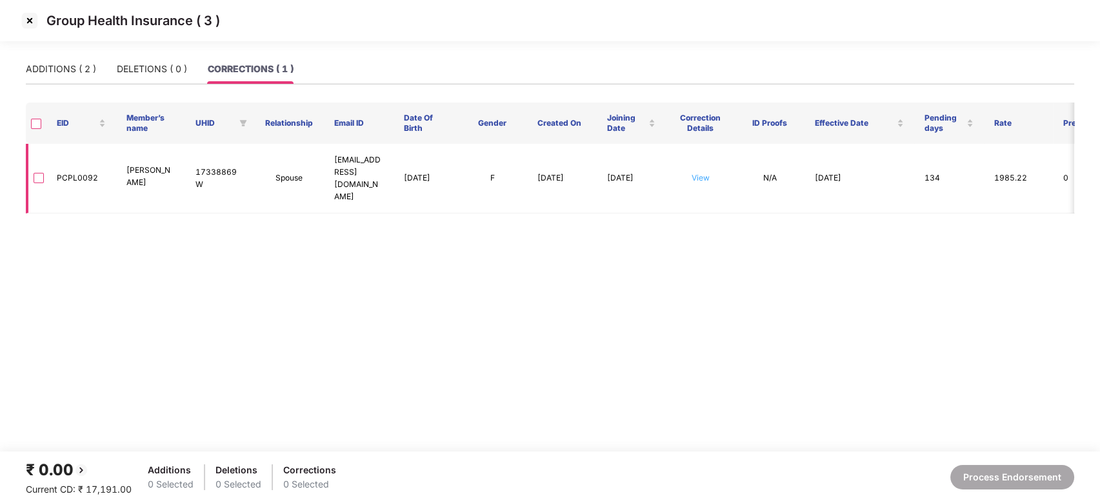
click at [697, 179] on link "View" at bounding box center [701, 178] width 18 height 10
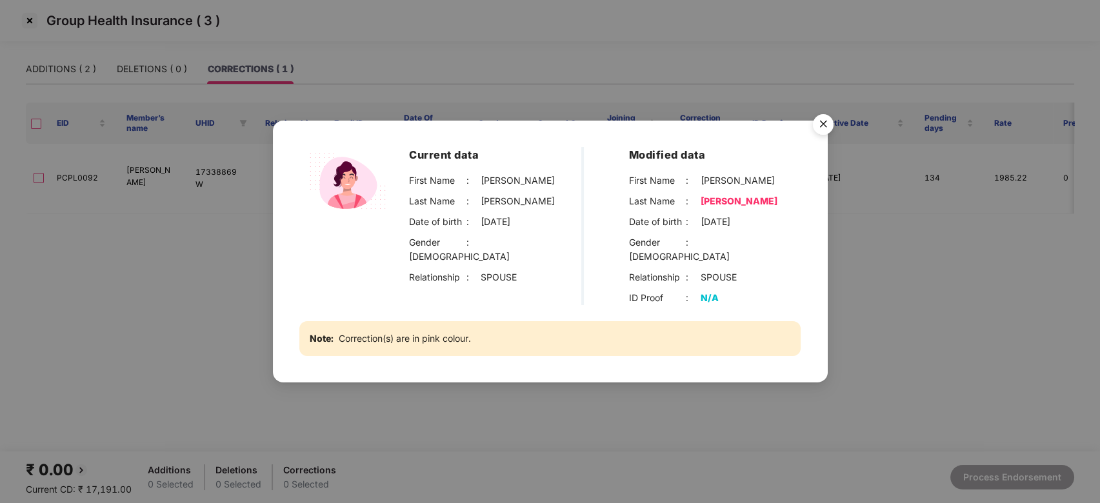
click at [825, 127] on img "Close" at bounding box center [823, 126] width 36 height 36
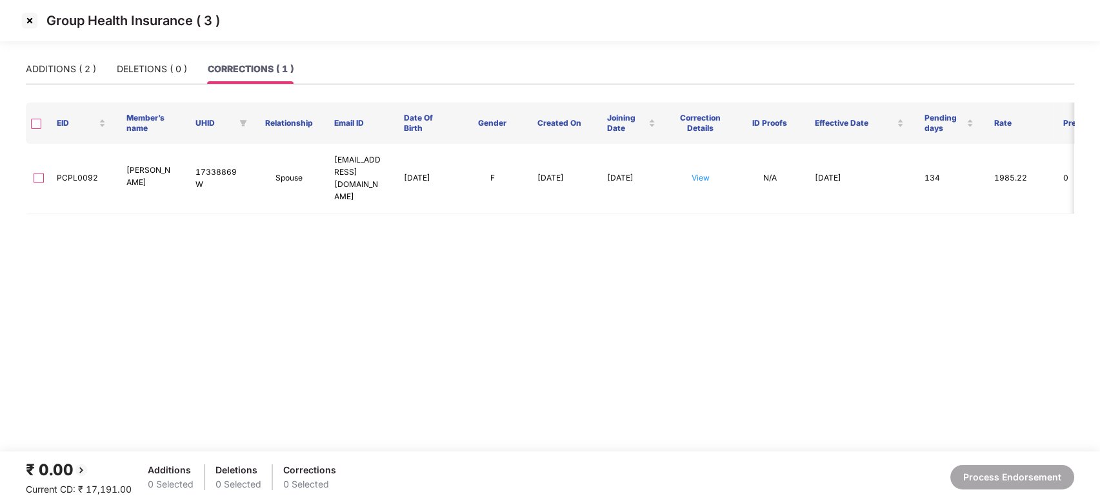
click at [30, 21] on img at bounding box center [29, 20] width 21 height 21
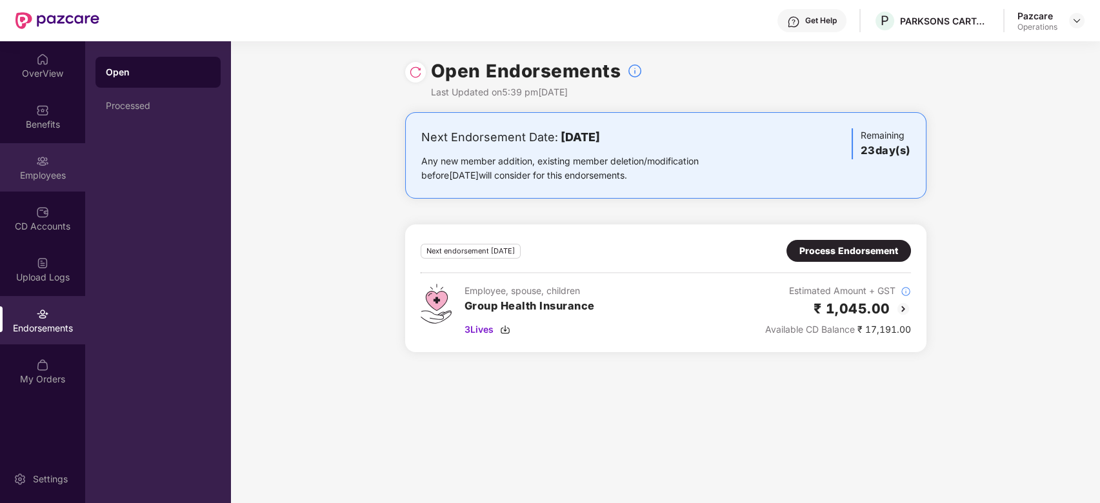
click at [55, 171] on div "Employees" at bounding box center [42, 175] width 85 height 13
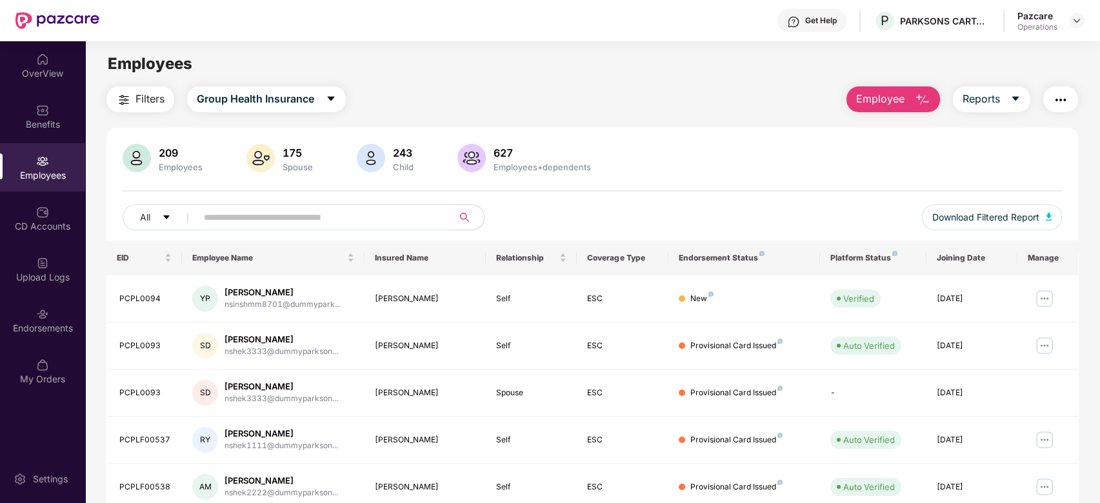
click at [270, 215] on input "text" at bounding box center [320, 217] width 232 height 19
paste input "**********"
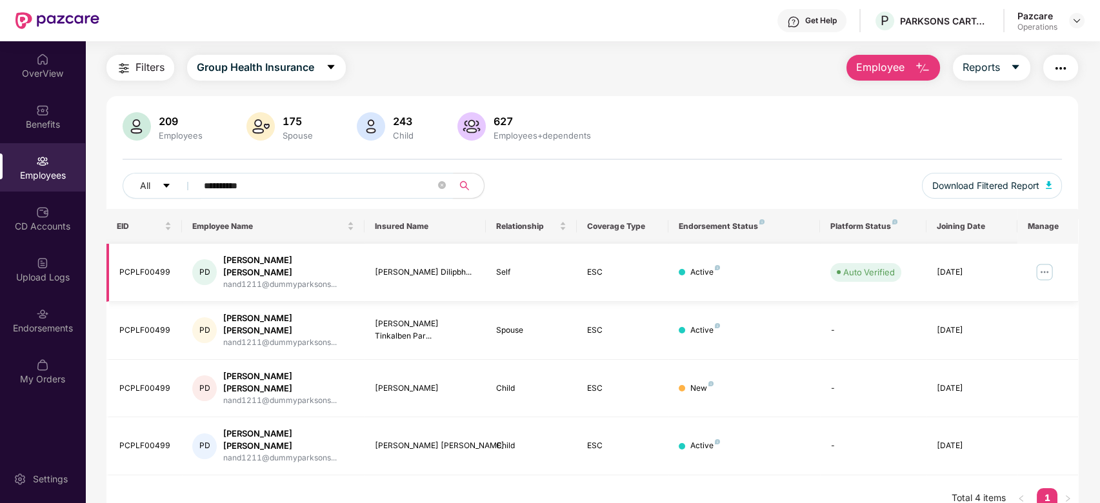
scroll to position [32, 0]
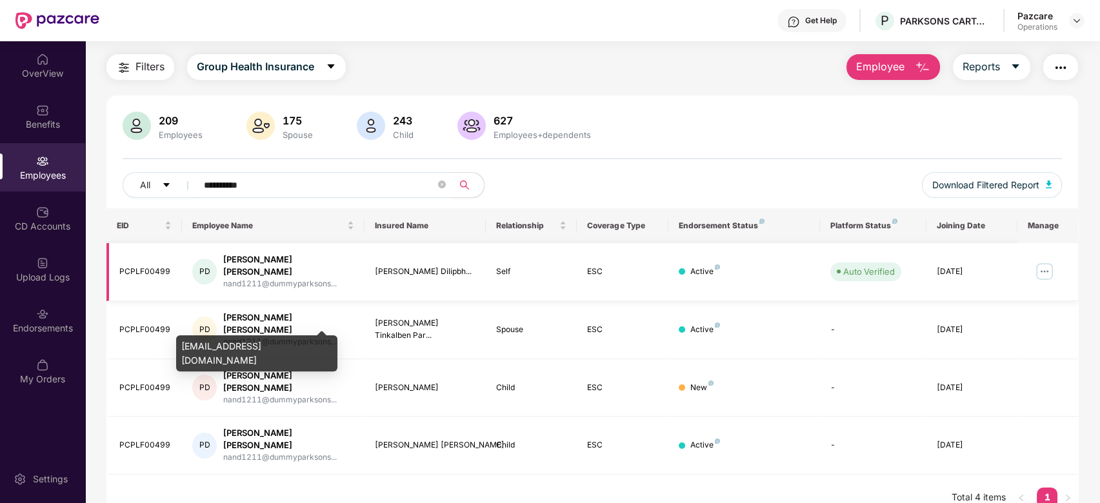
type input "**********"
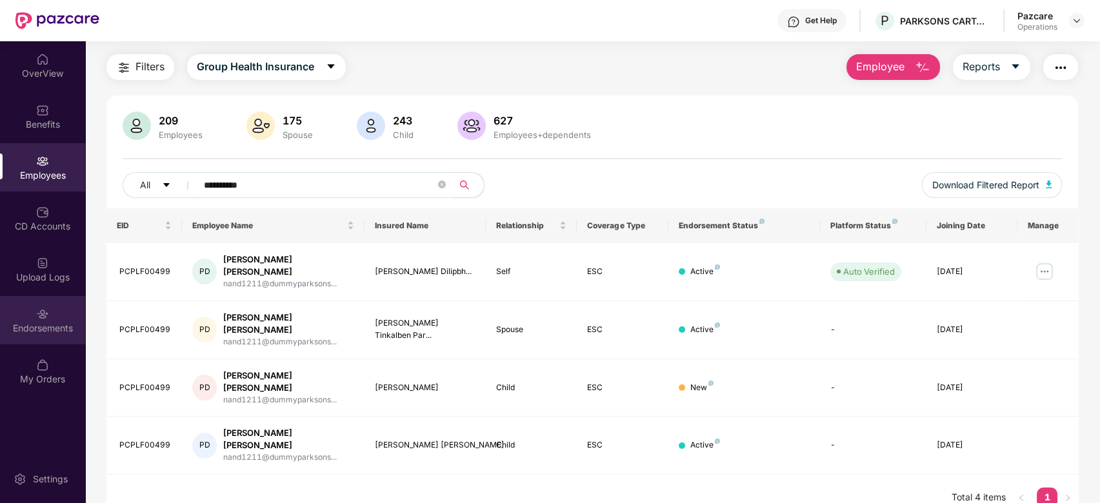
click at [52, 311] on div "Endorsements" at bounding box center [42, 320] width 85 height 48
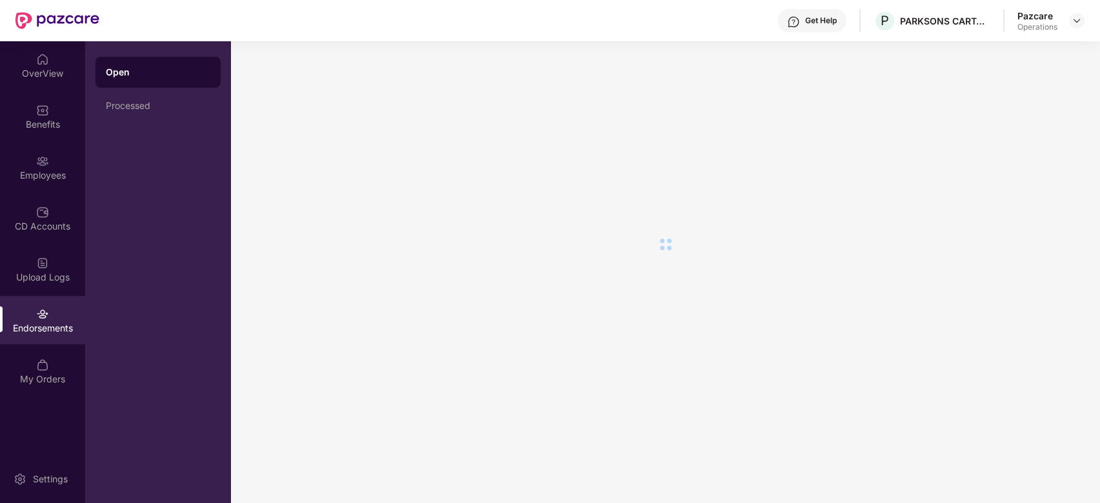
scroll to position [0, 0]
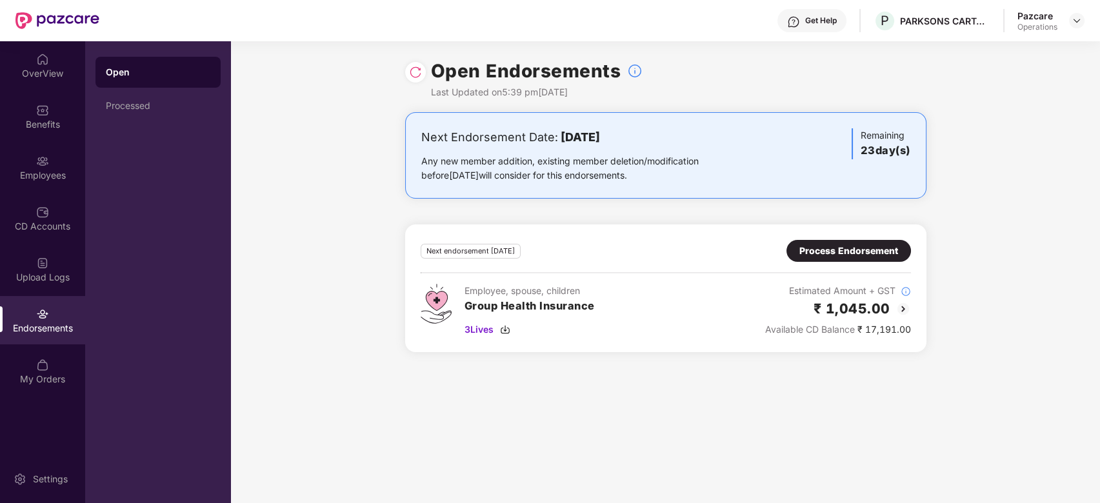
click at [845, 245] on div "Process Endorsement" at bounding box center [848, 251] width 99 height 14
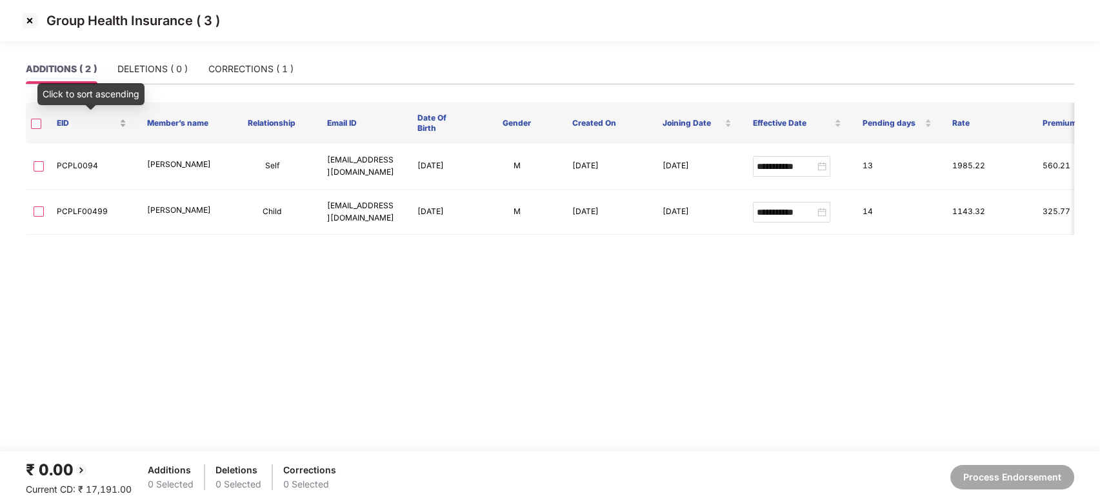
click at [121, 125] on div "EID" at bounding box center [92, 123] width 70 height 12
click at [123, 120] on div "EID" at bounding box center [92, 123] width 70 height 12
click at [234, 73] on div "CORRECTIONS ( 1 )" at bounding box center [250, 69] width 85 height 14
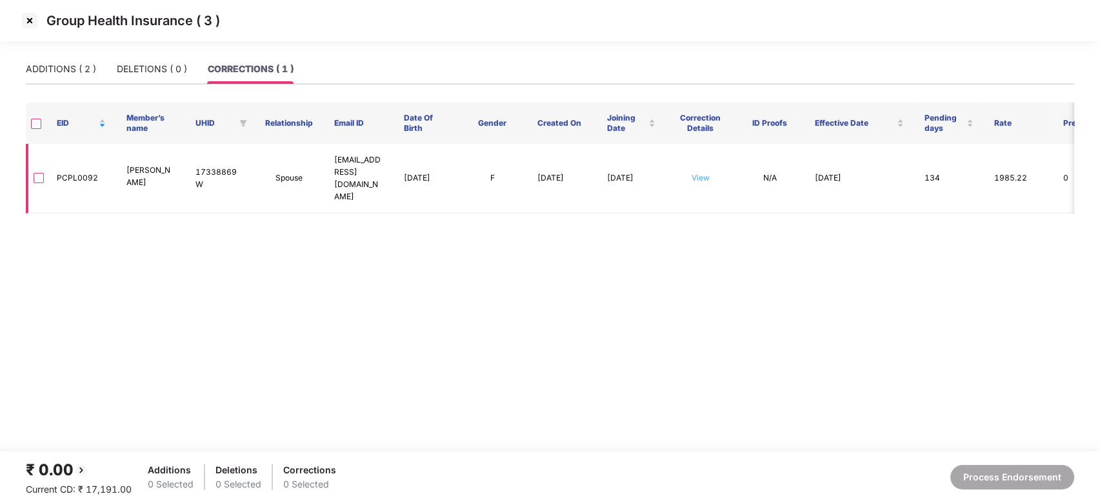
click at [701, 179] on link "View" at bounding box center [701, 178] width 18 height 10
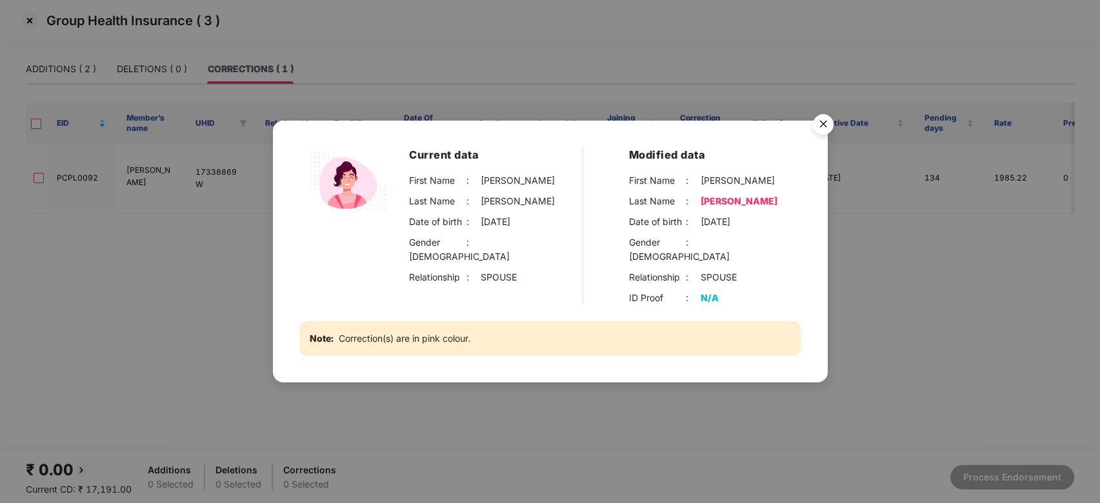
click at [824, 126] on img "Close" at bounding box center [823, 126] width 36 height 36
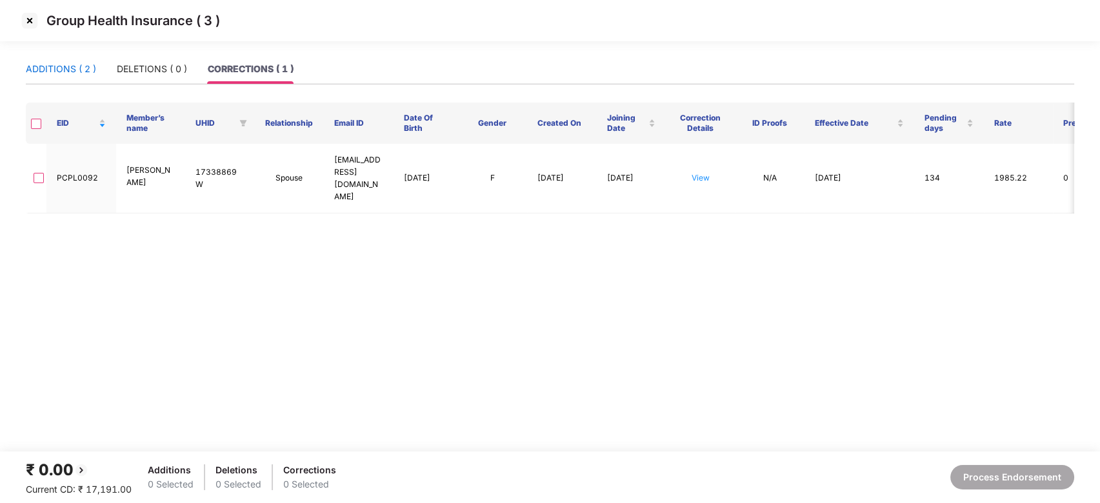
click at [63, 64] on div "ADDITIONS ( 2 )" at bounding box center [61, 69] width 70 height 14
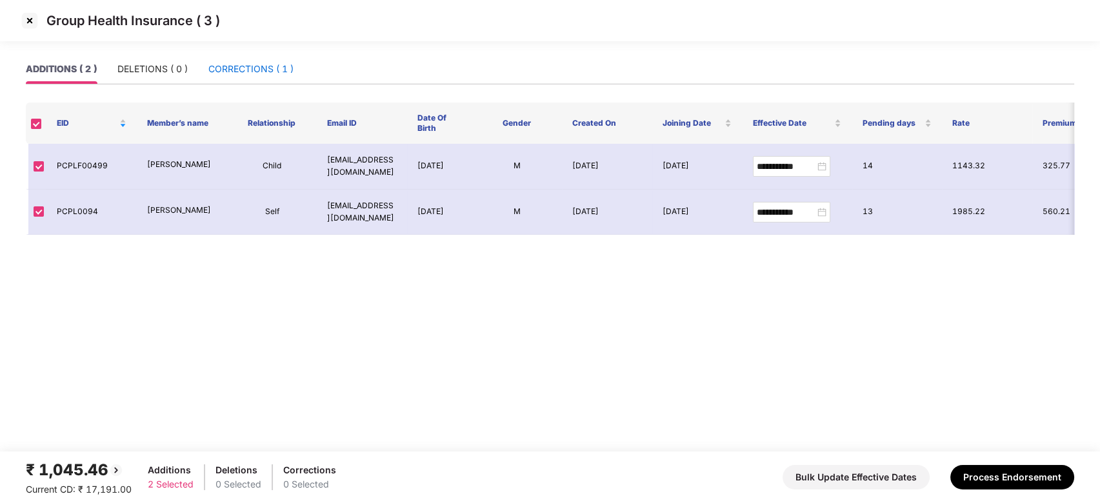
click at [226, 70] on div "CORRECTIONS ( 1 )" at bounding box center [250, 69] width 85 height 14
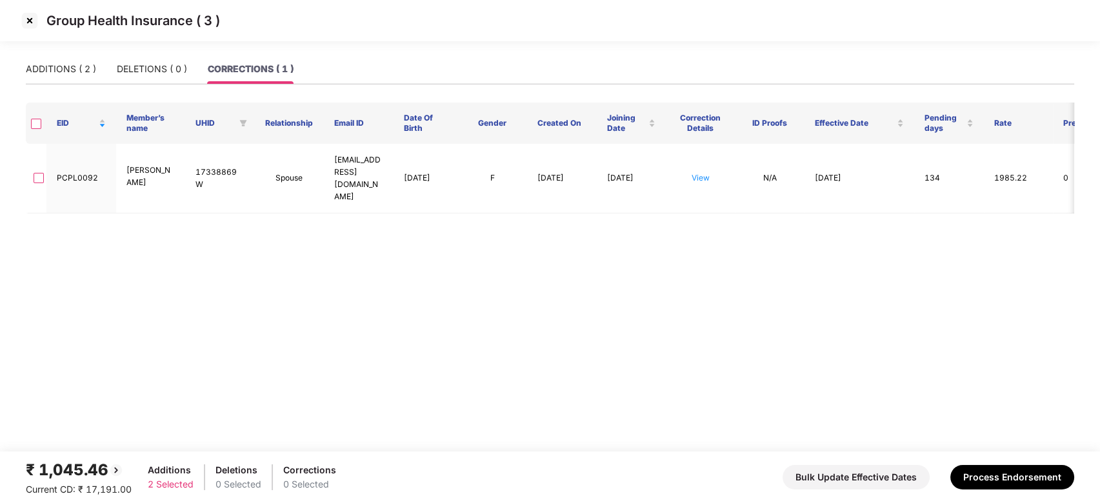
click at [34, 130] on th at bounding box center [36, 123] width 21 height 41
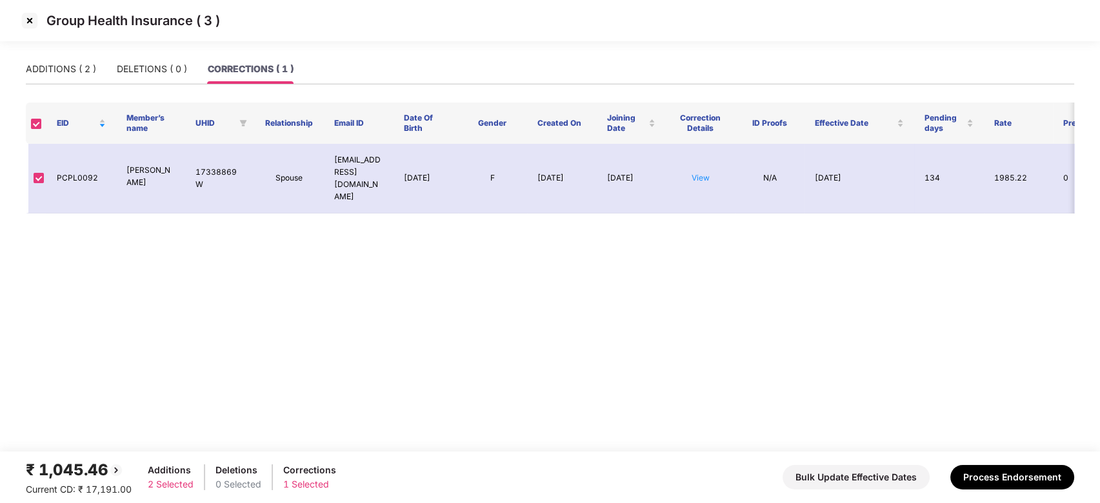
click at [1012, 464] on div "₹ 1,045.46 Current CD: ₹ 17,191.00 Additions 2 Selected Deletions 0 Selected Co…" at bounding box center [550, 477] width 1048 height 39
click at [1030, 477] on button "Process Endorsement" at bounding box center [1012, 477] width 124 height 25
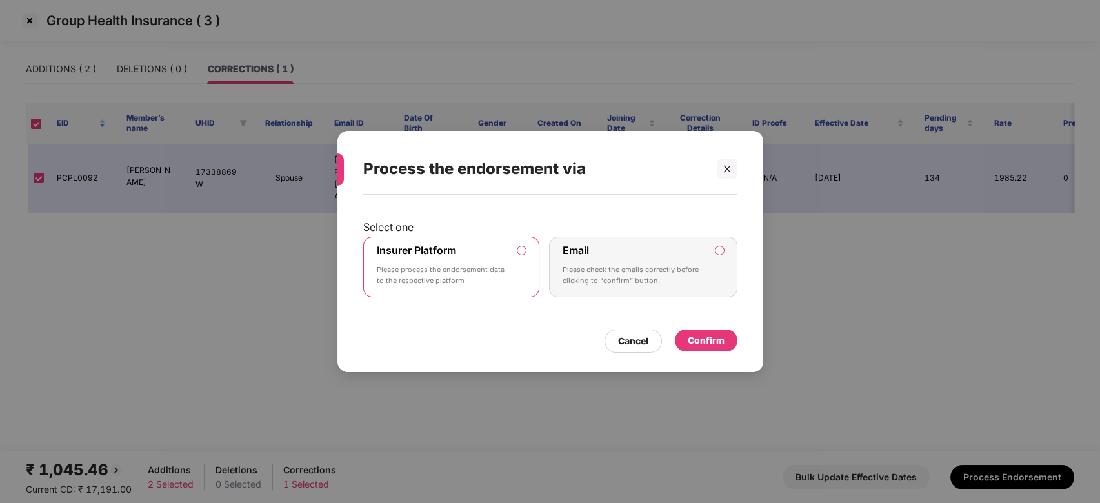
click at [703, 336] on div "Confirm" at bounding box center [706, 341] width 37 height 14
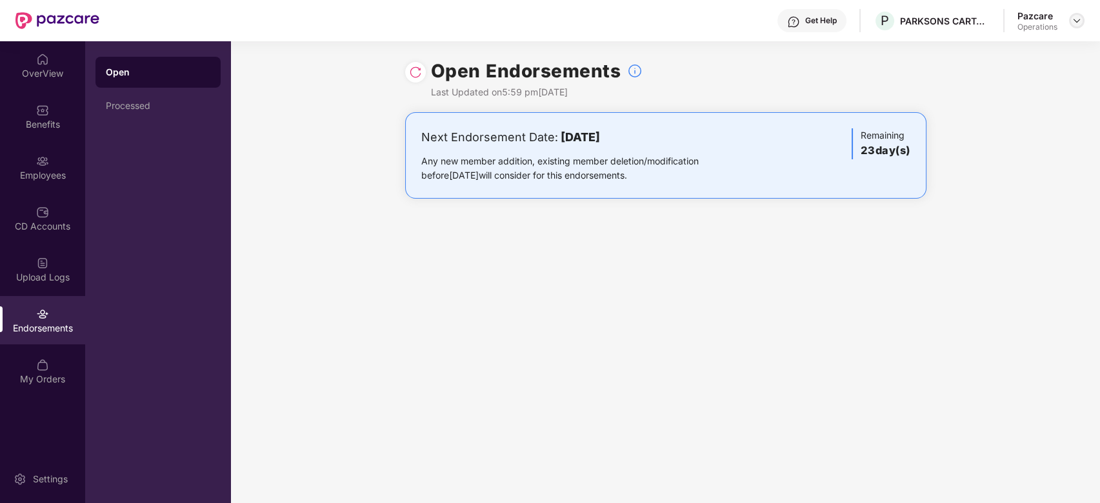
click at [1077, 22] on img at bounding box center [1077, 20] width 10 height 10
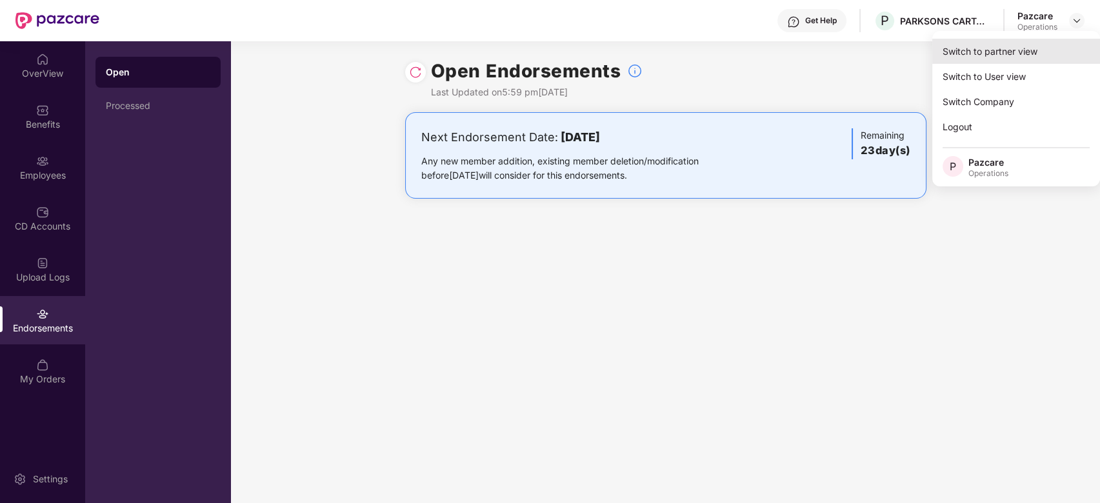
click at [998, 62] on div "Switch to partner view" at bounding box center [1016, 51] width 168 height 25
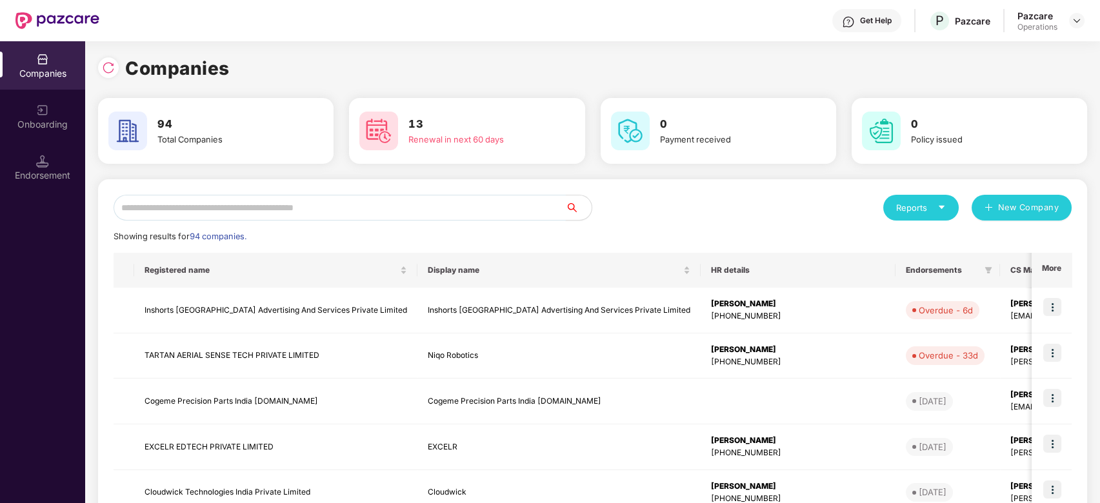
click at [369, 211] on input "text" at bounding box center [340, 208] width 452 height 26
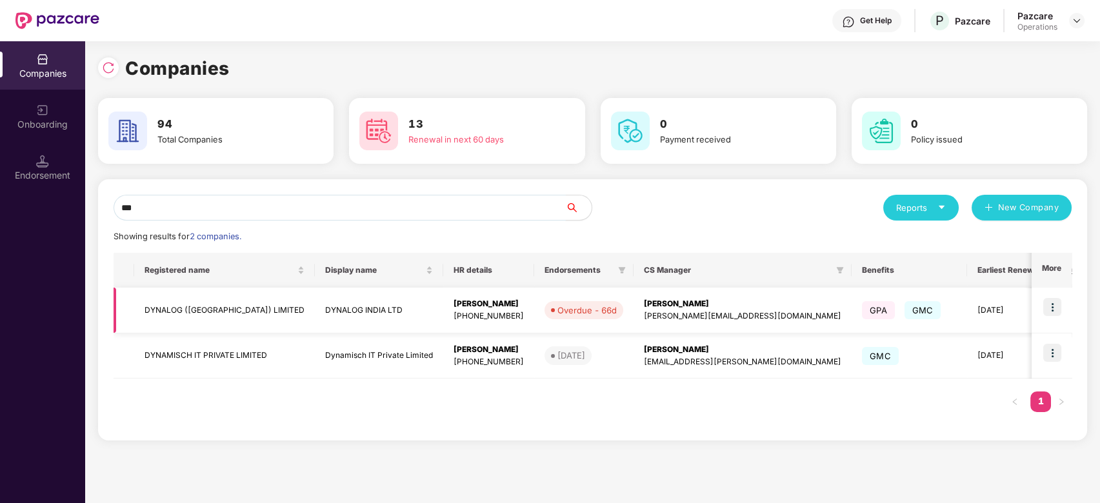
type input "***"
click at [1050, 306] on img at bounding box center [1052, 307] width 18 height 18
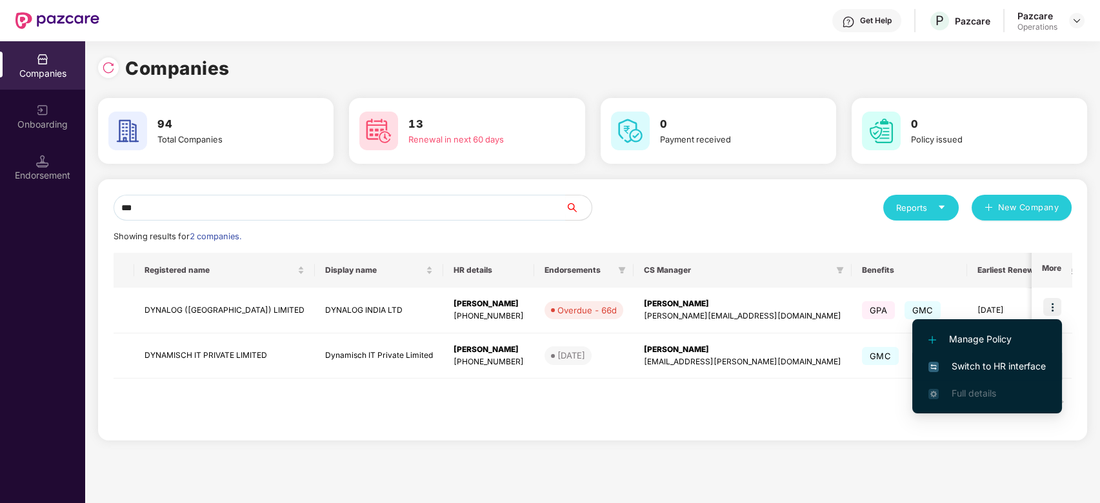
click at [988, 367] on span "Switch to HR interface" at bounding box center [986, 366] width 117 height 14
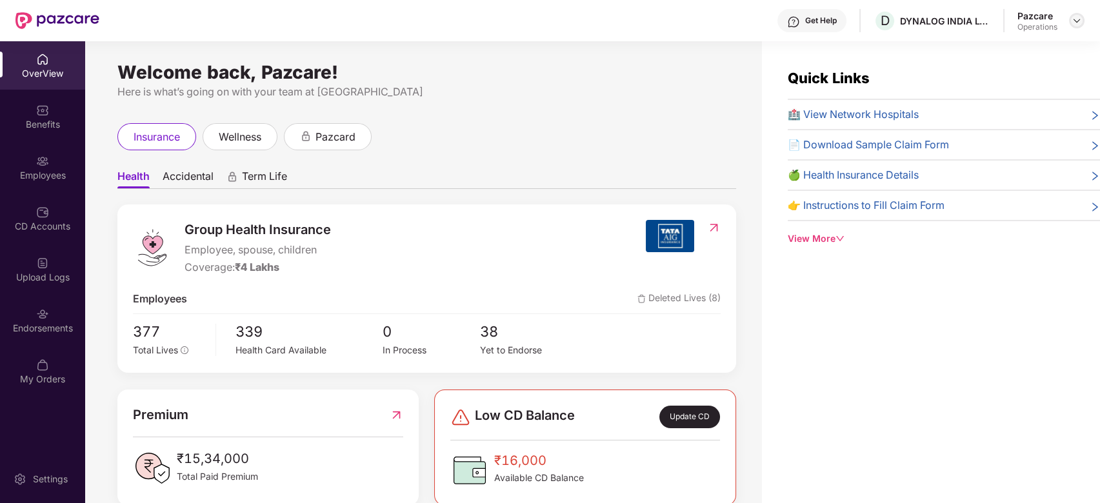
click at [1077, 24] on img at bounding box center [1077, 20] width 10 height 10
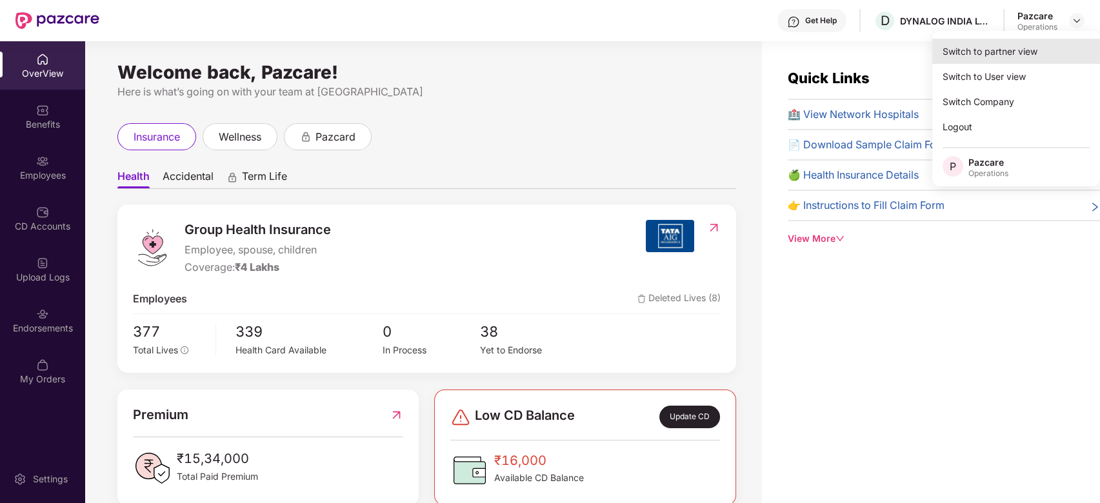
click at [1018, 45] on div "Switch to partner view" at bounding box center [1016, 51] width 168 height 25
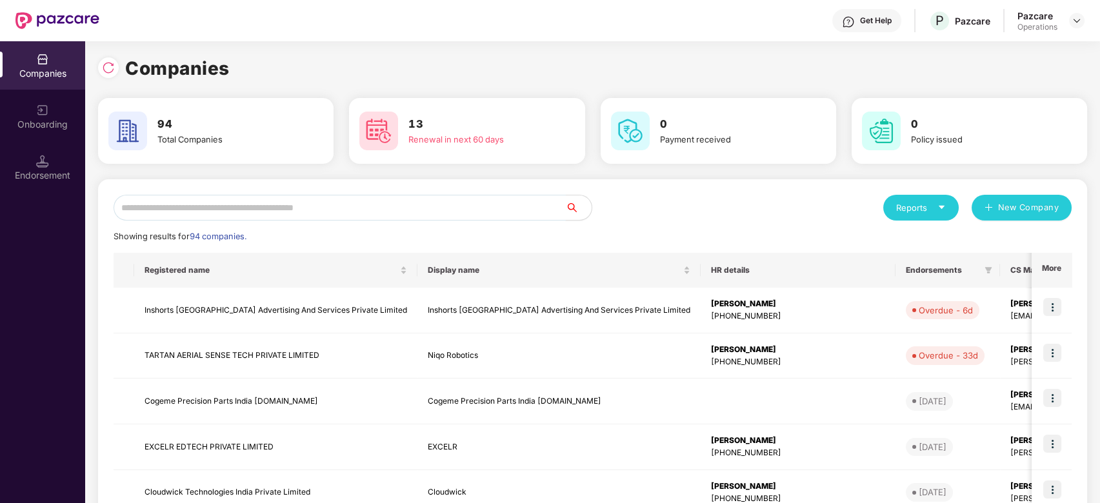
click at [464, 210] on input "text" at bounding box center [340, 208] width 452 height 26
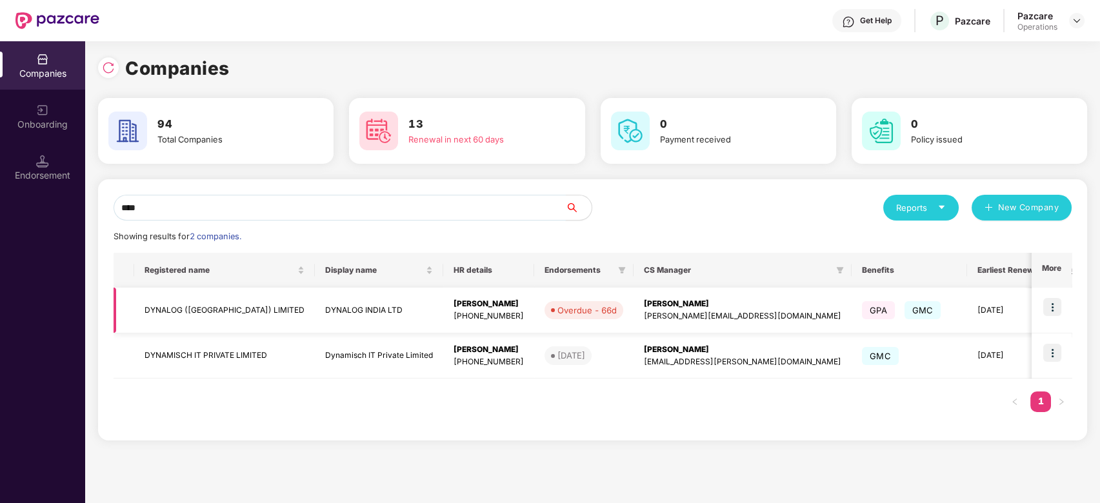
type input "****"
click at [1049, 306] on img at bounding box center [1052, 307] width 18 height 18
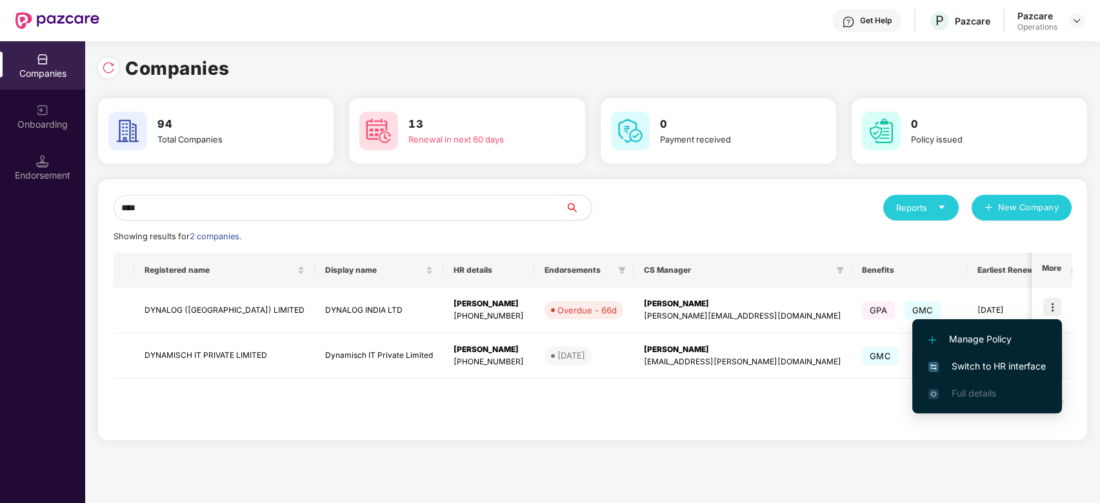
click at [996, 371] on span "Switch to HR interface" at bounding box center [986, 366] width 117 height 14
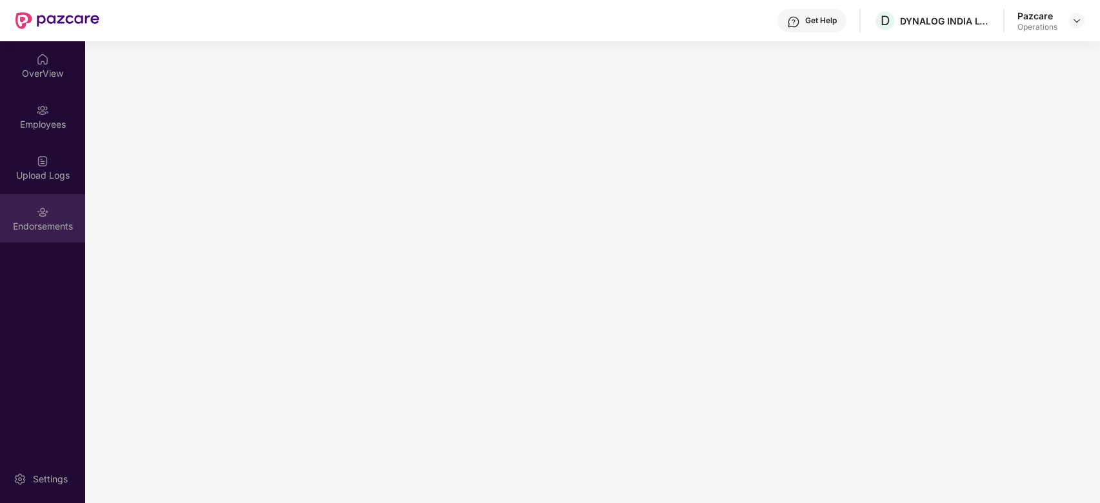
click at [30, 226] on div "Endorsements" at bounding box center [42, 226] width 85 height 13
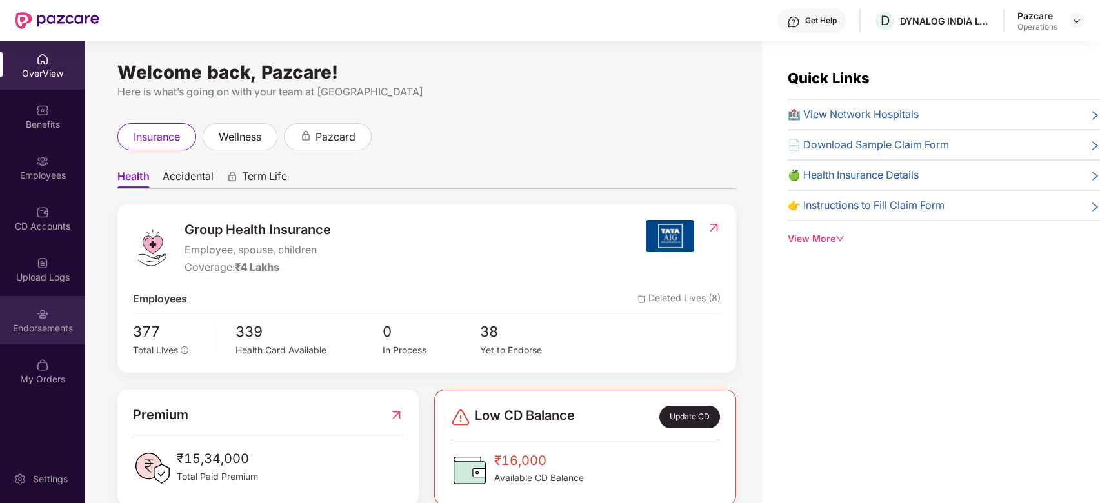
click at [15, 310] on div "Endorsements" at bounding box center [42, 320] width 85 height 48
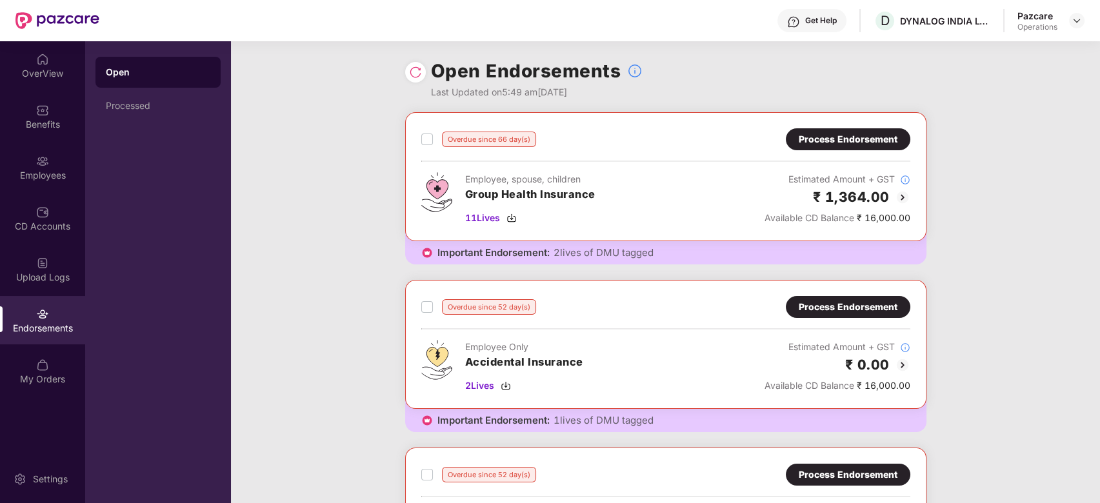
click at [867, 137] on div "Process Endorsement" at bounding box center [848, 139] width 99 height 14
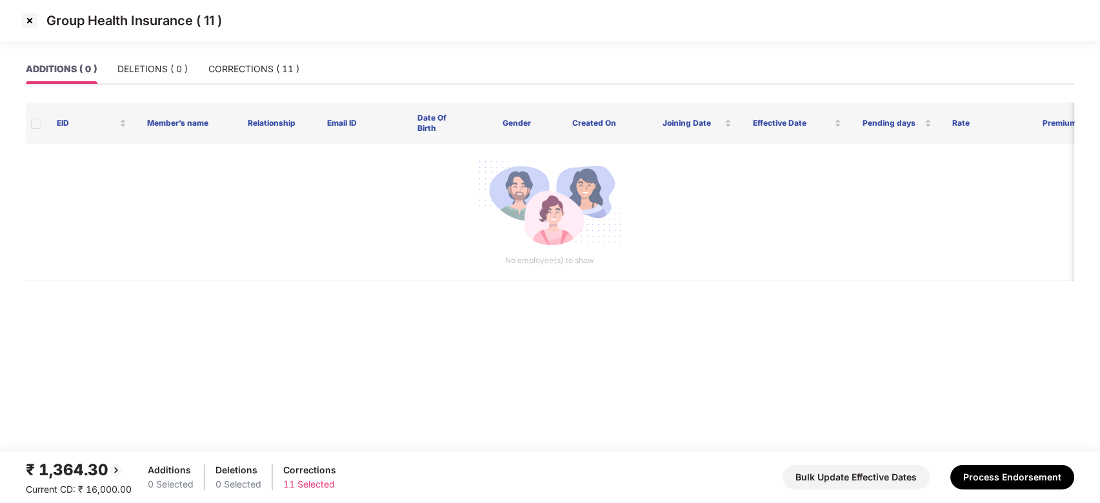
click at [30, 24] on img at bounding box center [29, 20] width 21 height 21
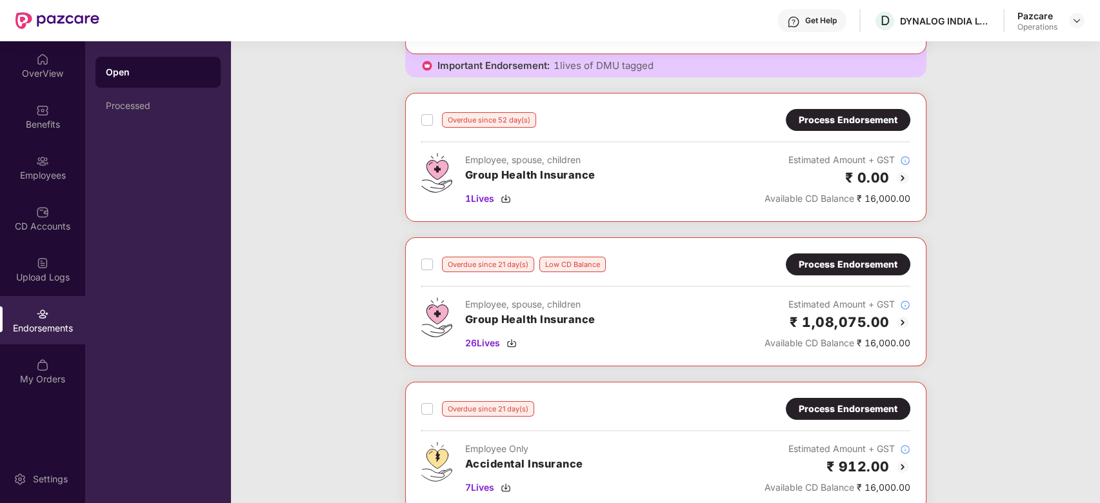
scroll to position [352, 0]
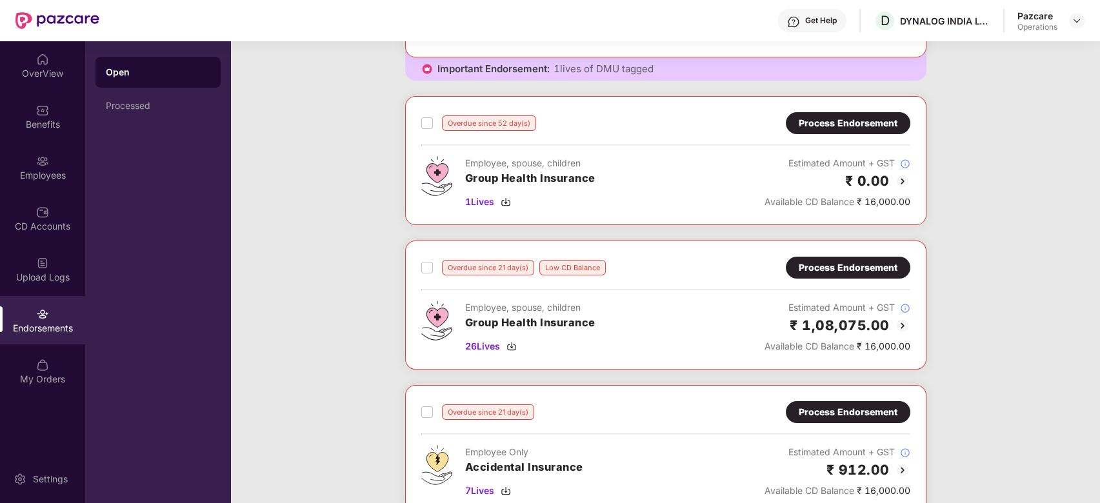
click at [826, 267] on div "Process Endorsement" at bounding box center [848, 268] width 99 height 14
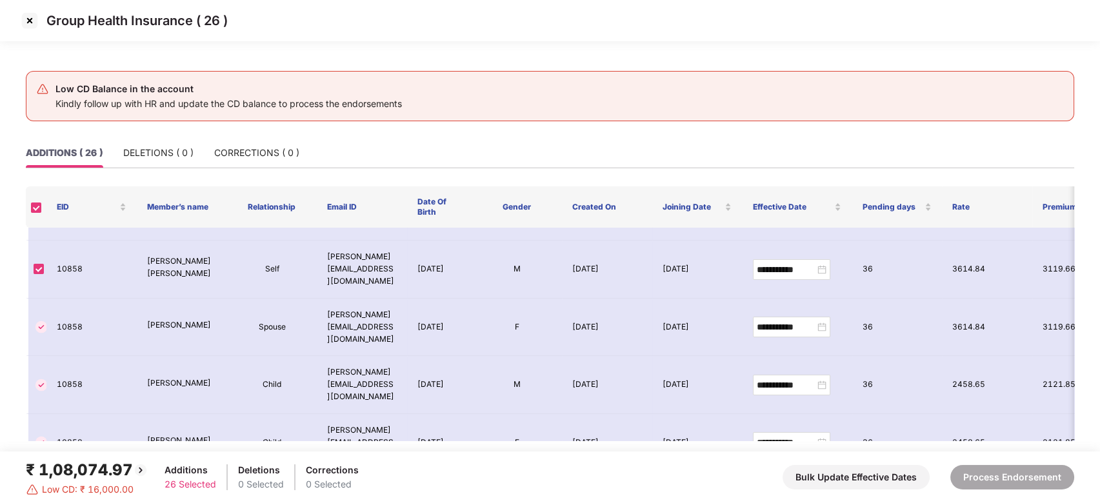
scroll to position [1019, 0]
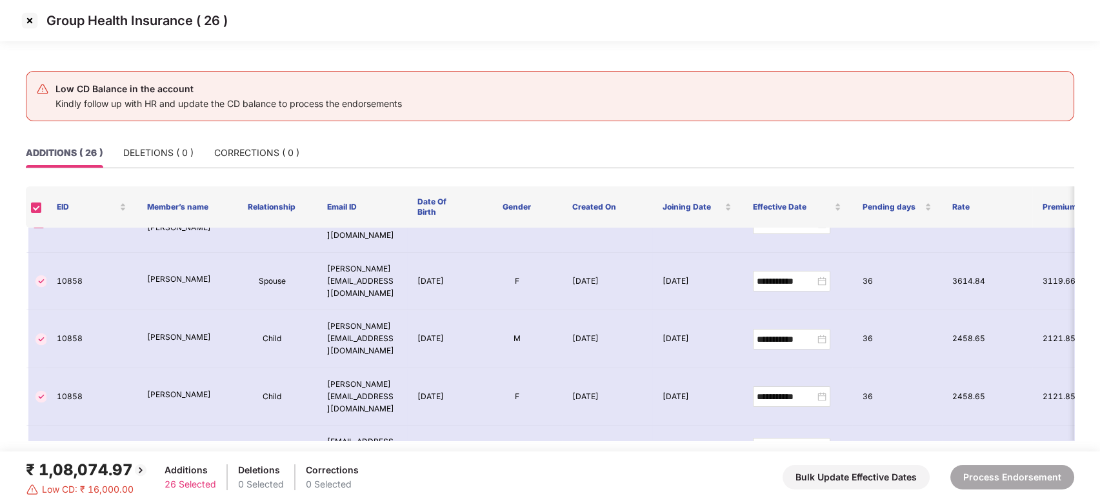
click at [28, 18] on img at bounding box center [29, 20] width 21 height 21
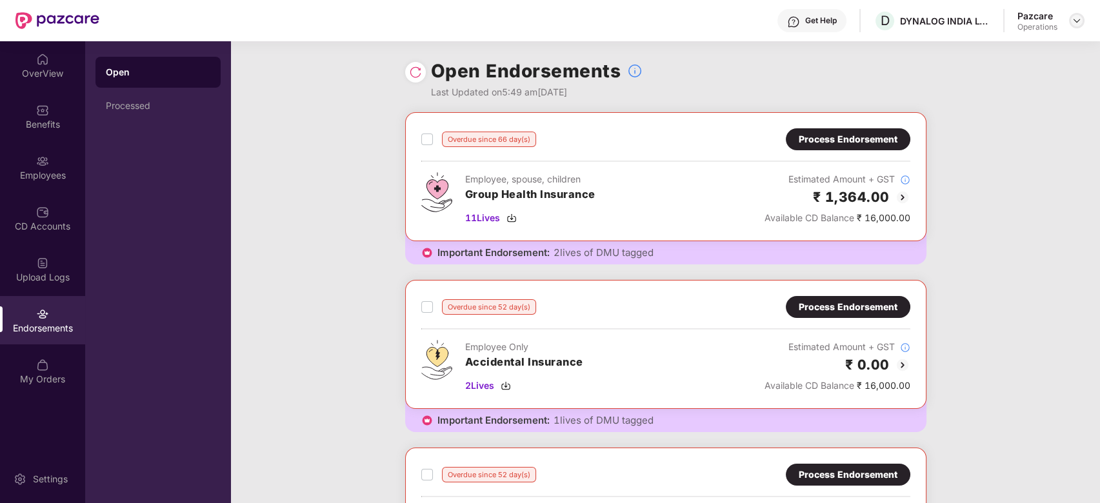
click at [1074, 19] on img at bounding box center [1077, 20] width 10 height 10
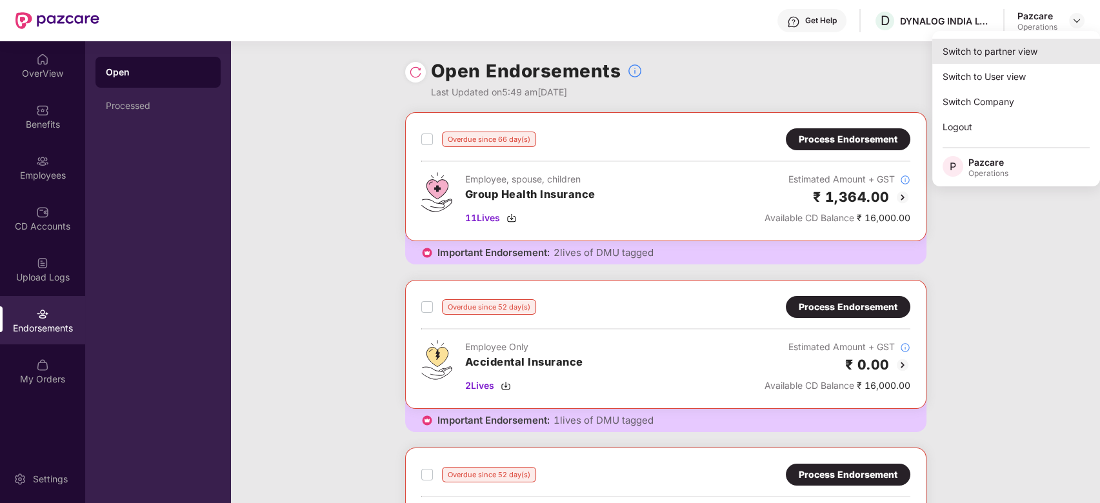
click at [995, 54] on div "Switch to partner view" at bounding box center [1016, 51] width 168 height 25
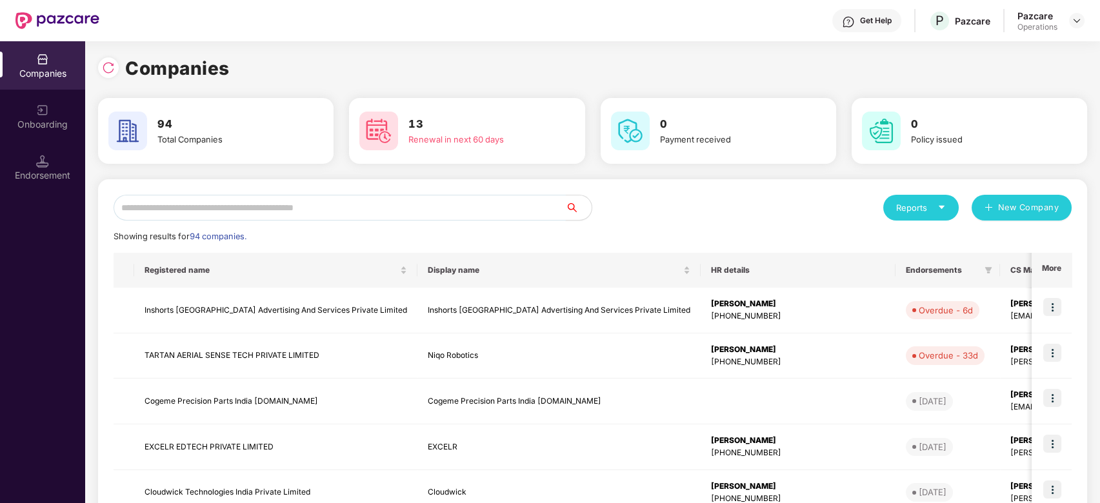
click at [370, 215] on input "text" at bounding box center [340, 208] width 452 height 26
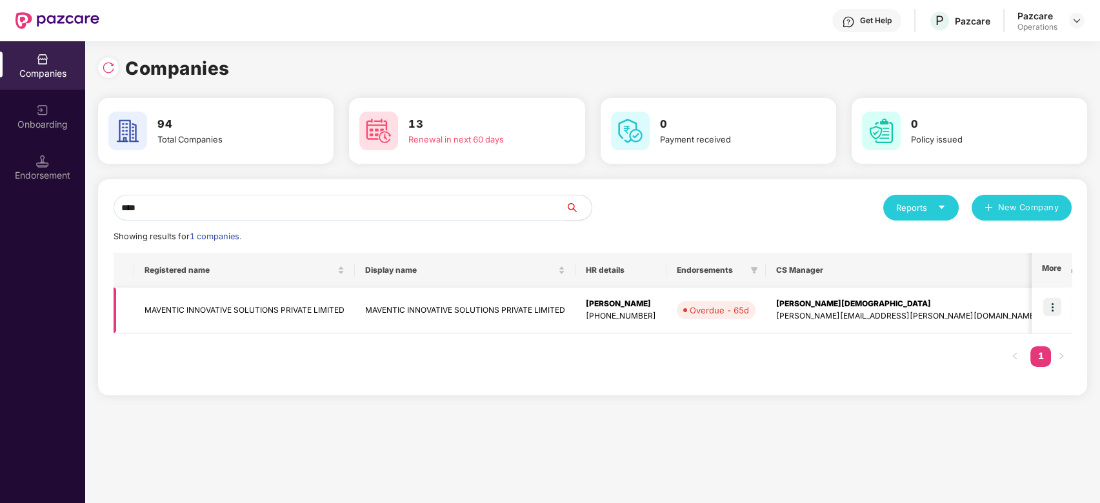
type input "****"
click at [1051, 301] on img at bounding box center [1052, 307] width 18 height 18
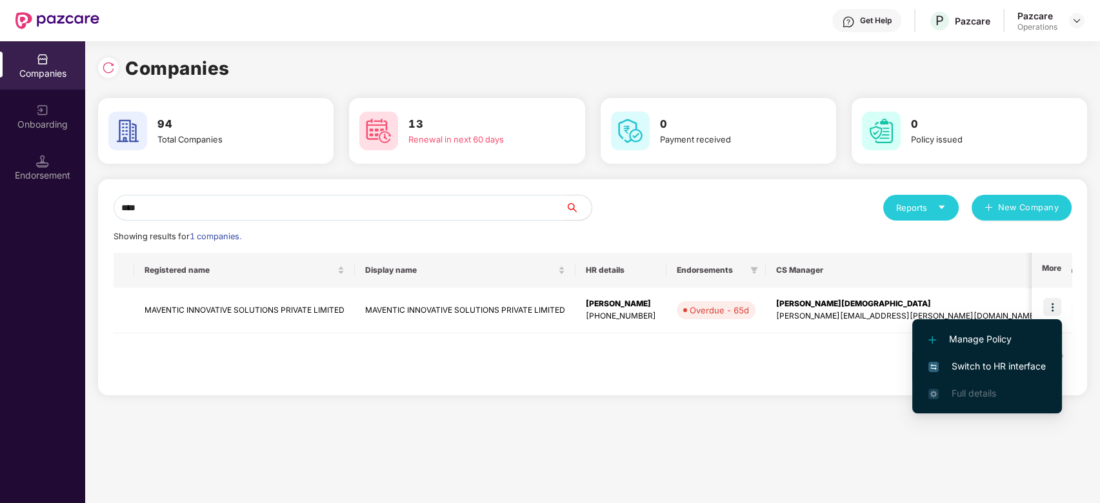
click at [970, 365] on span "Switch to HR interface" at bounding box center [986, 366] width 117 height 14
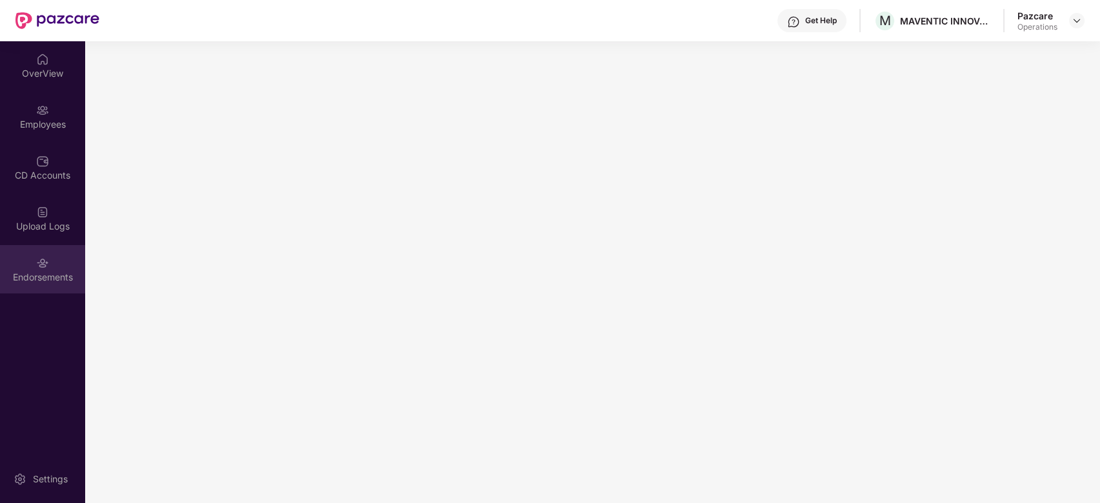
click at [29, 258] on div "Endorsements" at bounding box center [42, 269] width 85 height 48
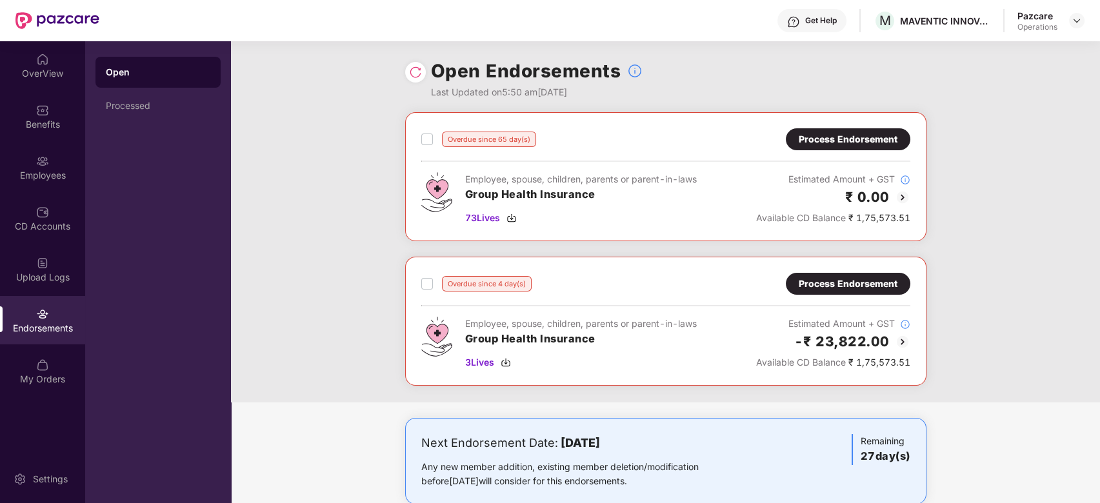
click at [830, 141] on div "Process Endorsement" at bounding box center [848, 139] width 99 height 14
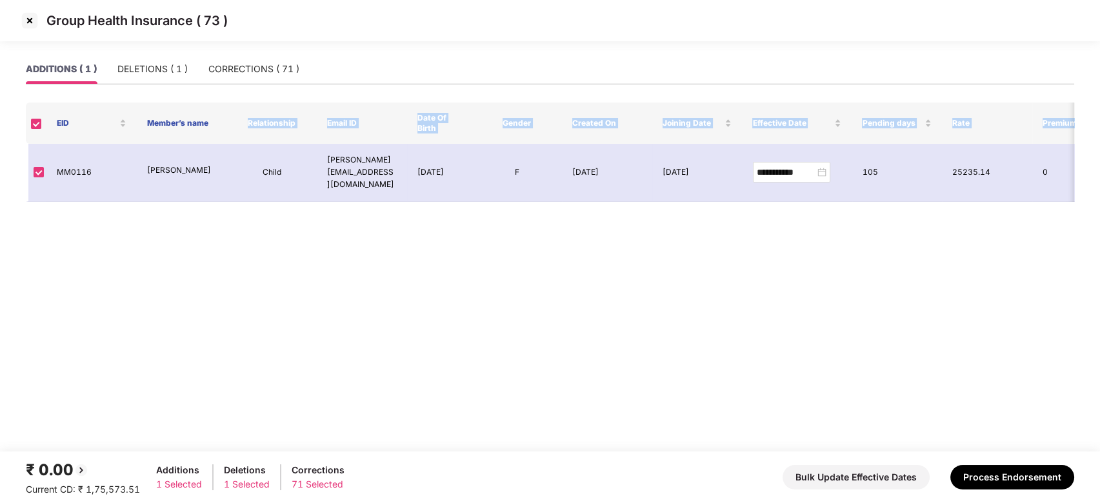
drag, startPoint x: 335, startPoint y: 218, endPoint x: 243, endPoint y: 113, distance: 140.3
click at [243, 113] on main "**********" at bounding box center [550, 252] width 1100 height 397
click at [26, 24] on img at bounding box center [29, 20] width 21 height 21
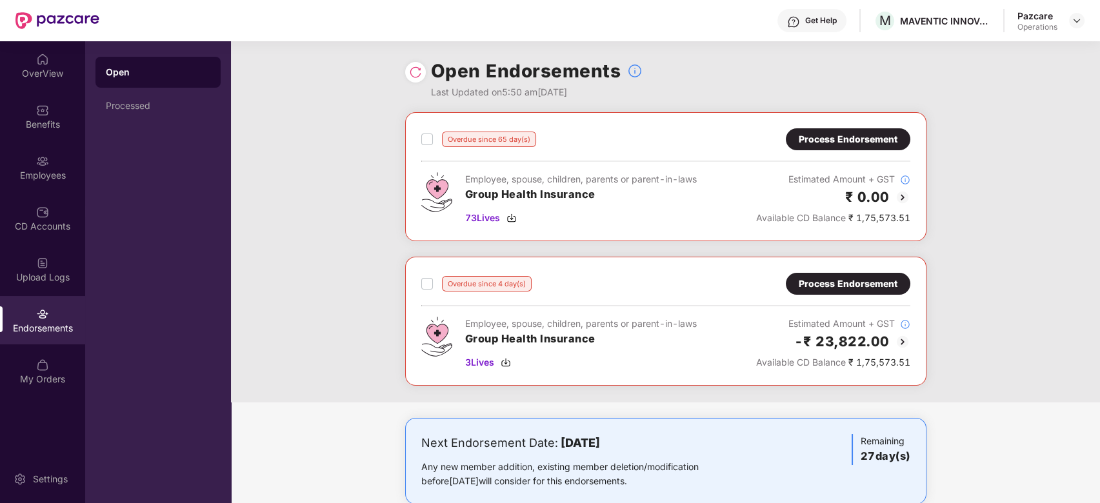
click at [821, 278] on div "Process Endorsement" at bounding box center [848, 284] width 99 height 14
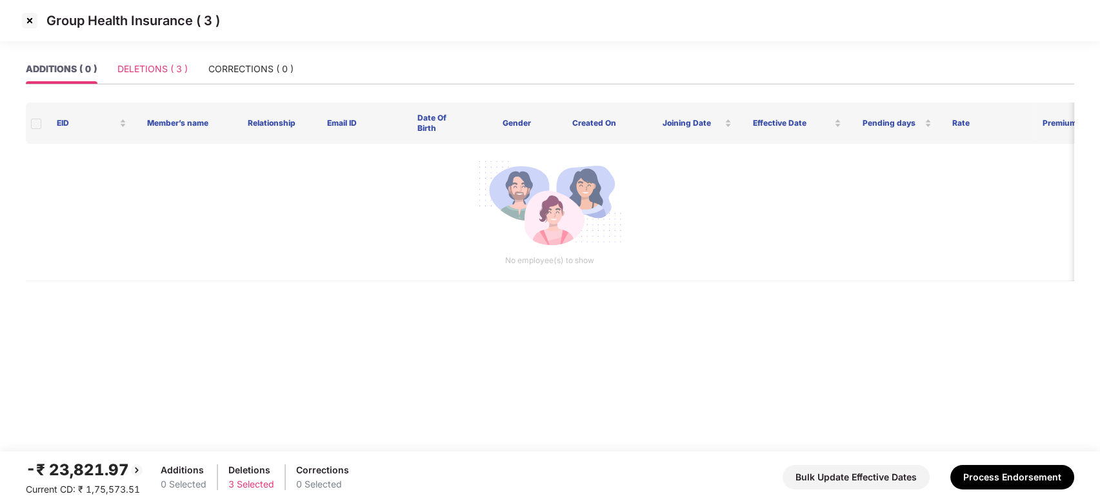
click at [152, 81] on div "DELETIONS ( 3 )" at bounding box center [152, 69] width 70 height 30
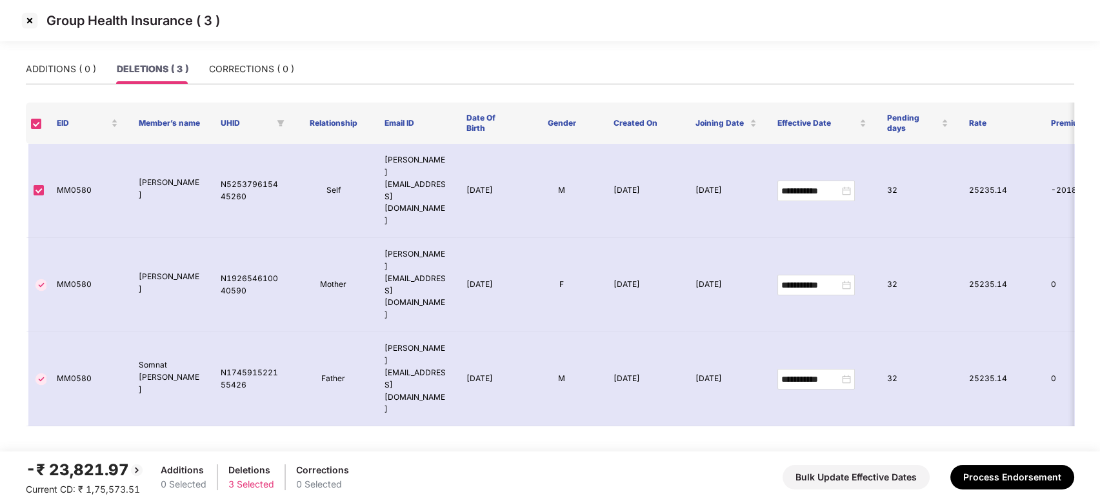
click at [32, 21] on img at bounding box center [29, 20] width 21 height 21
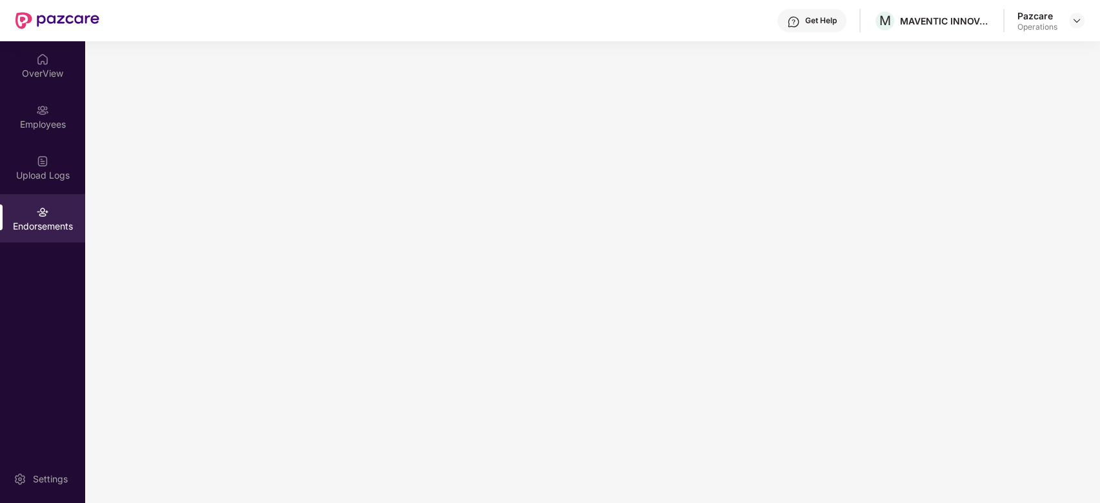
click at [1087, 15] on header "Get Help M MAVENTIC INNOVATIVE SOLUTIONS PRIVATE LIMITED Pazcare Operations" at bounding box center [550, 20] width 1100 height 41
click at [1077, 23] on img at bounding box center [1077, 20] width 10 height 10
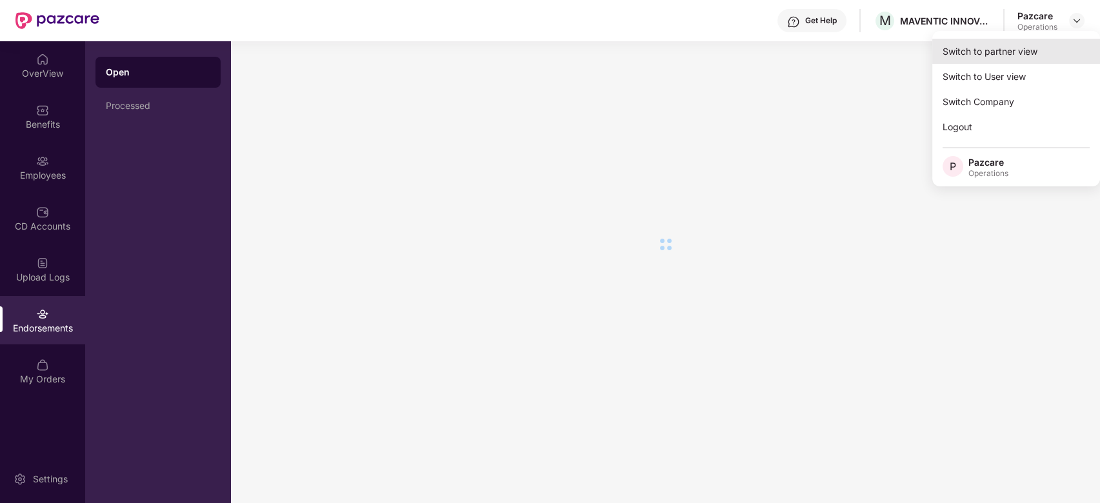
click at [1008, 50] on div "Switch to partner view" at bounding box center [1016, 51] width 168 height 25
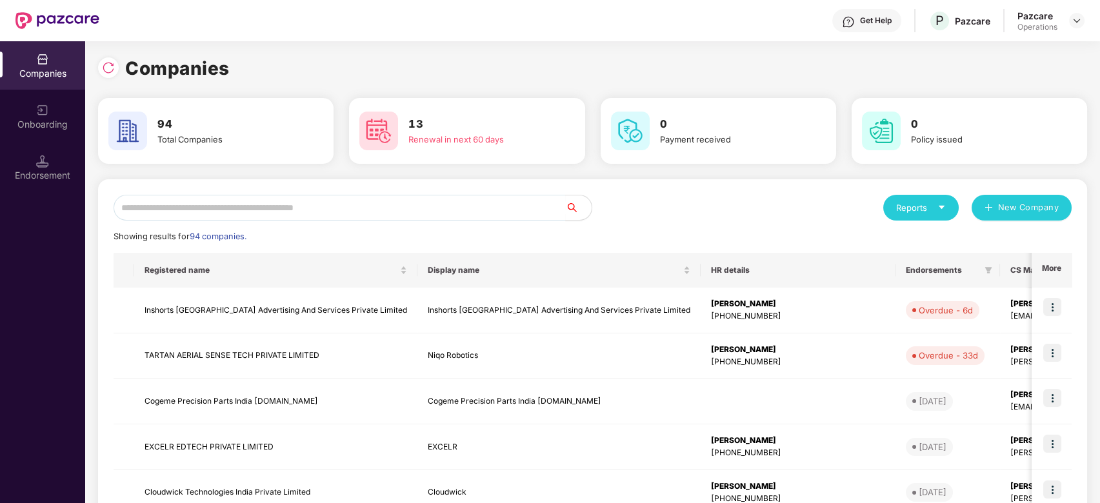
click at [479, 192] on div "Reports New Company Showing results for 94 companies. Registered name Display n…" at bounding box center [592, 492] width 989 height 626
click at [466, 209] on input "text" at bounding box center [340, 208] width 452 height 26
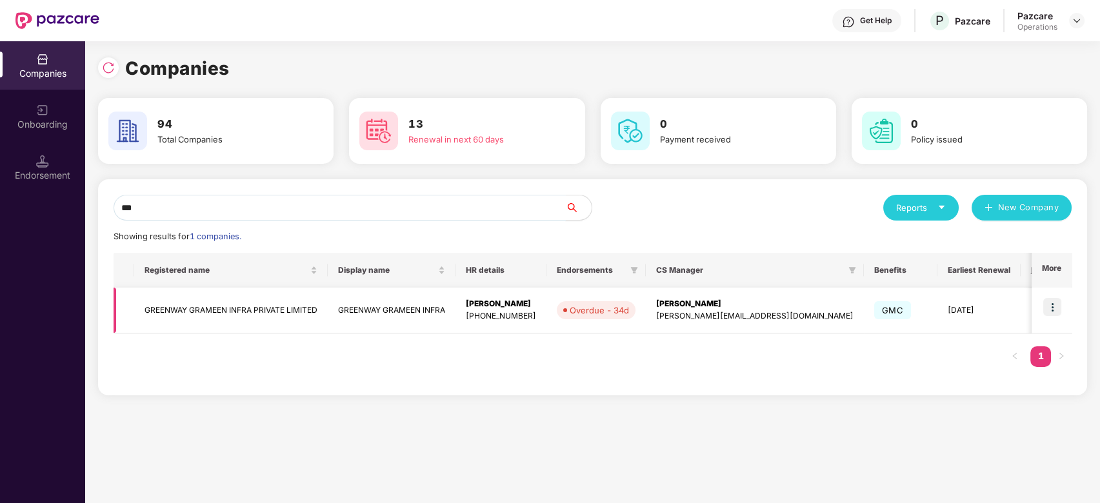
type input "***"
click at [1050, 310] on img at bounding box center [1052, 307] width 18 height 18
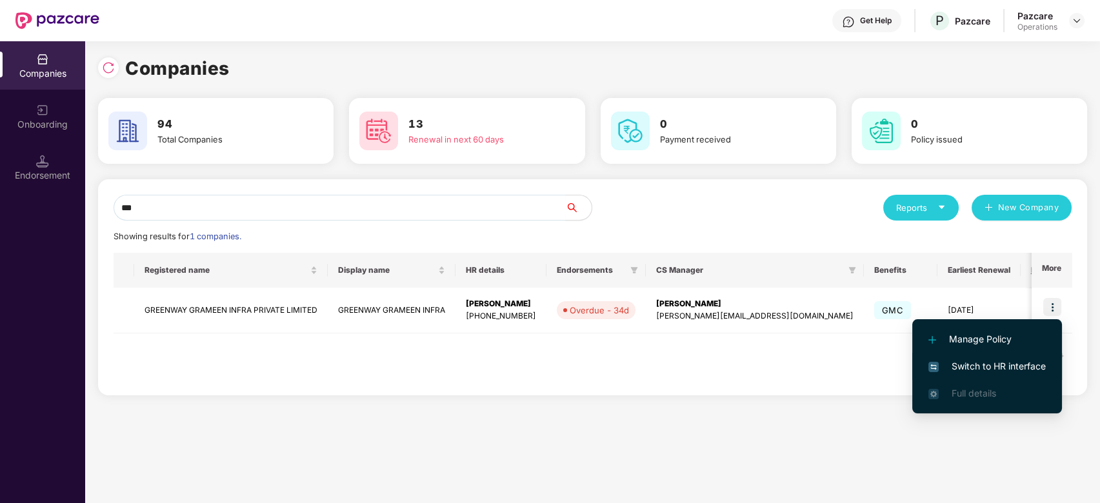
click at [990, 361] on span "Switch to HR interface" at bounding box center [986, 366] width 117 height 14
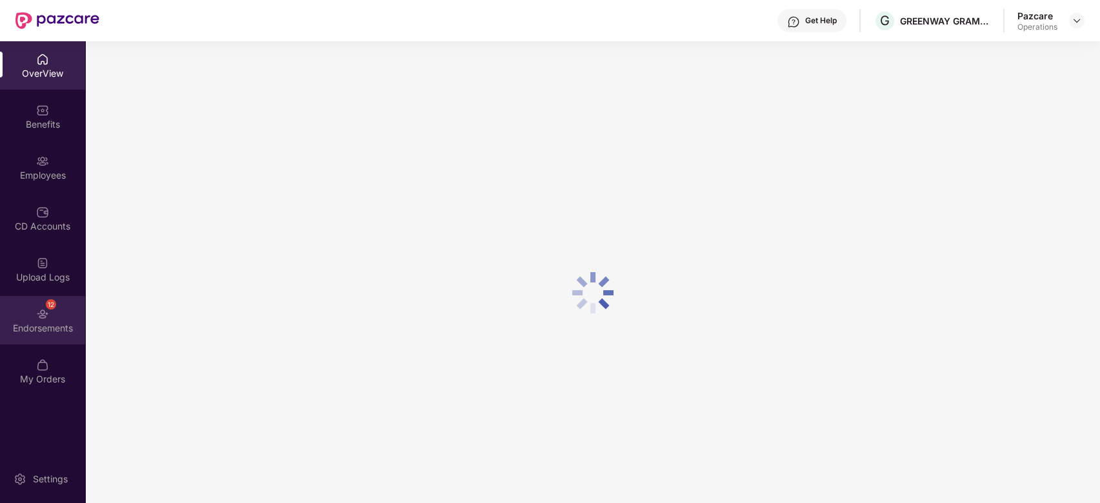
click at [30, 321] on div "12 Endorsements" at bounding box center [42, 320] width 85 height 48
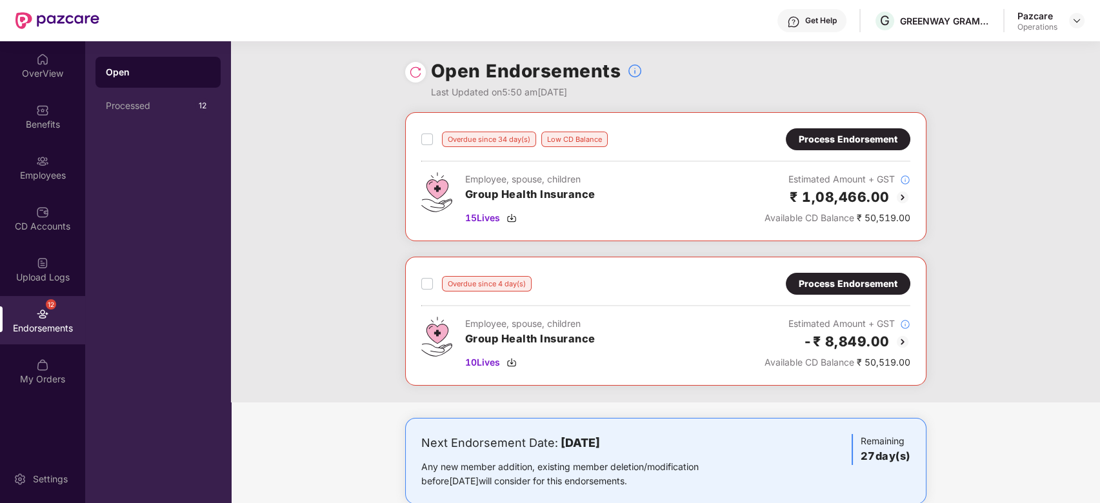
scroll to position [26, 0]
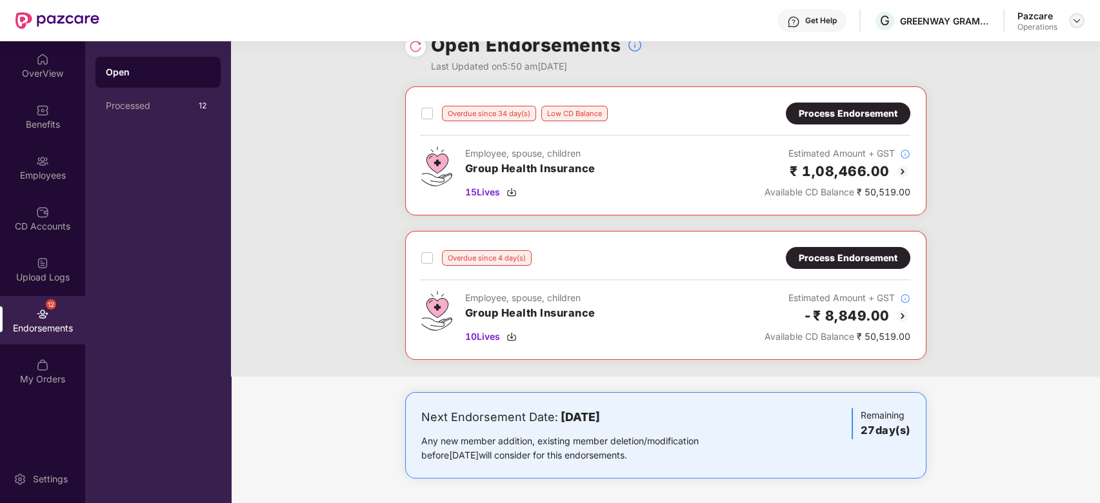
click at [1078, 24] on img at bounding box center [1077, 20] width 10 height 10
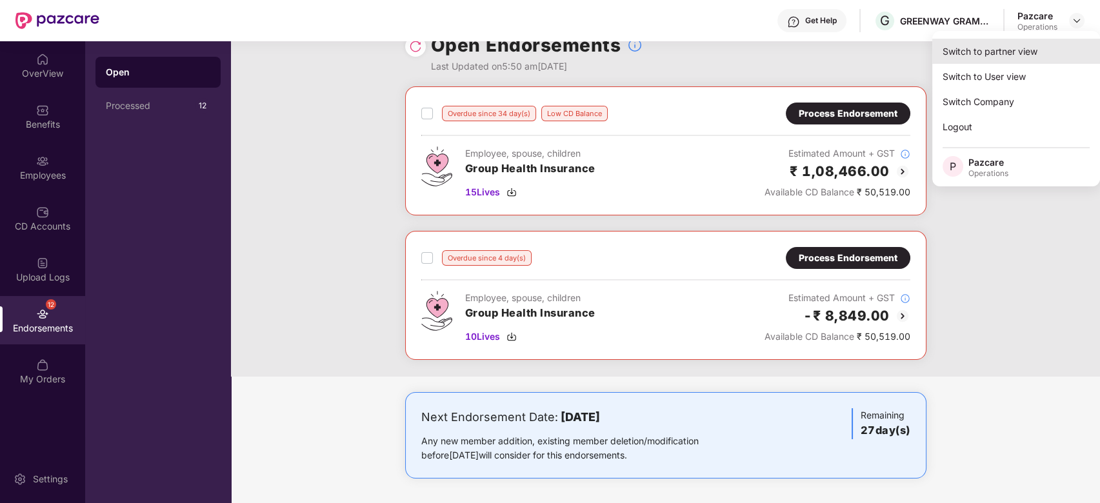
click at [1000, 50] on div "Switch to partner view" at bounding box center [1016, 51] width 168 height 25
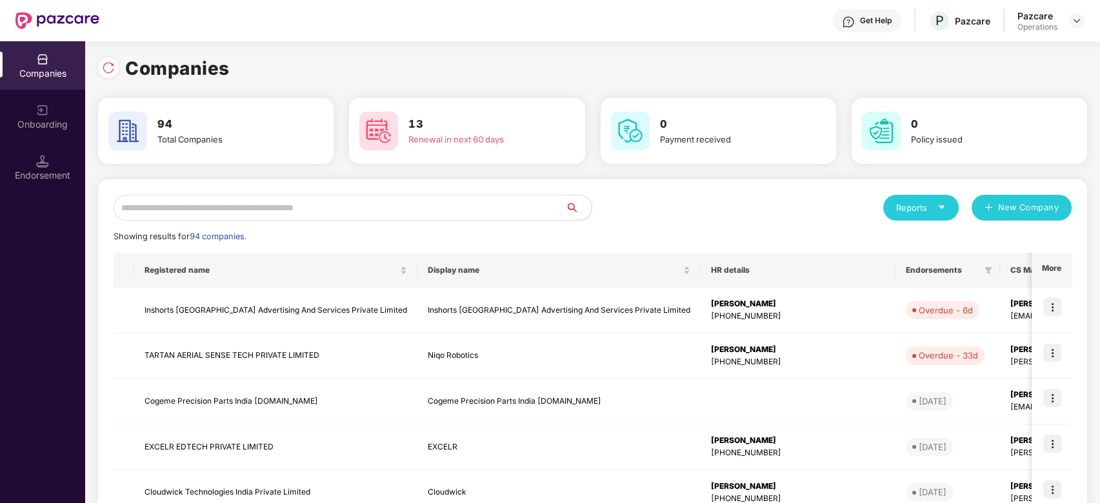
click at [450, 199] on input "text" at bounding box center [340, 208] width 452 height 26
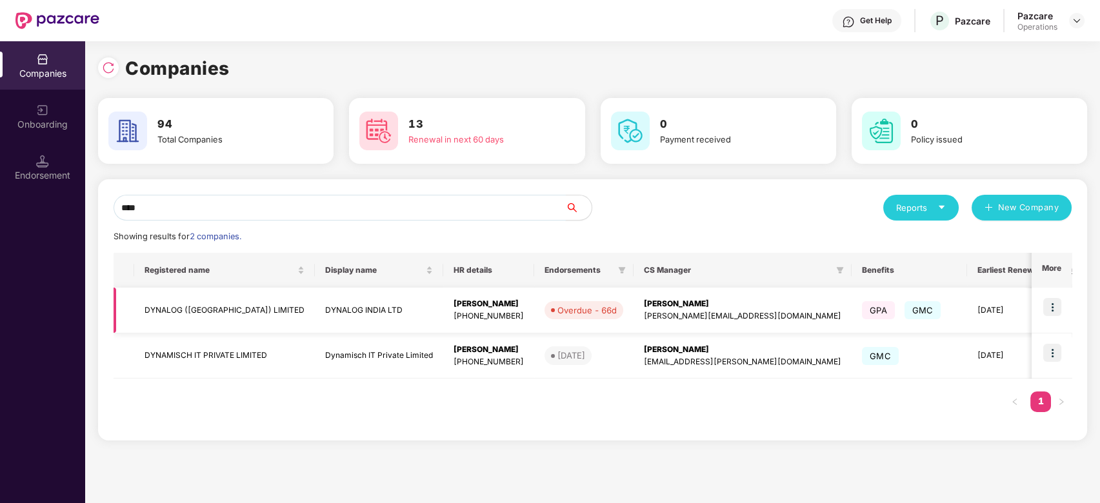
type input "****"
click at [1054, 307] on img at bounding box center [1052, 307] width 18 height 18
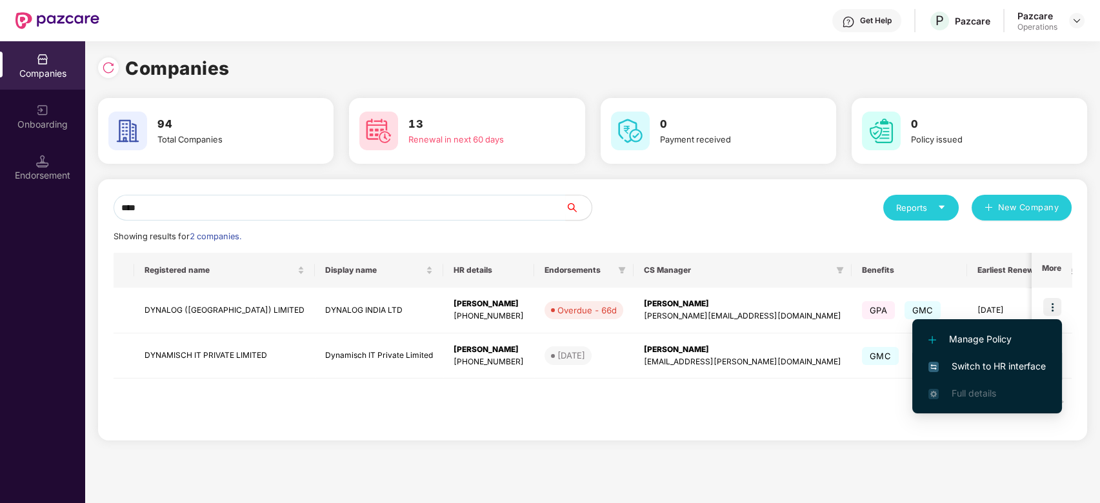
click at [963, 359] on span "Switch to HR interface" at bounding box center [986, 366] width 117 height 14
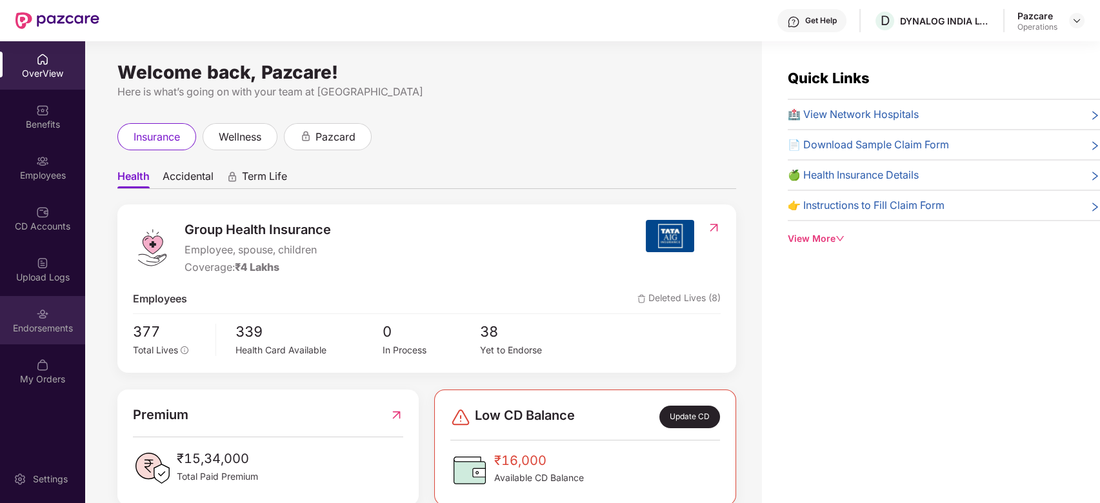
click at [30, 300] on div "Endorsements" at bounding box center [42, 320] width 85 height 48
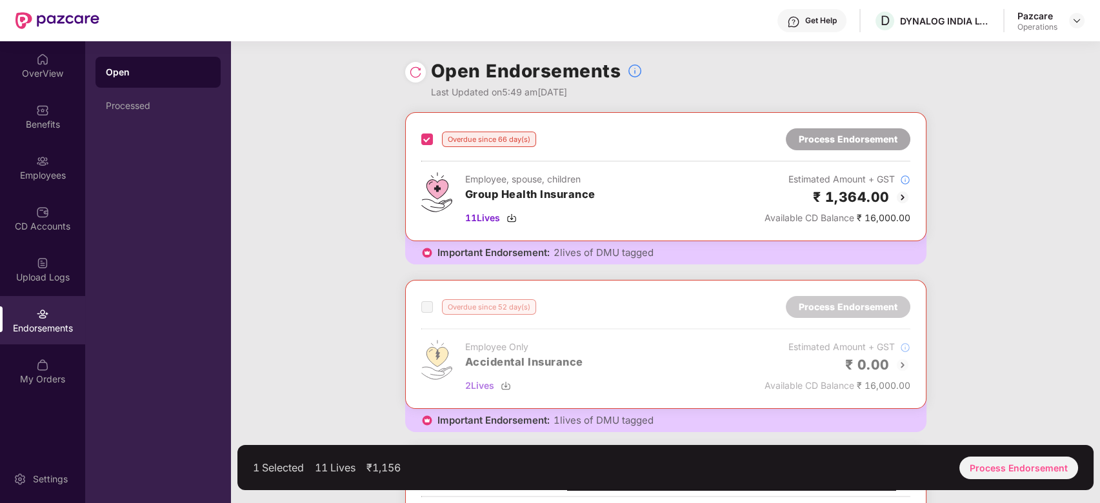
click at [423, 298] on div at bounding box center [666, 345] width 520 height 128
click at [423, 302] on span at bounding box center [427, 307] width 12 height 12
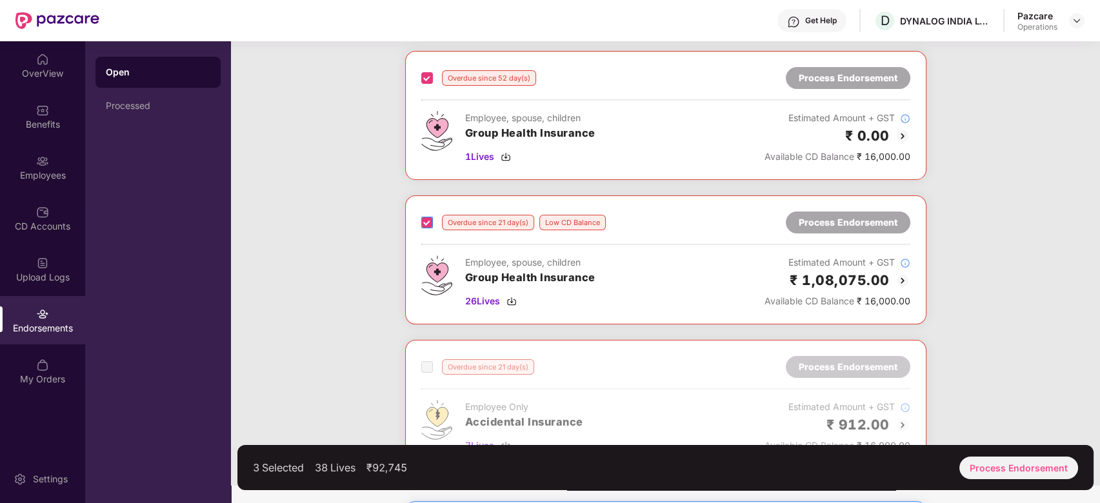
scroll to position [505, 0]
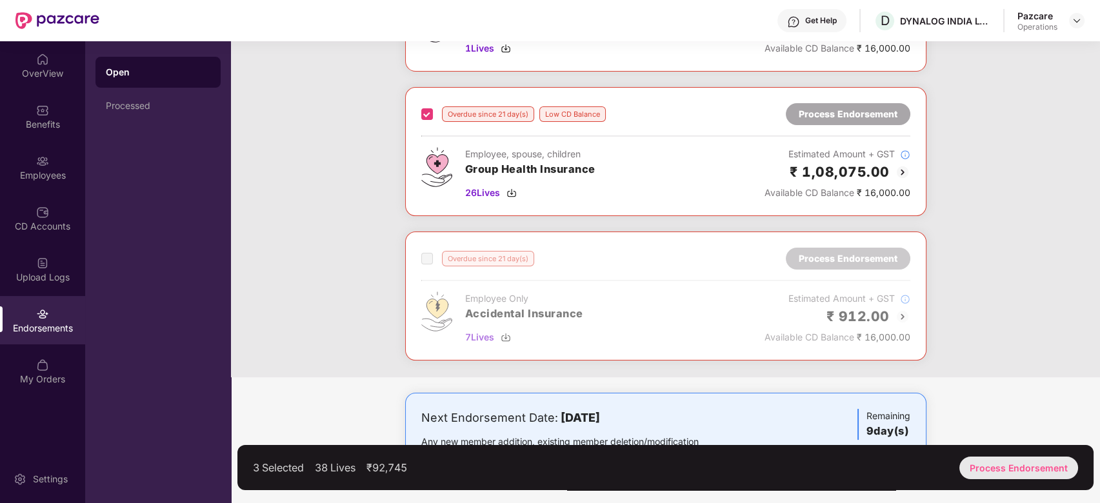
click at [1005, 465] on div "Process Endorsement" at bounding box center [1018, 468] width 119 height 23
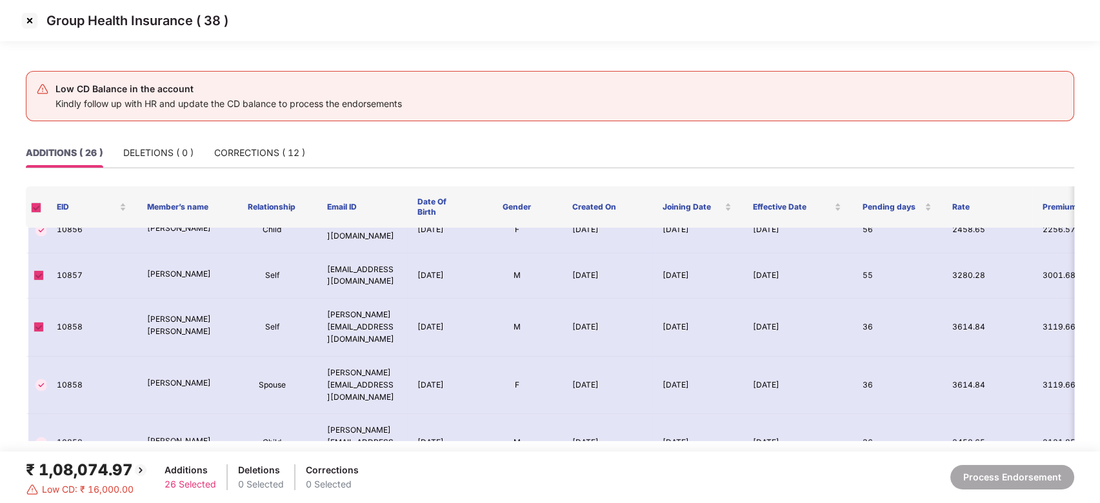
scroll to position [1019, 0]
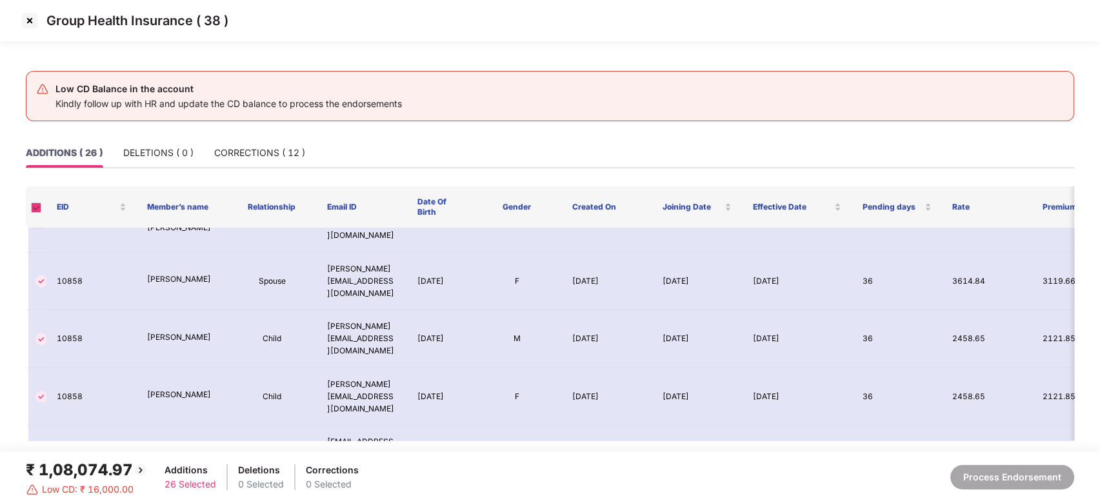
click at [29, 22] on img at bounding box center [29, 20] width 21 height 21
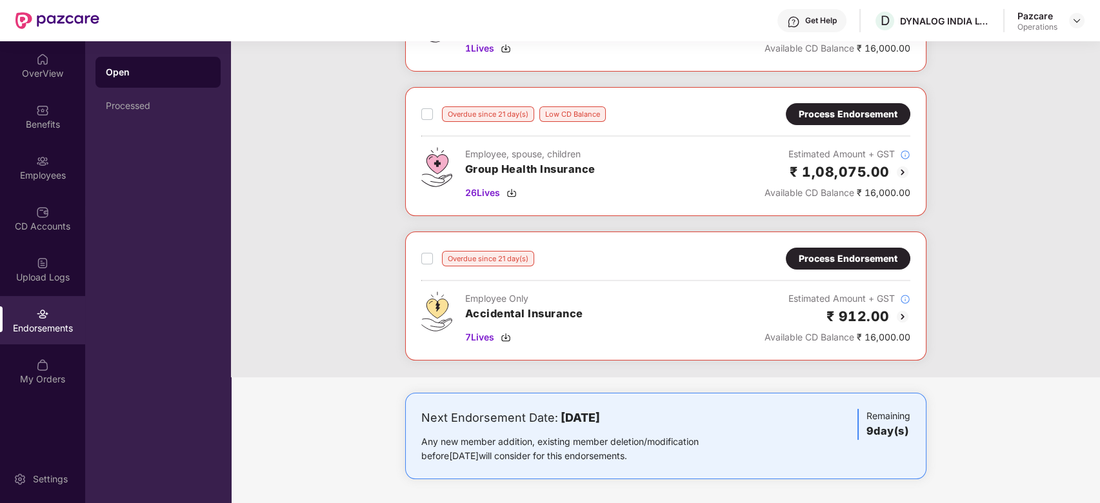
scroll to position [503, 0]
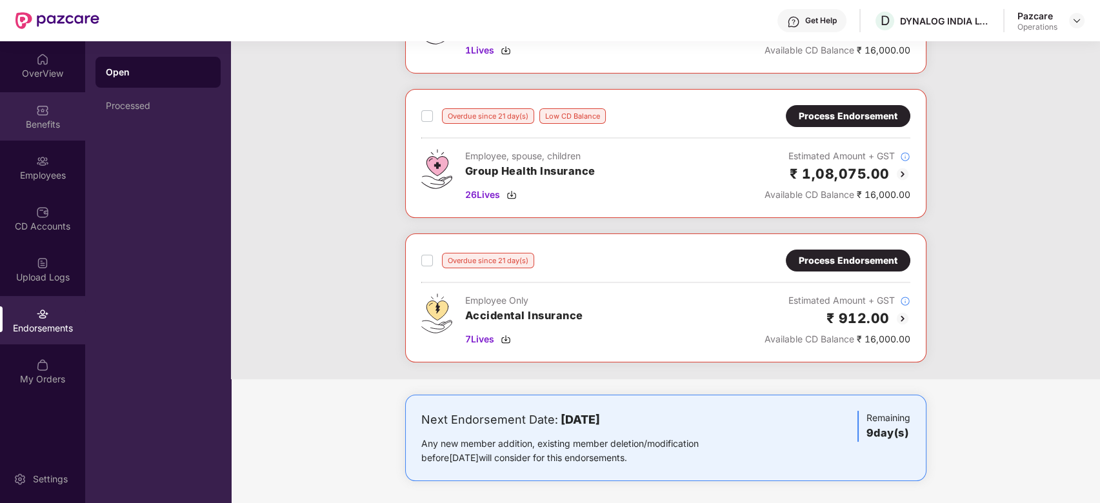
click at [27, 111] on div "Benefits" at bounding box center [42, 116] width 85 height 48
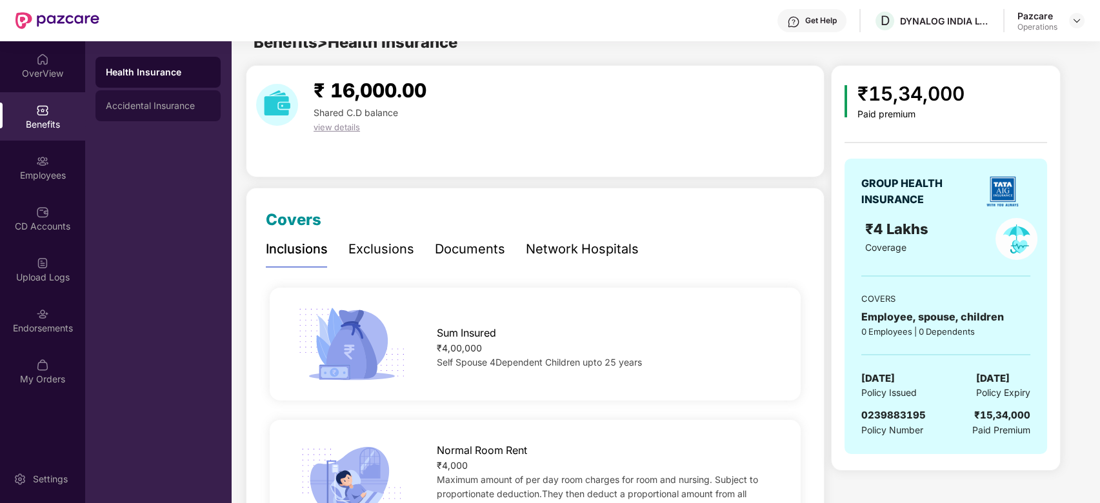
scroll to position [0, 0]
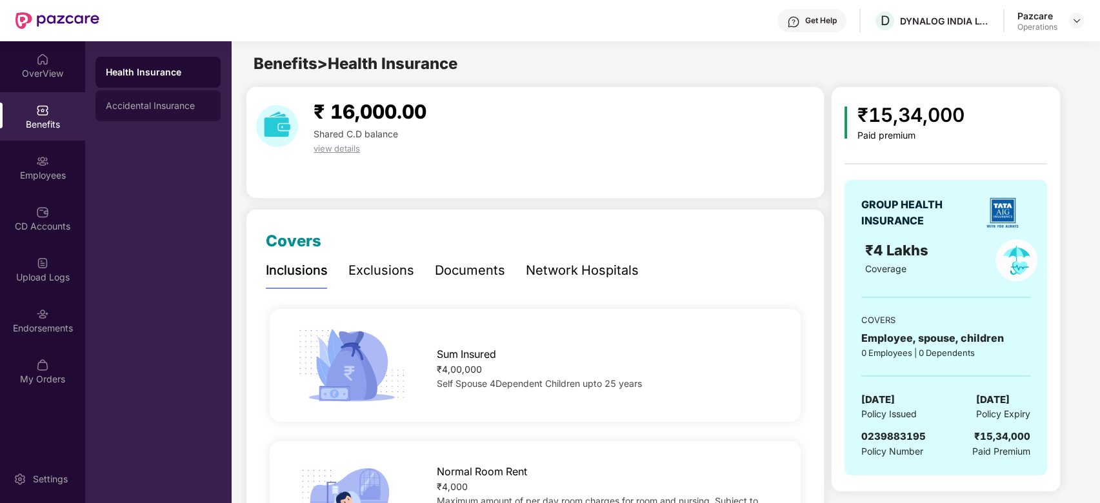
click at [146, 101] on div "Accidental Insurance" at bounding box center [158, 106] width 105 height 10
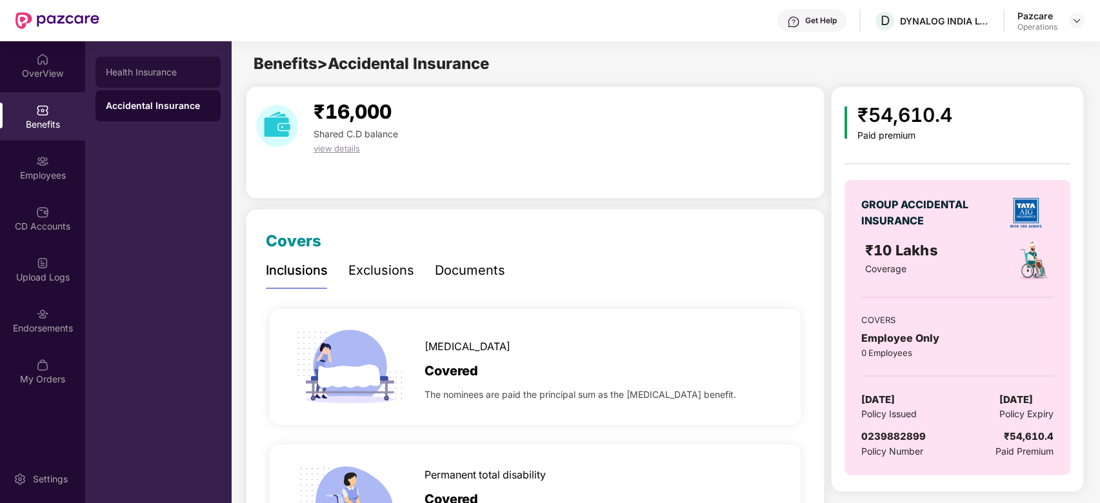
click at [147, 65] on div "Health Insurance" at bounding box center [157, 72] width 125 height 31
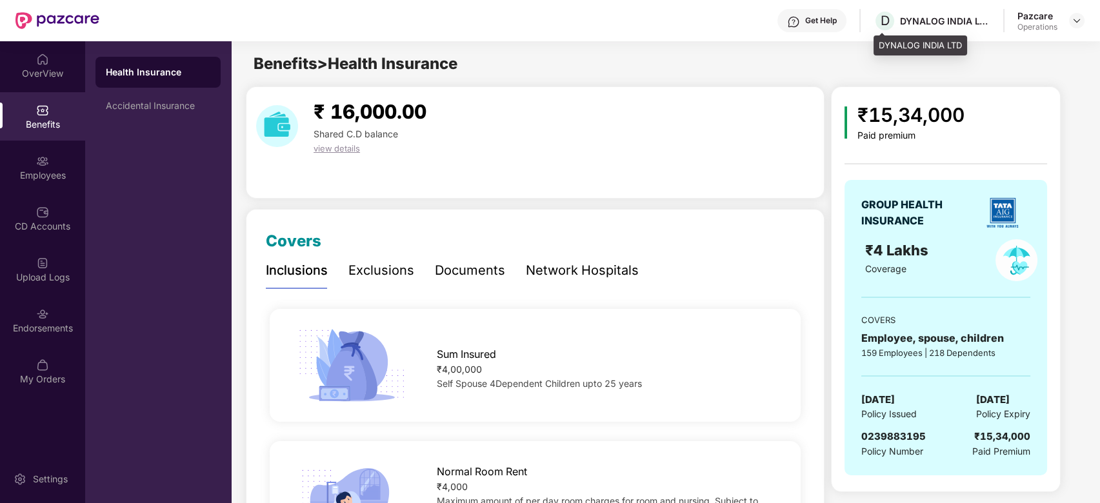
click at [919, 22] on div "DYNALOG INDIA LTD" at bounding box center [945, 21] width 90 height 12
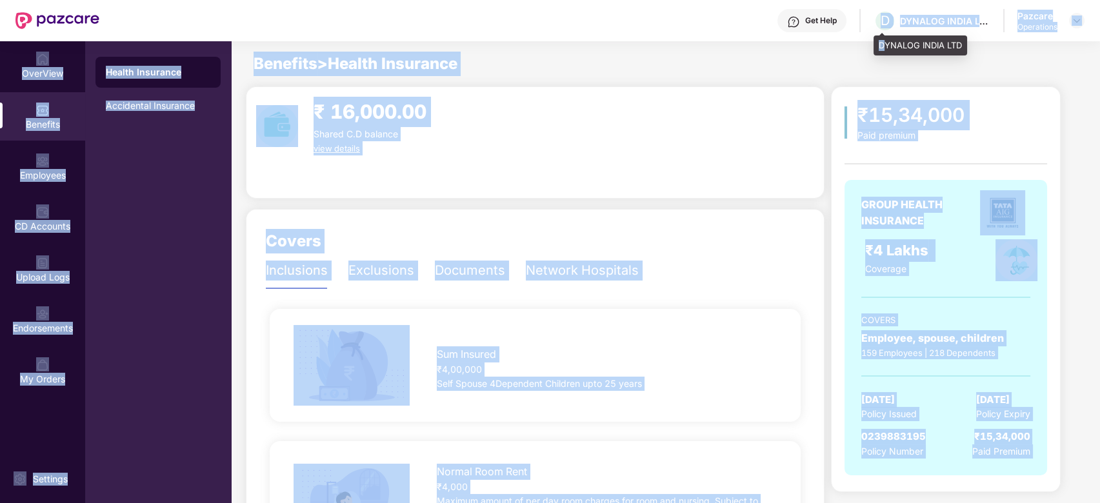
drag, startPoint x: 884, startPoint y: 18, endPoint x: 883, endPoint y: 46, distance: 27.8
click at [883, 46] on div "Get Help D DYNALOG INDIA LTD Pazcare Operations OverView Benefits Employees CD …" at bounding box center [550, 251] width 1100 height 503
click at [883, 46] on div "DYNALOG INDIA LTD" at bounding box center [921, 45] width 94 height 21
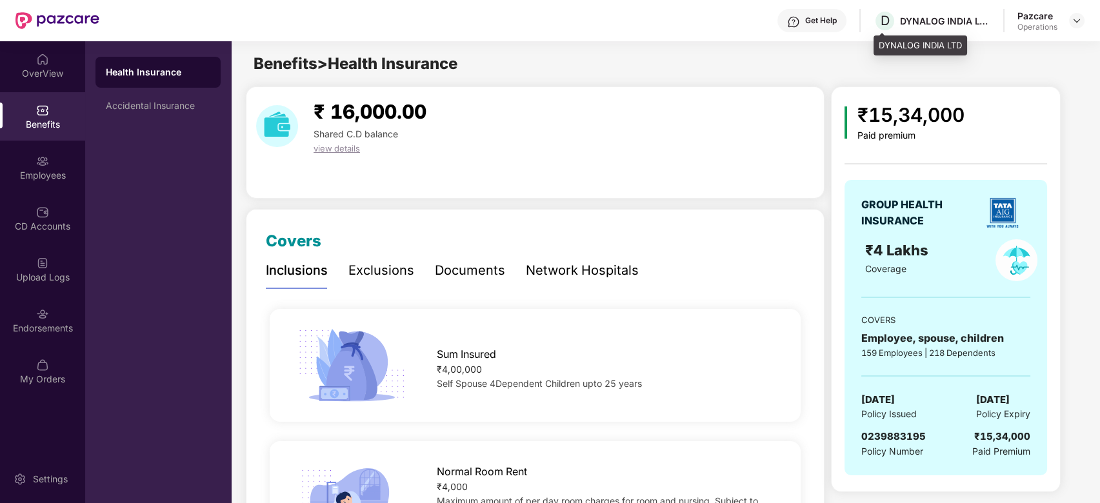
click at [883, 46] on div "DYNALOG INDIA LTD" at bounding box center [921, 45] width 94 height 21
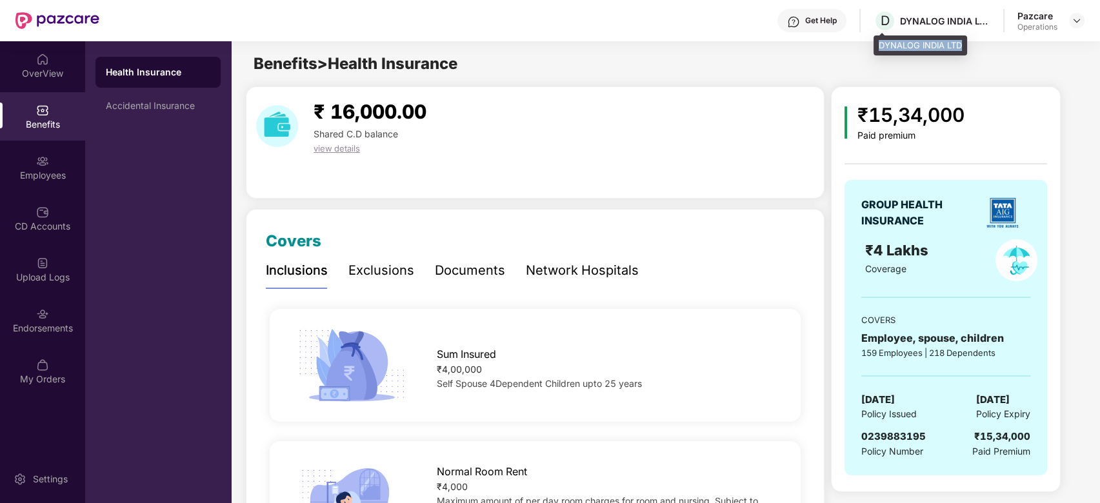
copy div "DYNALOG INDIA LTD"
click at [883, 436] on span "0239883195" at bounding box center [893, 436] width 65 height 12
copy span "0239883195"
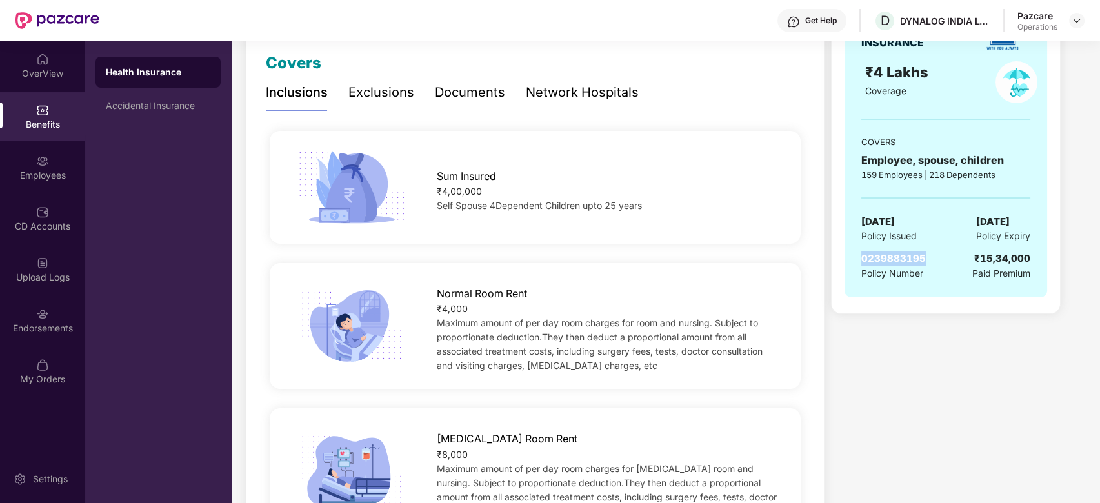
scroll to position [179, 0]
click at [150, 94] on div "Accidental Insurance" at bounding box center [157, 105] width 125 height 31
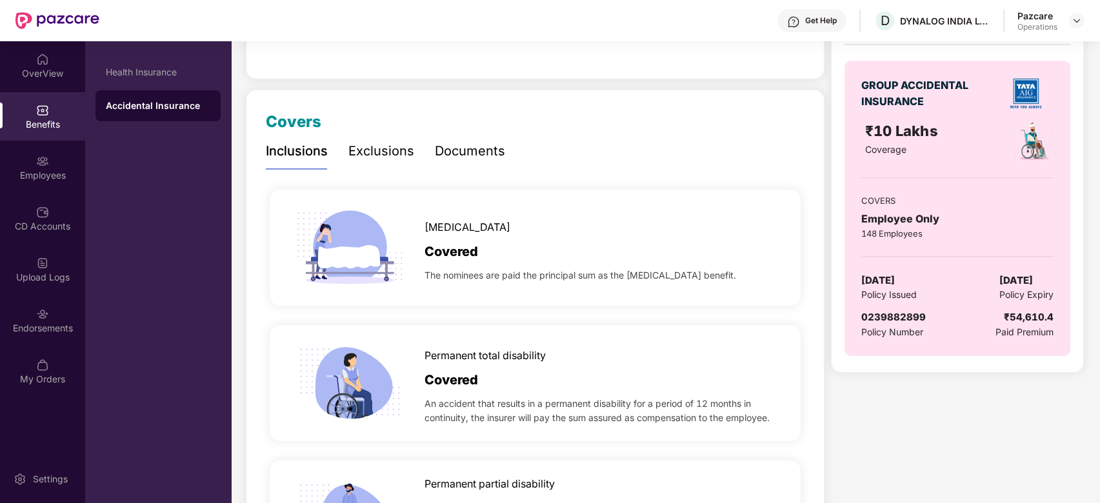
scroll to position [121, 0]
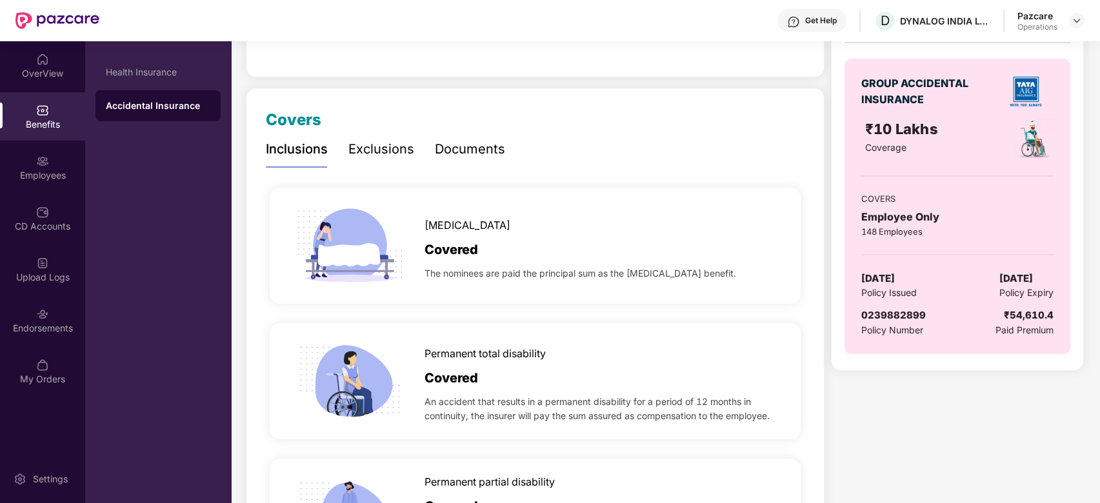
click at [894, 314] on span "0239882899" at bounding box center [893, 315] width 65 height 12
copy span "0239882899"
click at [894, 314] on span "0239882899" at bounding box center [893, 315] width 65 height 12
click at [1070, 15] on div at bounding box center [1076, 20] width 15 height 15
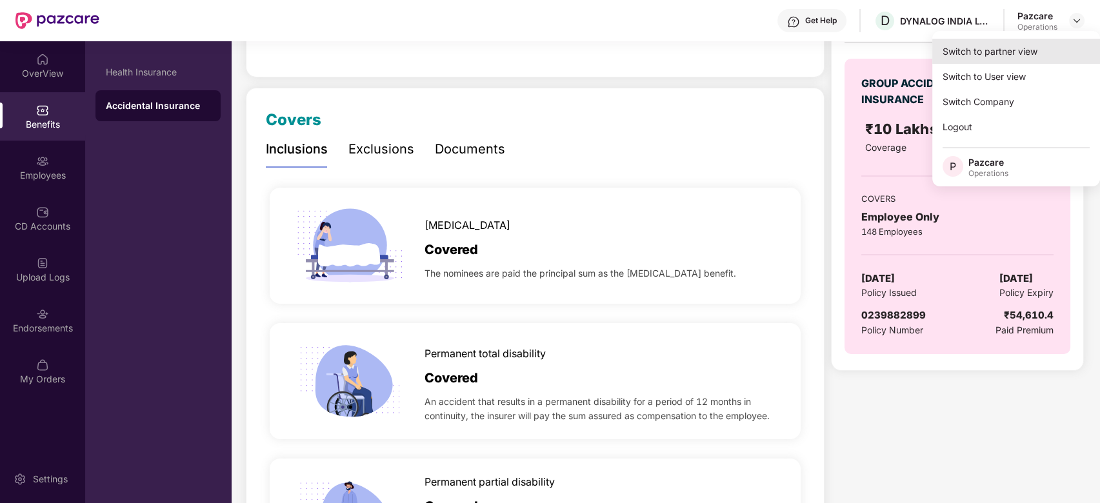
click at [1003, 50] on div "Switch to partner view" at bounding box center [1016, 51] width 168 height 25
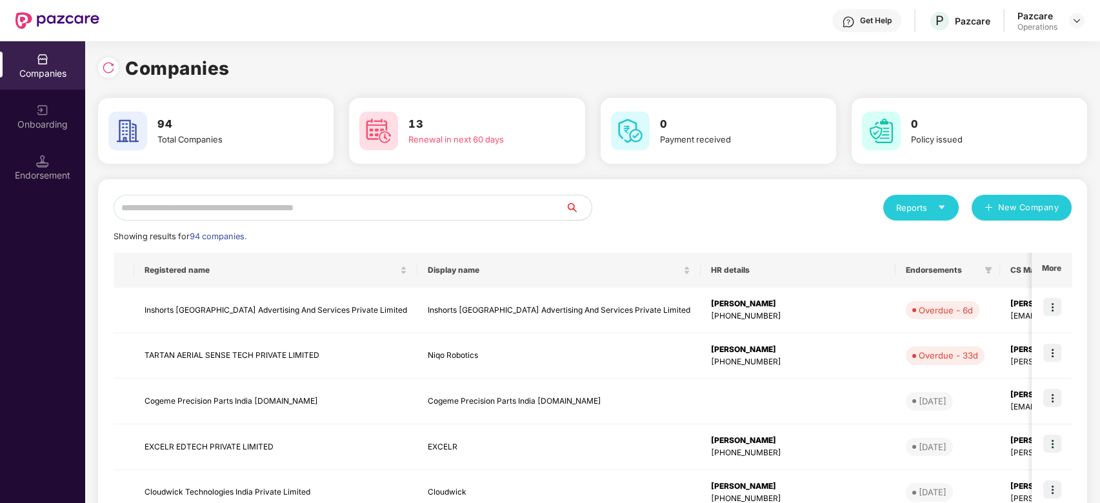
click at [300, 208] on input "text" at bounding box center [340, 208] width 452 height 26
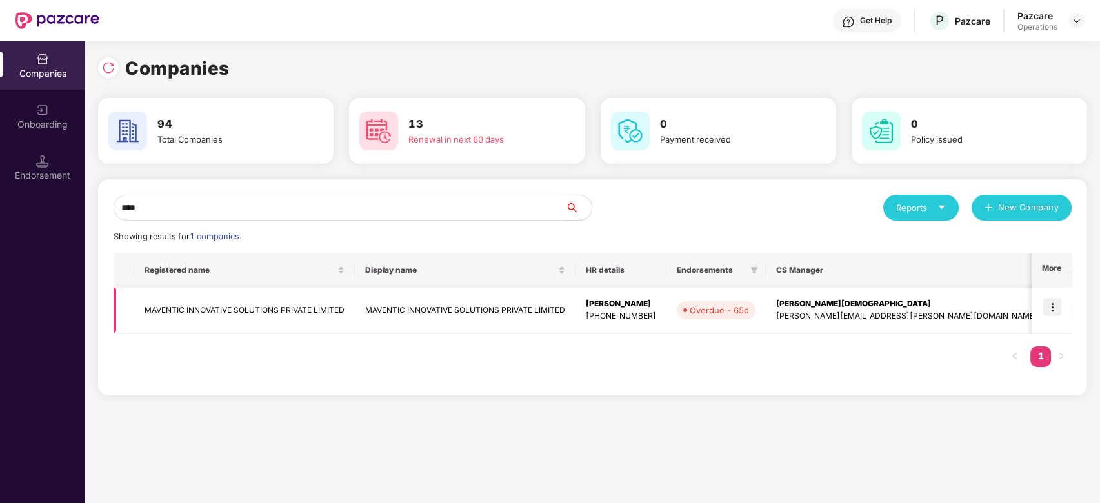
type input "****"
click at [1053, 303] on img at bounding box center [1052, 307] width 18 height 18
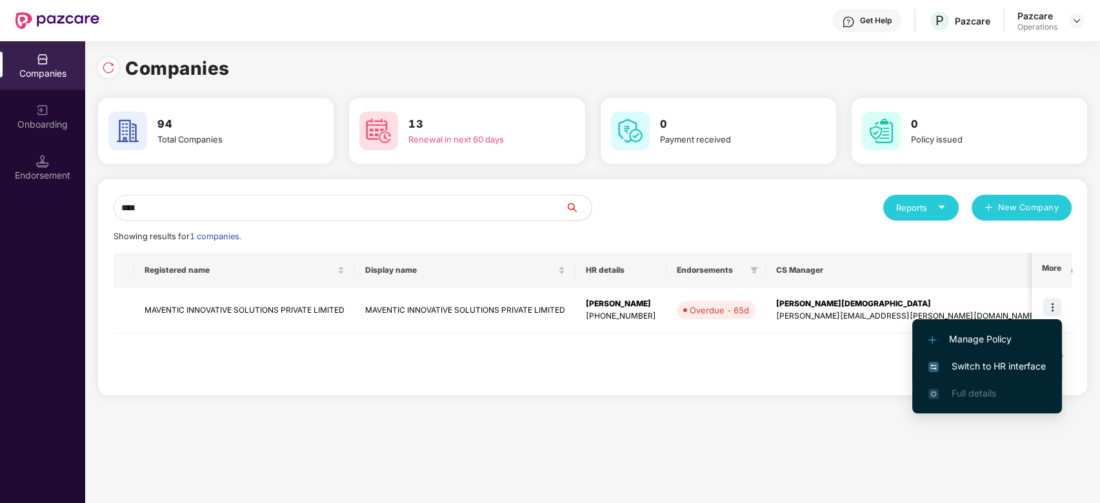
click at [990, 363] on span "Switch to HR interface" at bounding box center [986, 366] width 117 height 14
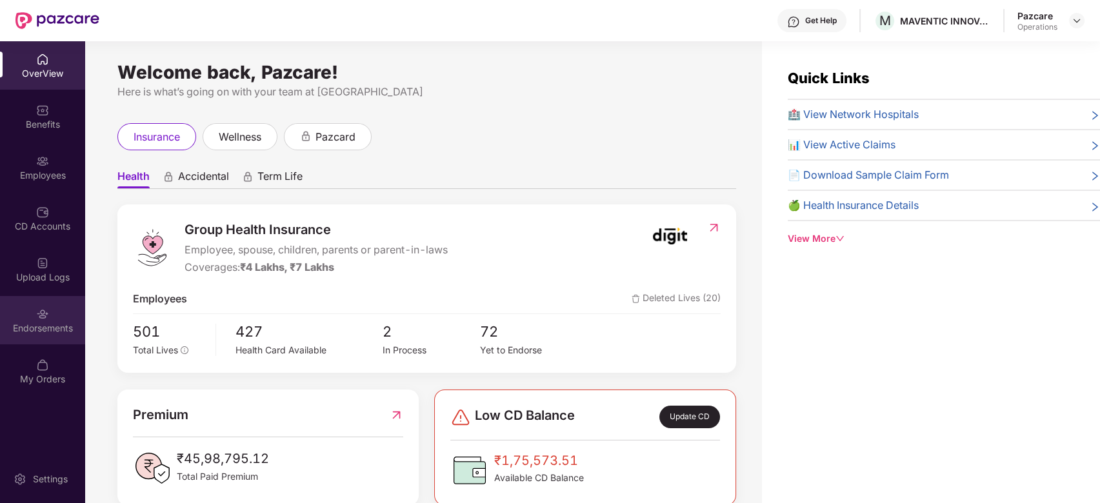
click at [34, 331] on div "Endorsements" at bounding box center [42, 328] width 85 height 13
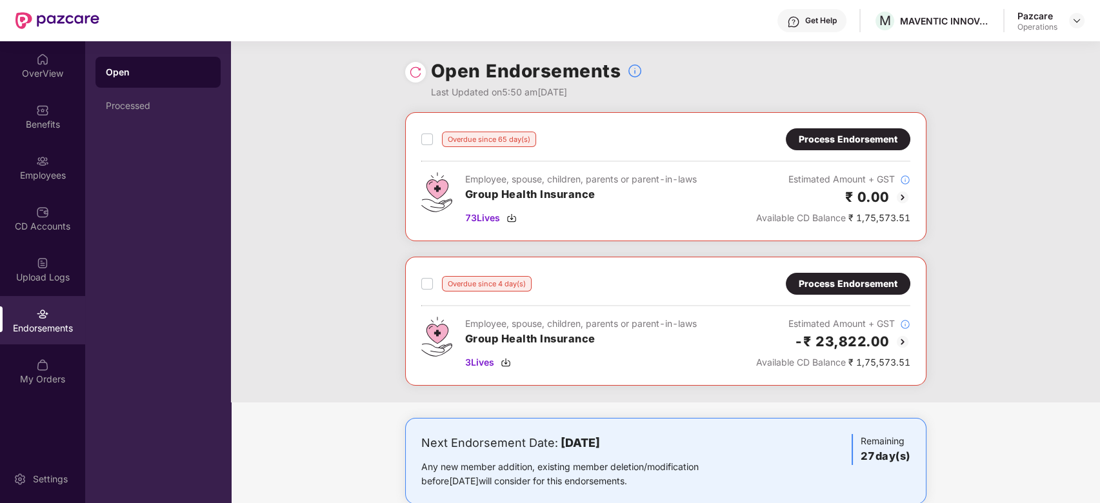
scroll to position [26, 0]
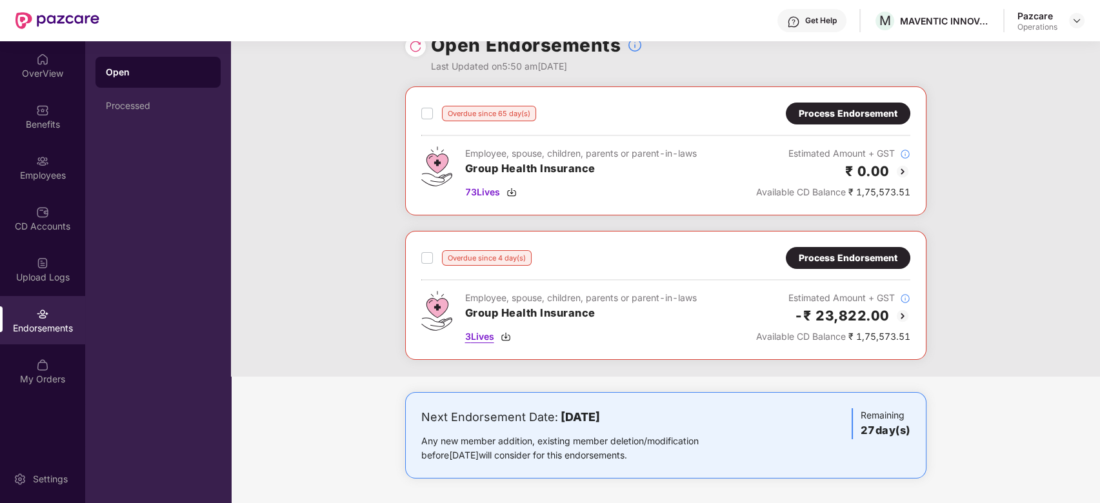
click at [474, 338] on span "3 Lives" at bounding box center [479, 337] width 29 height 14
click at [819, 257] on div "Process Endorsement" at bounding box center [848, 258] width 99 height 14
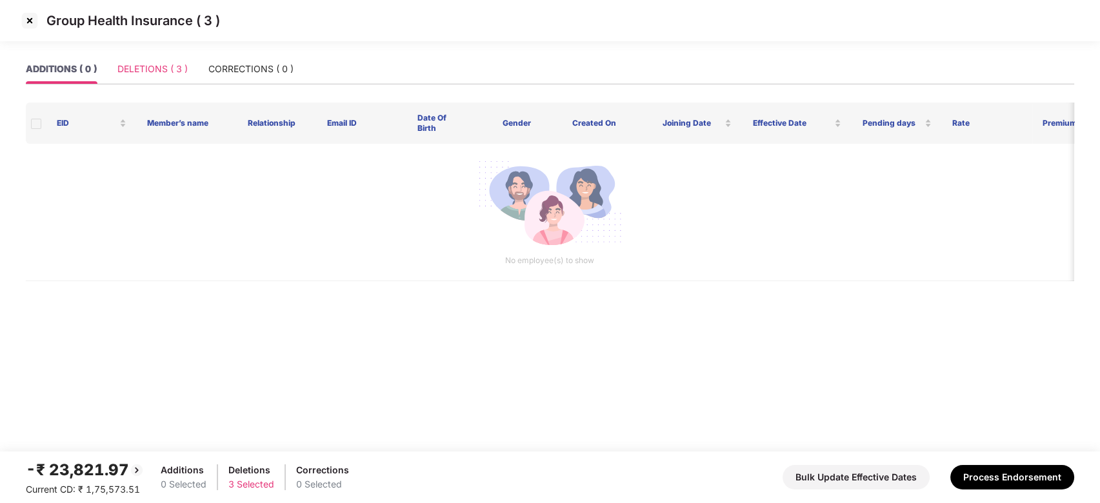
click at [150, 58] on div "DELETIONS ( 3 )" at bounding box center [152, 69] width 70 height 30
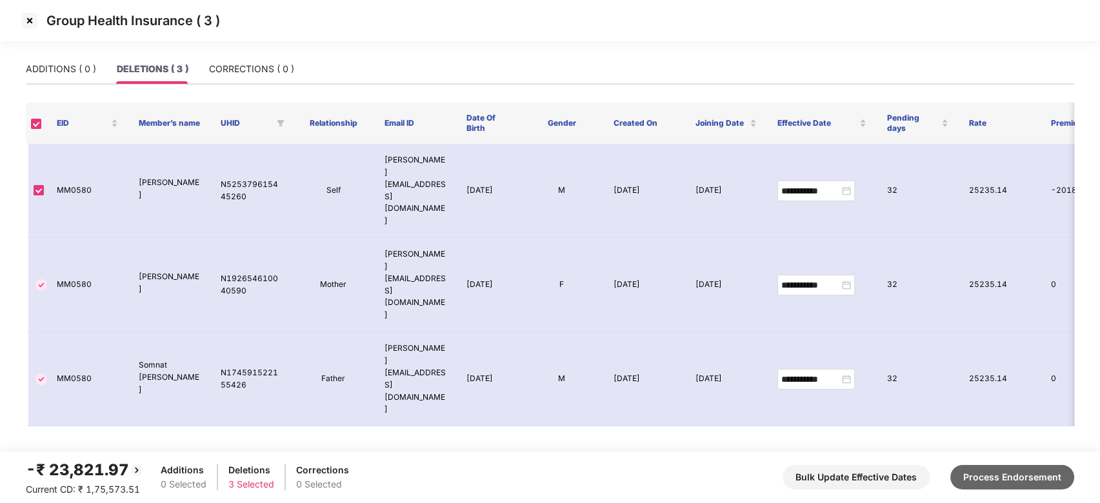
click at [1012, 487] on button "Process Endorsement" at bounding box center [1012, 477] width 124 height 25
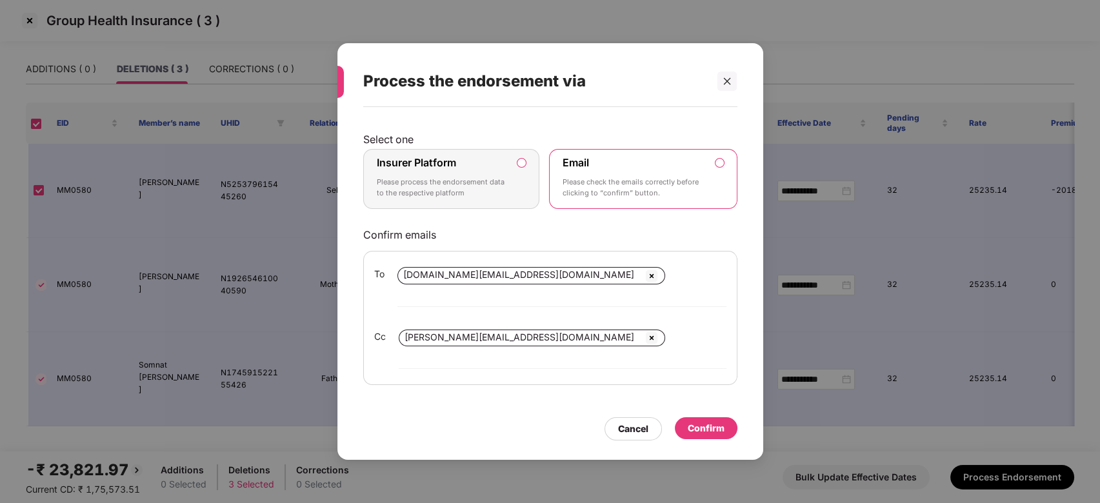
click at [485, 199] on p "Please process the endorsement data to the respective platform" at bounding box center [443, 188] width 132 height 23
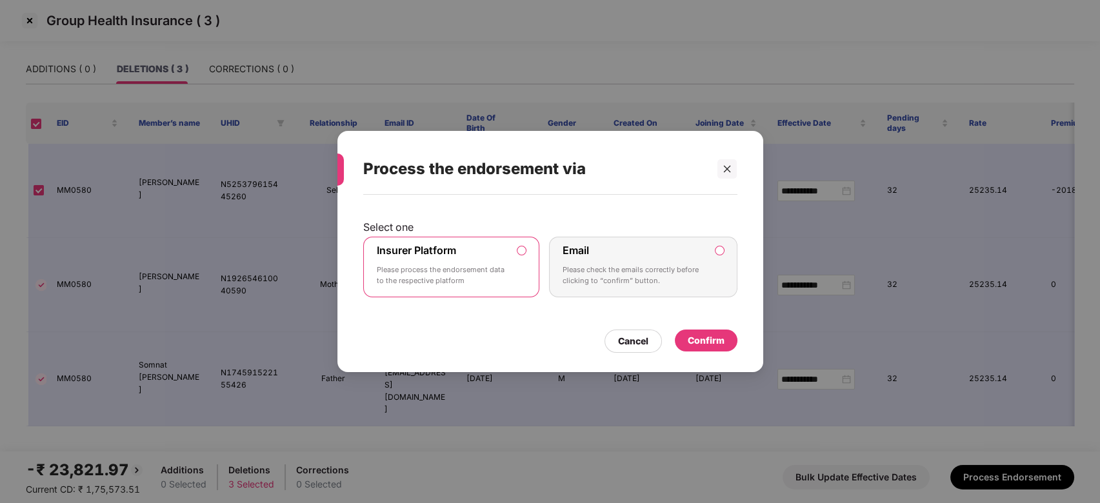
click at [715, 344] on div "Confirm" at bounding box center [706, 341] width 37 height 14
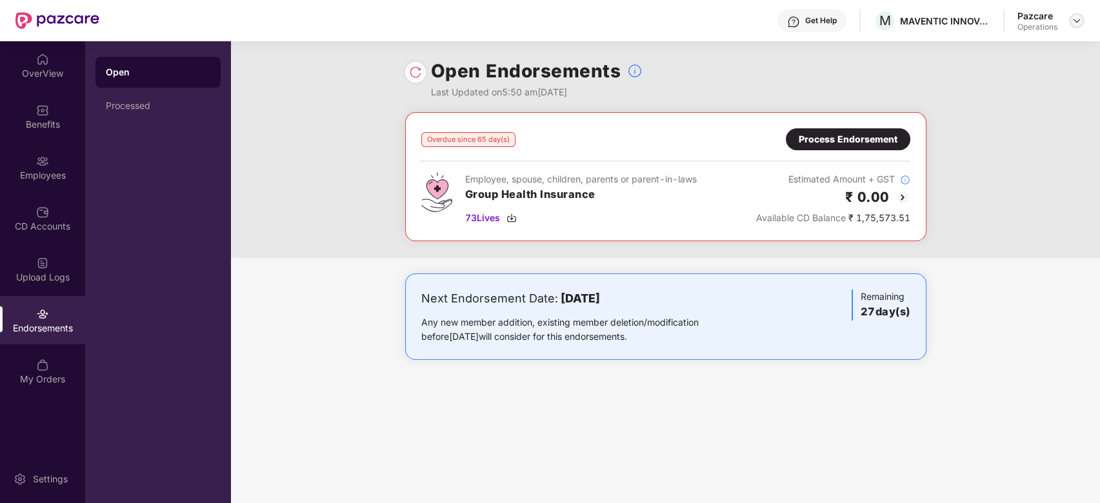
click at [1078, 26] on div at bounding box center [1076, 20] width 15 height 15
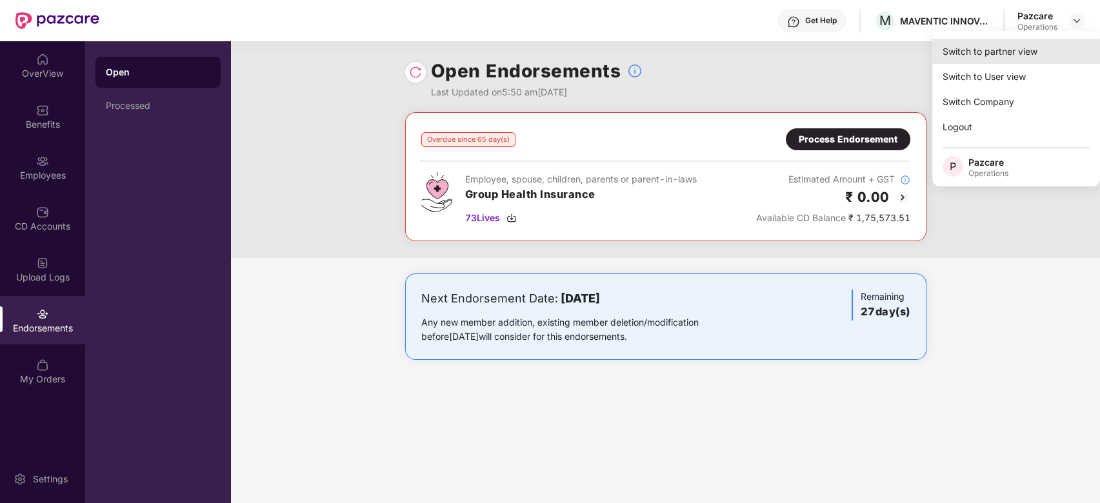
click at [1018, 46] on div "Switch to partner view" at bounding box center [1016, 51] width 168 height 25
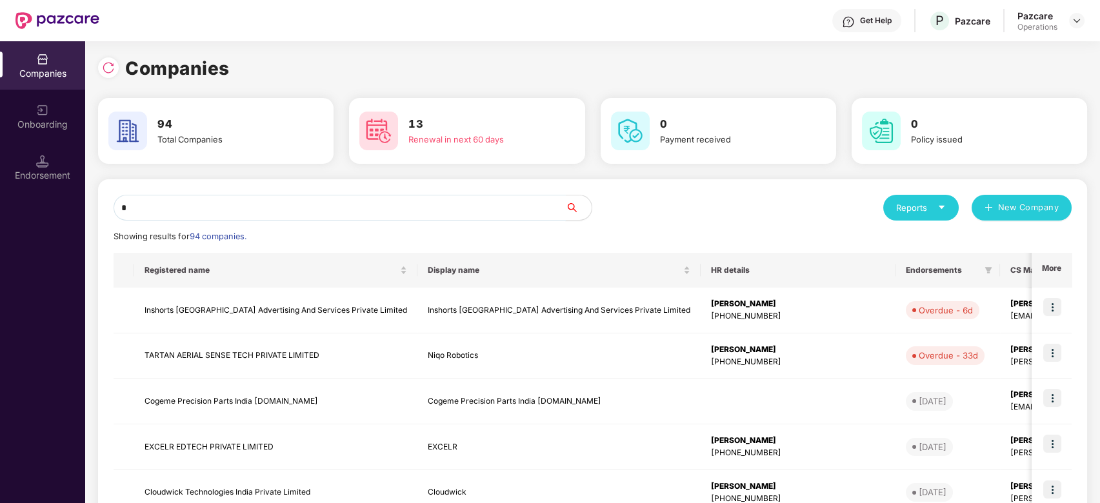
click at [428, 210] on input "*" at bounding box center [340, 208] width 452 height 26
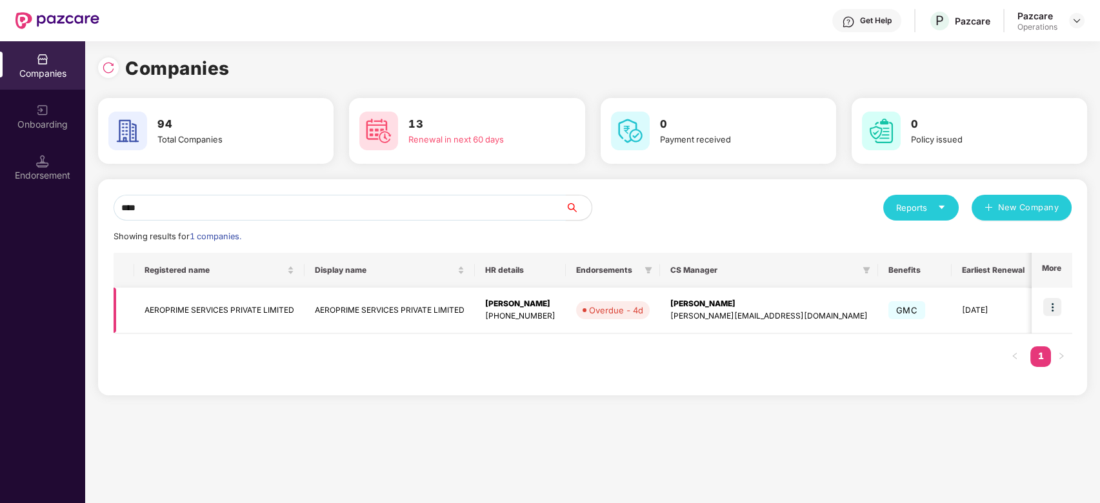
type input "****"
click at [1046, 303] on img at bounding box center [1052, 307] width 18 height 18
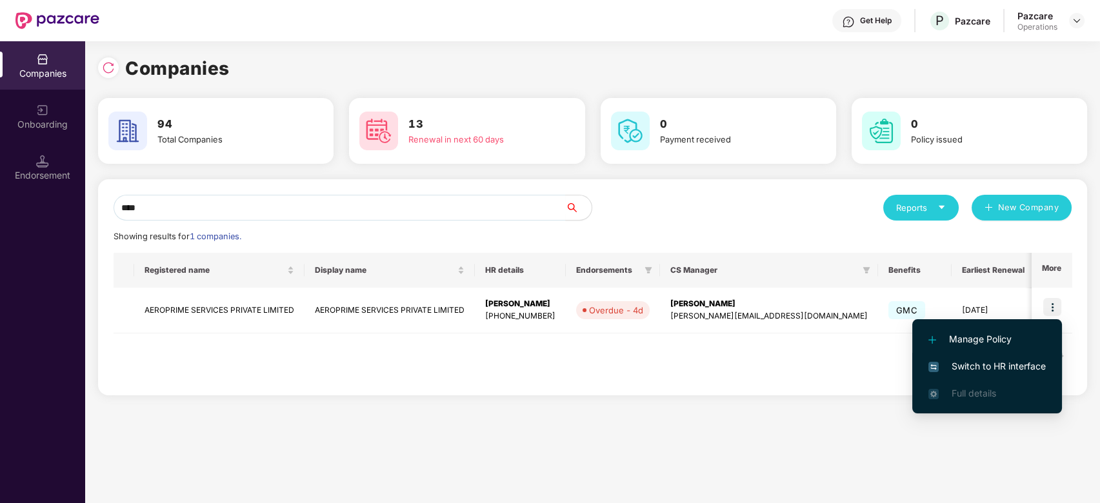
click at [996, 359] on li "Switch to HR interface" at bounding box center [987, 366] width 150 height 27
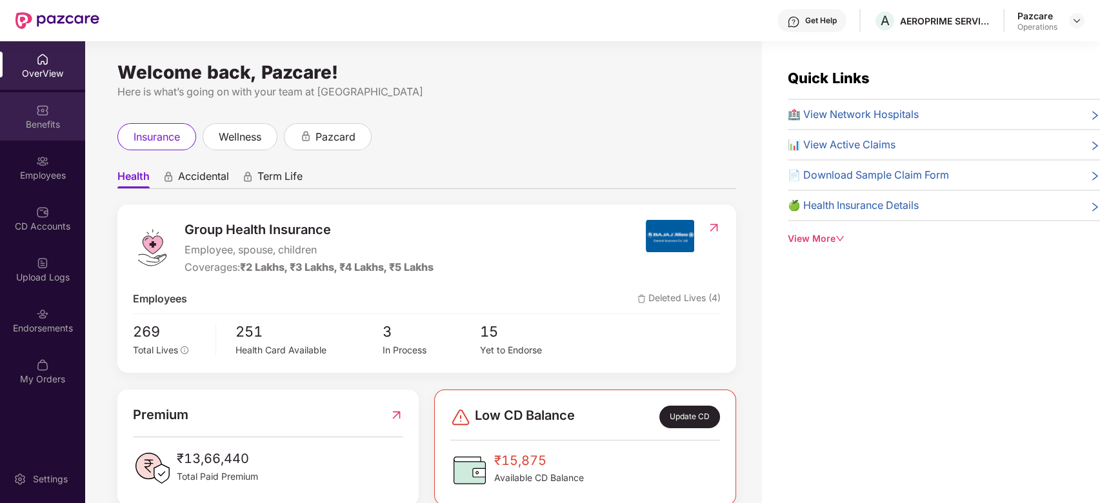
click at [35, 121] on div "Benefits" at bounding box center [42, 124] width 85 height 13
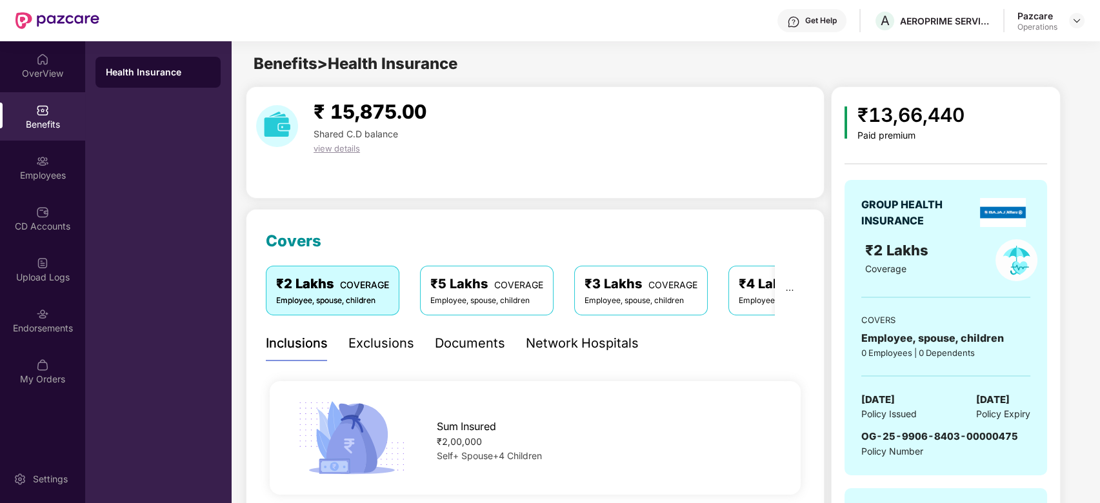
scroll to position [79, 0]
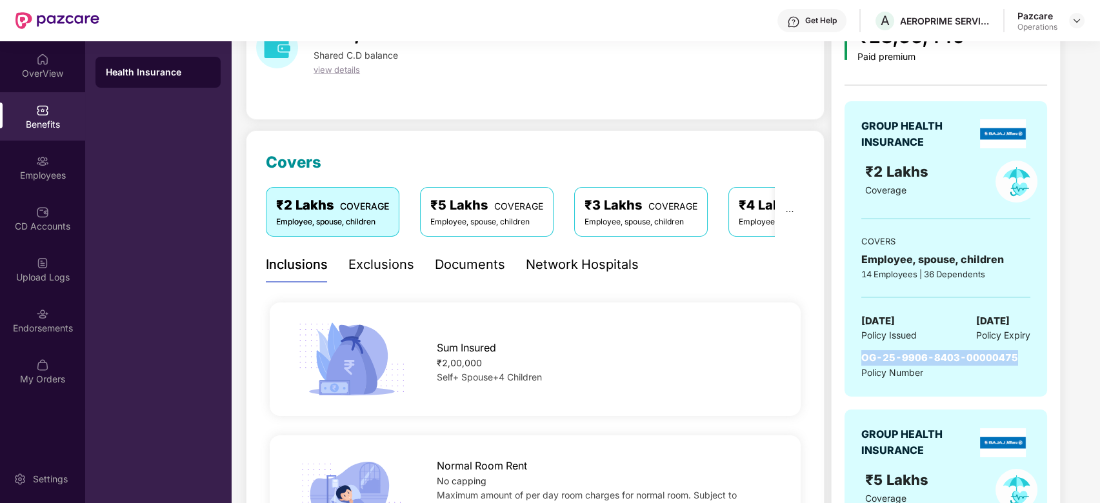
drag, startPoint x: 863, startPoint y: 354, endPoint x: 1012, endPoint y: 352, distance: 149.0
click at [1012, 352] on span "OG-25-9906-8403-00000475" at bounding box center [939, 358] width 157 height 12
copy span "OG-25-9906-8403-00000475"
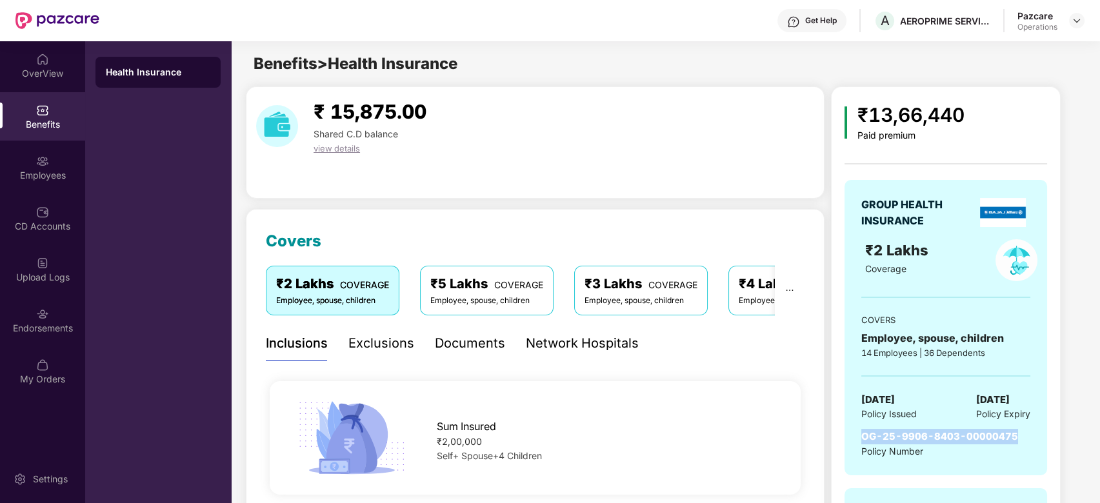
scroll to position [29, 0]
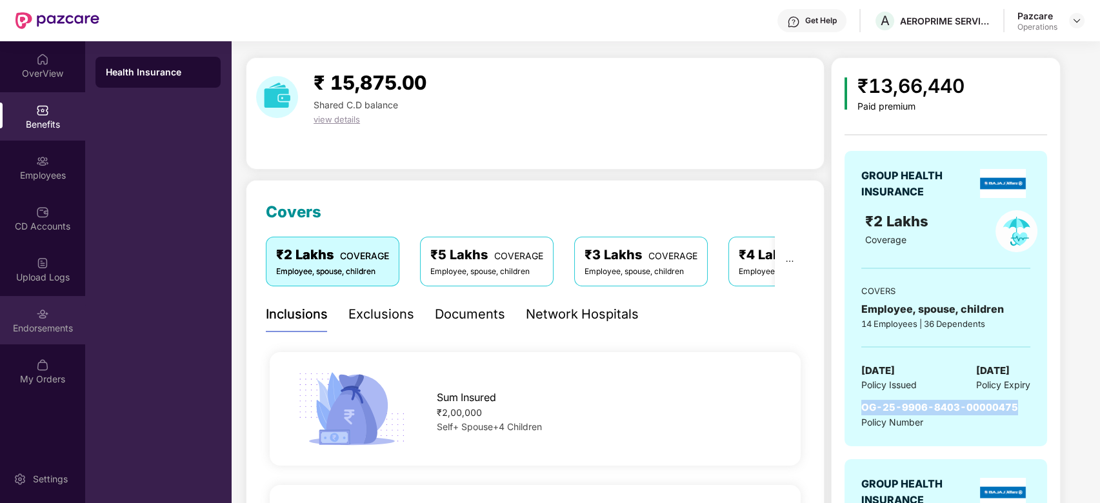
click at [43, 318] on img at bounding box center [42, 314] width 13 height 13
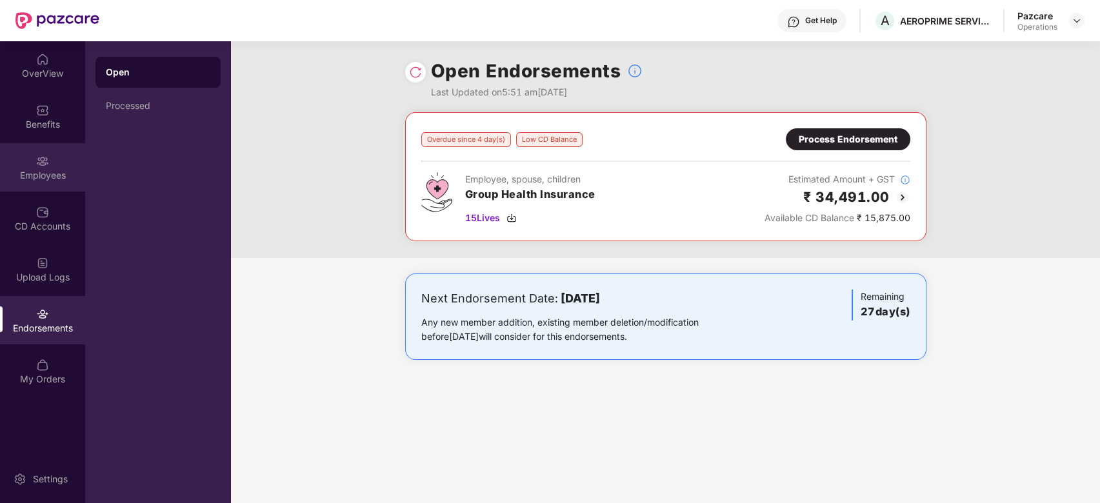
click at [28, 158] on div "Employees" at bounding box center [42, 167] width 85 height 48
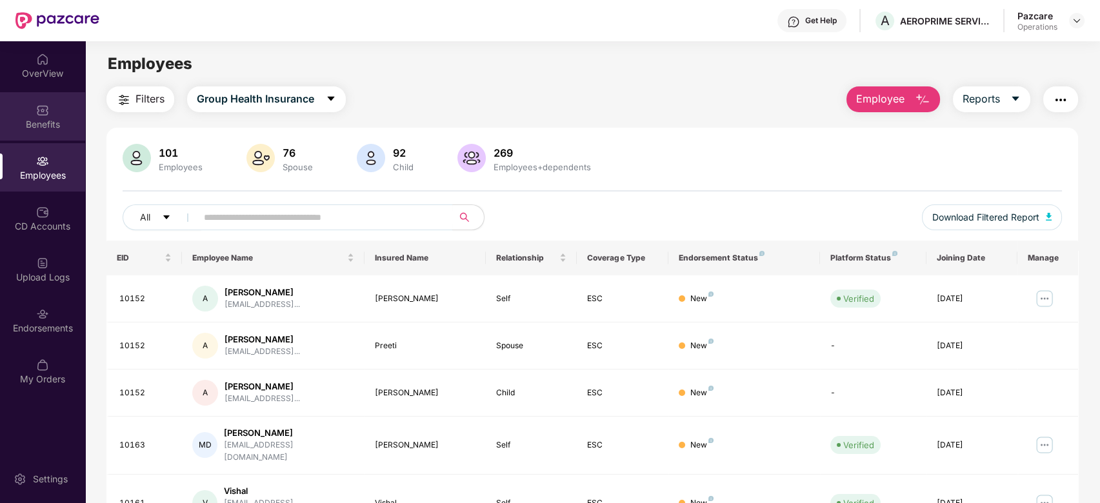
click at [30, 108] on div "Benefits" at bounding box center [42, 116] width 85 height 48
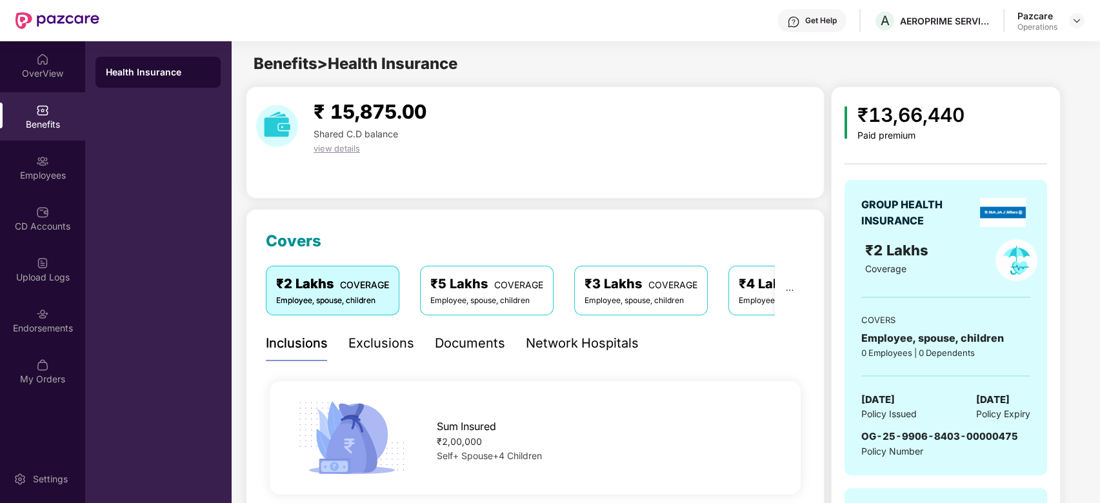
scroll to position [80, 0]
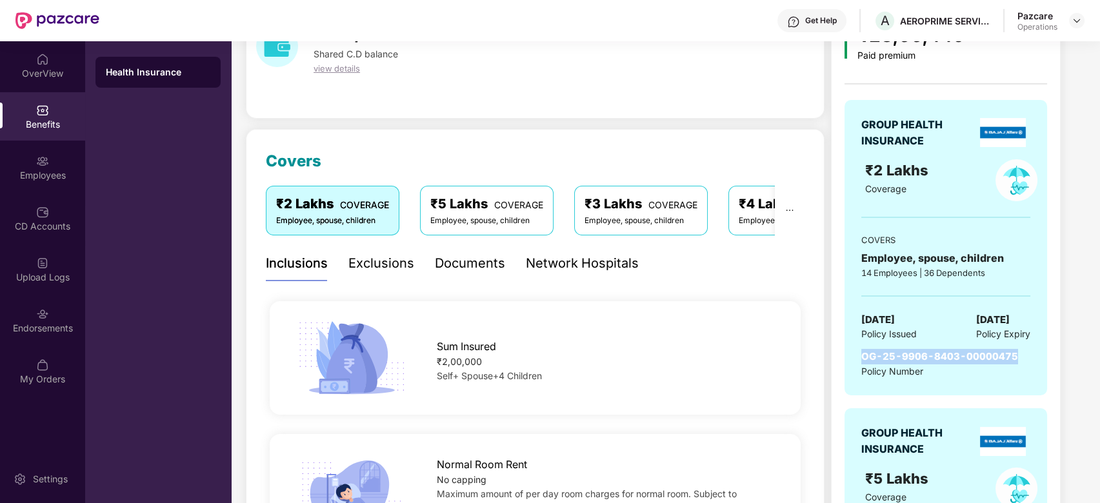
drag, startPoint x: 862, startPoint y: 354, endPoint x: 1016, endPoint y: 360, distance: 154.3
click at [1016, 360] on div "OG-25-9906-8403-00000475 Policy Number" at bounding box center [945, 364] width 169 height 30
copy span "OG-25-9906-8403-00000475"
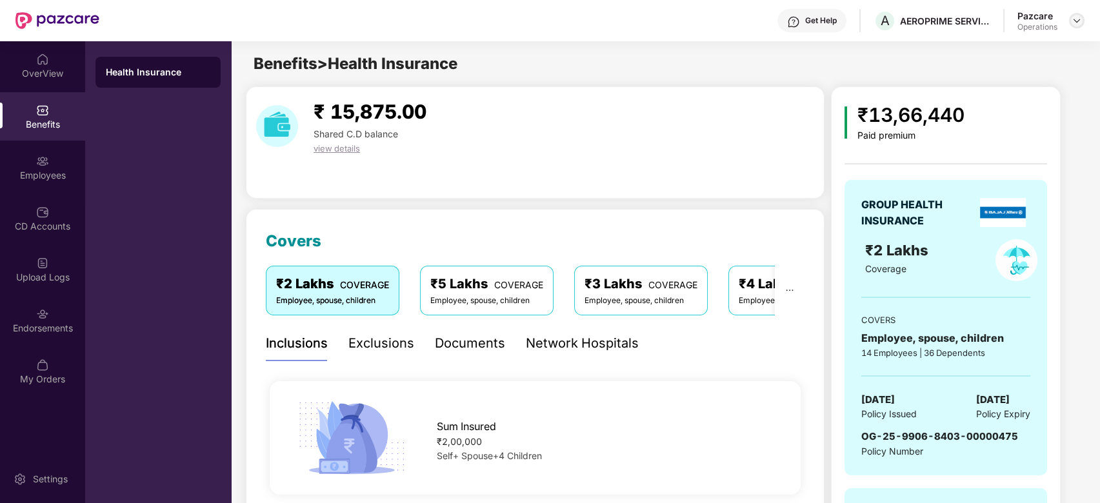
click at [1076, 26] on div at bounding box center [1076, 20] width 15 height 15
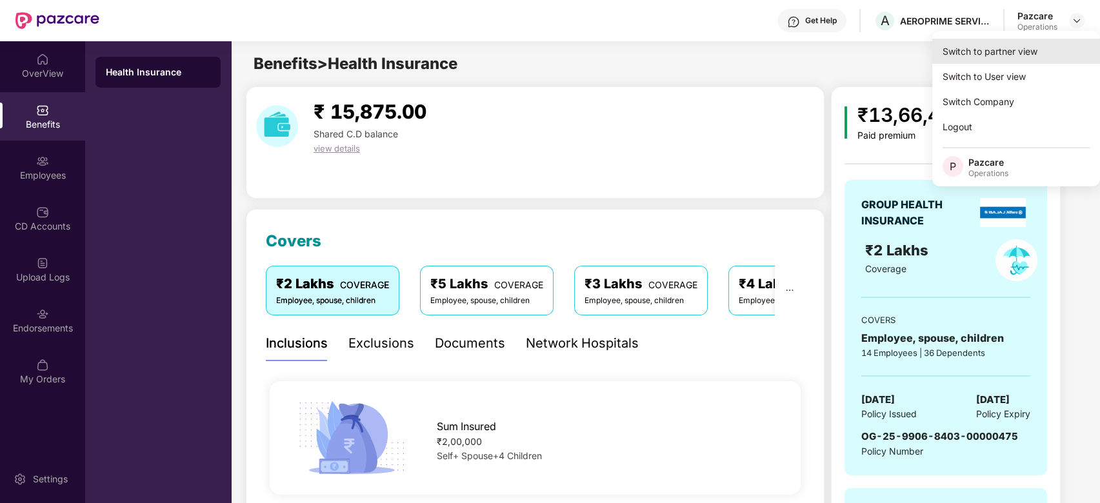
click at [1009, 61] on div "Switch to partner view" at bounding box center [1016, 51] width 168 height 25
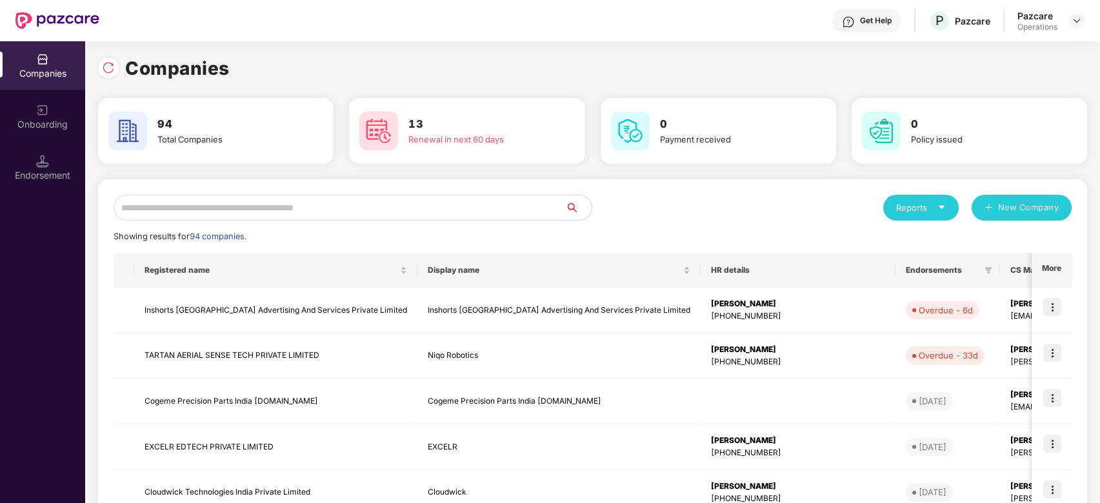
click at [471, 208] on input "text" at bounding box center [340, 208] width 452 height 26
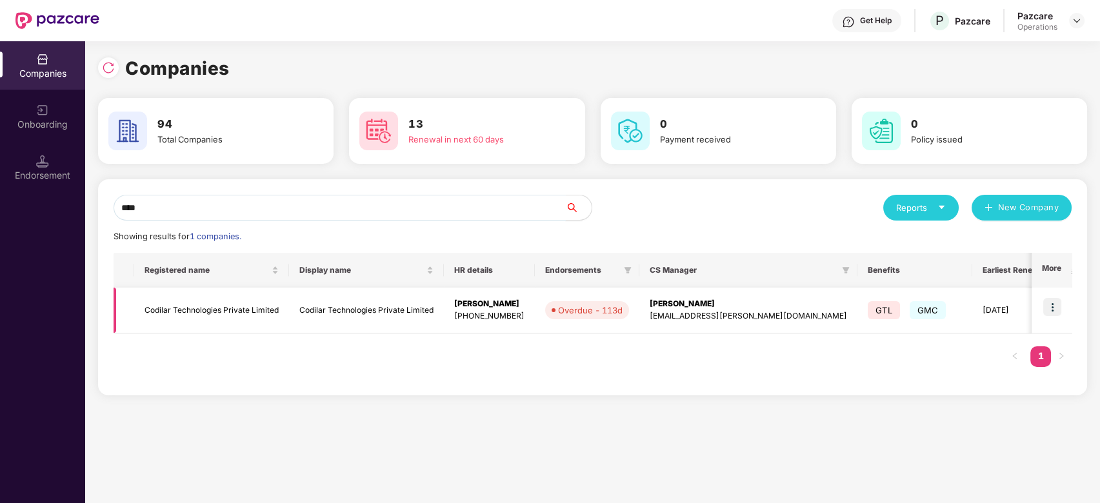
type input "****"
click at [1051, 308] on img at bounding box center [1052, 307] width 18 height 18
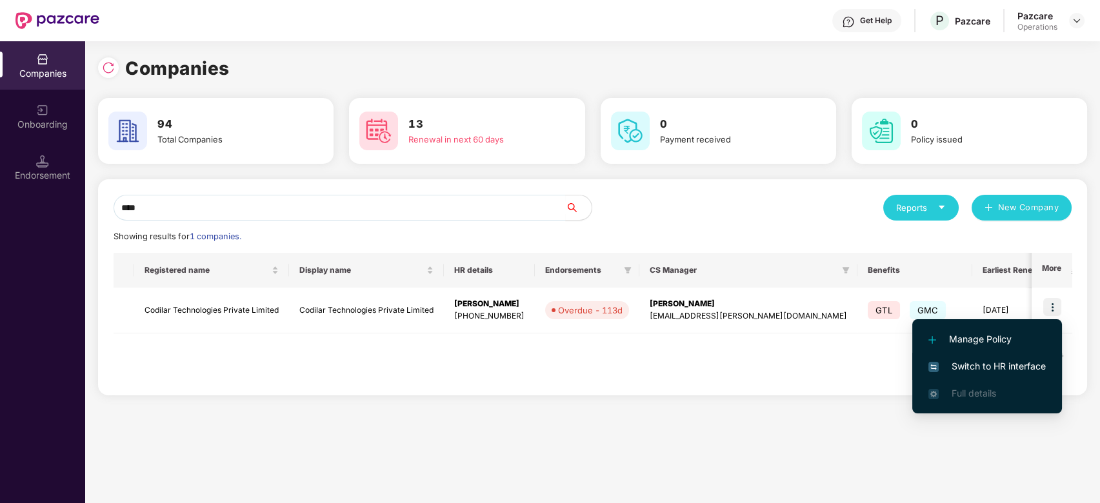
click at [984, 363] on span "Switch to HR interface" at bounding box center [986, 366] width 117 height 14
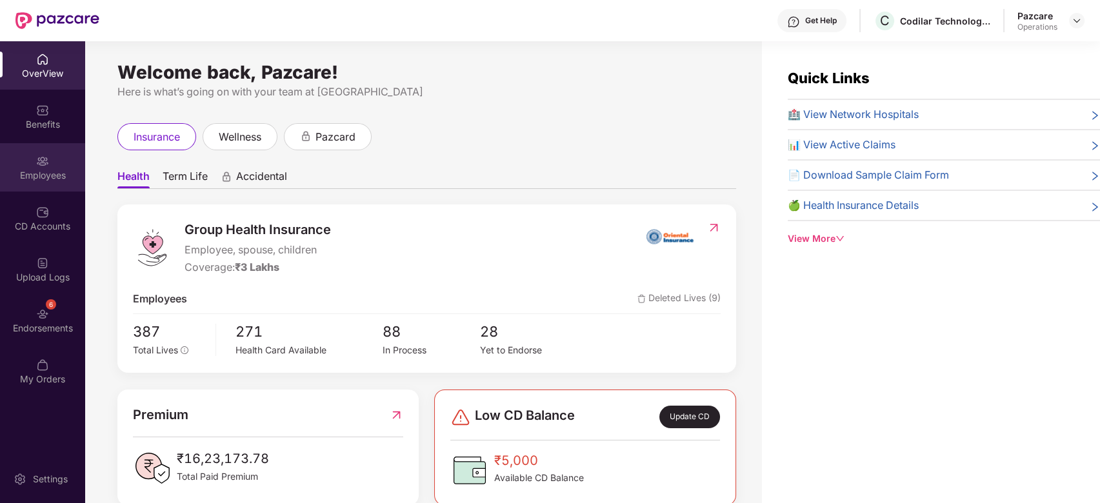
click at [32, 160] on div "Employees" at bounding box center [42, 167] width 85 height 48
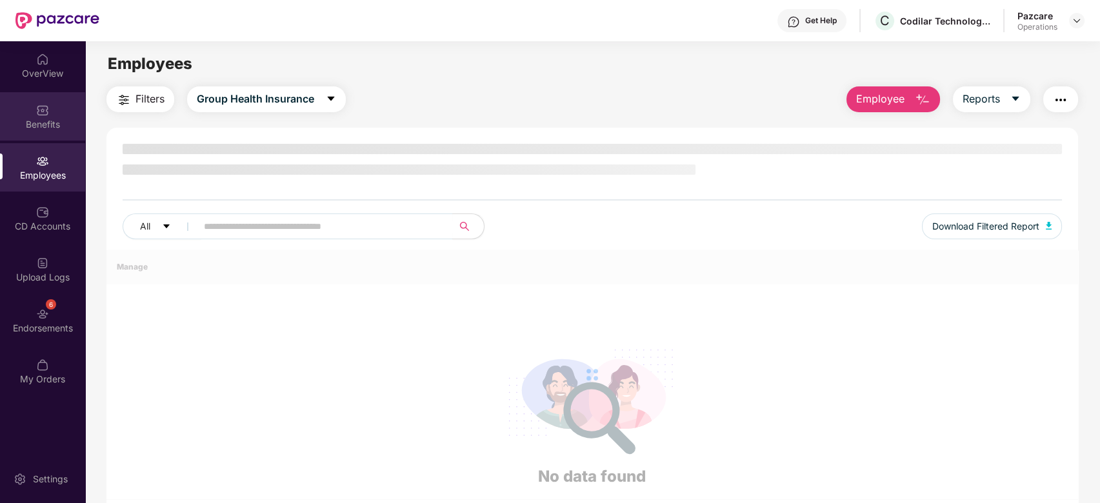
click at [28, 114] on div "Benefits" at bounding box center [42, 116] width 85 height 48
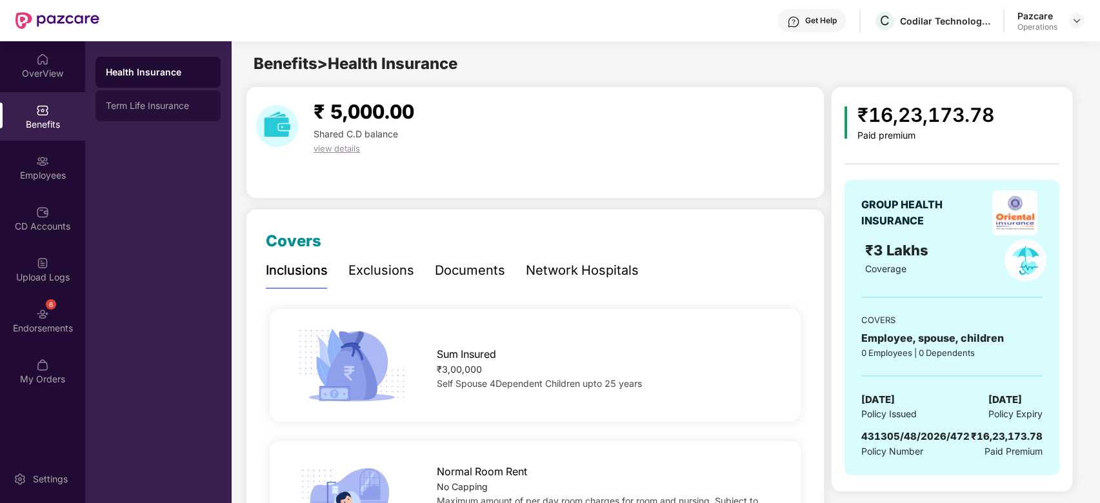
click at [178, 105] on div "Term Life Insurance" at bounding box center [158, 106] width 105 height 10
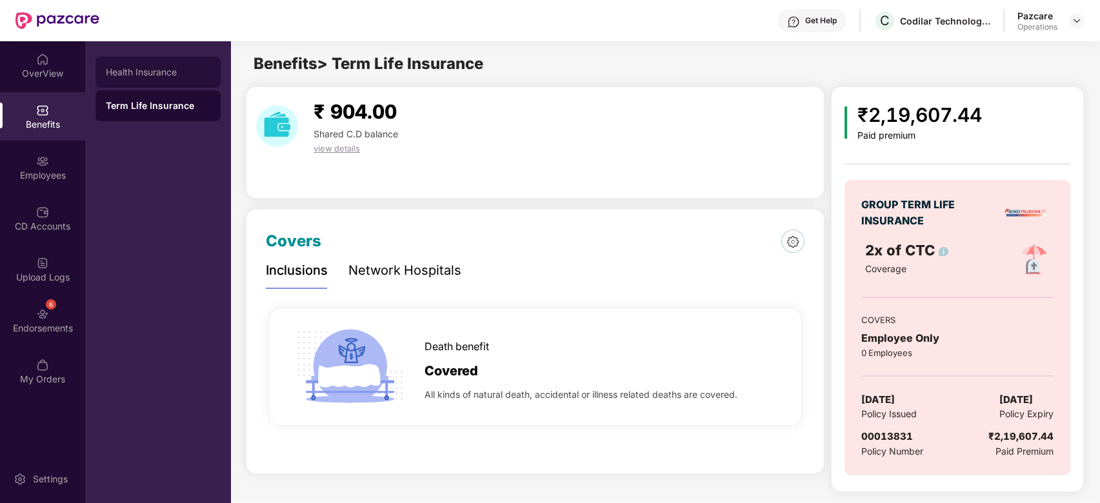
click at [134, 67] on div "Health Insurance" at bounding box center [158, 72] width 105 height 10
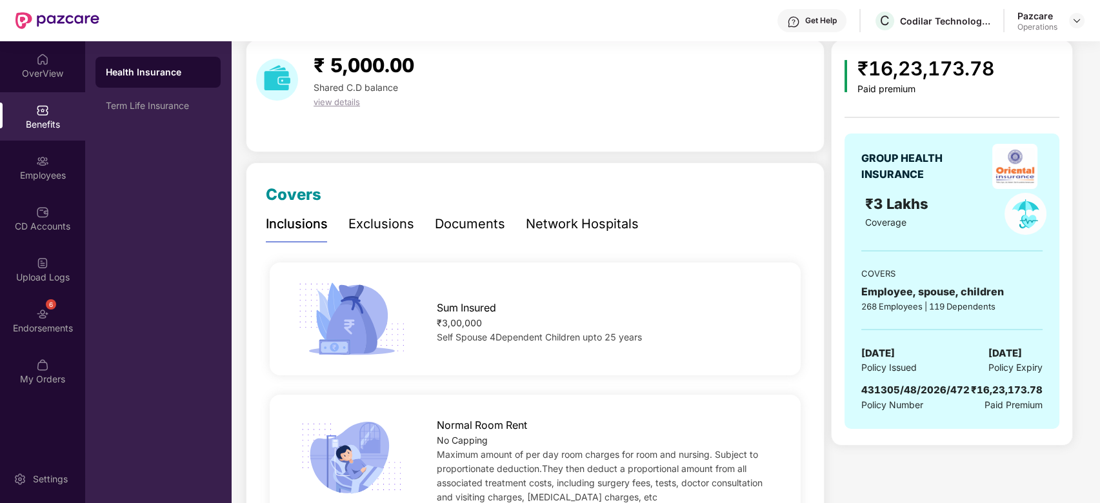
scroll to position [54, 0]
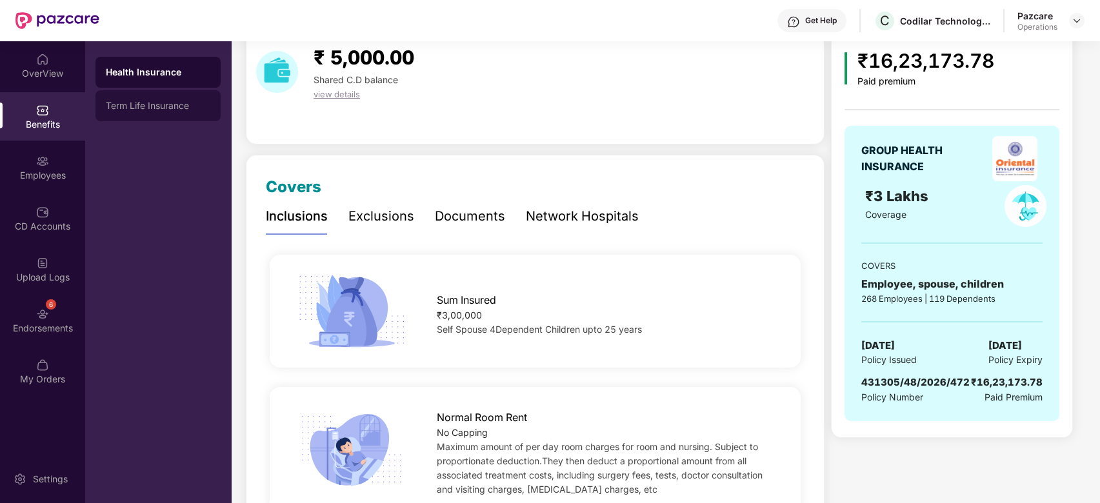
click at [158, 117] on div "Term Life Insurance" at bounding box center [157, 105] width 125 height 31
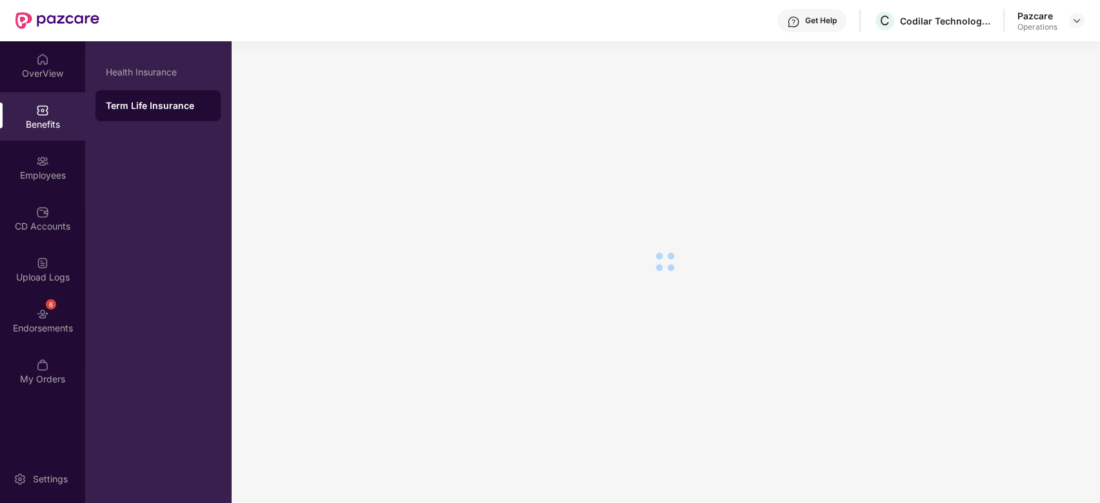
scroll to position [0, 0]
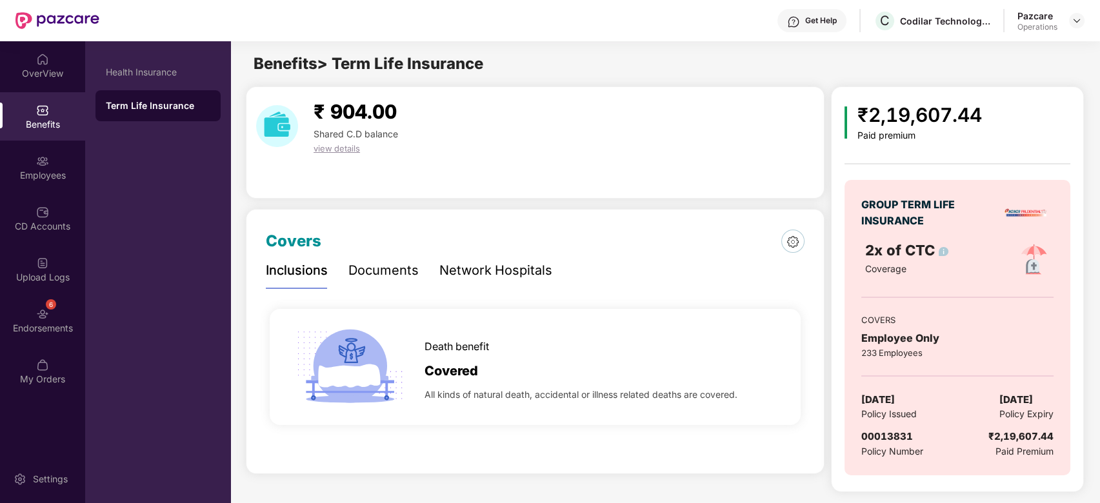
click at [884, 432] on span "00013831" at bounding box center [887, 436] width 52 height 12
copy span "00013831"
click at [884, 432] on span "00013831" at bounding box center [887, 436] width 52 height 12
click at [1068, 25] on div "Pazcare Operations" at bounding box center [1050, 21] width 67 height 23
click at [1074, 22] on img at bounding box center [1077, 20] width 10 height 10
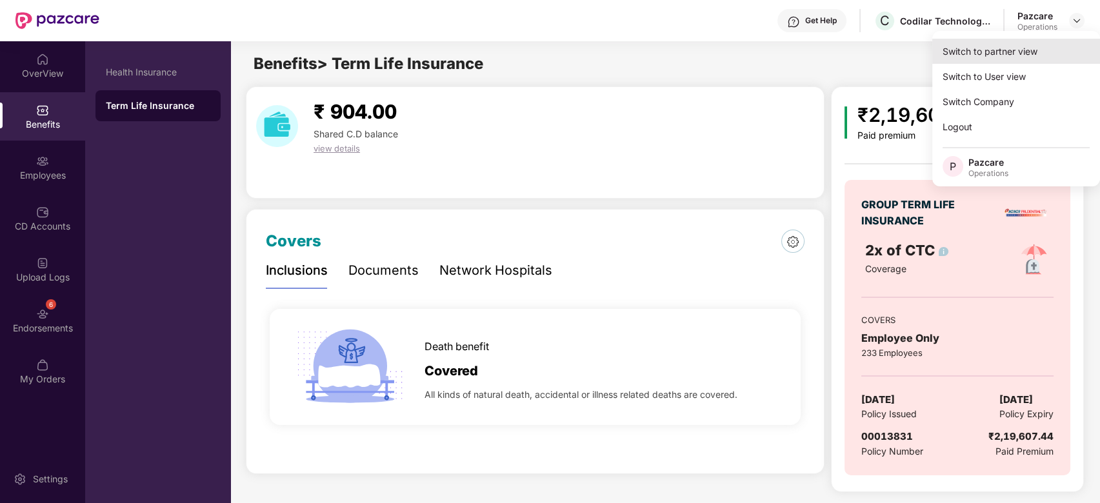
click at [1033, 40] on div "Switch to partner view" at bounding box center [1016, 51] width 168 height 25
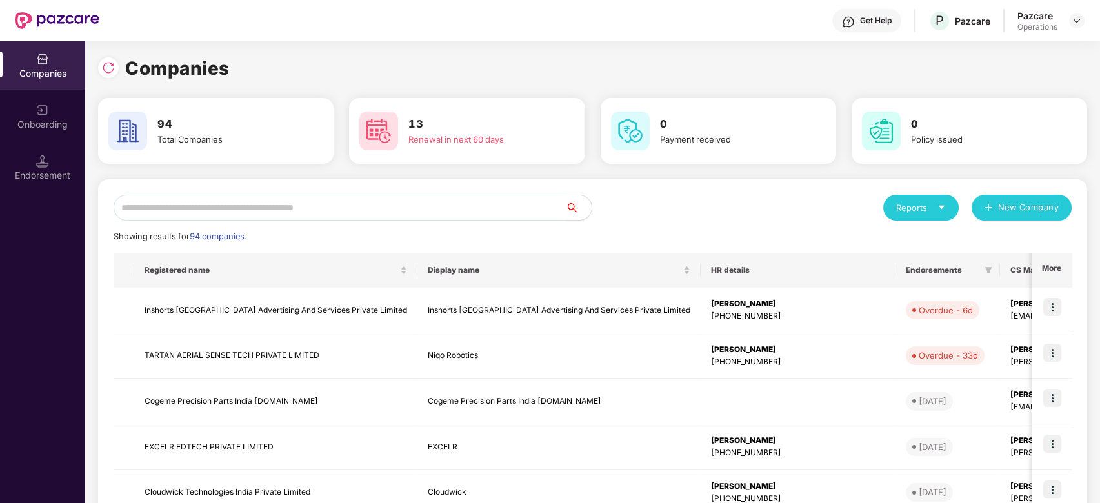
click at [512, 199] on input "text" at bounding box center [340, 208] width 452 height 26
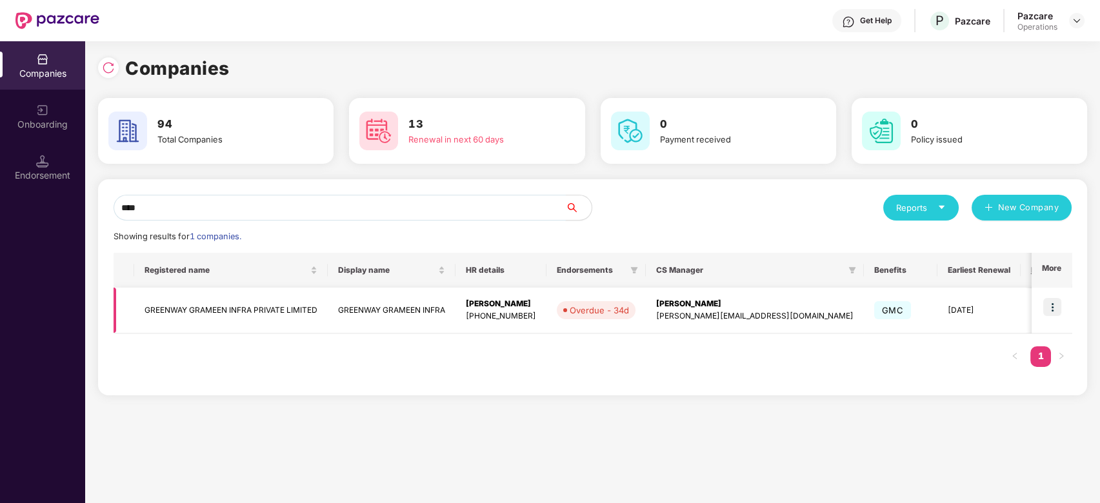
type input "****"
click at [1058, 303] on img at bounding box center [1052, 307] width 18 height 18
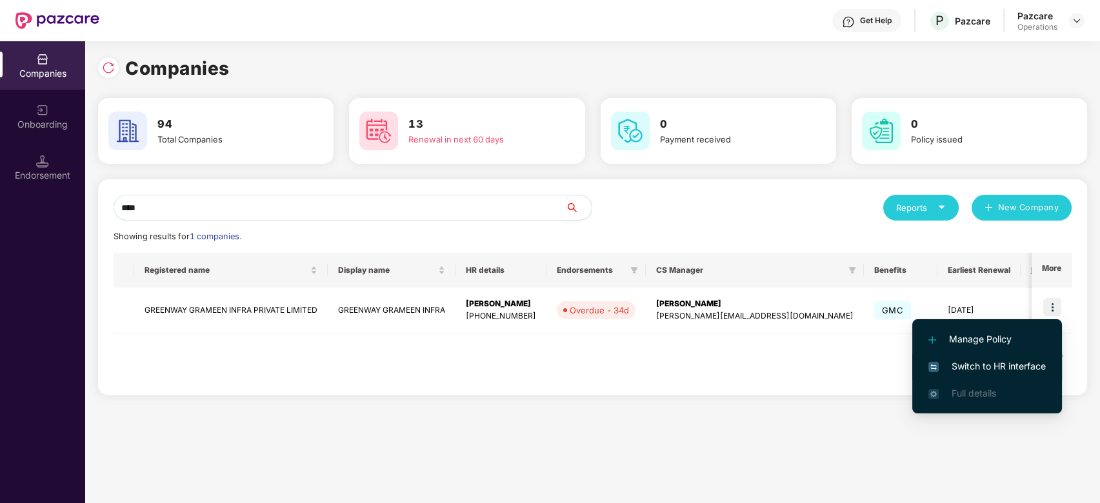
click at [975, 372] on span "Switch to HR interface" at bounding box center [986, 366] width 117 height 14
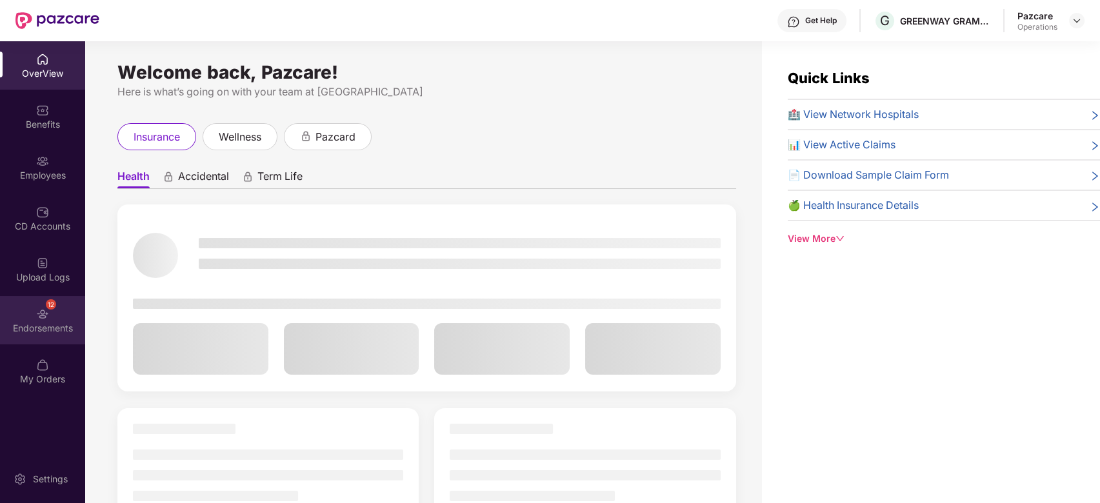
click at [28, 315] on div "12 Endorsements" at bounding box center [42, 320] width 85 height 48
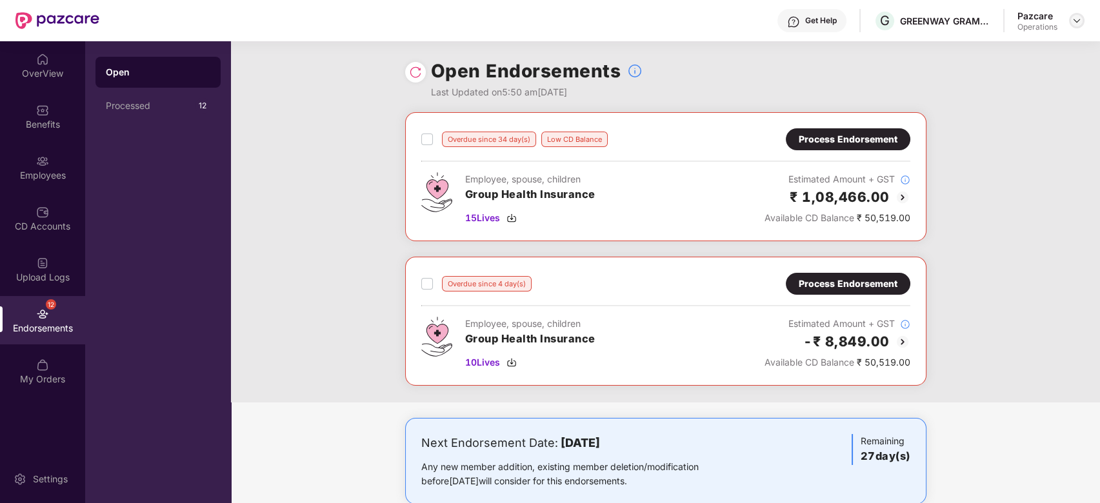
click at [1079, 14] on div at bounding box center [1076, 20] width 15 height 15
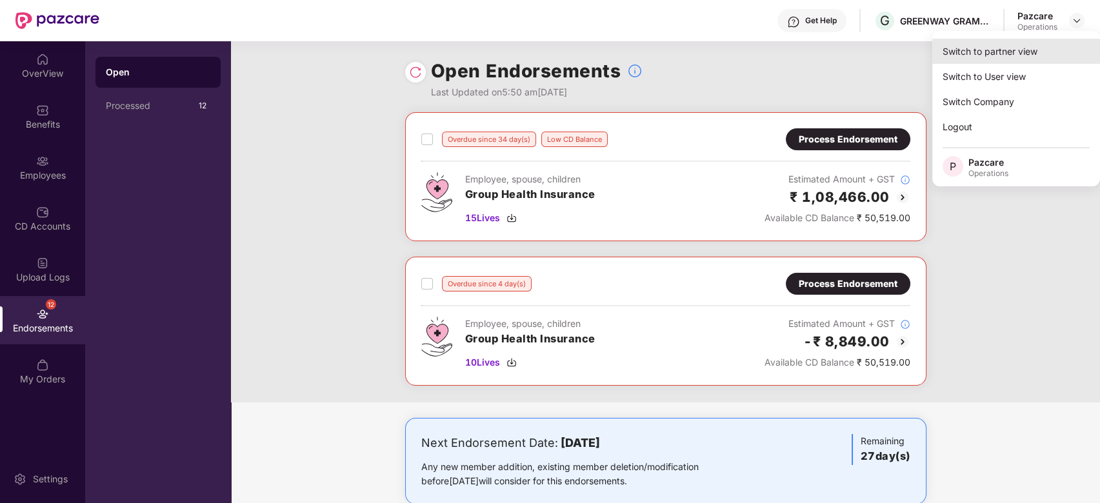
click at [1010, 59] on div "Switch to partner view" at bounding box center [1016, 51] width 168 height 25
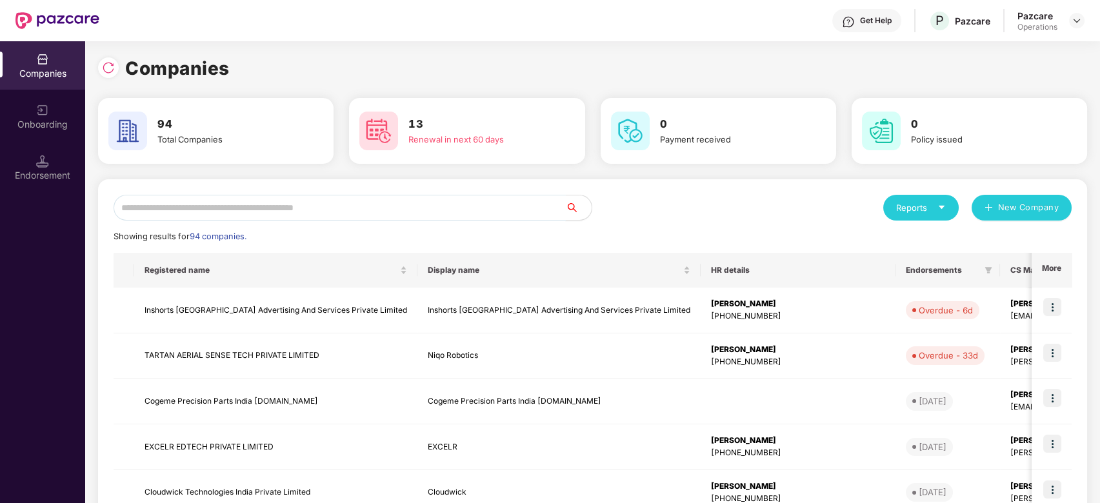
click at [493, 206] on input "text" at bounding box center [340, 208] width 452 height 26
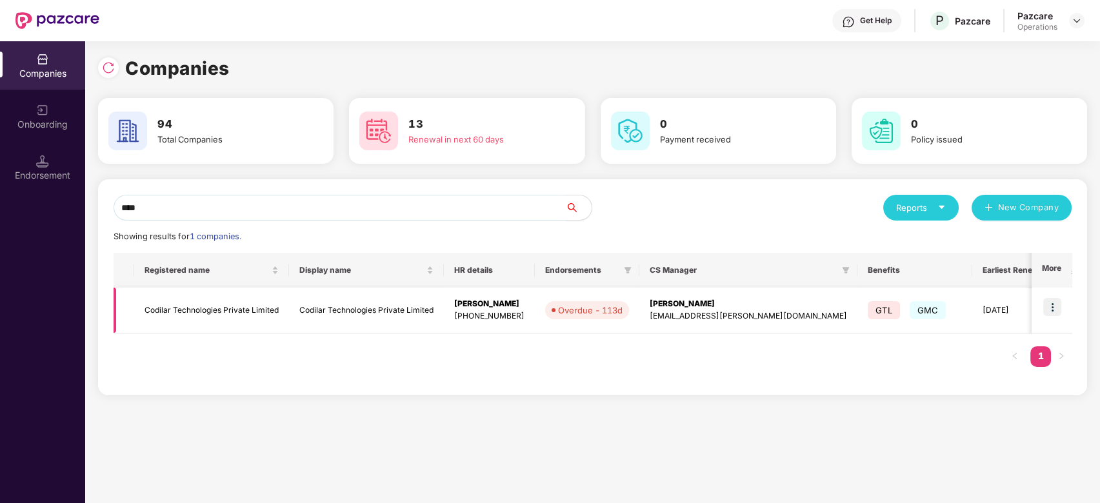
type input "****"
click at [1054, 310] on img at bounding box center [1052, 307] width 18 height 18
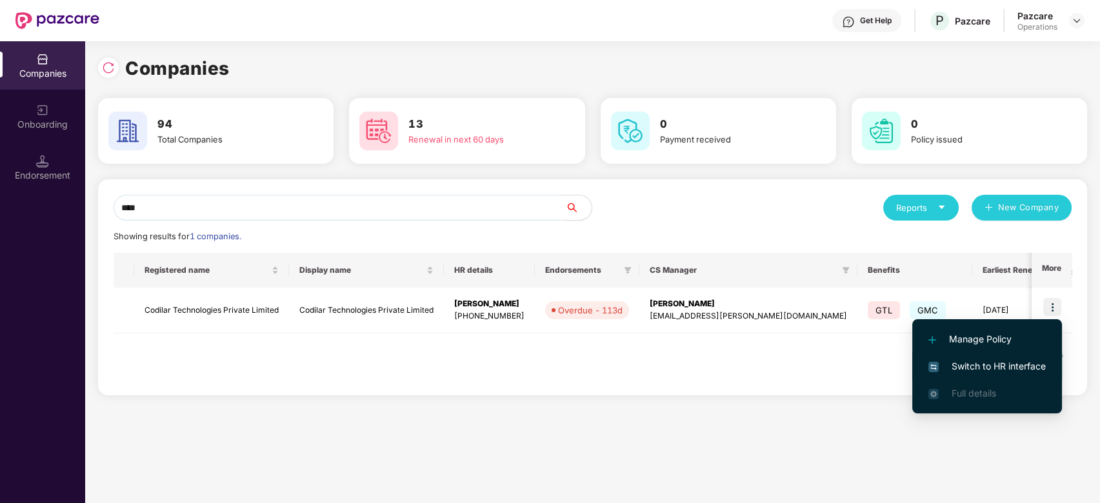
click at [991, 361] on span "Switch to HR interface" at bounding box center [986, 366] width 117 height 14
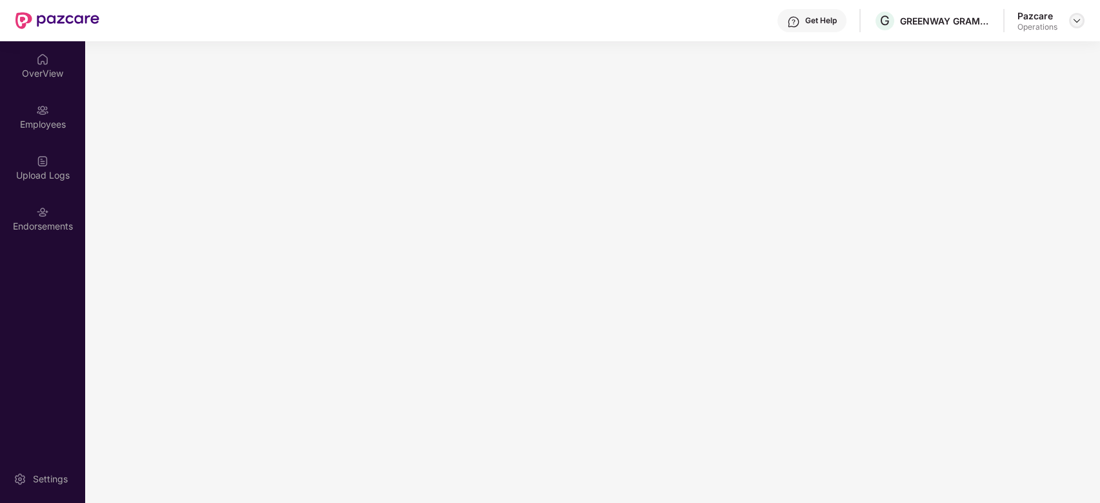
click at [1075, 22] on img at bounding box center [1077, 20] width 10 height 10
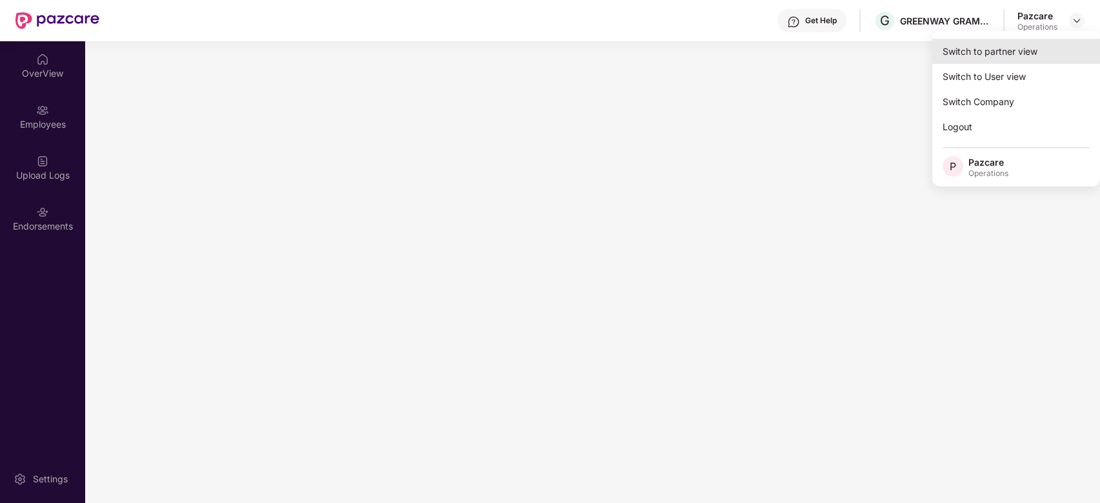
click at [998, 54] on div "Switch to partner view" at bounding box center [1016, 51] width 168 height 25
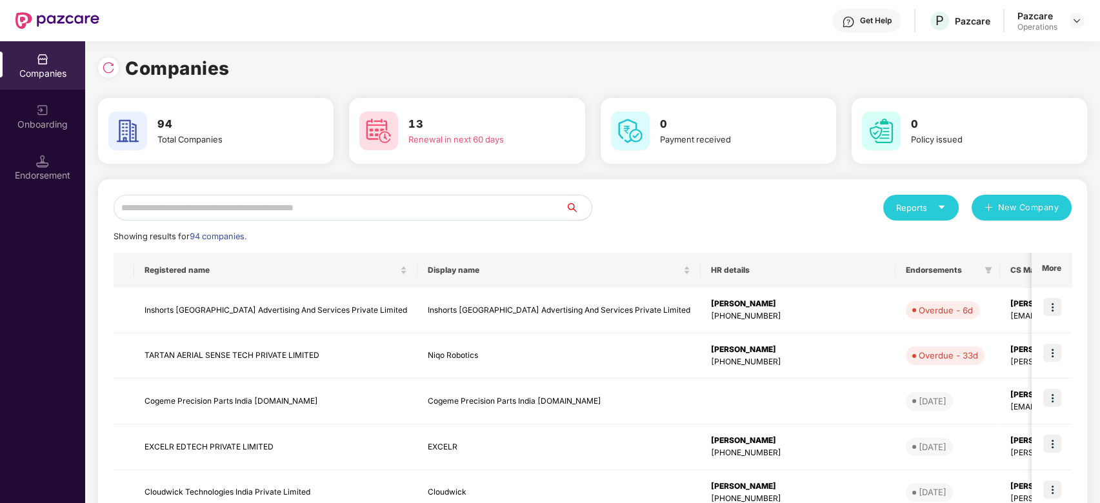
click at [519, 205] on input "text" at bounding box center [340, 208] width 452 height 26
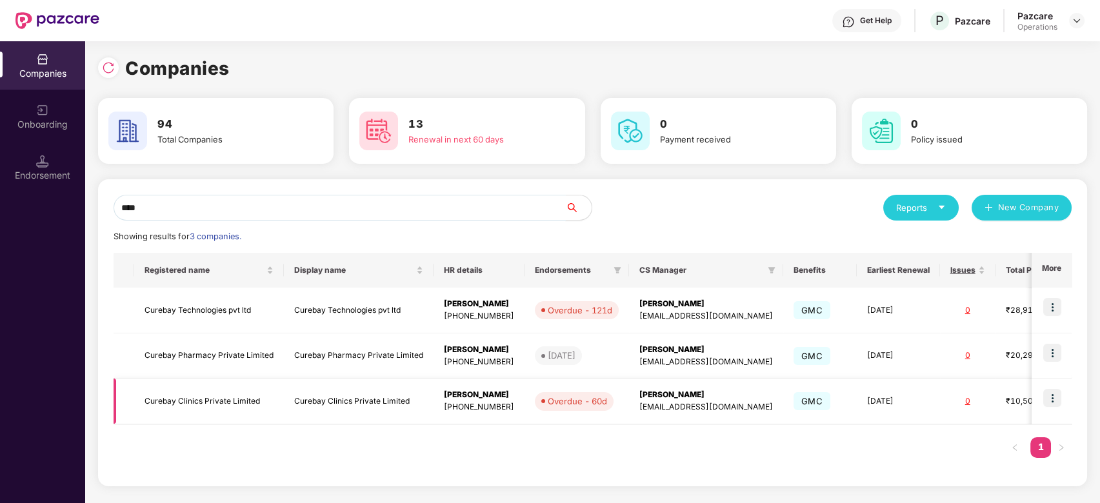
type input "****"
click at [1053, 397] on img at bounding box center [1052, 398] width 18 height 18
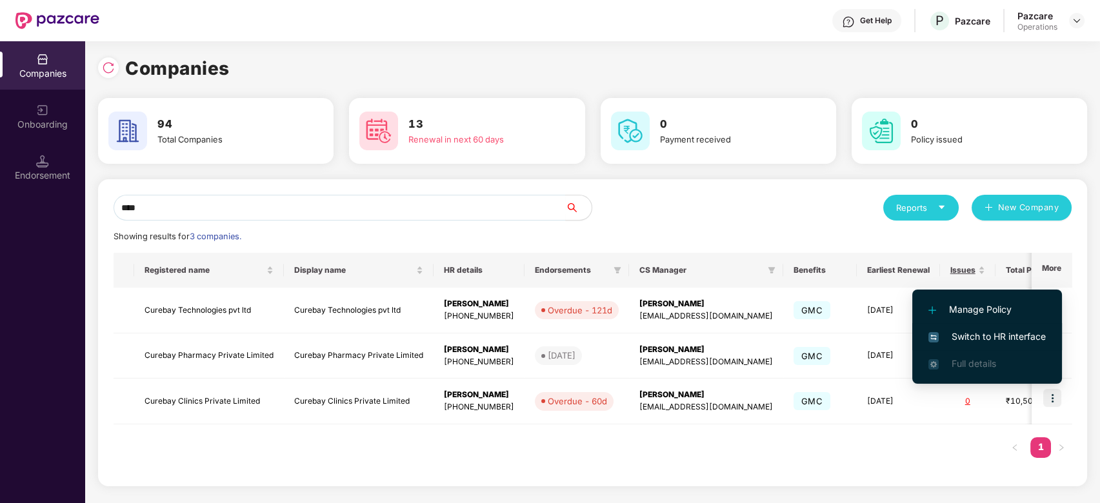
click at [981, 334] on span "Switch to HR interface" at bounding box center [986, 337] width 117 height 14
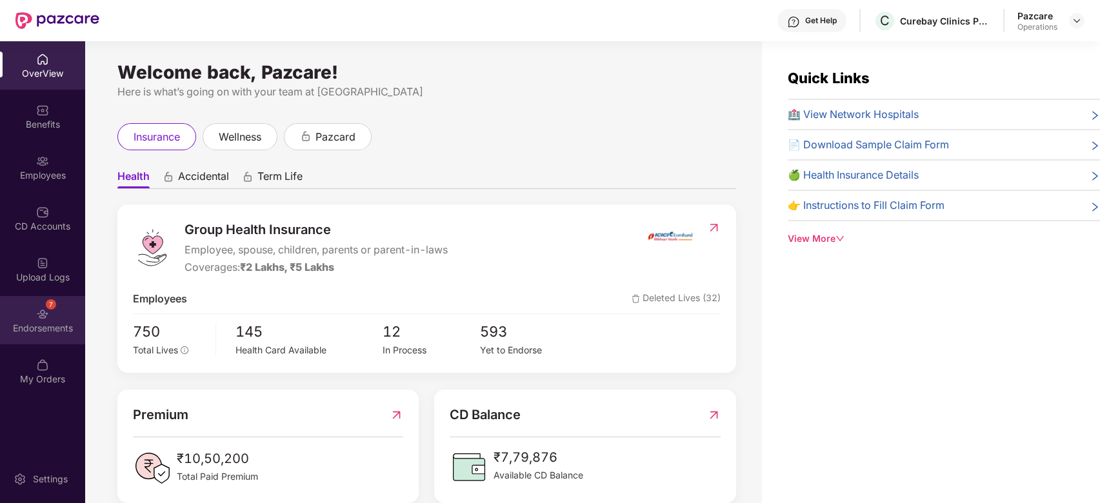
click at [38, 308] on img at bounding box center [42, 314] width 13 height 13
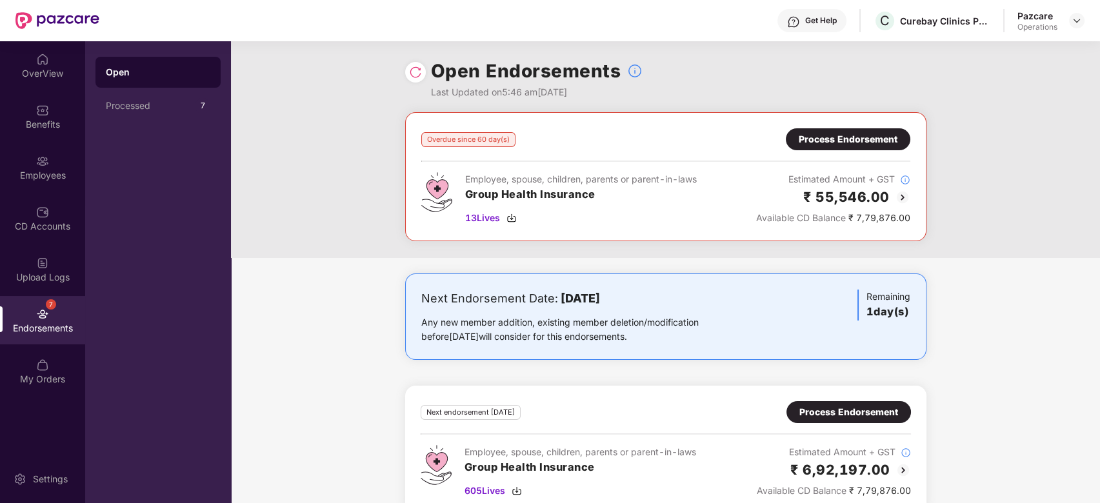
click at [844, 143] on div "Process Endorsement" at bounding box center [848, 139] width 99 height 14
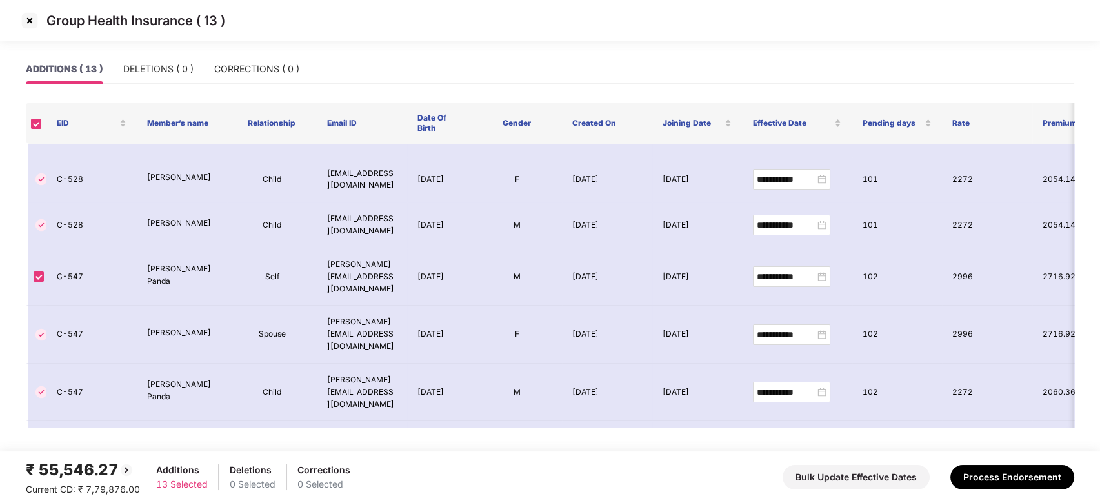
scroll to position [323, 0]
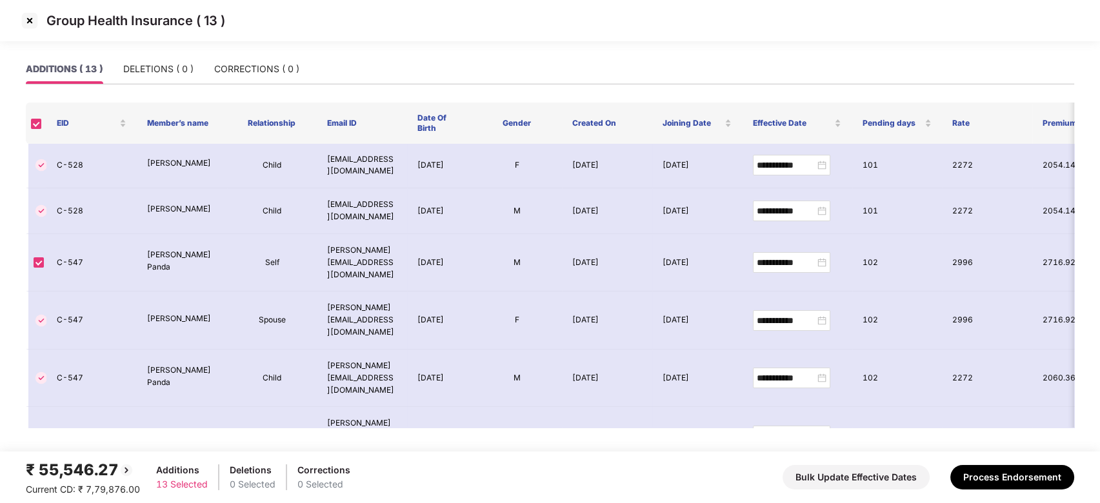
click at [27, 18] on img at bounding box center [29, 20] width 21 height 21
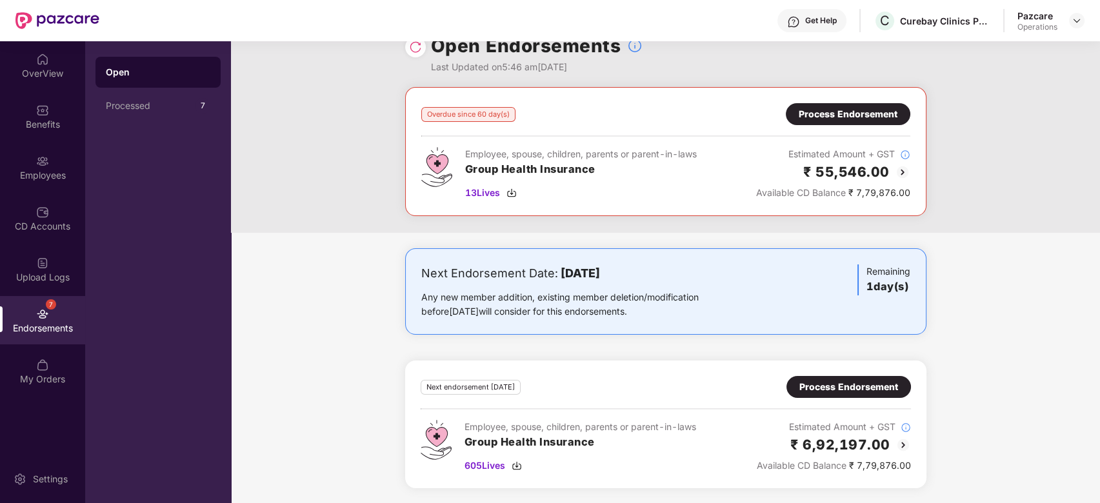
scroll to position [0, 0]
